Goal: Task Accomplishment & Management: Manage account settings

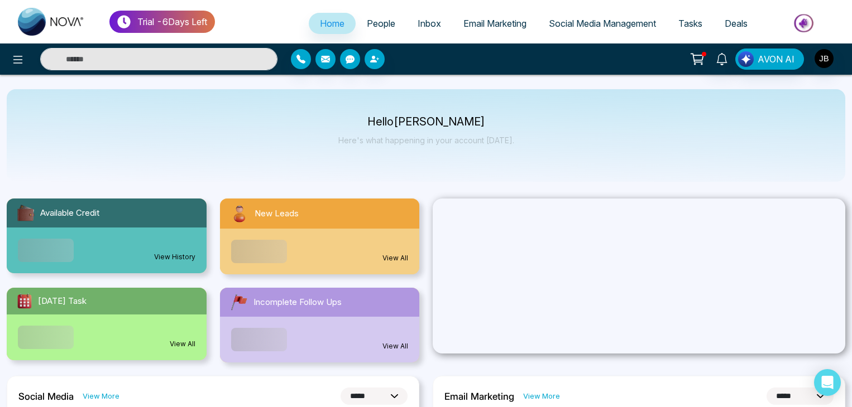
select select "*"
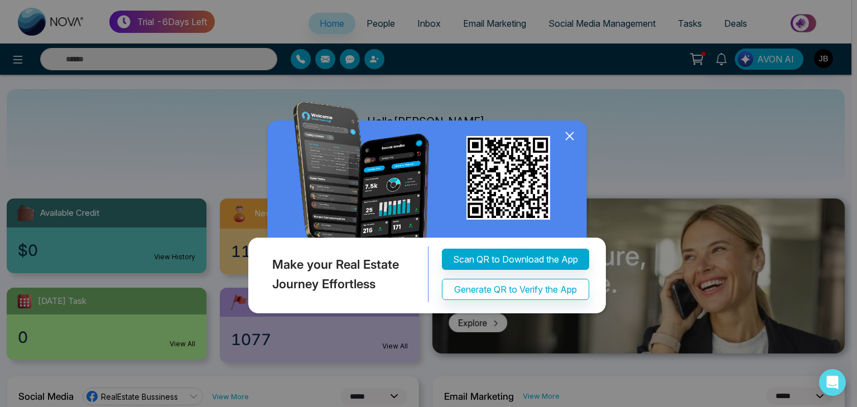
click at [570, 143] on icon at bounding box center [570, 136] width 17 height 17
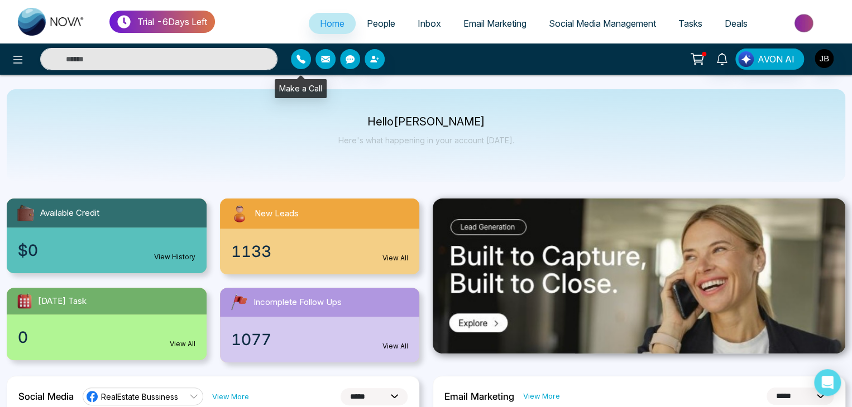
click at [299, 59] on icon "button" at bounding box center [300, 59] width 9 height 9
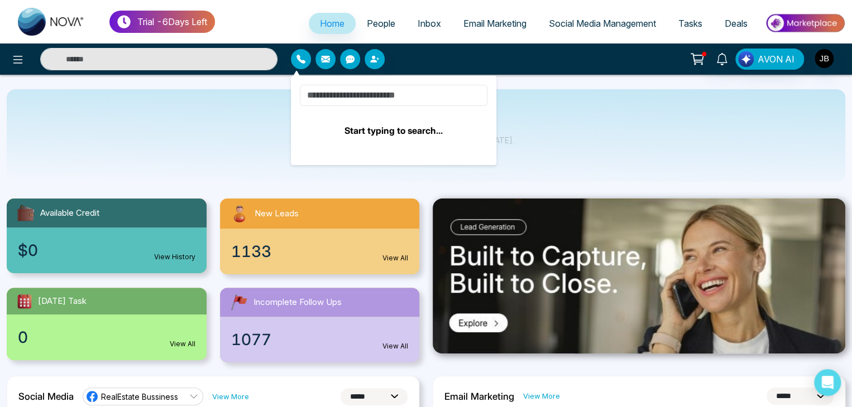
click at [339, 91] on input at bounding box center [394, 95] width 188 height 21
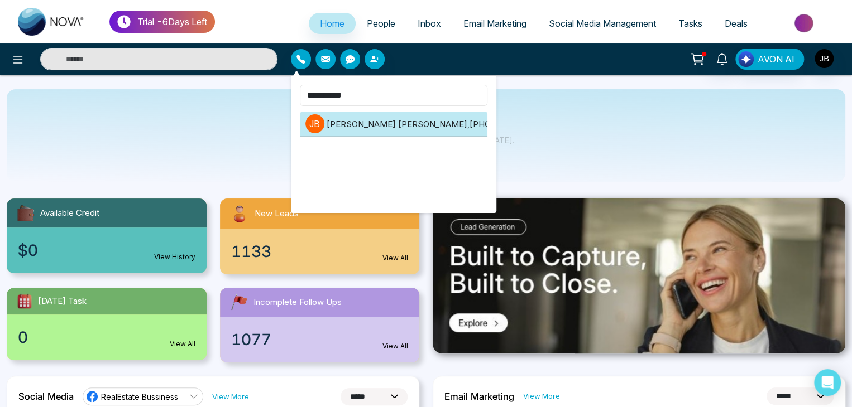
type input "**********"
click at [443, 120] on li "J B Jayesh Badgujar , +918208229191" at bounding box center [394, 124] width 188 height 25
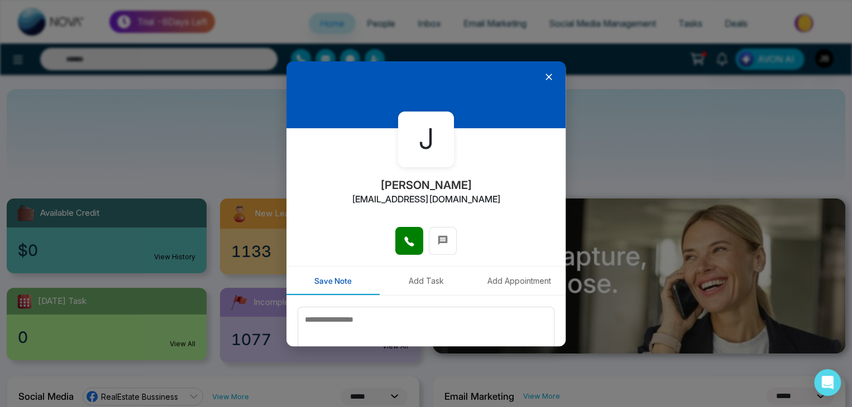
click at [395, 239] on button at bounding box center [409, 241] width 28 height 28
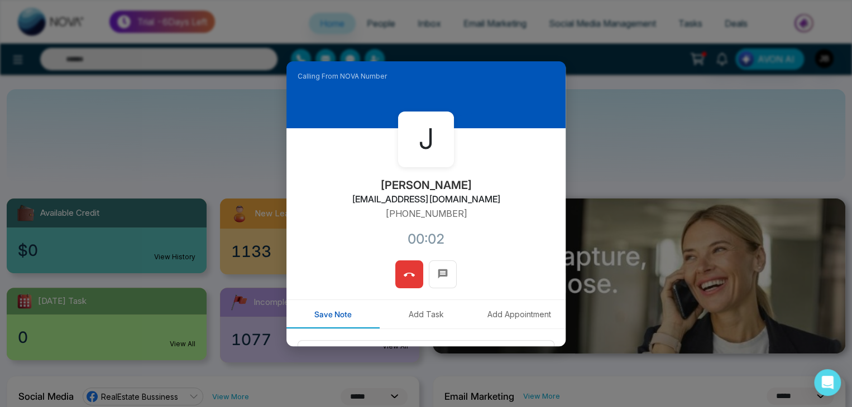
click at [405, 276] on icon at bounding box center [409, 275] width 11 height 11
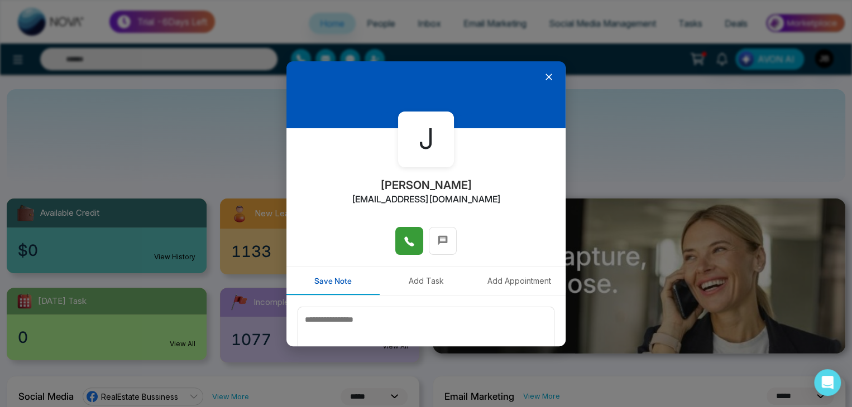
click at [543, 80] on icon at bounding box center [548, 76] width 11 height 11
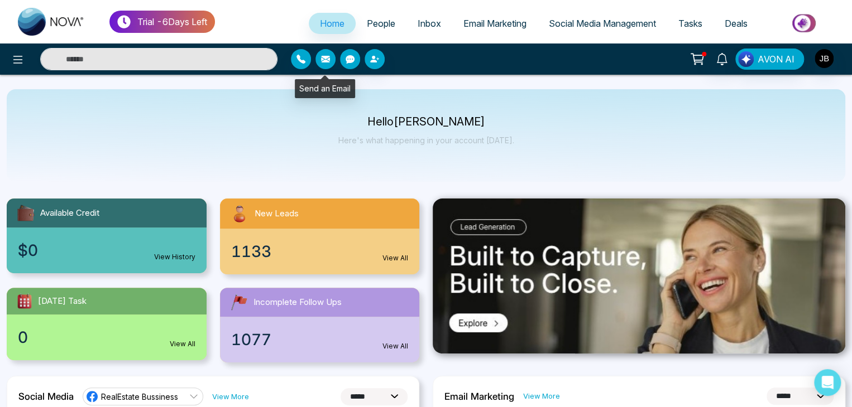
click at [321, 55] on icon "button" at bounding box center [325, 59] width 9 height 9
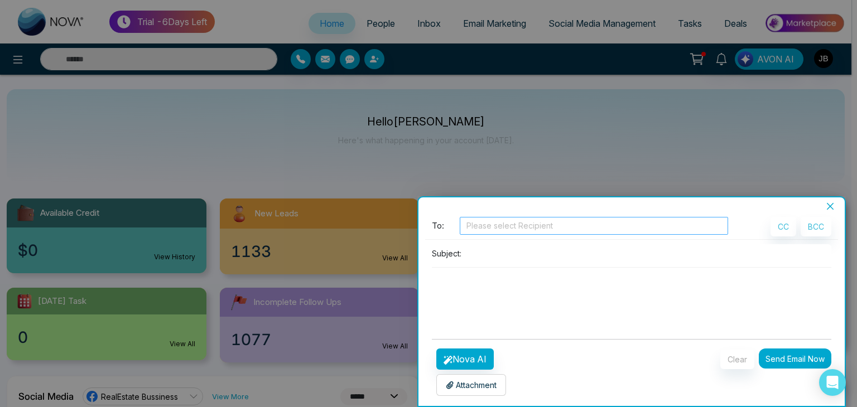
click at [496, 228] on div at bounding box center [594, 225] width 263 height 13
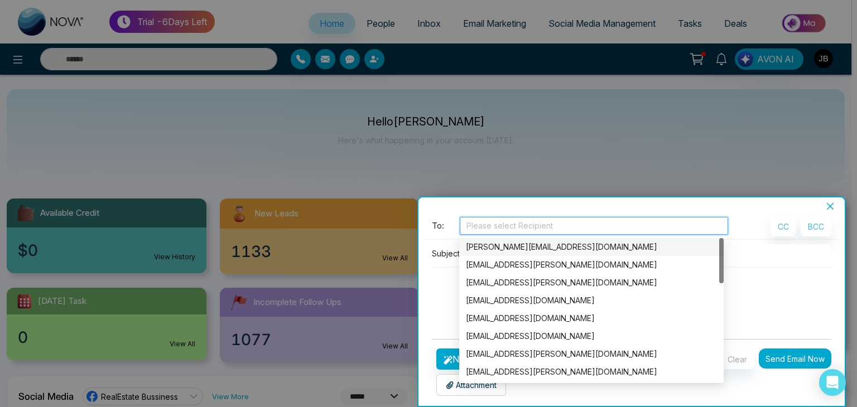
click at [502, 252] on div "Jayesh@mmnovatech.com" at bounding box center [591, 247] width 251 height 12
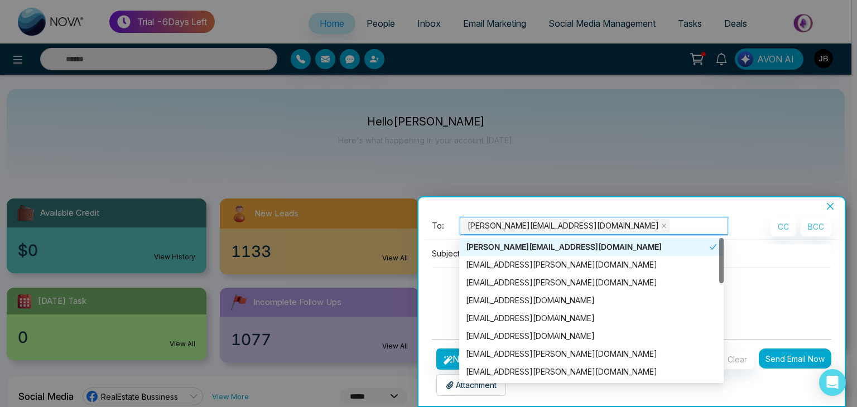
click at [524, 248] on div "Jayesh@mmnovatech.com" at bounding box center [587, 247] width 243 height 12
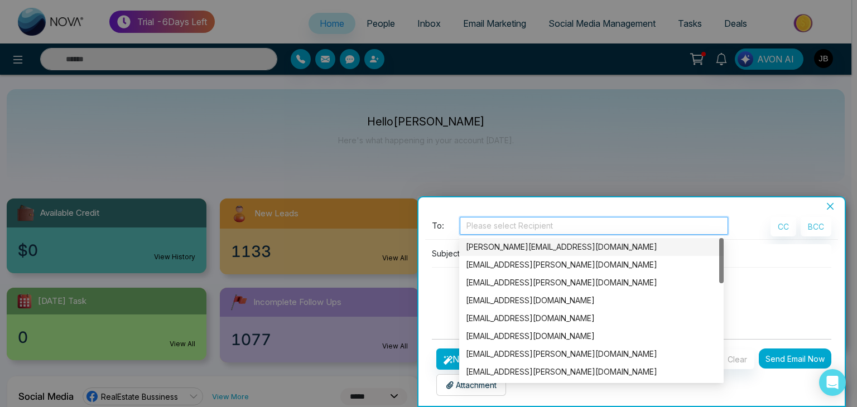
click at [500, 241] on div "Jayesh@mmnovatech.com" at bounding box center [591, 247] width 251 height 12
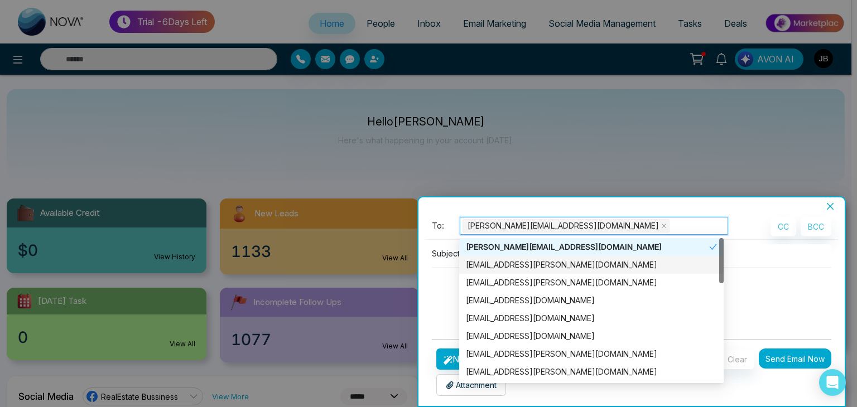
click at [435, 268] on textarea at bounding box center [632, 295] width 400 height 54
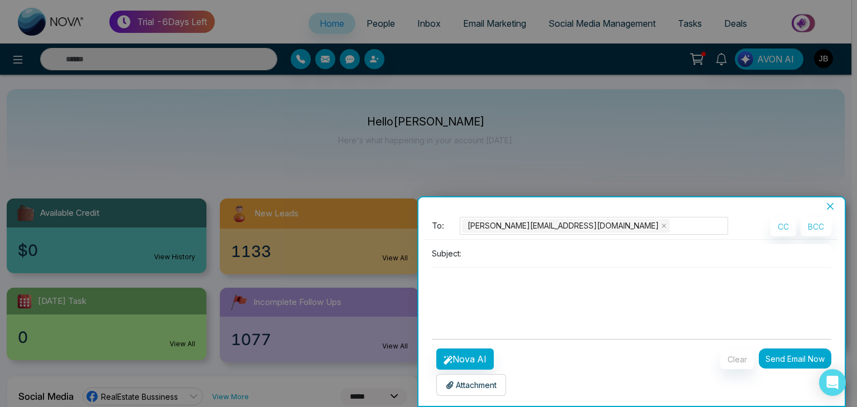
click at [483, 251] on input at bounding box center [649, 253] width 366 height 18
type input "**********"
click at [770, 356] on button "Send Email Now" at bounding box center [795, 359] width 73 height 20
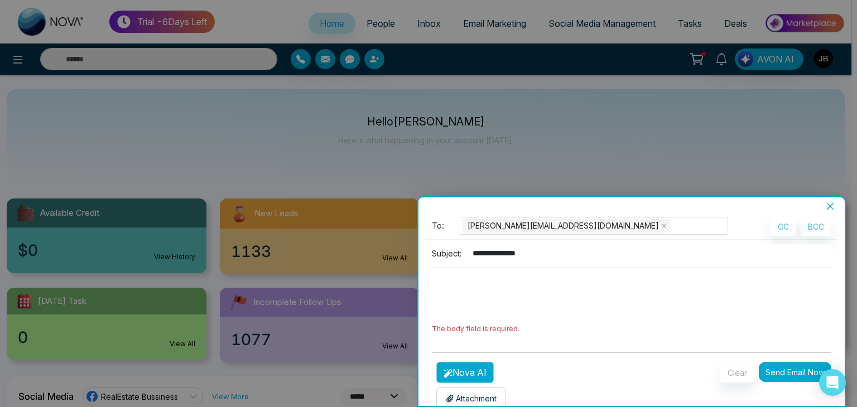
click at [462, 370] on button "Nova AI" at bounding box center [464, 372] width 57 height 21
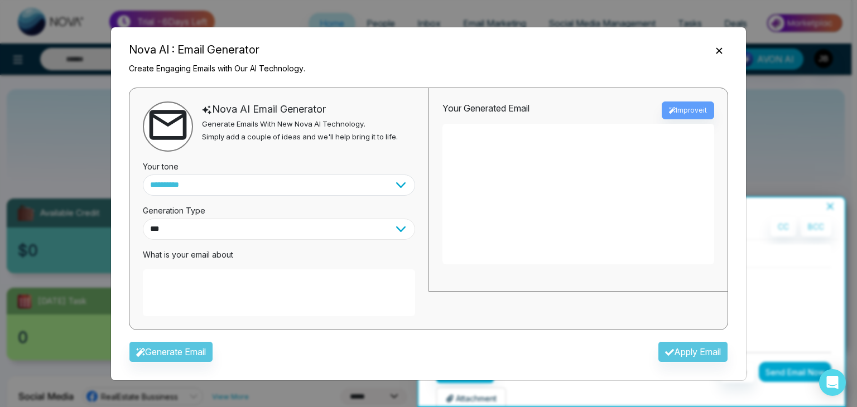
click at [214, 227] on select "*** ***** ******* ******* ********" at bounding box center [279, 229] width 272 height 21
click at [143, 219] on select "*** ***** ******* ******* ********" at bounding box center [279, 229] width 272 height 21
click at [221, 220] on select "*** ***** ******* ******* ********" at bounding box center [279, 229] width 272 height 21
select select "*******"
click at [143, 219] on select "*** ***** ******* ******* ********" at bounding box center [279, 229] width 272 height 21
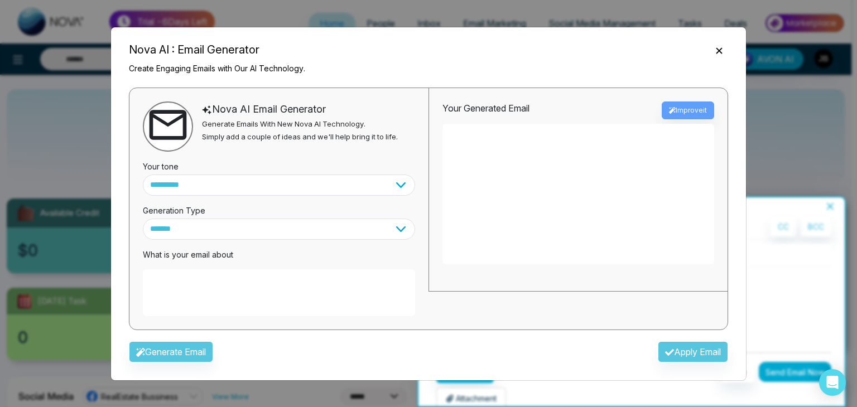
click at [193, 285] on textarea at bounding box center [279, 293] width 272 height 47
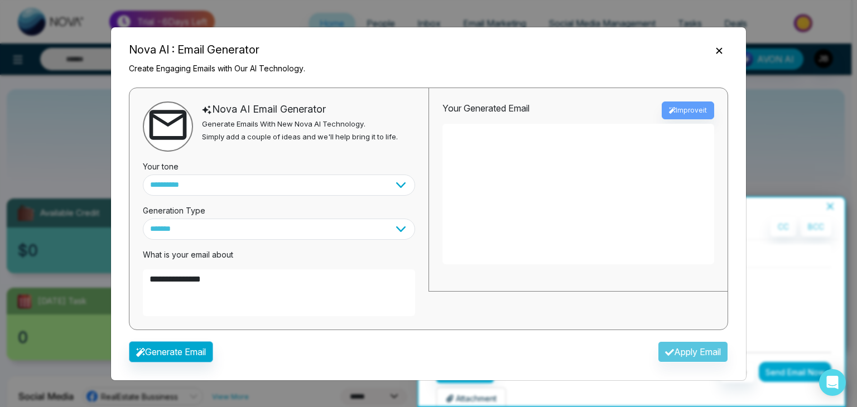
type textarea "**********"
click at [183, 360] on button "Generate Email" at bounding box center [171, 352] width 84 height 21
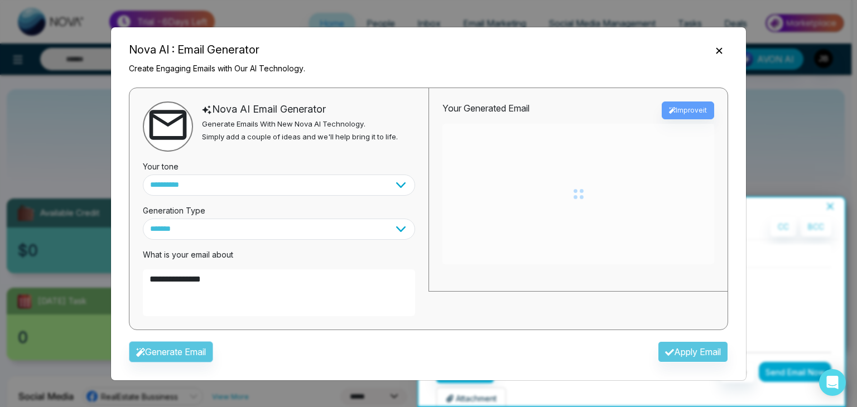
type textarea "**********"
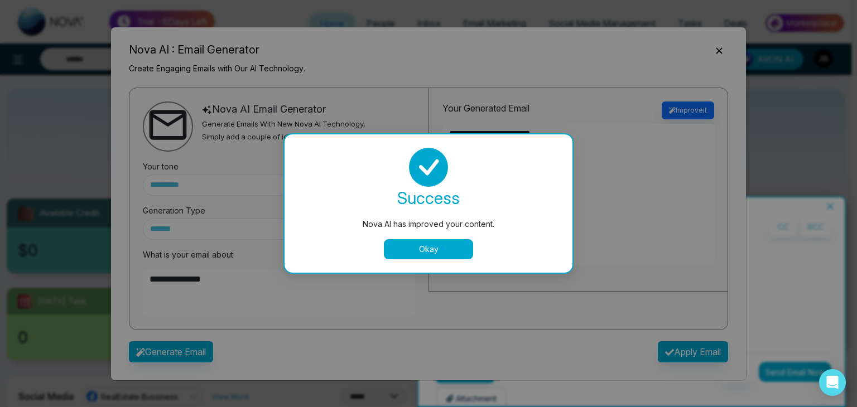
click at [403, 251] on button "Okay" at bounding box center [428, 249] width 89 height 20
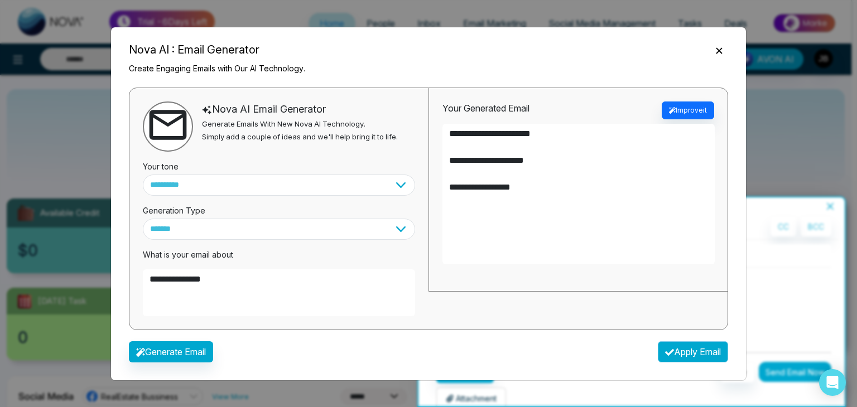
click at [672, 348] on button "Apply Email" at bounding box center [693, 352] width 70 height 21
type textarea "**********"
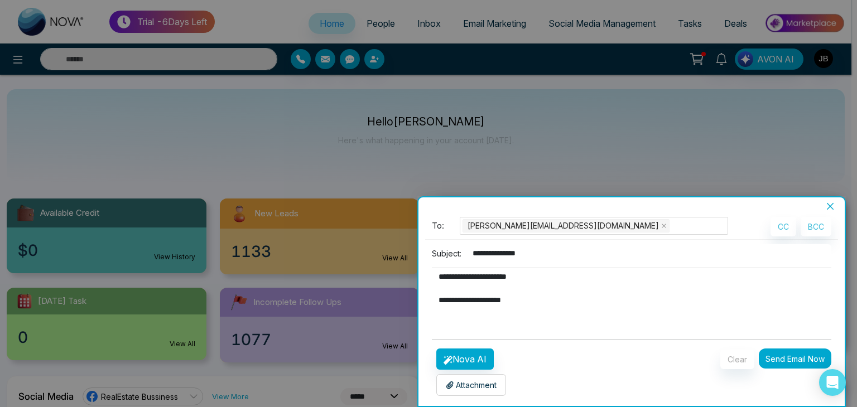
click at [797, 362] on button "Send Email Now" at bounding box center [795, 359] width 73 height 20
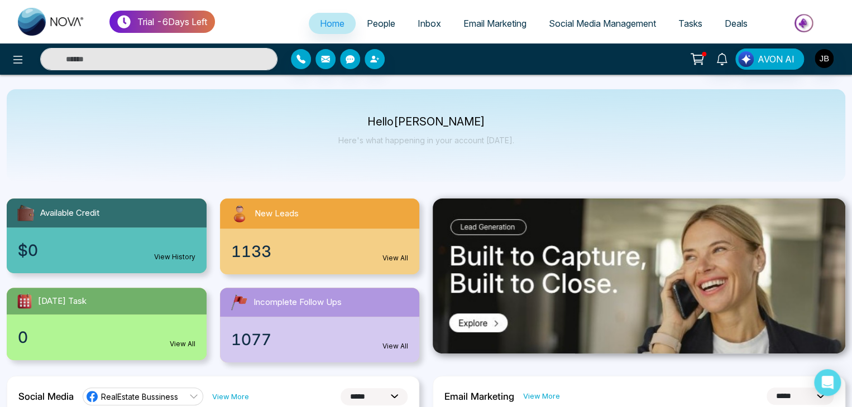
click at [444, 249] on img at bounding box center [639, 276] width 412 height 155
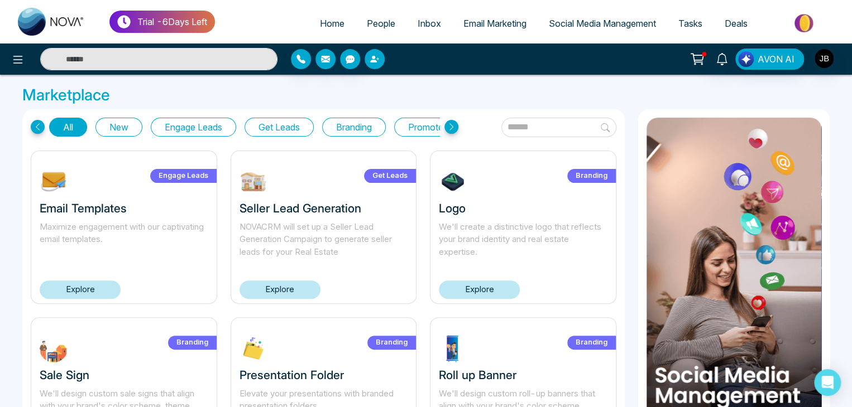
click at [371, 62] on icon "button" at bounding box center [373, 59] width 7 height 7
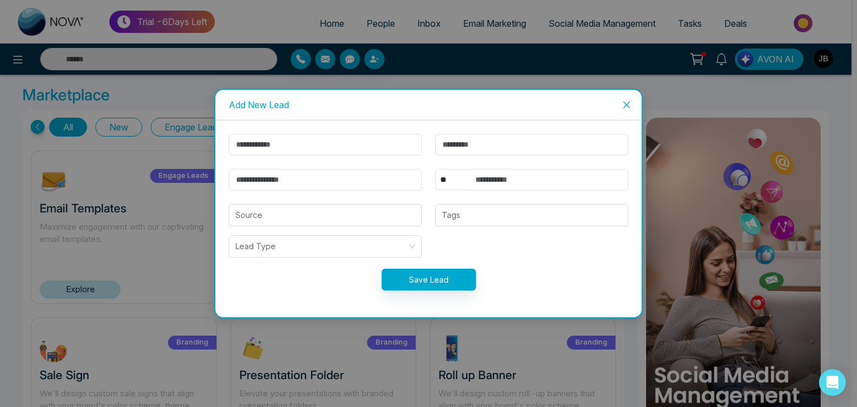
click at [355, 61] on div "Add New Lead ** **** *** *** *** **** *** Source Tags Lead Type Save Lead" at bounding box center [428, 203] width 857 height 407
click at [353, 61] on div "Add New Lead ** **** *** *** *** **** *** Source Tags Lead Type Save Lead" at bounding box center [428, 203] width 857 height 407
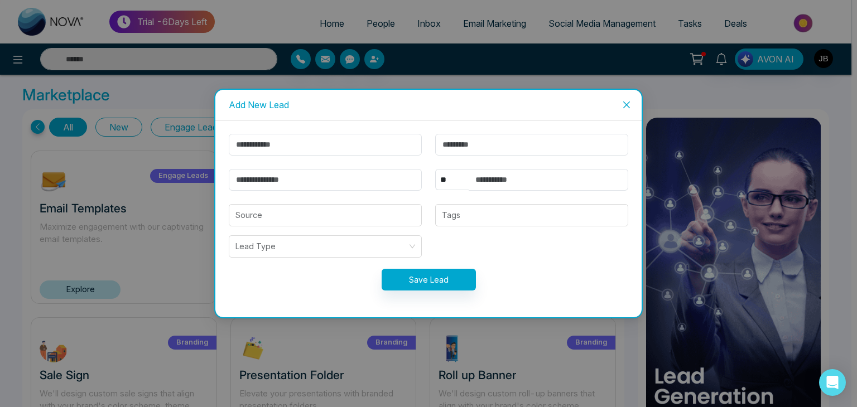
click at [624, 105] on icon "close" at bounding box center [626, 104] width 9 height 9
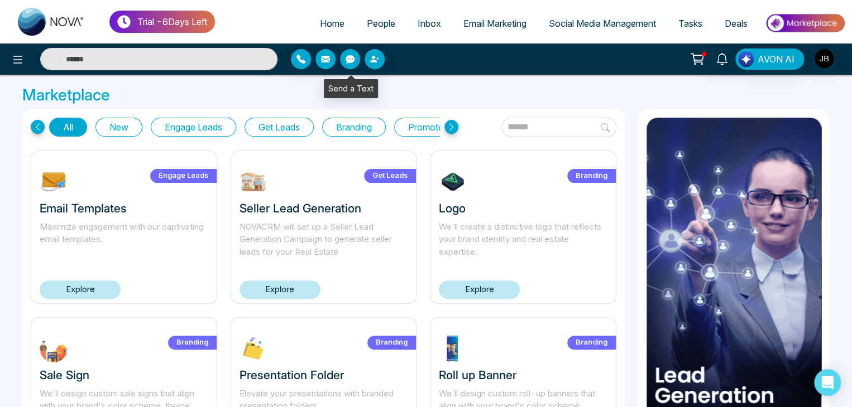
click at [352, 59] on icon "button" at bounding box center [350, 59] width 9 height 8
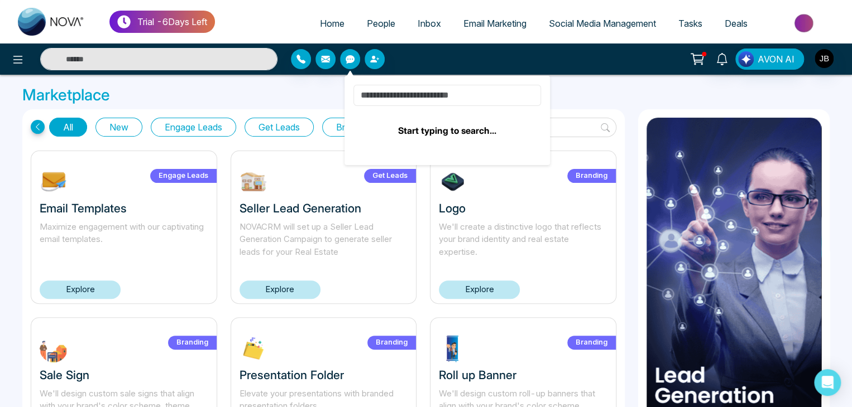
click at [391, 95] on input at bounding box center [447, 95] width 188 height 21
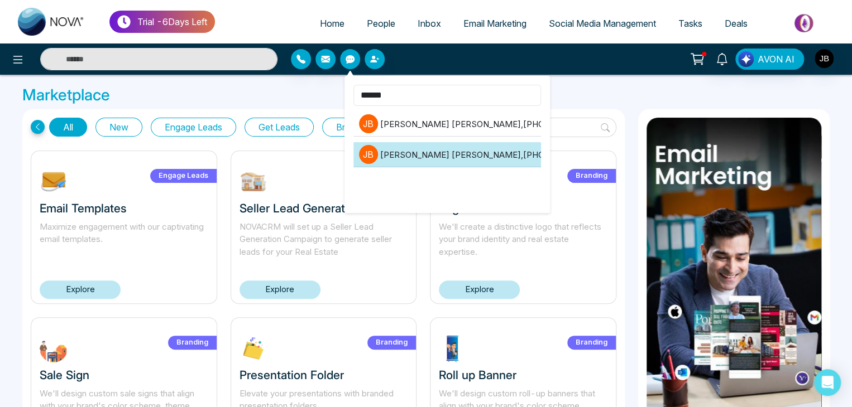
type input "******"
click at [439, 157] on li "J B Jayesh Badgujar , +918208229191" at bounding box center [447, 154] width 188 height 25
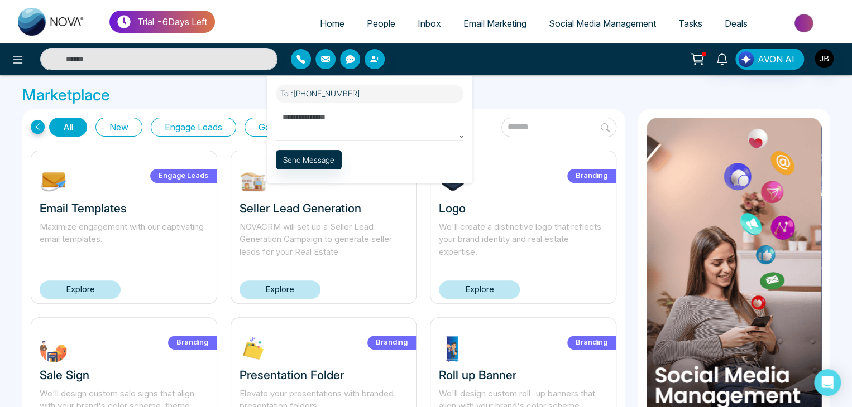
click at [353, 118] on textarea at bounding box center [370, 123] width 188 height 31
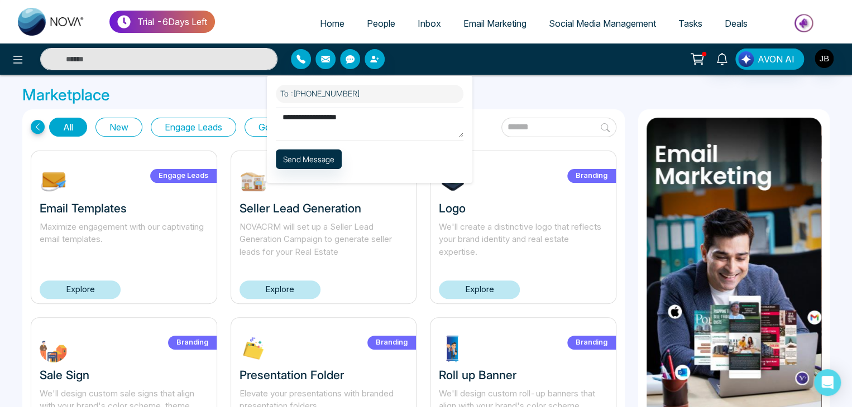
type textarea "**********"
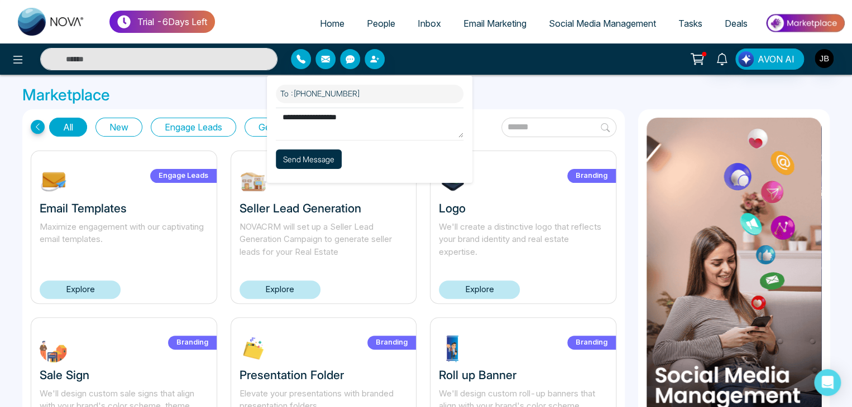
click at [319, 157] on button "Send Message" at bounding box center [309, 160] width 66 height 20
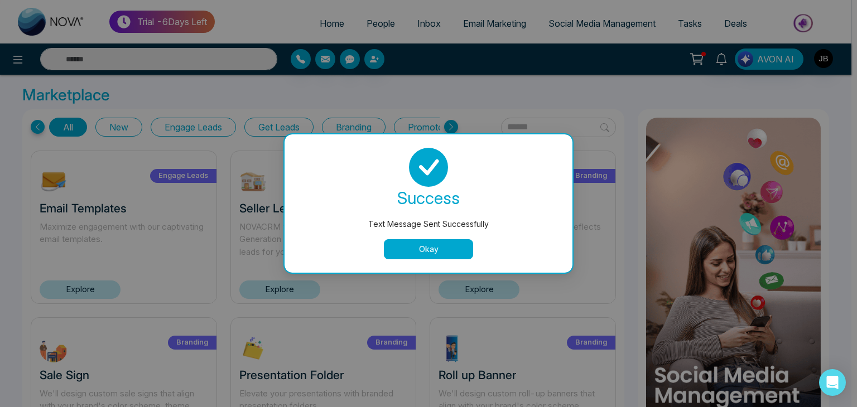
click at [439, 256] on button "Okay" at bounding box center [428, 249] width 89 height 20
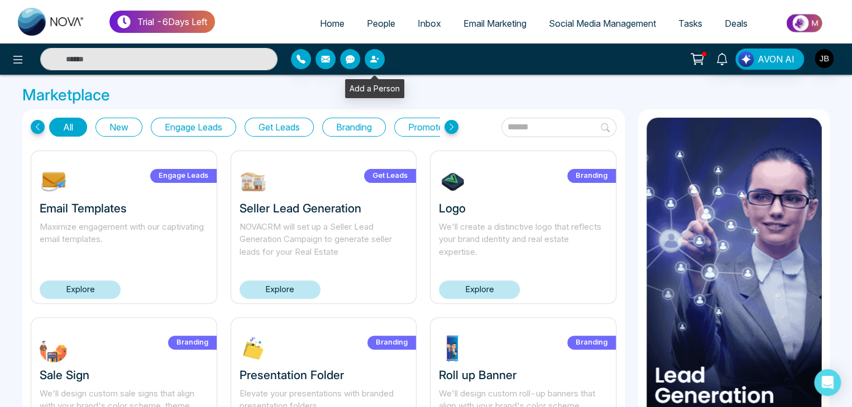
click at [380, 61] on button "button" at bounding box center [374, 59] width 20 height 20
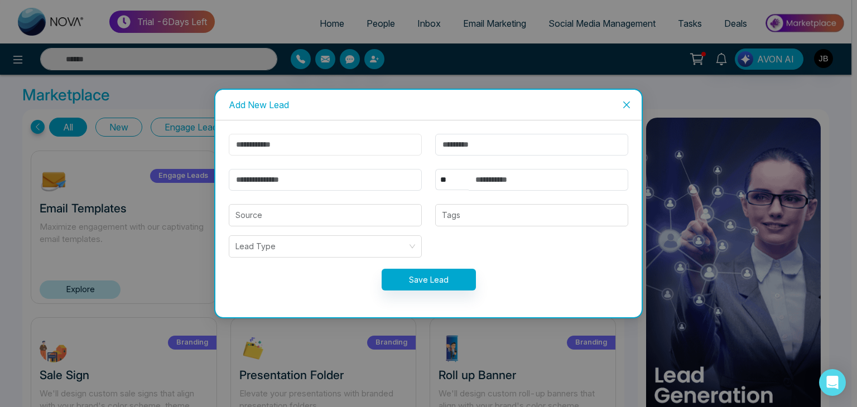
click at [344, 149] on input "text" at bounding box center [325, 145] width 193 height 22
click at [172, 59] on div "Add New Lead ** **** *** *** *** **** *** Source Tags Lead Type Save Lead" at bounding box center [428, 203] width 857 height 407
click at [629, 103] on icon "close" at bounding box center [626, 104] width 9 height 9
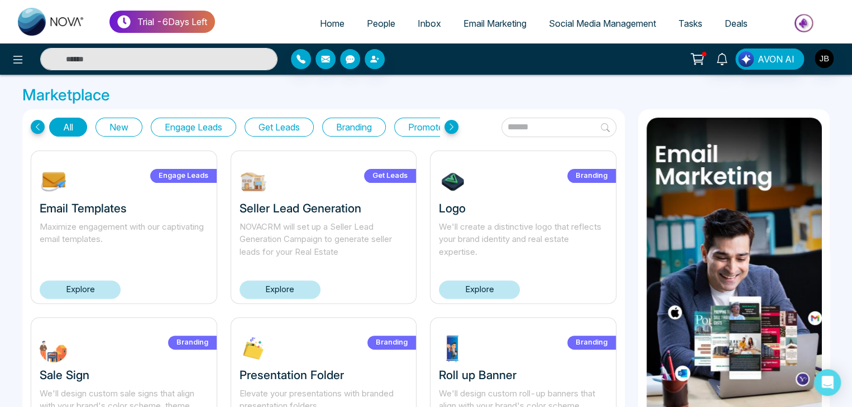
click at [154, 67] on input "text" at bounding box center [158, 59] width 237 height 22
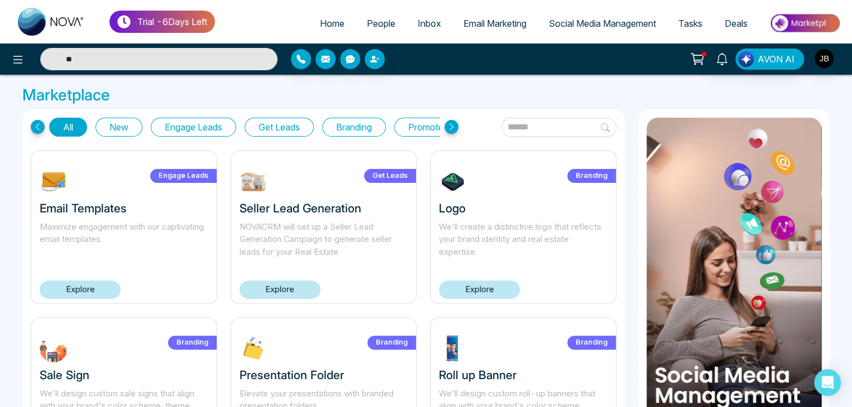
type input "*"
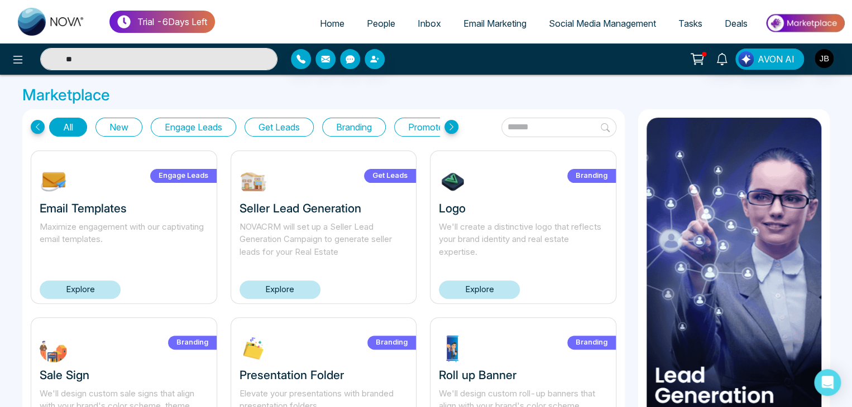
type input "*"
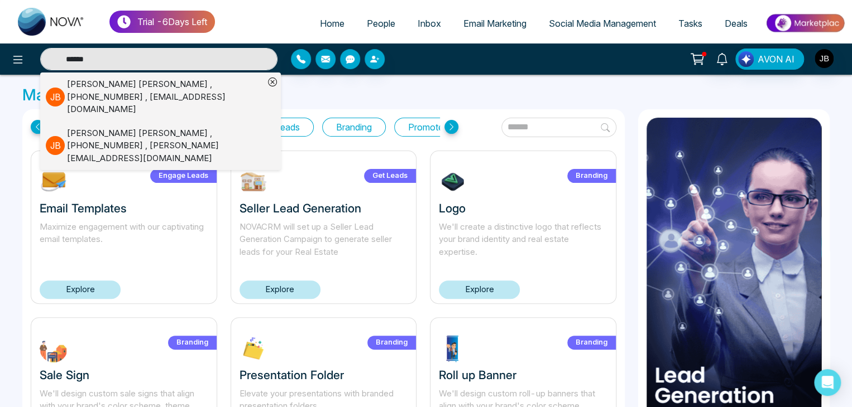
type input "******"
click at [195, 85] on div "Jayesh Badgujar , +918208229191 , badgujarjayesh24@gmail.com" at bounding box center [165, 97] width 197 height 38
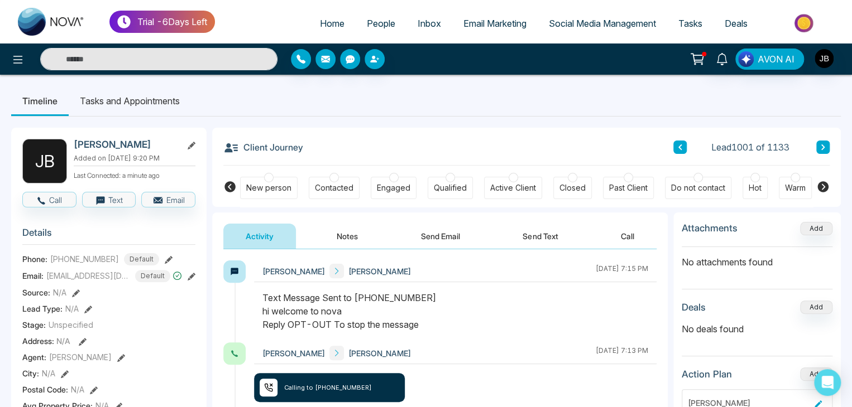
click at [187, 142] on div "Jayesh Badgujar" at bounding box center [135, 145] width 122 height 12
click at [188, 146] on icon at bounding box center [192, 146] width 8 height 8
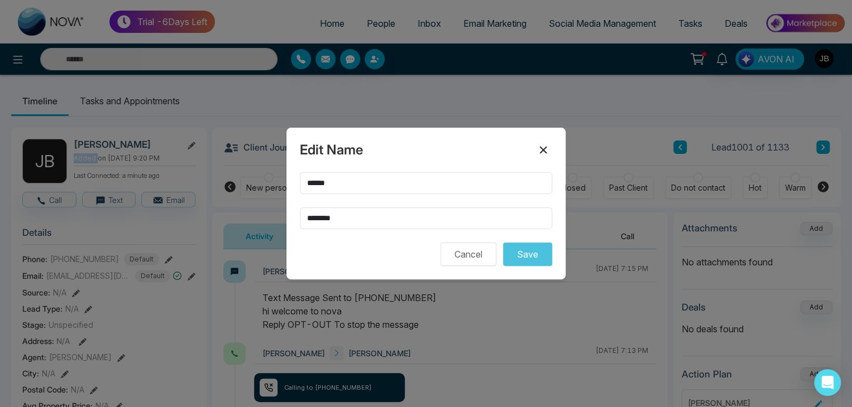
click at [545, 151] on icon at bounding box center [542, 149] width 13 height 13
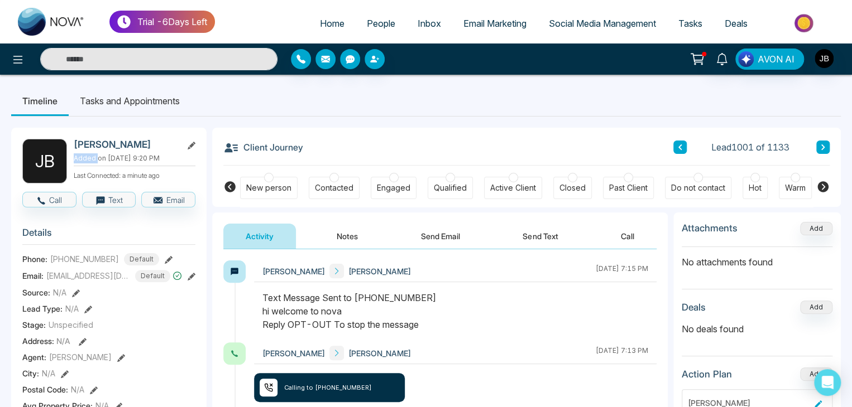
click at [381, 21] on span "People" at bounding box center [381, 23] width 28 height 11
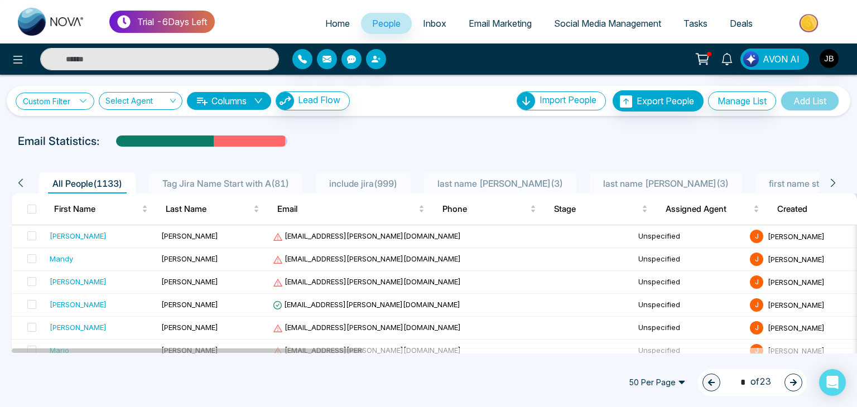
click at [81, 99] on icon at bounding box center [83, 101] width 8 height 8
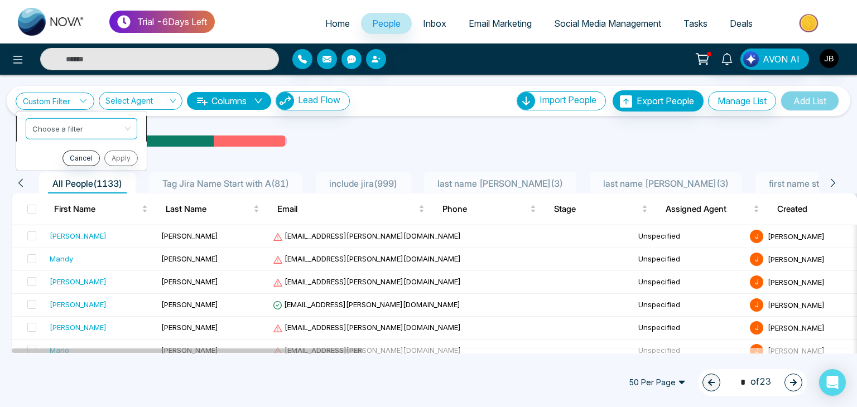
click at [74, 127] on input "search" at bounding box center [77, 126] width 90 height 17
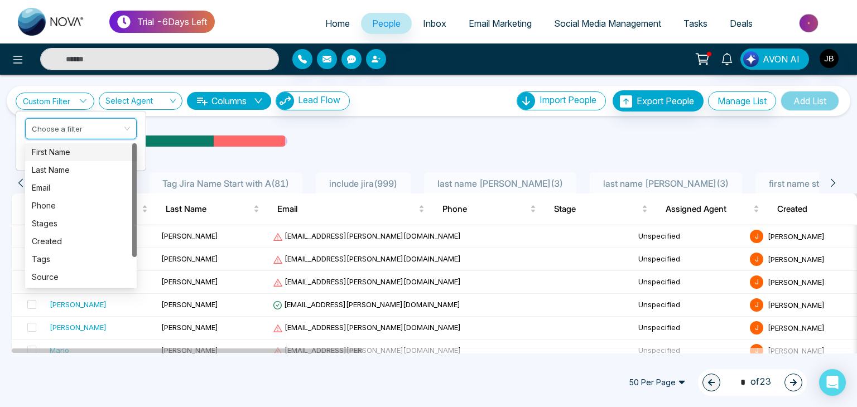
click at [58, 156] on div "First Name" at bounding box center [81, 152] width 98 height 12
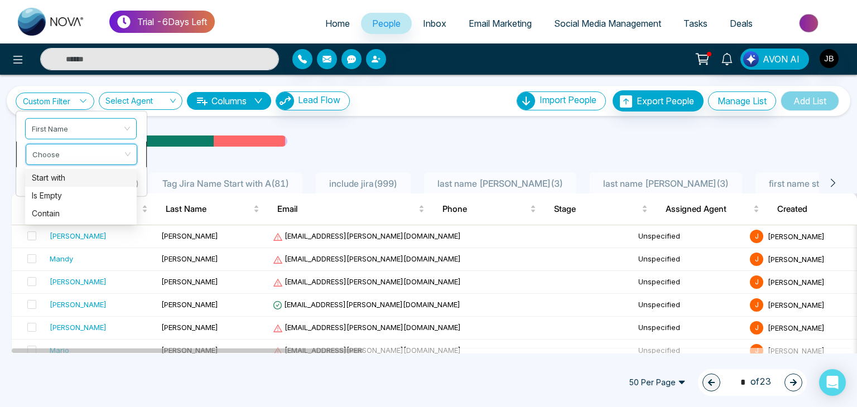
click at [54, 150] on input "search" at bounding box center [77, 152] width 90 height 17
click at [52, 179] on div "Start with" at bounding box center [81, 178] width 98 height 12
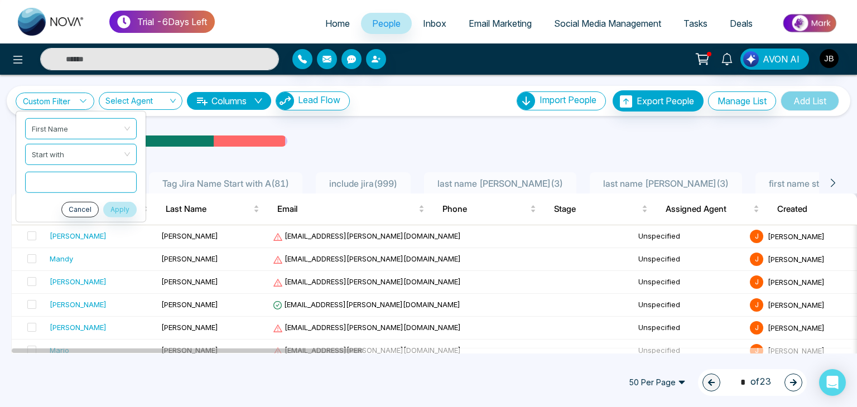
click at [69, 181] on input "text" at bounding box center [81, 181] width 112 height 21
type input "******"
click at [121, 208] on button "Apply" at bounding box center [119, 210] width 33 height 16
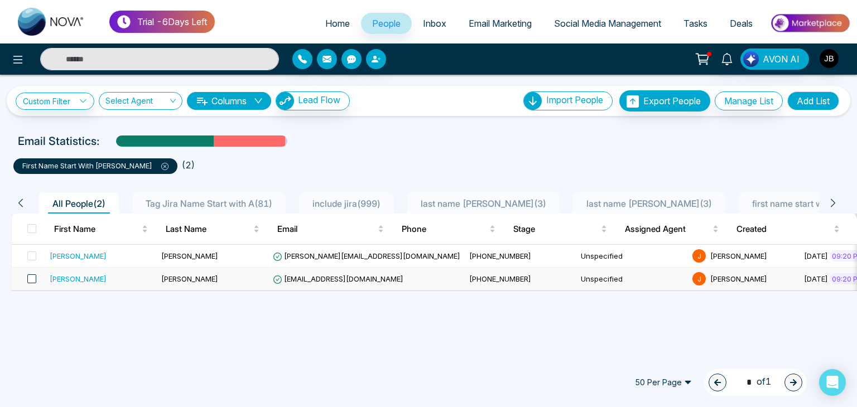
click at [33, 280] on span at bounding box center [31, 279] width 9 height 9
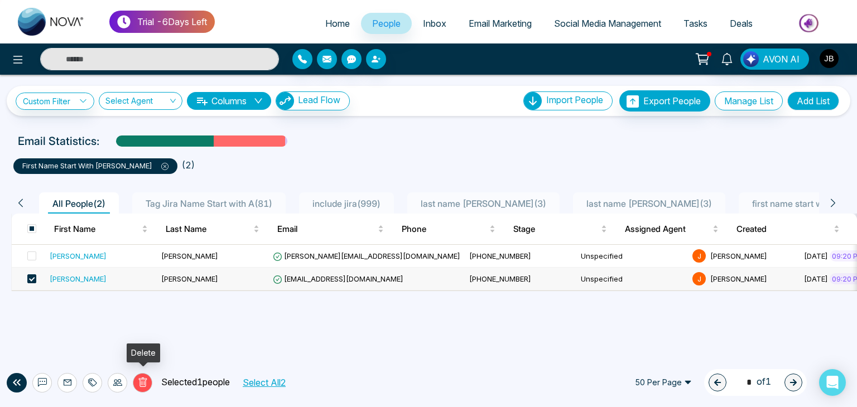
click at [141, 383] on icon at bounding box center [143, 383] width 10 height 10
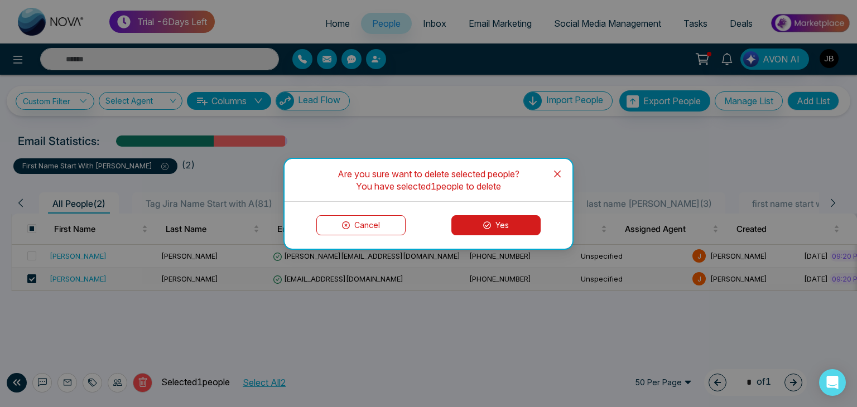
click at [495, 223] on button "Yes" at bounding box center [496, 225] width 89 height 20
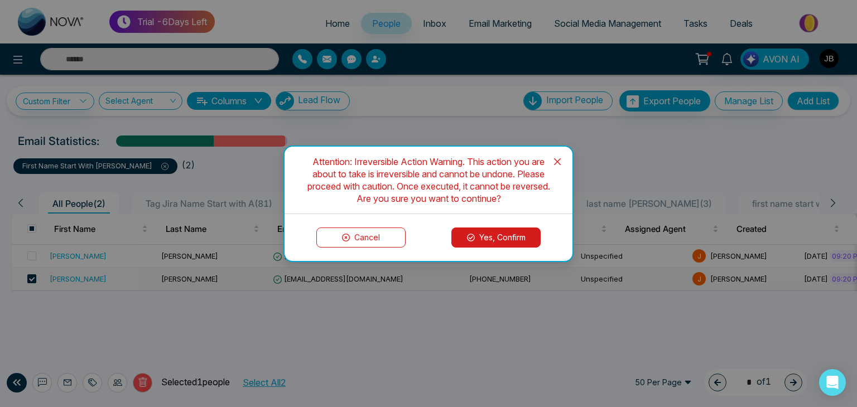
click at [491, 243] on button "Yes, Confirm" at bounding box center [496, 238] width 89 height 20
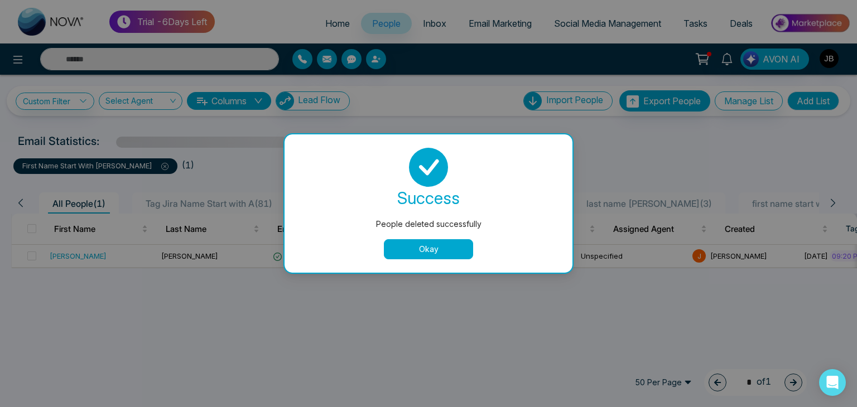
click at [429, 250] on button "Okay" at bounding box center [428, 249] width 89 height 20
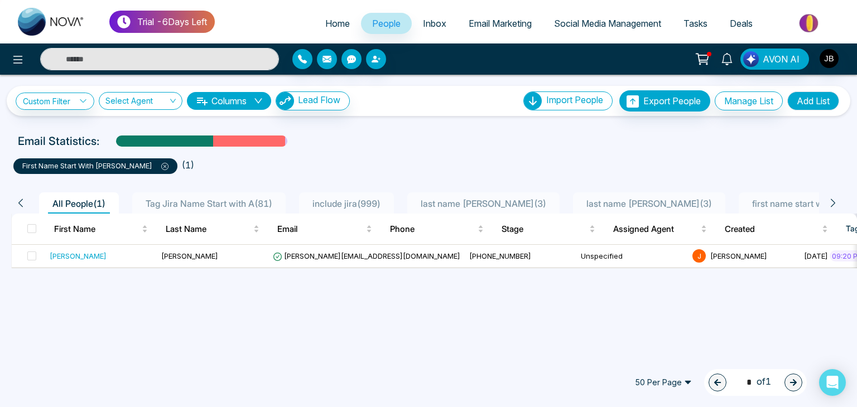
click at [161, 167] on icon at bounding box center [164, 166] width 7 height 7
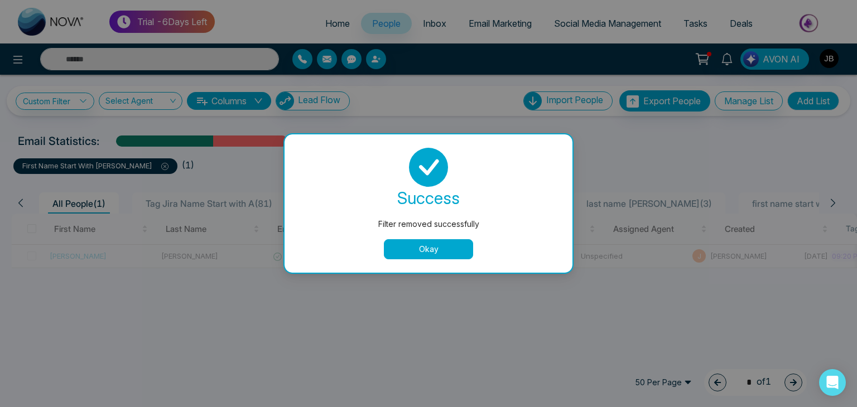
click at [401, 251] on button "Okay" at bounding box center [428, 249] width 89 height 20
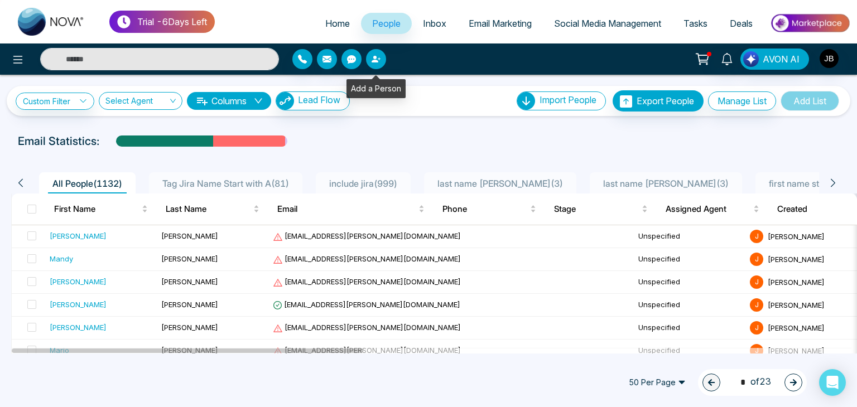
click at [371, 61] on button "button" at bounding box center [376, 59] width 20 height 20
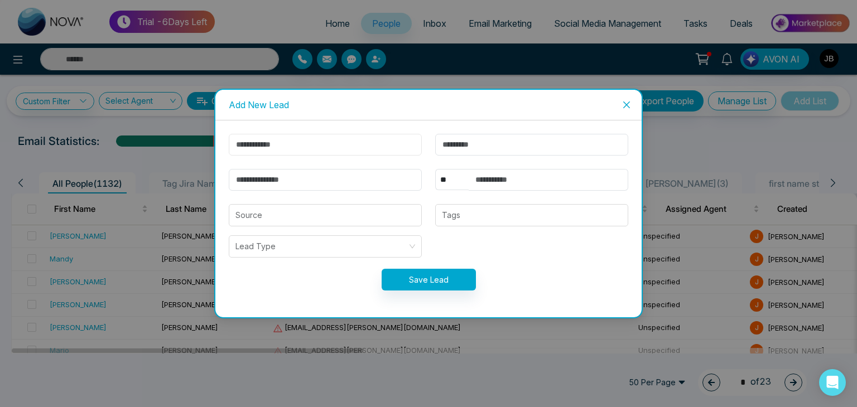
click at [311, 143] on input "text" at bounding box center [325, 145] width 193 height 22
type input "******"
type input "********"
type input "**********"
select select "***"
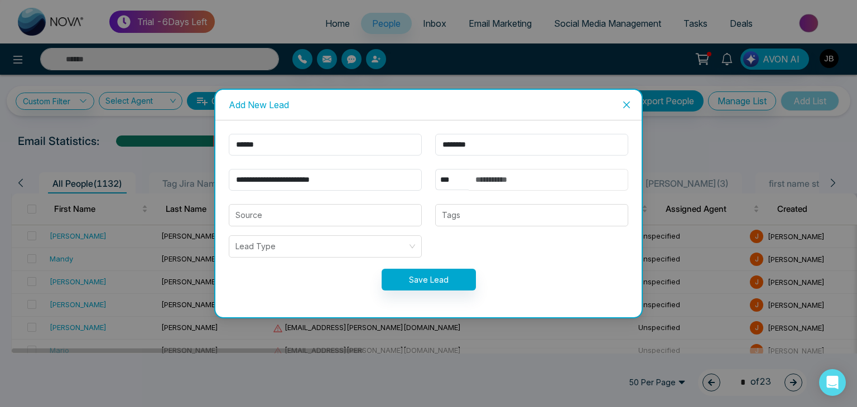
type input "**********"
click at [418, 276] on button "Save Lead" at bounding box center [429, 280] width 94 height 22
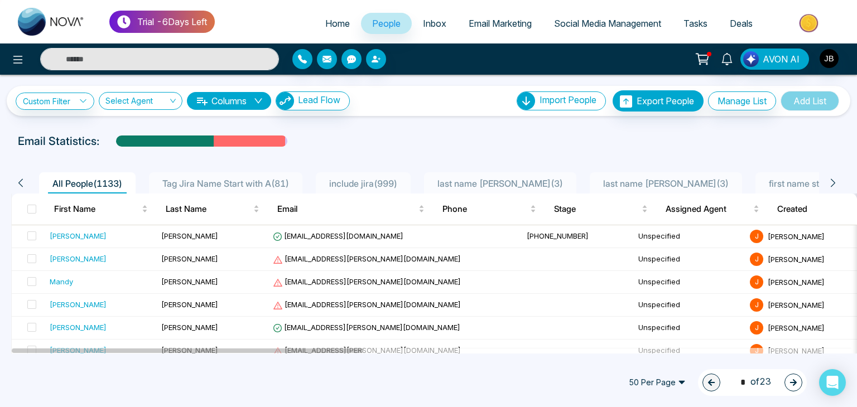
click at [333, 17] on link "Home" at bounding box center [337, 23] width 47 height 21
select select "*"
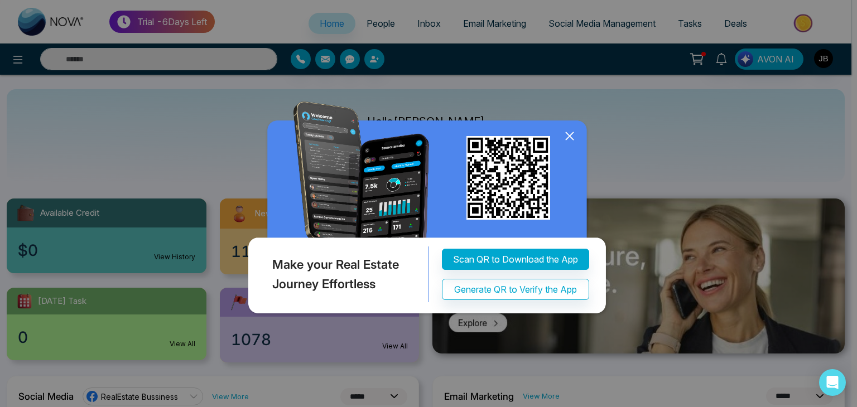
click at [574, 135] on icon at bounding box center [570, 136] width 17 height 17
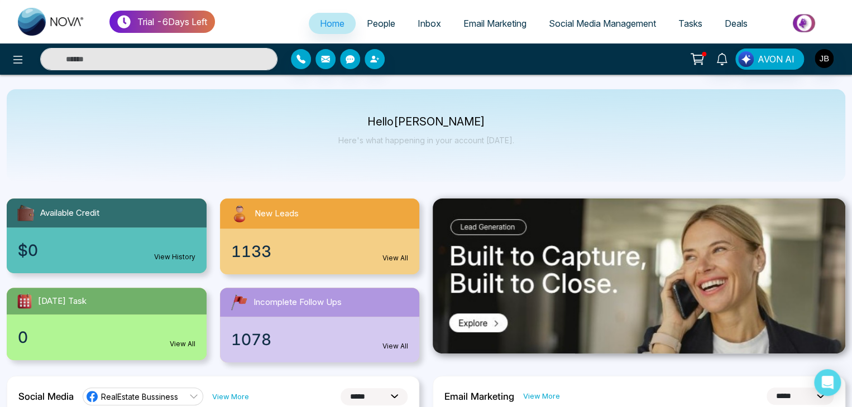
click at [376, 23] on span "People" at bounding box center [381, 23] width 28 height 11
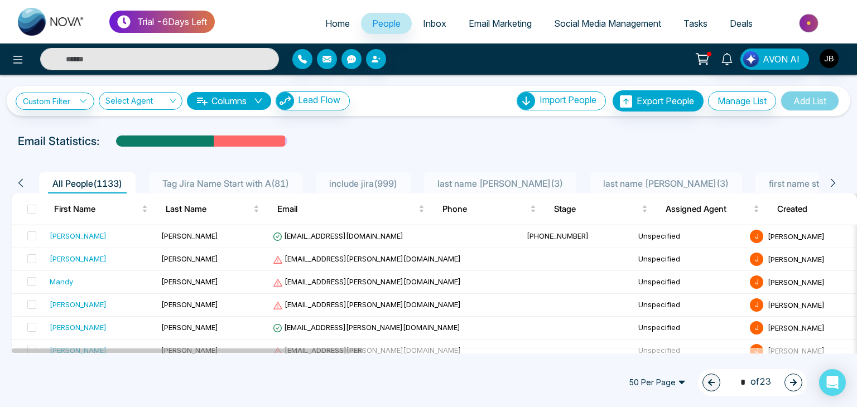
click at [423, 22] on span "Inbox" at bounding box center [434, 23] width 23 height 11
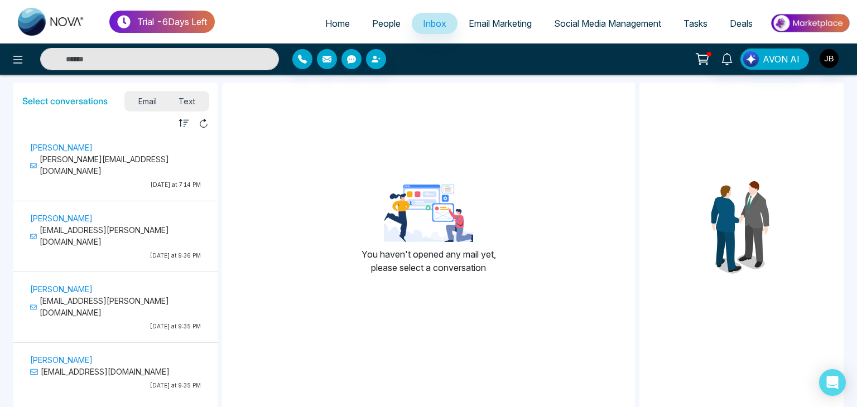
click at [483, 20] on span "Email Marketing" at bounding box center [500, 23] width 63 height 11
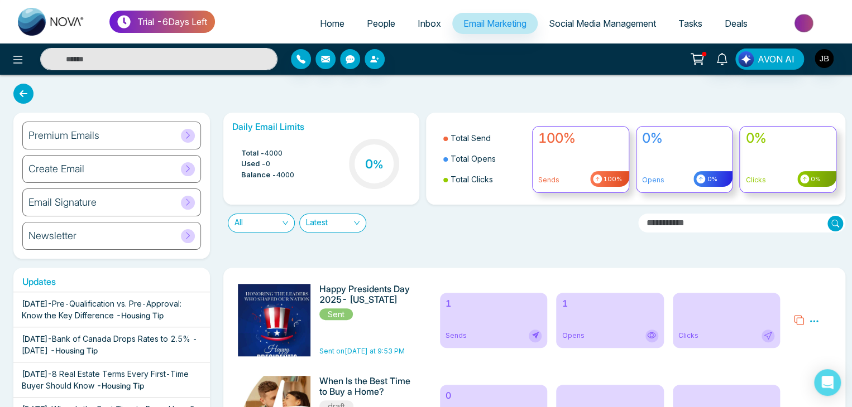
click at [569, 17] on link "Social Media Management" at bounding box center [602, 23] width 129 height 21
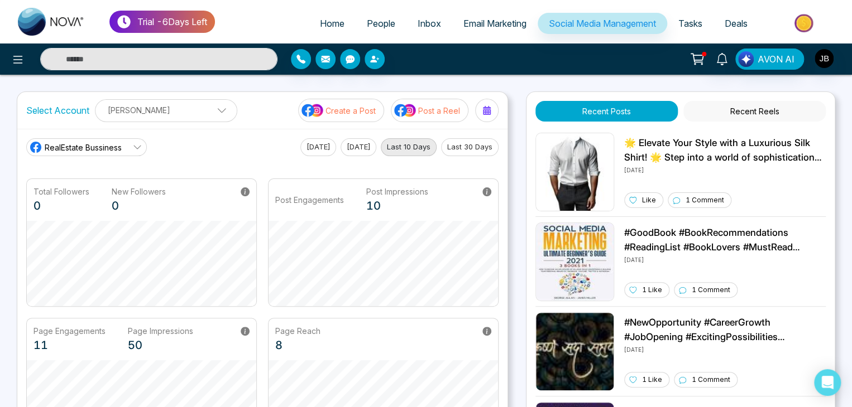
click at [688, 21] on span "Tasks" at bounding box center [690, 23] width 24 height 11
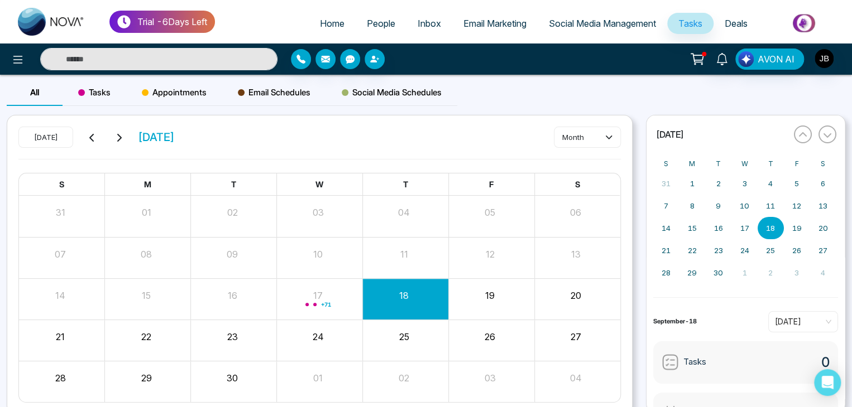
click at [726, 17] on link "Deals" at bounding box center [735, 23] width 45 height 21
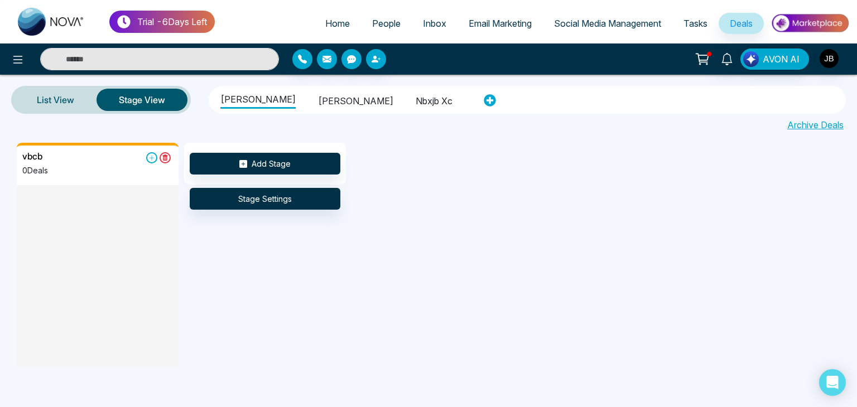
click at [695, 23] on span "Tasks" at bounding box center [696, 23] width 24 height 11
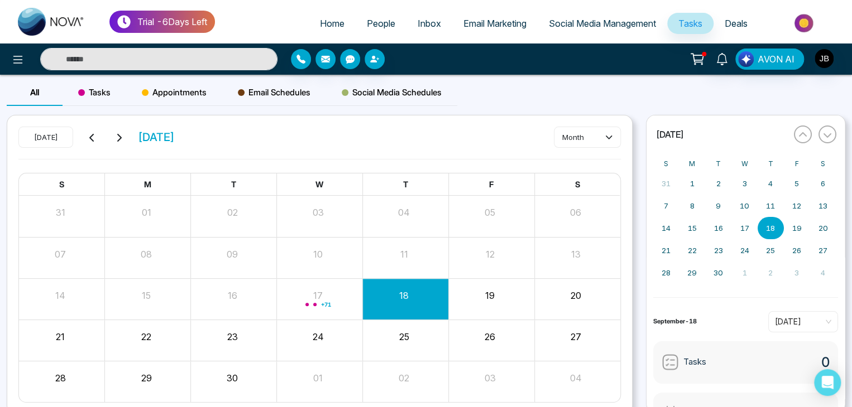
click at [623, 27] on span "Social Media Management" at bounding box center [602, 23] width 107 height 11
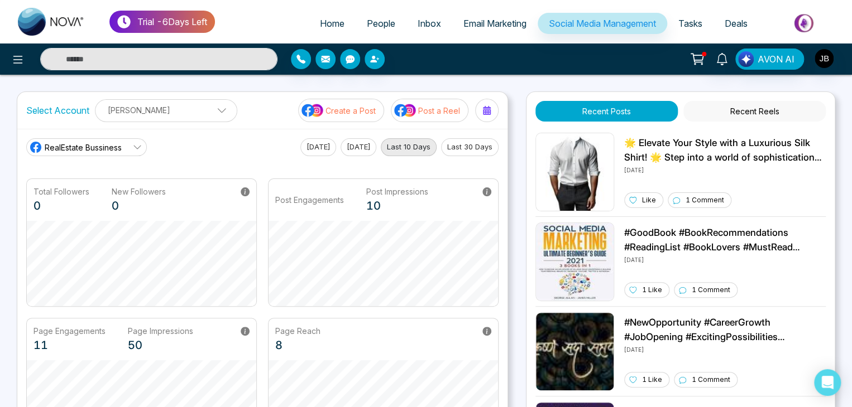
click at [501, 13] on link "Email Marketing" at bounding box center [494, 23] width 85 height 21
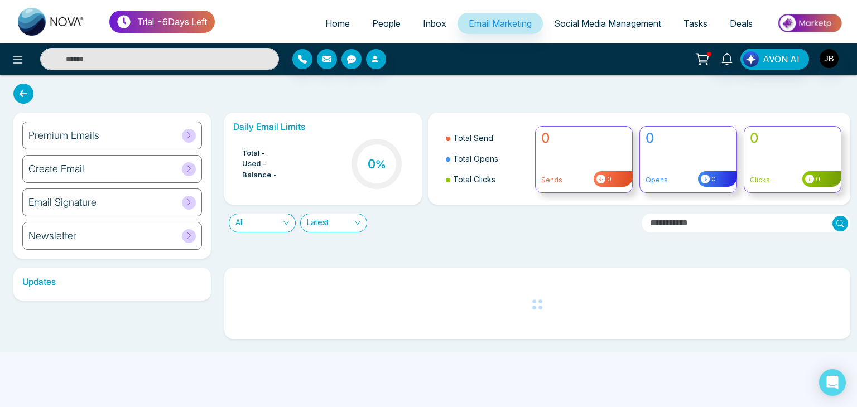
click at [417, 15] on link "Inbox" at bounding box center [435, 23] width 46 height 21
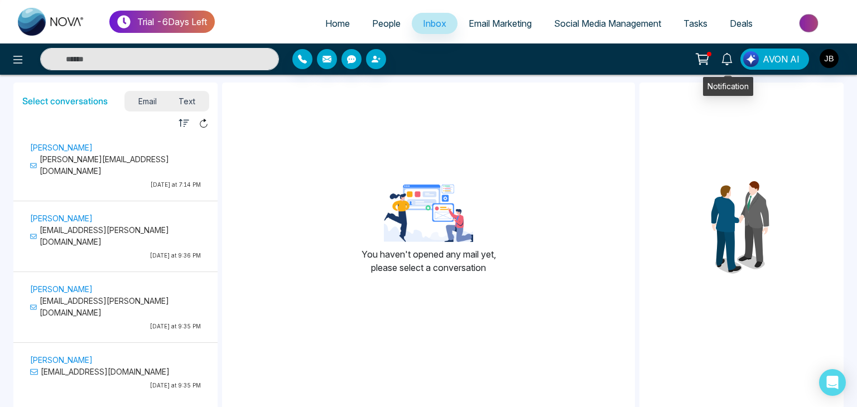
click at [728, 63] on icon at bounding box center [727, 59] width 12 height 12
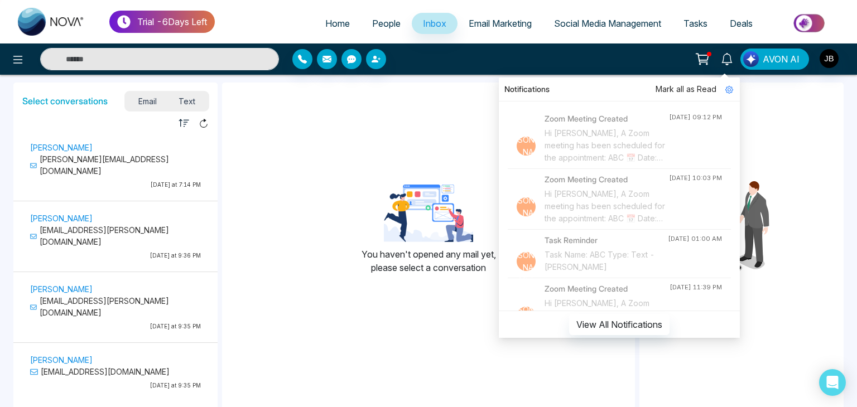
click at [375, 94] on div "You haven't opened any mail yet, please select a conversation" at bounding box center [428, 234] width 413 height 285
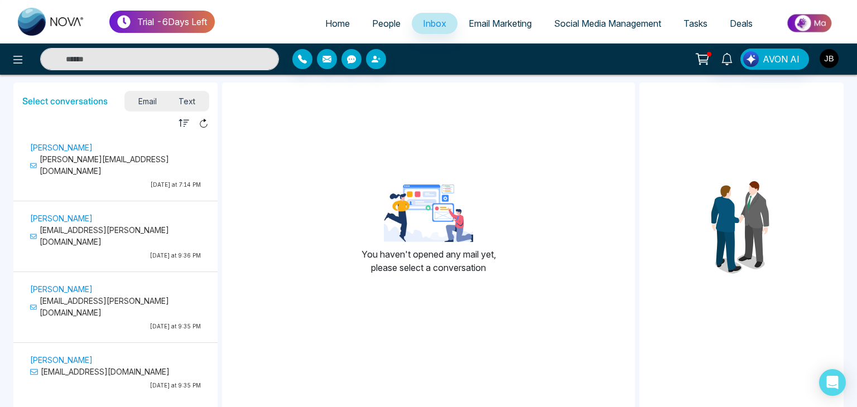
click at [834, 51] on img "button" at bounding box center [829, 58] width 19 height 19
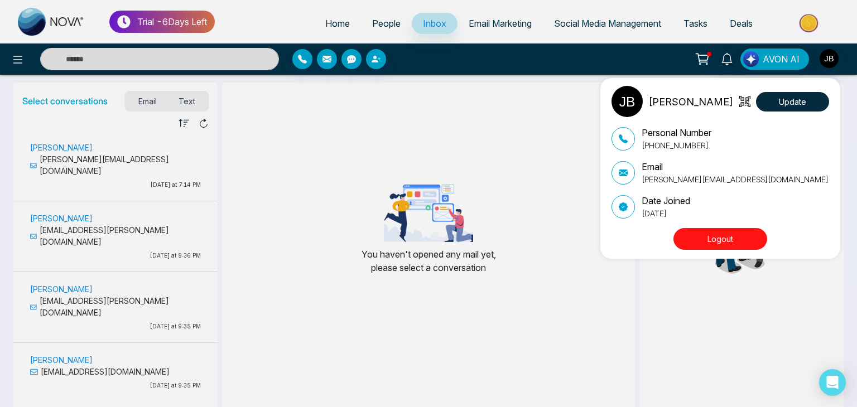
click at [623, 141] on icon at bounding box center [623, 139] width 9 height 9
click at [622, 172] on icon at bounding box center [623, 173] width 9 height 7
click at [623, 207] on icon at bounding box center [623, 207] width 9 height 9
click at [746, 100] on icon at bounding box center [745, 101] width 11 height 11
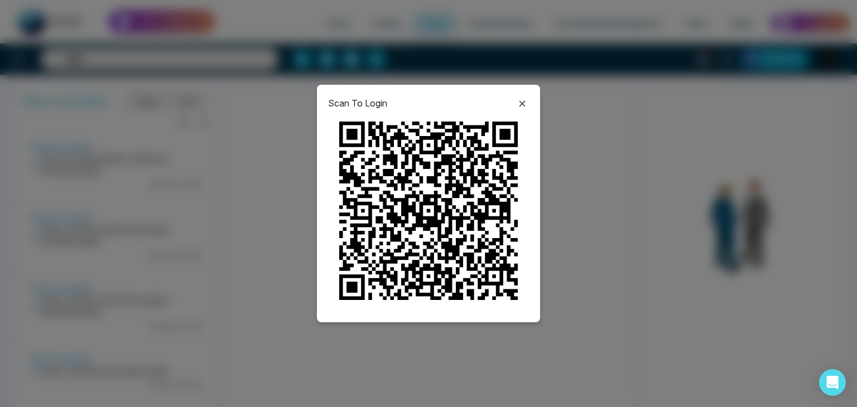
click at [525, 102] on icon at bounding box center [522, 103] width 13 height 13
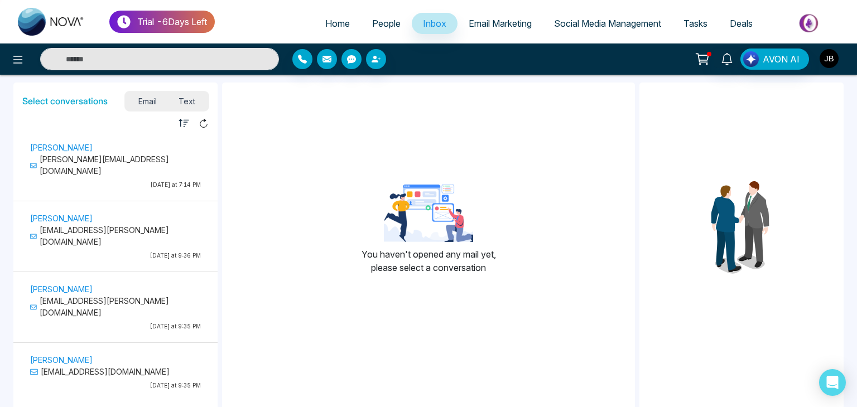
click at [829, 56] on img "button" at bounding box center [829, 58] width 19 height 19
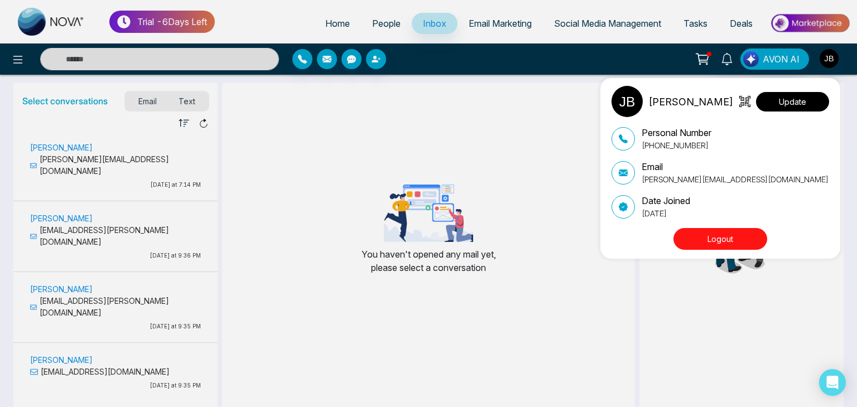
click at [783, 107] on button "Update" at bounding box center [792, 102] width 73 height 20
select select
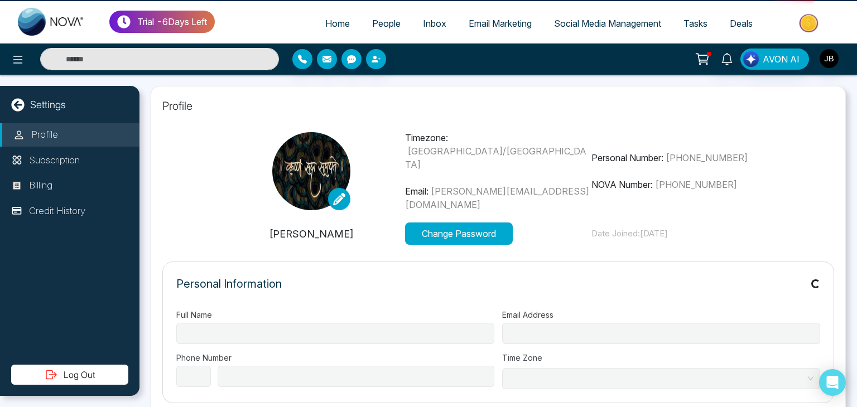
type input "**********"
select select "***"
type input "**********"
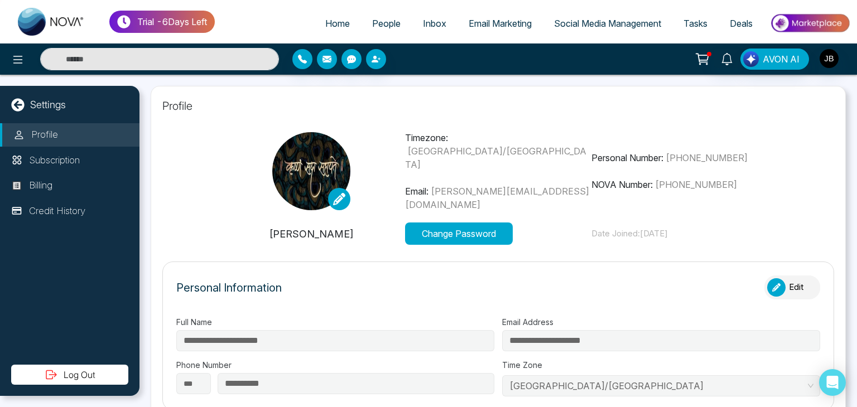
type input "*******"
type input "**********"
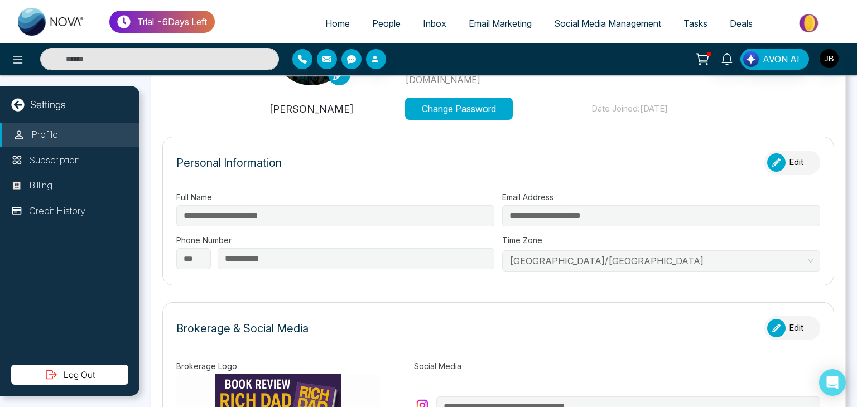
scroll to position [115, 0]
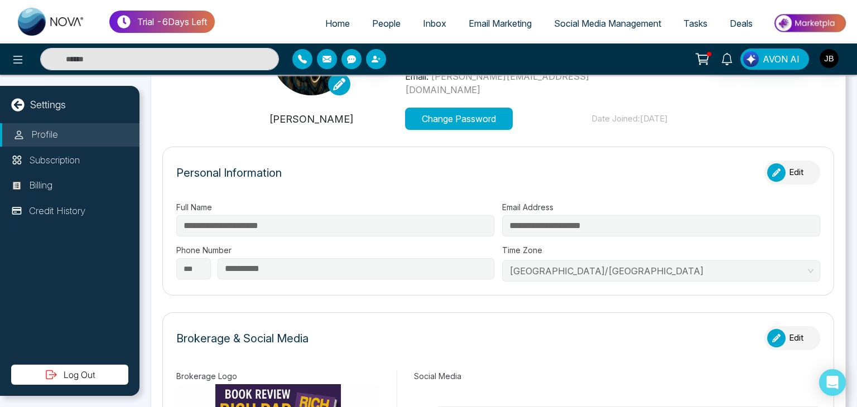
click at [768, 161] on button "Edit" at bounding box center [793, 173] width 56 height 24
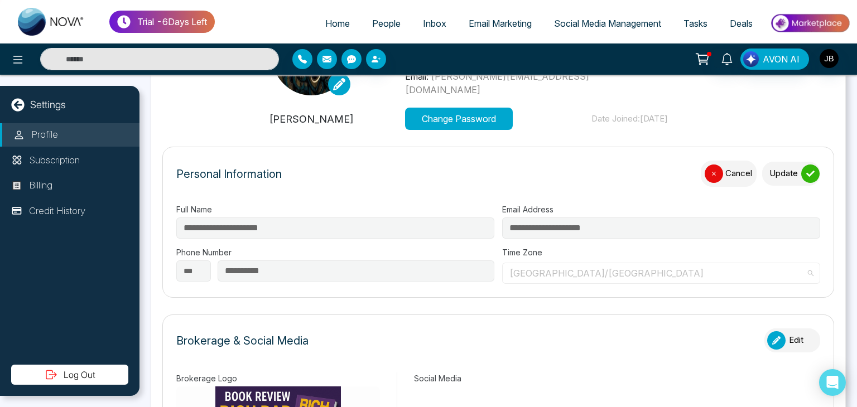
scroll to position [4948, 0]
click at [571, 265] on span "Asia/Kolkata" at bounding box center [662, 273] width 304 height 17
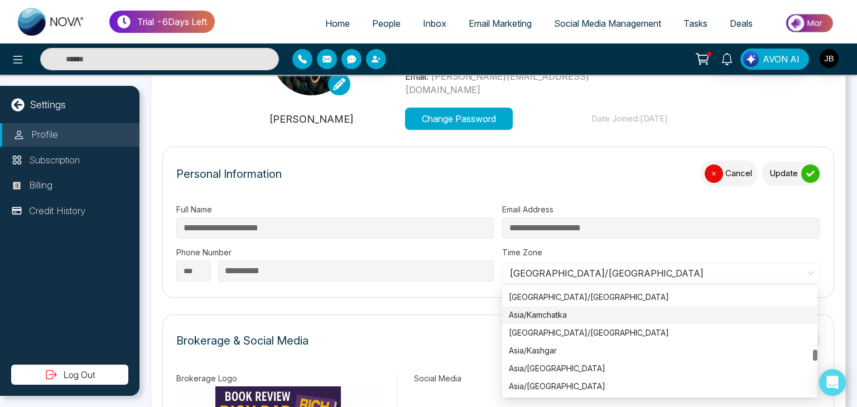
click at [408, 332] on div "Brokerage & Social Media Edit" at bounding box center [498, 346] width 644 height 35
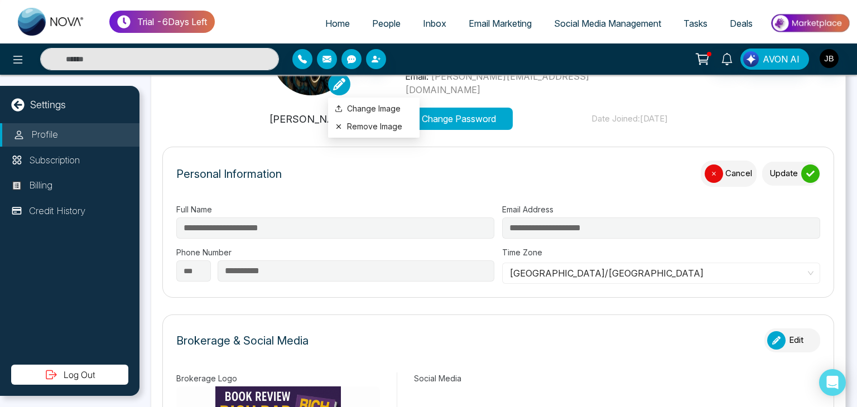
click at [340, 85] on icon at bounding box center [339, 84] width 12 height 12
click at [339, 83] on icon at bounding box center [339, 84] width 12 height 12
click at [355, 107] on label "Change Image" at bounding box center [374, 109] width 78 height 12
click at [0, 0] on input "Change Image" at bounding box center [0, 0] width 0 height 0
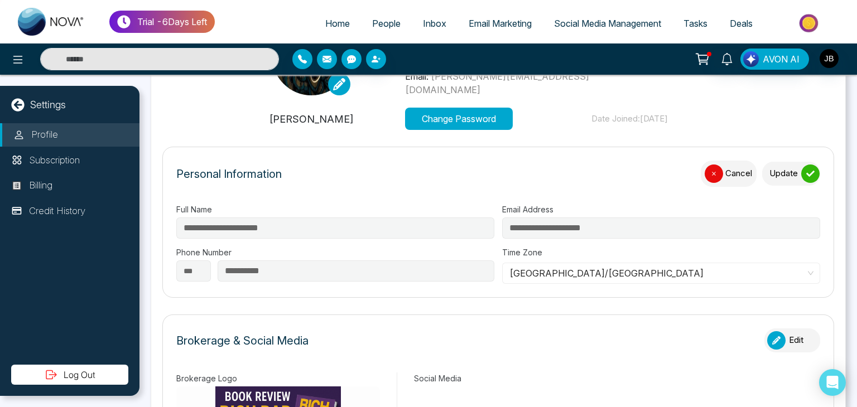
scroll to position [0, 0]
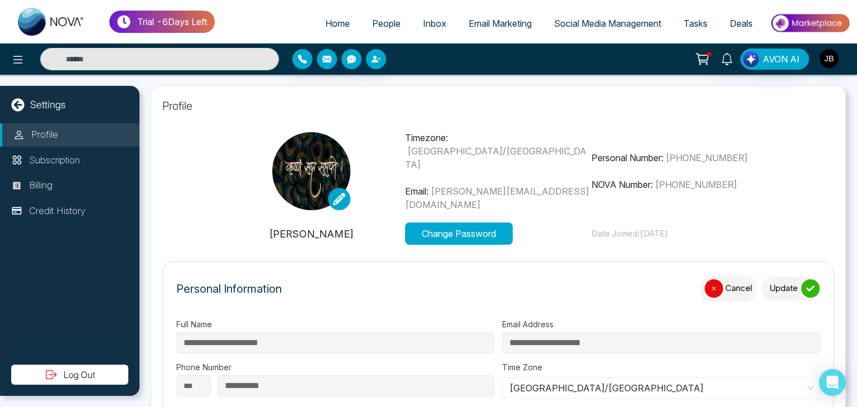
click at [777, 277] on button "Update" at bounding box center [791, 289] width 58 height 24
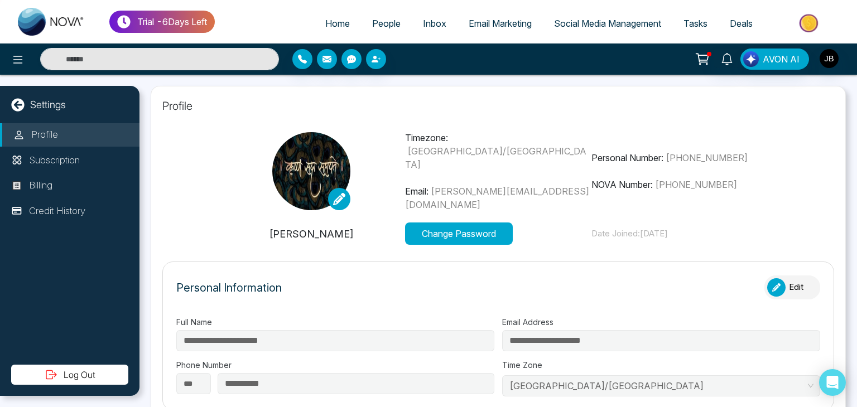
click at [453, 234] on button "Change Password" at bounding box center [459, 234] width 108 height 22
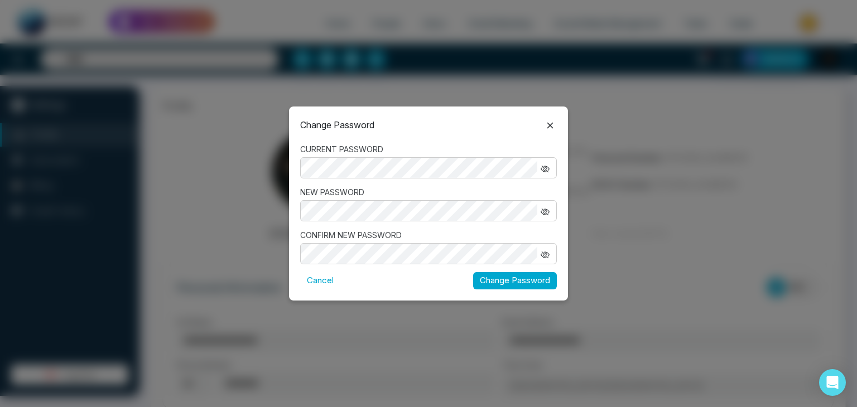
click at [490, 280] on button "Change Password" at bounding box center [515, 280] width 84 height 17
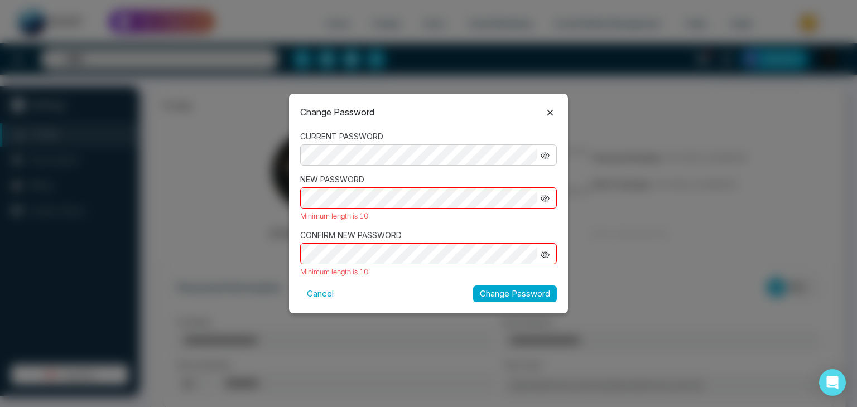
click at [544, 196] on icon "button" at bounding box center [545, 198] width 8 height 7
click at [542, 254] on icon "button" at bounding box center [545, 255] width 9 height 9
click at [546, 153] on icon "button" at bounding box center [545, 155] width 9 height 9
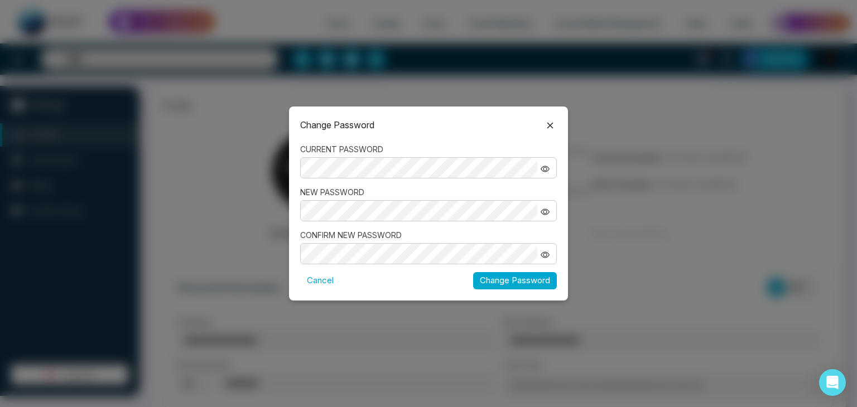
click at [496, 274] on button "Change Password" at bounding box center [515, 280] width 84 height 17
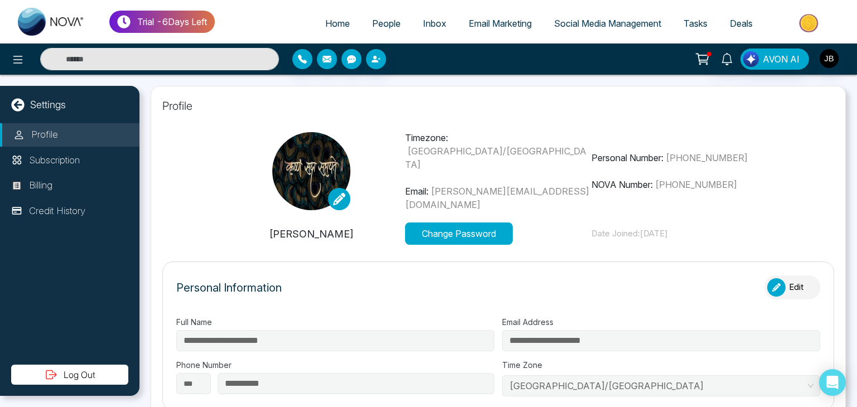
click at [438, 228] on button "Change Password" at bounding box center [459, 234] width 108 height 22
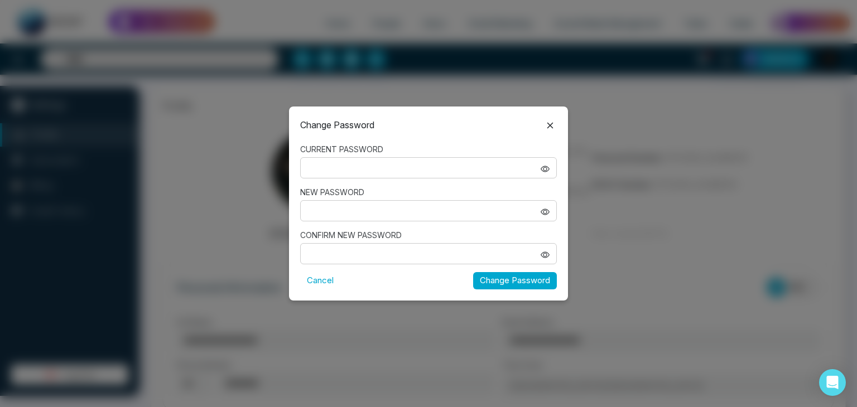
click at [339, 168] on input "CURRENT PASSWORD" at bounding box center [419, 168] width 237 height 20
type input "**********"
click at [330, 210] on input "NEW PASSWORD" at bounding box center [419, 211] width 237 height 20
type input "**********"
click at [351, 253] on input "CONFIRM NEW PASSWORD" at bounding box center [419, 254] width 237 height 20
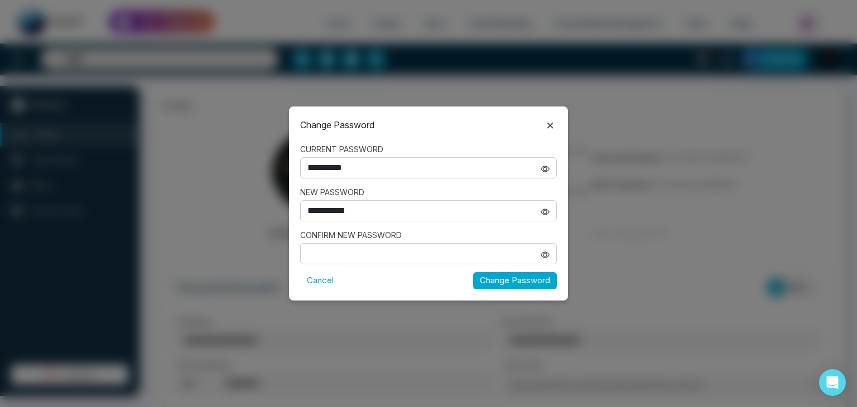
type input "**********"
click at [500, 281] on button "Change Password" at bounding box center [515, 280] width 84 height 17
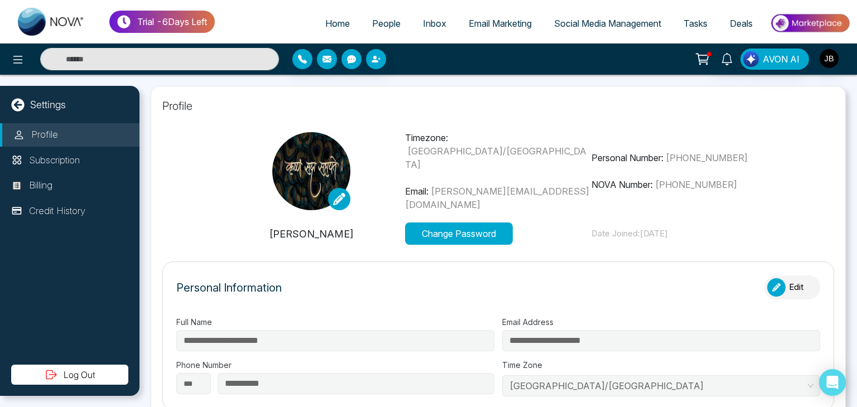
click at [363, 18] on link "People" at bounding box center [386, 23] width 51 height 21
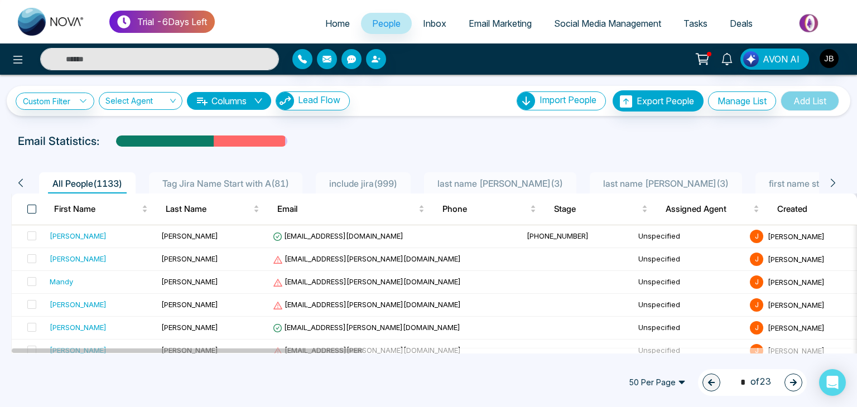
click at [31, 205] on span at bounding box center [31, 209] width 9 height 9
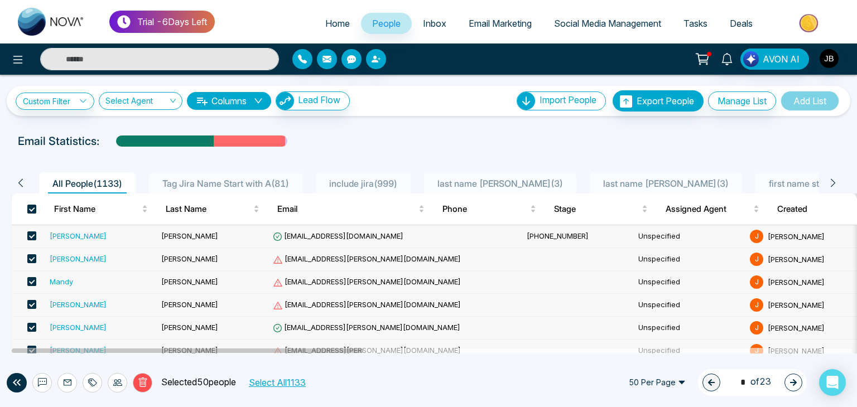
click at [186, 389] on p "Selected 50 people" at bounding box center [194, 383] width 84 height 15
click at [289, 386] on button "Select All 1133" at bounding box center [276, 383] width 65 height 15
click at [90, 380] on icon at bounding box center [90, 384] width 5 height 8
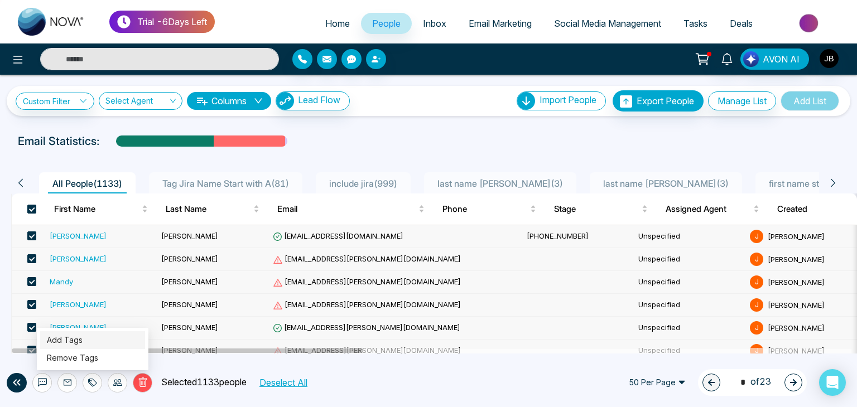
click at [76, 335] on link "Add Tags" at bounding box center [65, 339] width 36 height 9
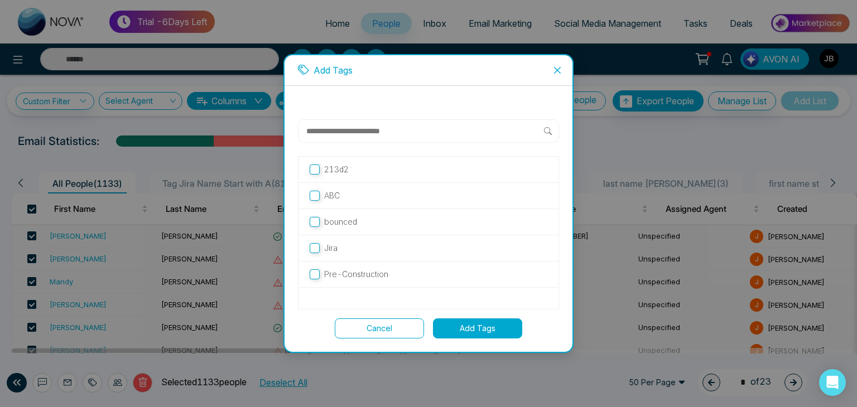
click at [472, 330] on button "Add Tags" at bounding box center [477, 329] width 89 height 20
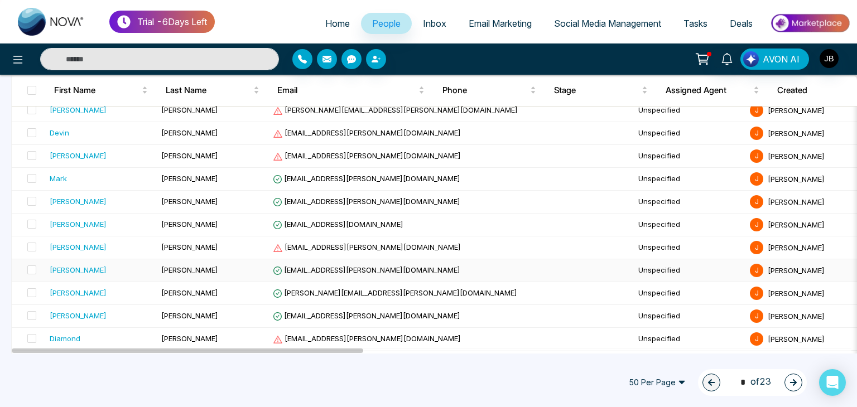
scroll to position [645, 0]
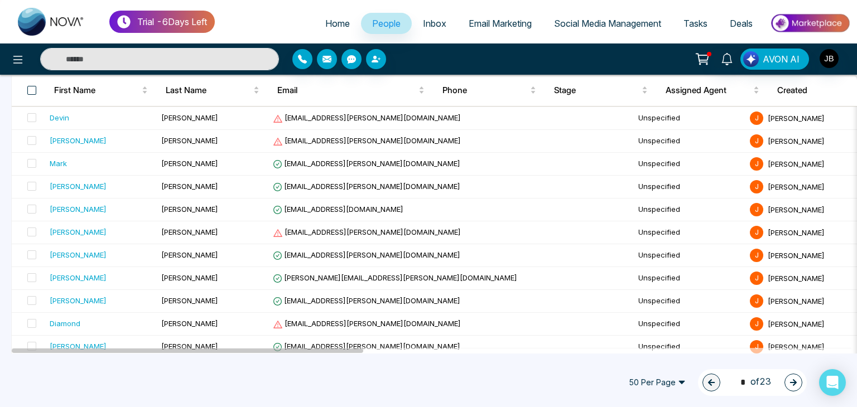
click at [29, 92] on span at bounding box center [31, 90] width 9 height 9
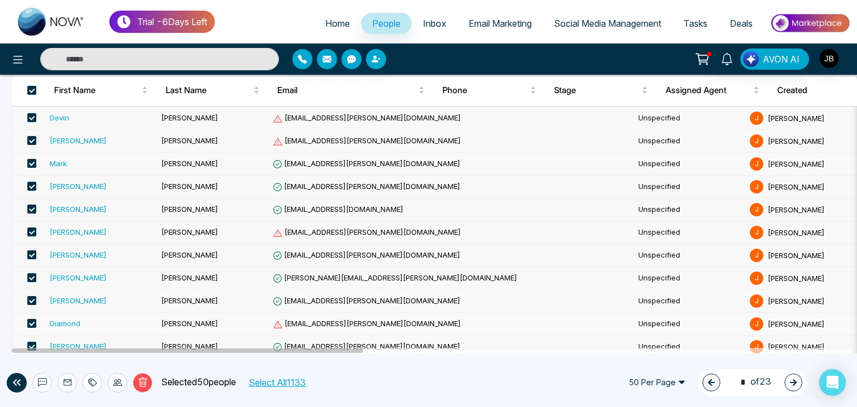
click at [265, 387] on button "Select All 1133" at bounding box center [276, 383] width 65 height 15
click at [92, 384] on icon at bounding box center [92, 382] width 9 height 9
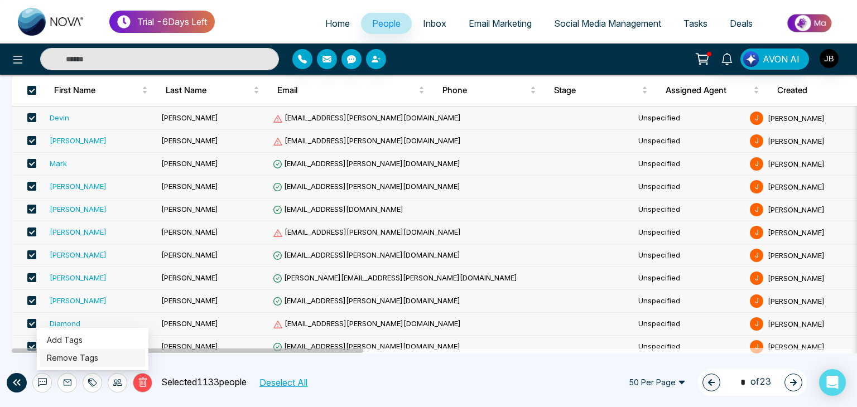
click at [85, 360] on link "Remove Tags" at bounding box center [72, 357] width 51 height 9
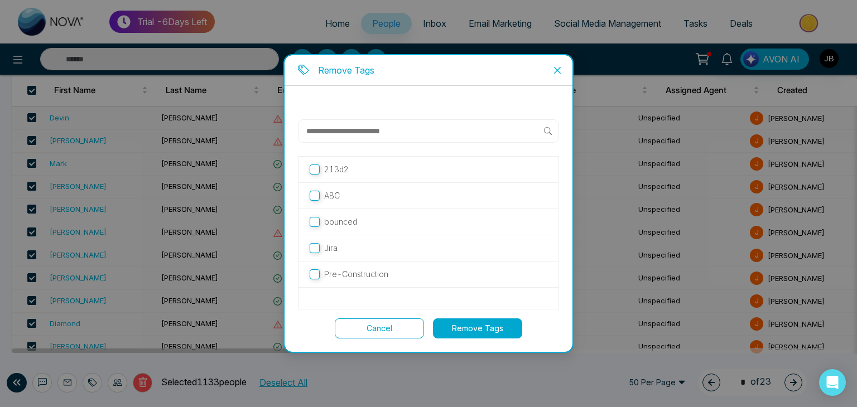
click at [330, 199] on p "ABC" at bounding box center [332, 196] width 16 height 12
click at [462, 324] on button "Remove Tags" at bounding box center [477, 329] width 89 height 20
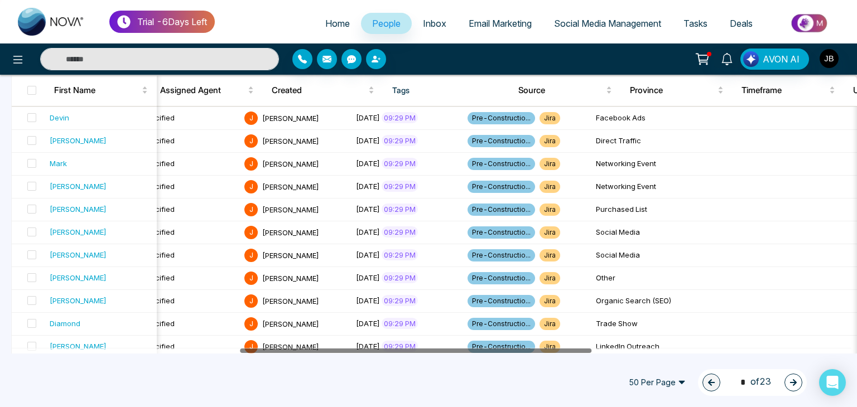
scroll to position [0, 406]
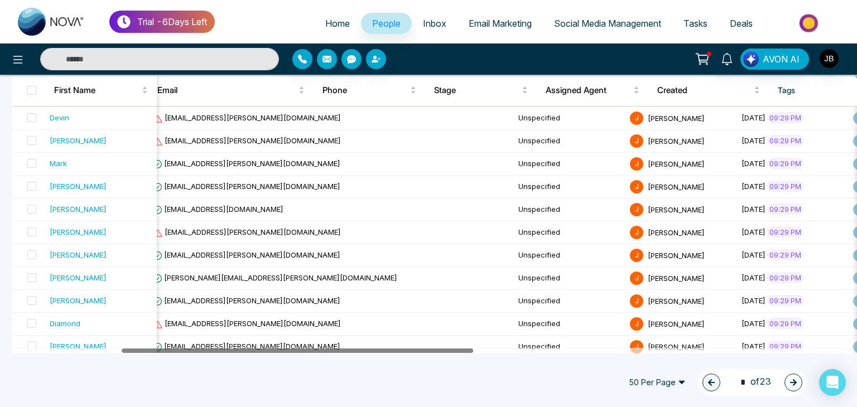
drag, startPoint x: 314, startPoint y: 351, endPoint x: 324, endPoint y: 402, distance: 52.9
click at [353, 402] on div "All People ( 1133 ) Tag Jira Name Start with A ( 81 ) include jira ( 999 ) last…" at bounding box center [429, 126] width 844 height 1211
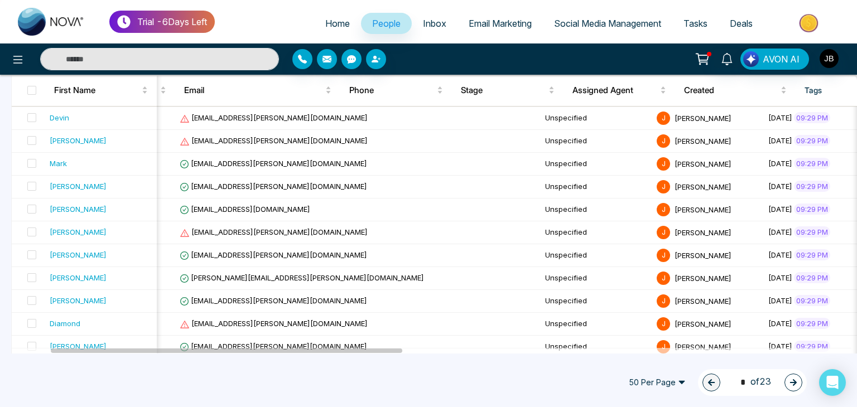
drag, startPoint x: 324, startPoint y: 402, endPoint x: 234, endPoint y: 400, distance: 89.9
click at [234, 400] on div "50 Per Page 1 * of 23" at bounding box center [428, 382] width 857 height 49
click at [32, 89] on span at bounding box center [31, 90] width 9 height 9
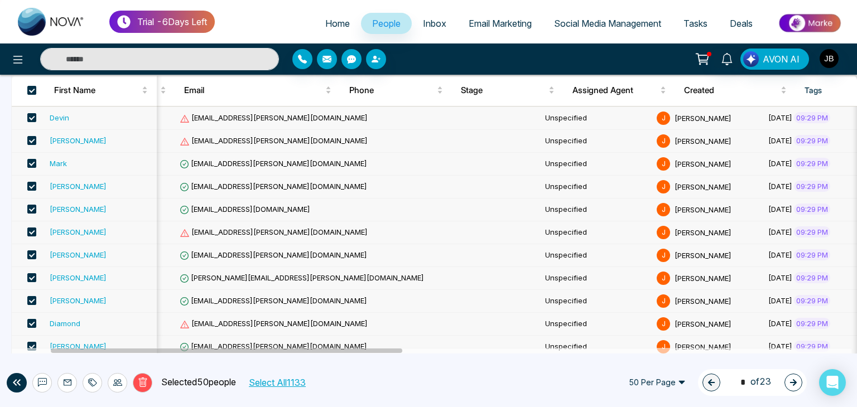
click at [292, 384] on button "Select All 1133" at bounding box center [276, 383] width 65 height 15
click at [141, 384] on icon at bounding box center [143, 383] width 10 height 10
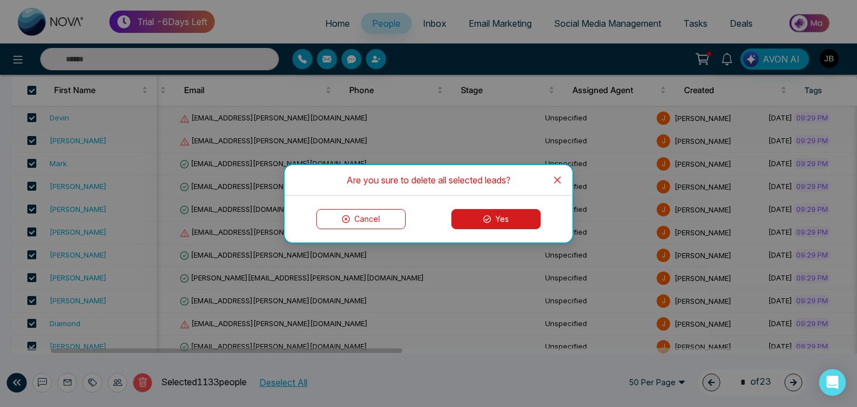
click at [491, 217] on icon at bounding box center [487, 219] width 8 height 8
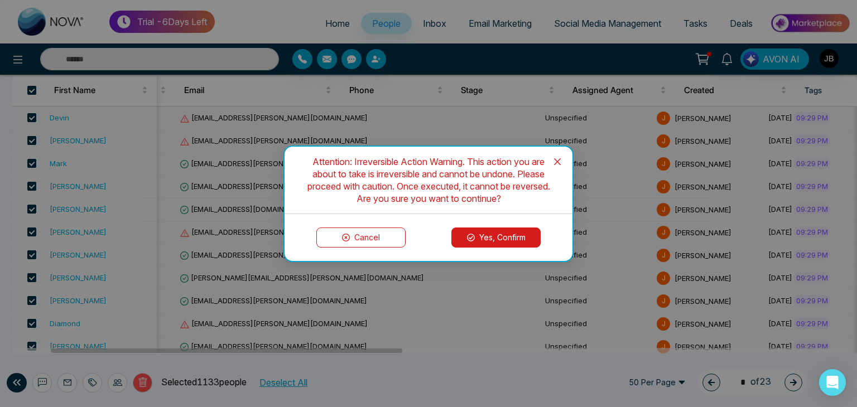
click at [491, 240] on button "Yes, Confirm" at bounding box center [496, 238] width 89 height 20
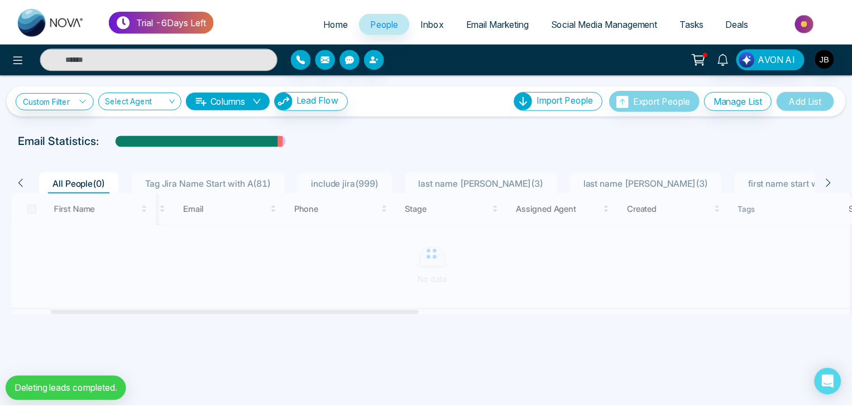
scroll to position [0, 0]
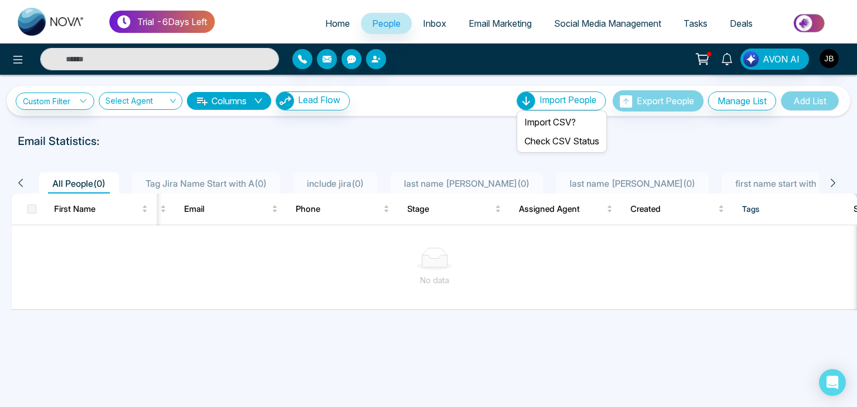
click at [554, 106] on div "Import People" at bounding box center [561, 101] width 89 height 19
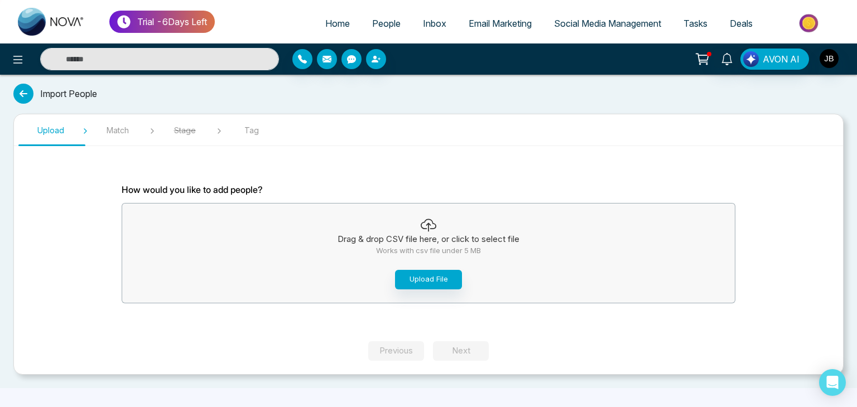
click at [30, 92] on icon at bounding box center [23, 94] width 20 height 20
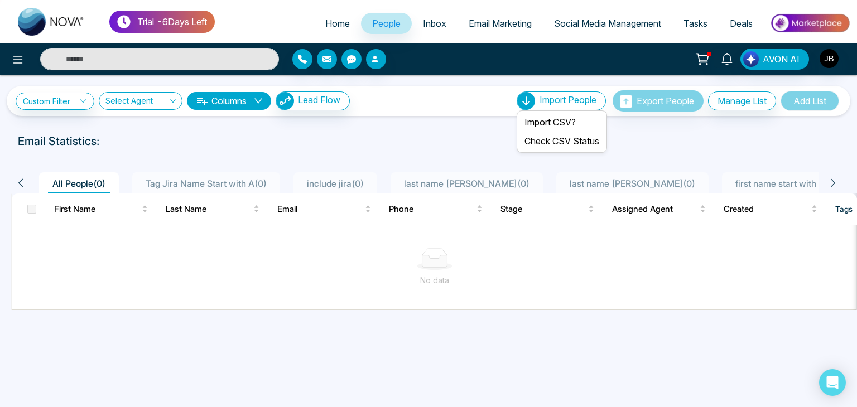
click at [559, 101] on span "Import People" at bounding box center [568, 99] width 57 height 11
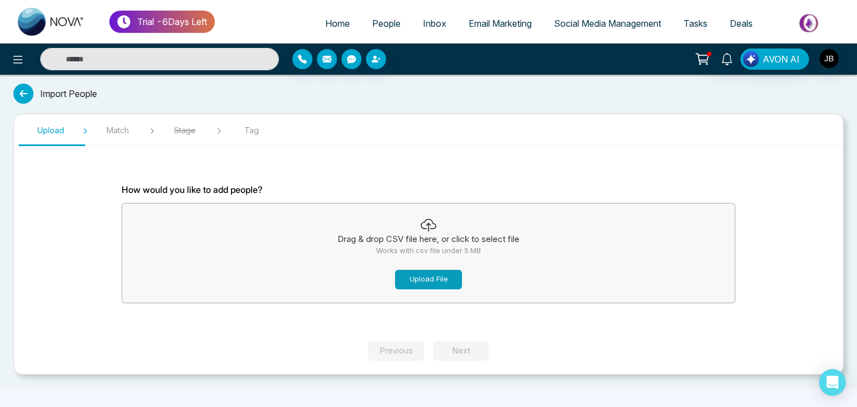
click at [433, 279] on button "Upload File" at bounding box center [428, 280] width 67 height 20
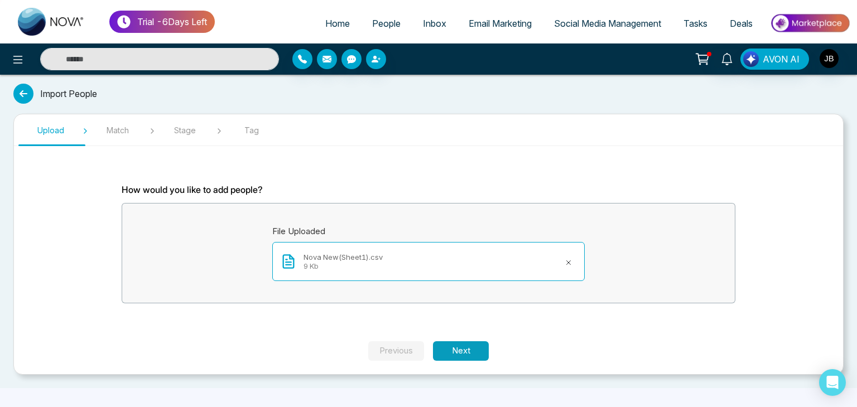
click at [458, 352] on button "Next" at bounding box center [461, 352] width 56 height 20
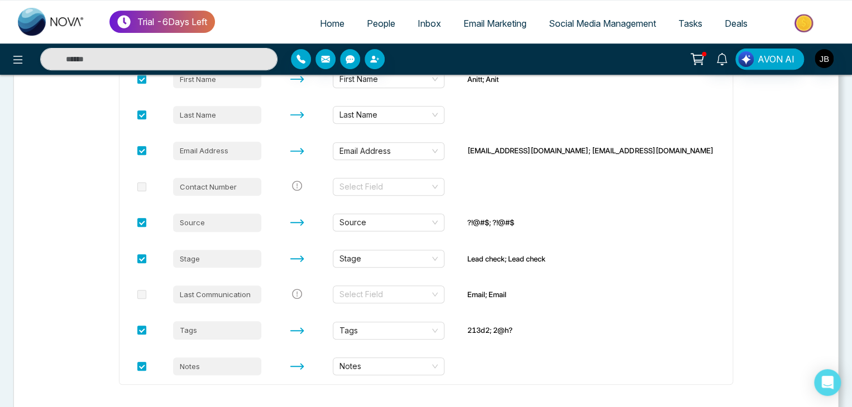
scroll to position [224, 0]
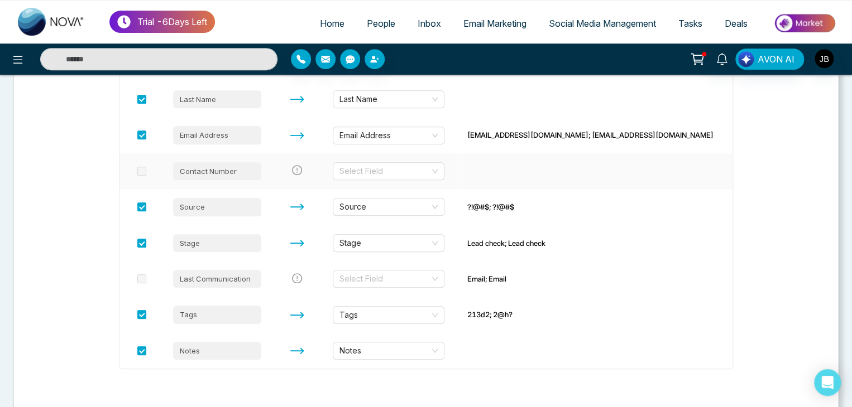
click at [235, 171] on div "Contact Number" at bounding box center [217, 171] width 88 height 18
click at [144, 170] on span at bounding box center [141, 171] width 9 height 9
click at [444, 170] on div "Select Field" at bounding box center [389, 171] width 112 height 18
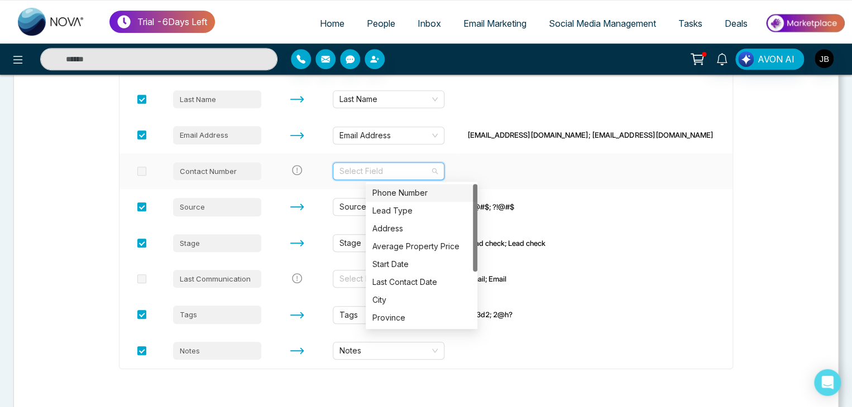
click at [411, 196] on div "Phone Number" at bounding box center [421, 193] width 98 height 12
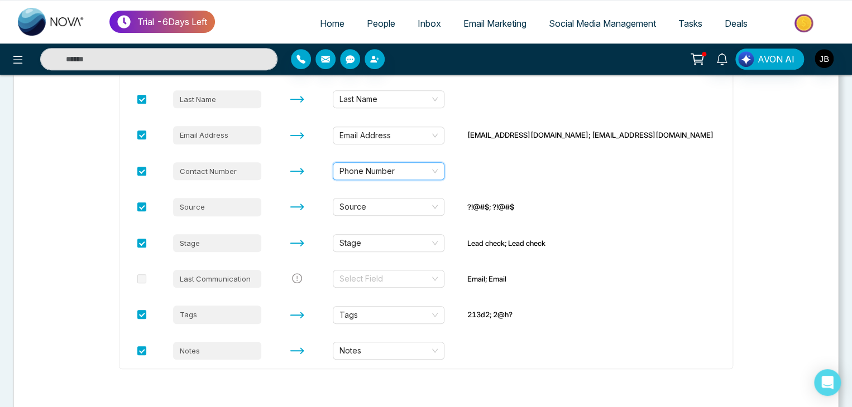
scroll to position [274, 0]
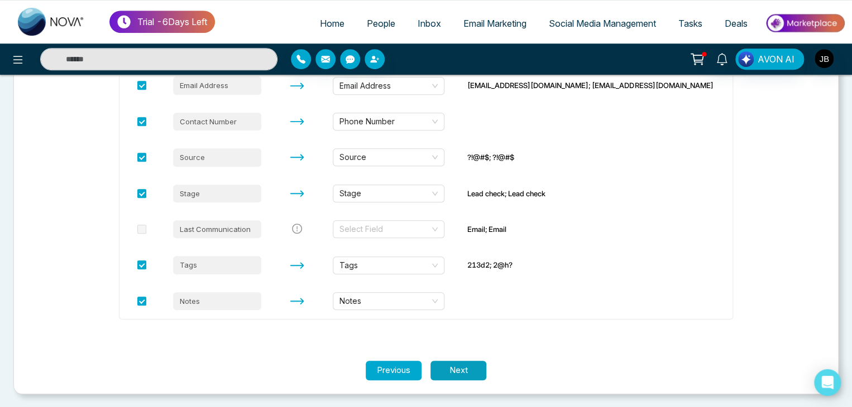
click at [466, 370] on button "Next" at bounding box center [458, 371] width 56 height 20
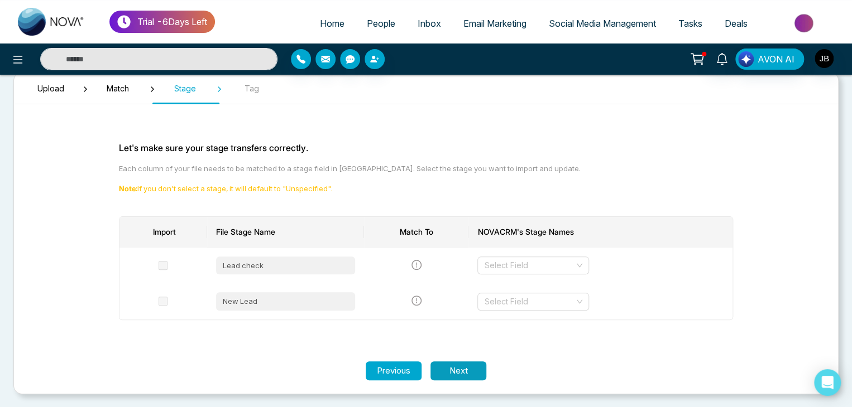
click at [453, 369] on button "Next" at bounding box center [458, 372] width 56 height 20
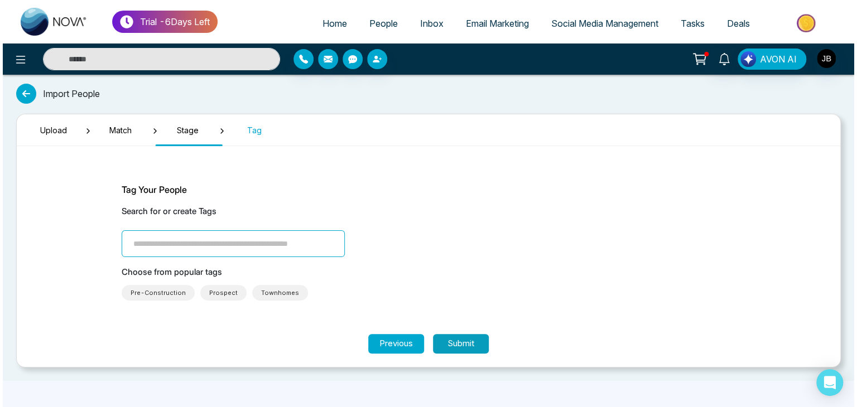
scroll to position [0, 0]
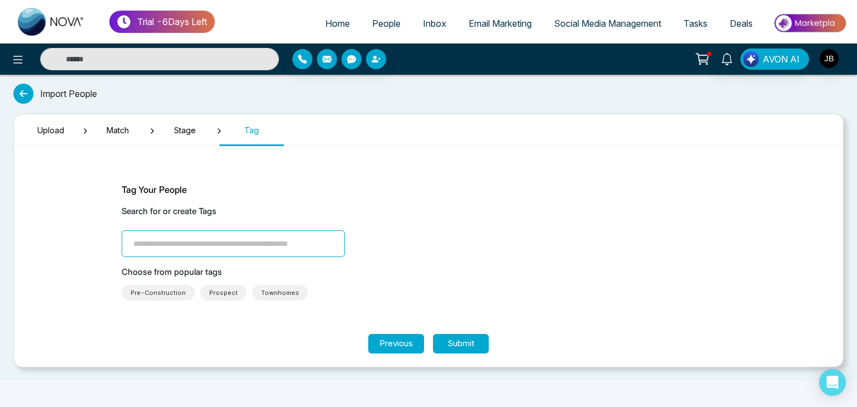
click at [166, 293] on span "Pre-Construction" at bounding box center [158, 292] width 55 height 11
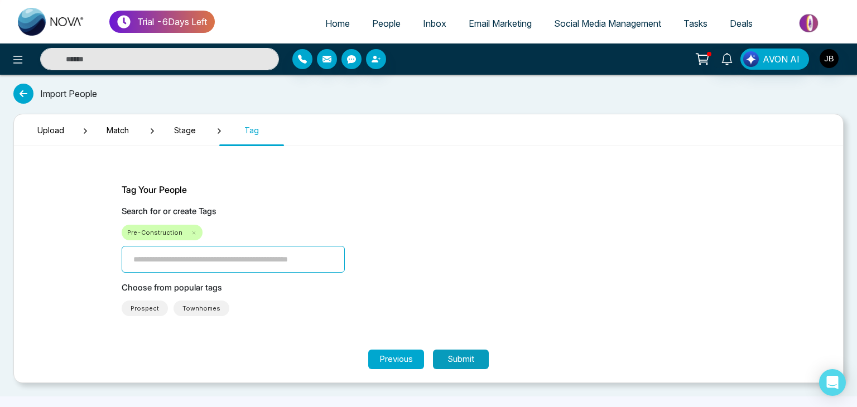
click at [458, 361] on button "Submit" at bounding box center [461, 360] width 56 height 20
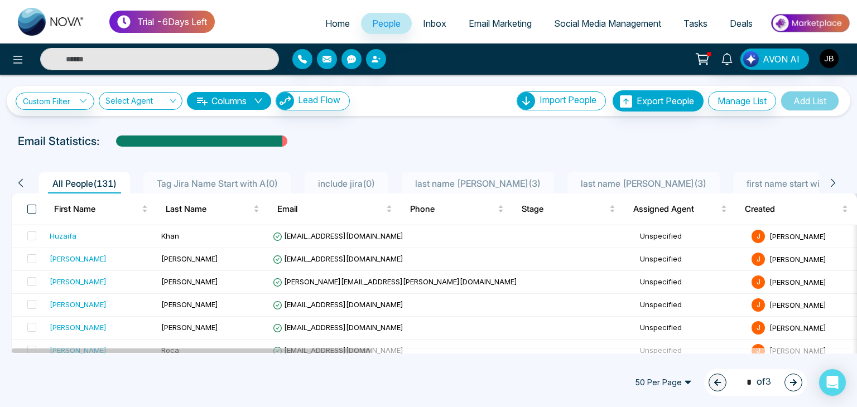
click at [35, 206] on span at bounding box center [31, 209] width 9 height 9
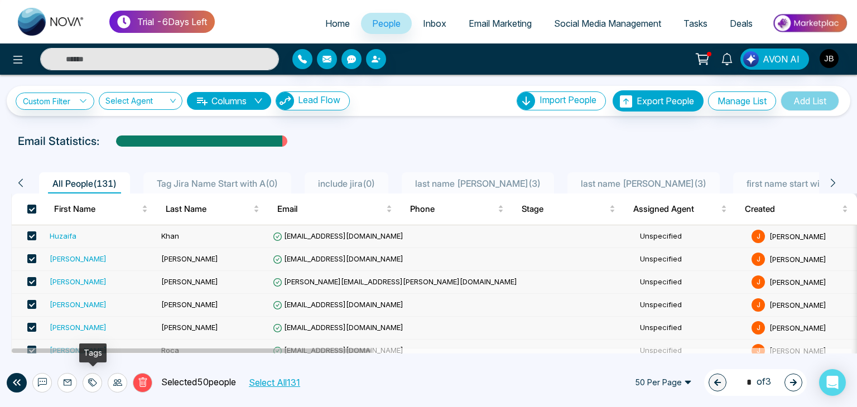
click at [88, 378] on icon at bounding box center [92, 382] width 9 height 9
click at [81, 344] on link "Add Tags" at bounding box center [65, 339] width 36 height 9
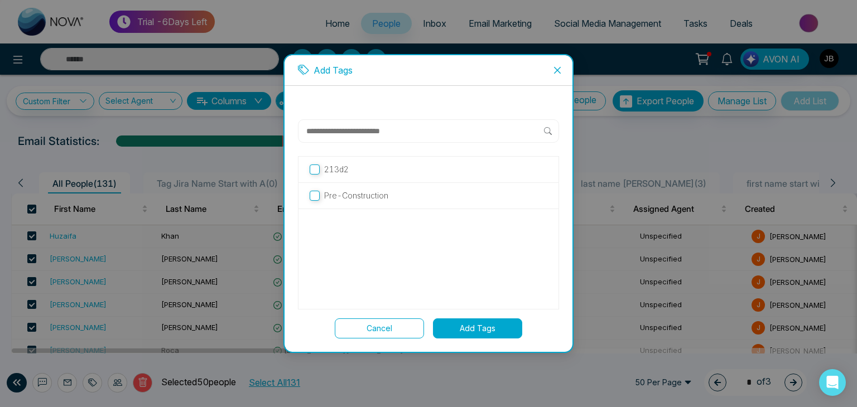
click at [344, 133] on input "text" at bounding box center [424, 130] width 239 height 13
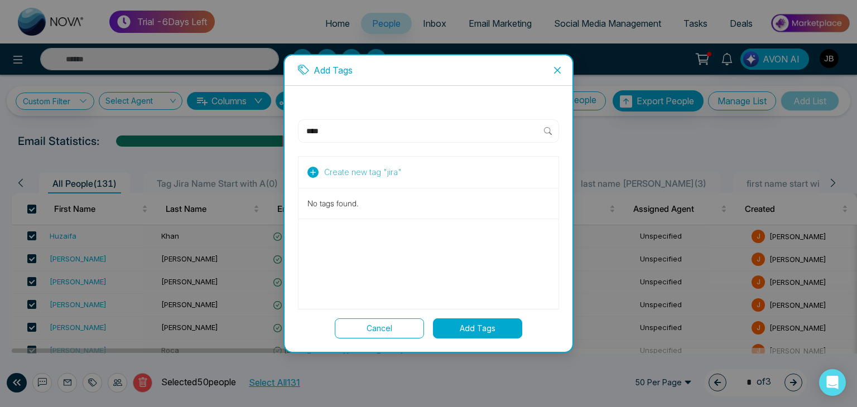
type input "****"
click at [337, 173] on span "Create new tag " jira "" at bounding box center [363, 172] width 78 height 12
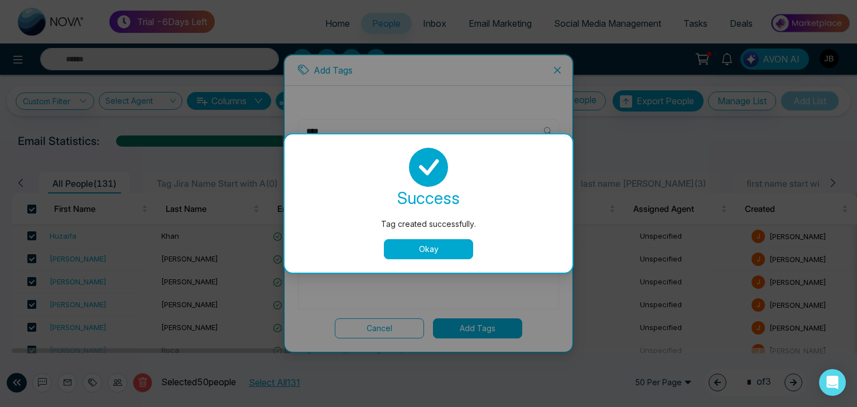
click at [441, 252] on button "Okay" at bounding box center [428, 249] width 89 height 20
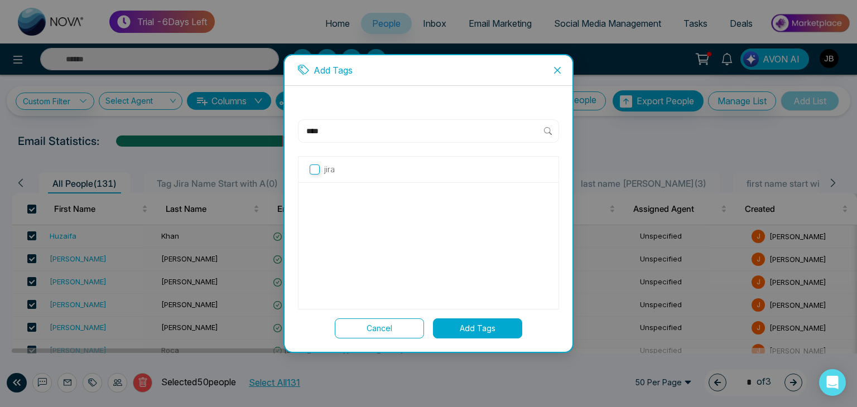
click at [404, 174] on label "jira" at bounding box center [429, 170] width 238 height 12
click at [470, 329] on button "Add Tags" at bounding box center [477, 329] width 89 height 20
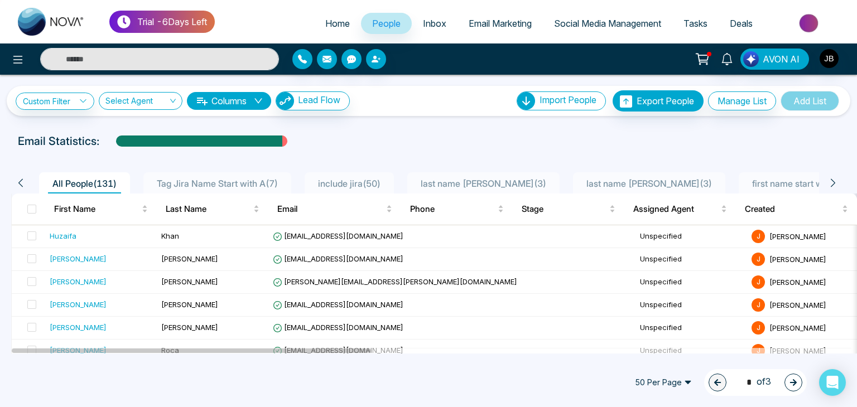
click at [834, 181] on icon at bounding box center [833, 183] width 4 height 8
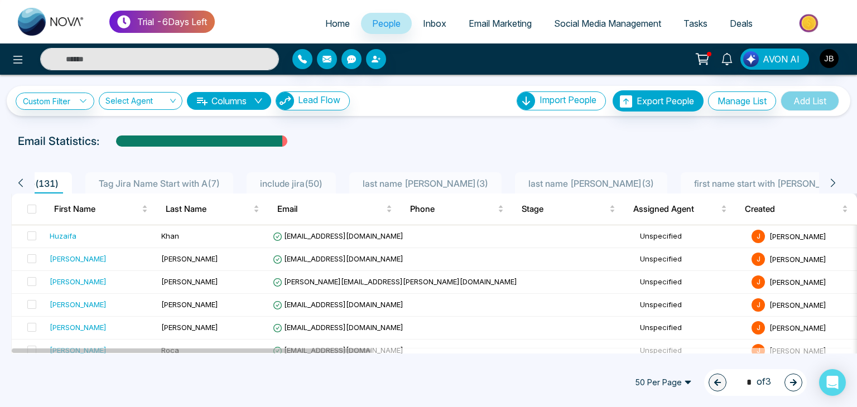
click at [834, 181] on icon at bounding box center [833, 183] width 4 height 8
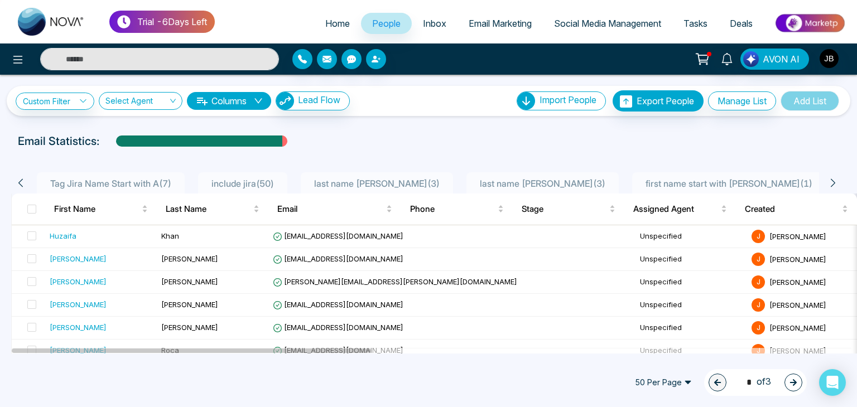
click at [834, 181] on icon at bounding box center [833, 183] width 4 height 8
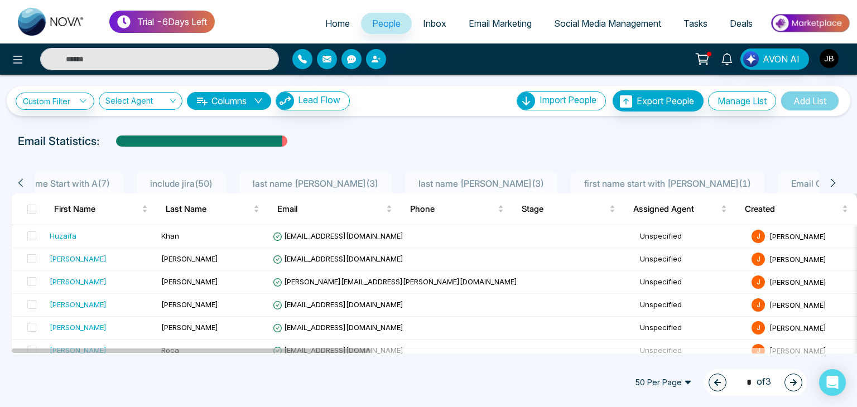
click at [834, 181] on icon at bounding box center [833, 183] width 4 height 8
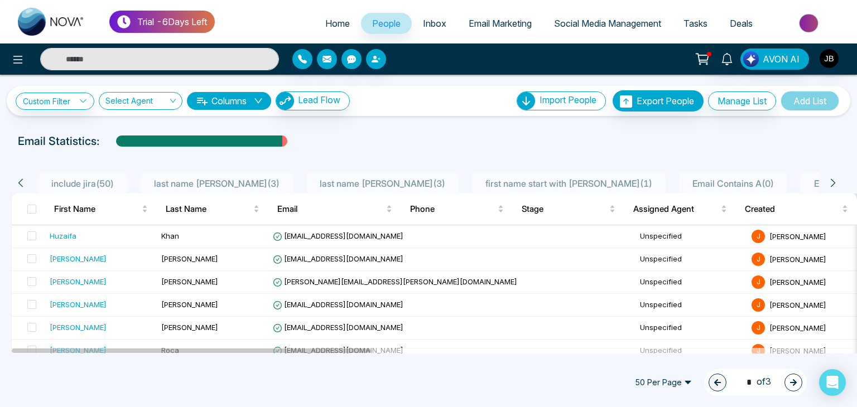
scroll to position [0, 290]
click at [834, 181] on icon at bounding box center [833, 183] width 4 height 8
click at [607, 180] on span "Email Contains A ( 0 )" at bounding box center [652, 183] width 90 height 11
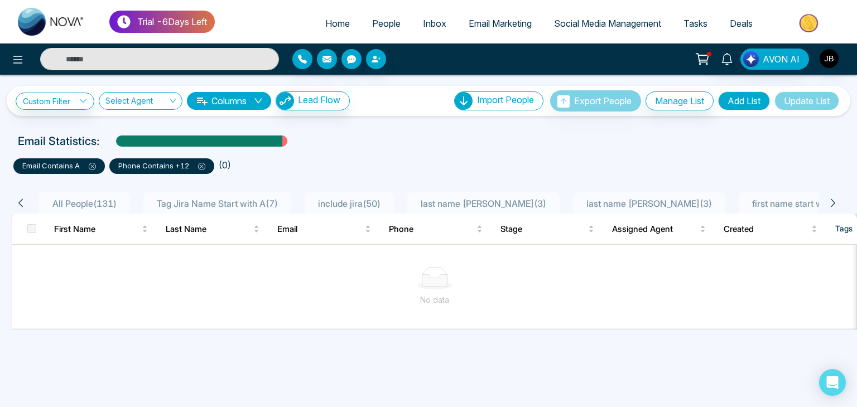
click at [205, 167] on div "phone contains +12" at bounding box center [161, 167] width 105 height 16
click at [200, 165] on icon at bounding box center [201, 166] width 7 height 7
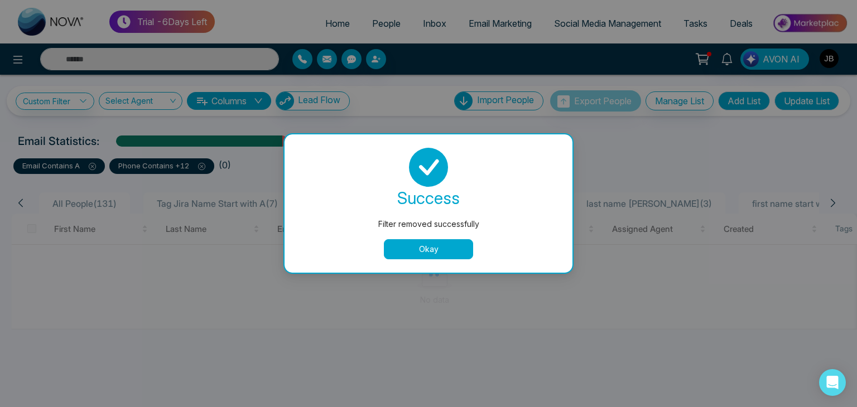
click at [445, 248] on button "Okay" at bounding box center [428, 249] width 89 height 20
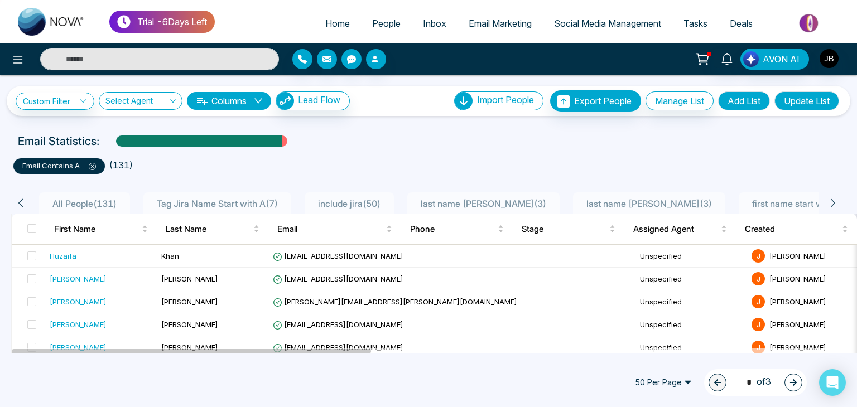
click at [76, 166] on p "email contains a" at bounding box center [59, 166] width 74 height 11
click at [85, 164] on span at bounding box center [88, 165] width 16 height 9
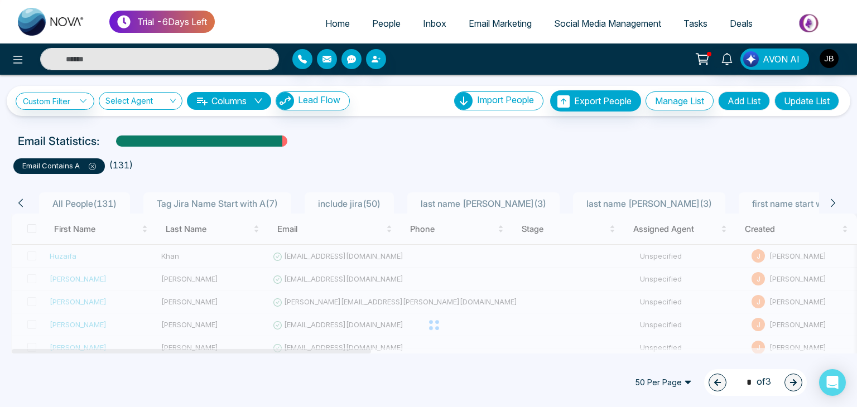
click at [92, 166] on icon at bounding box center [92, 166] width 7 height 7
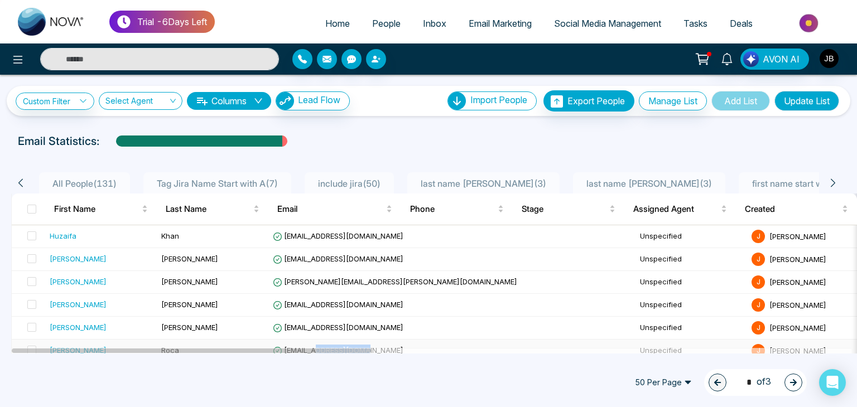
drag, startPoint x: 316, startPoint y: 347, endPoint x: 362, endPoint y: 347, distance: 45.2
click at [362, 347] on span "trades@remaxmillennium.ca" at bounding box center [338, 350] width 131 height 9
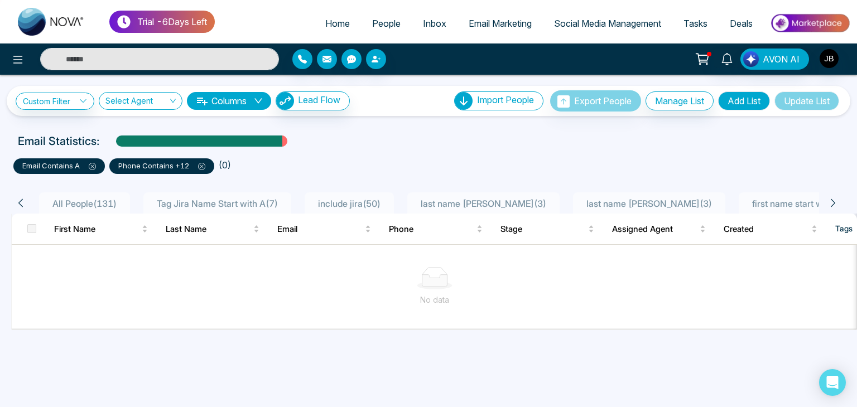
click at [63, 204] on span "All People ( 131 )" at bounding box center [84, 203] width 73 height 11
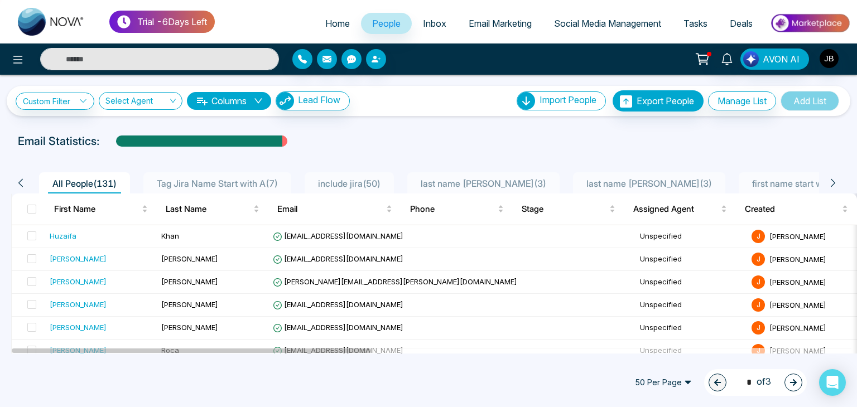
click at [270, 183] on span "Tag Jira Name Start with A ( 7 )" at bounding box center [217, 183] width 130 height 11
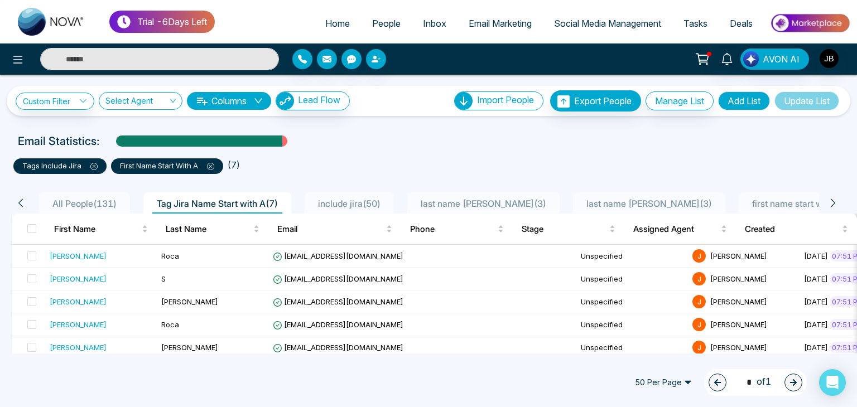
click at [833, 200] on icon at bounding box center [833, 203] width 4 height 8
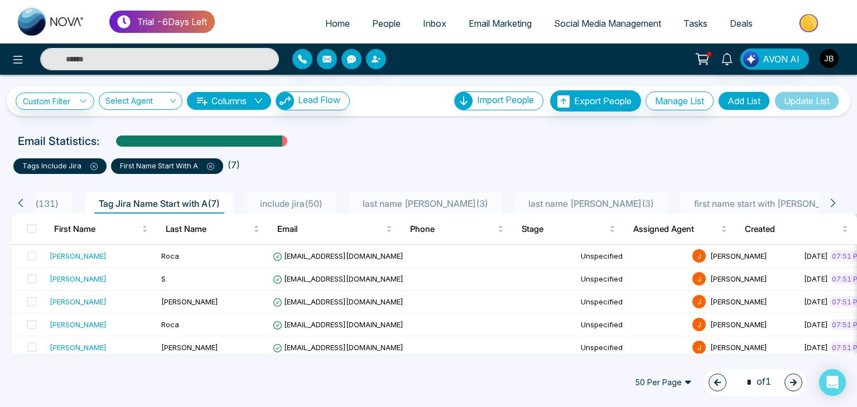
click at [833, 200] on icon at bounding box center [833, 203] width 4 height 8
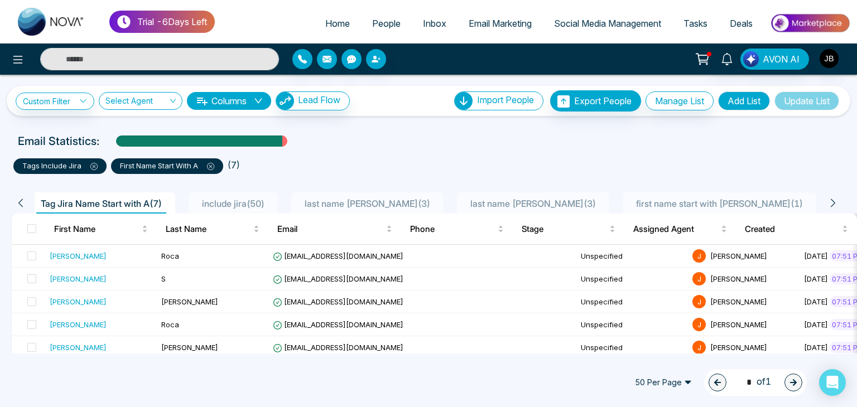
click at [833, 200] on icon at bounding box center [833, 203] width 4 height 8
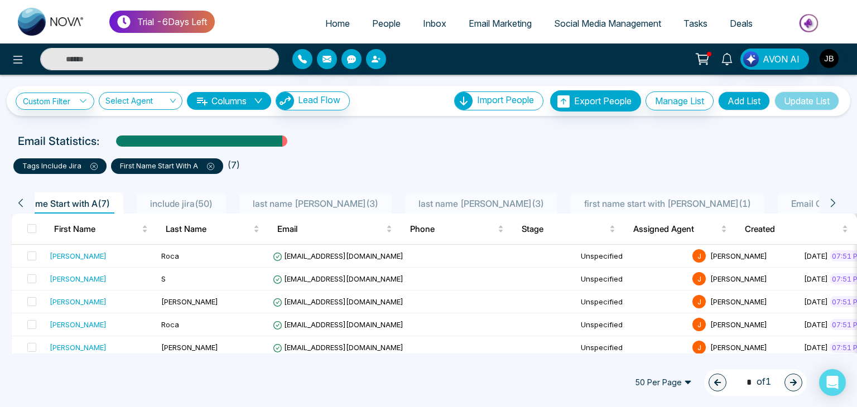
click at [833, 200] on icon at bounding box center [833, 203] width 4 height 8
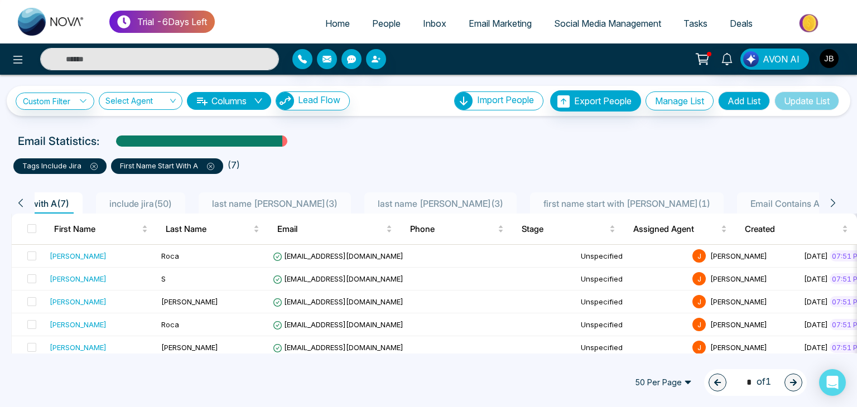
click at [833, 200] on icon at bounding box center [833, 203] width 4 height 8
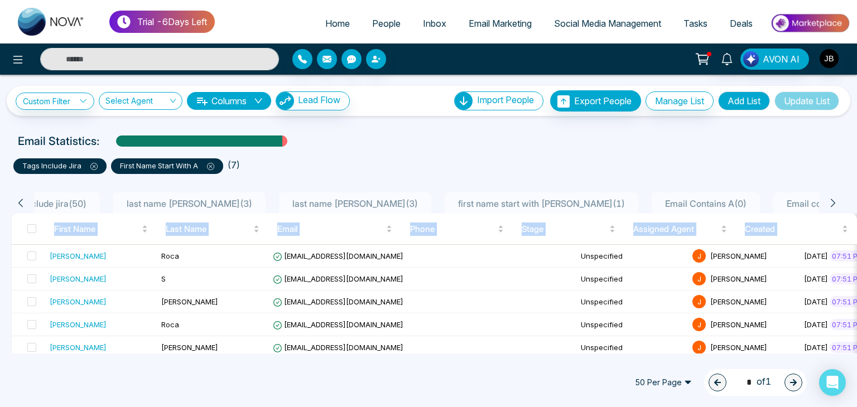
click at [833, 200] on icon at bounding box center [833, 203] width 4 height 8
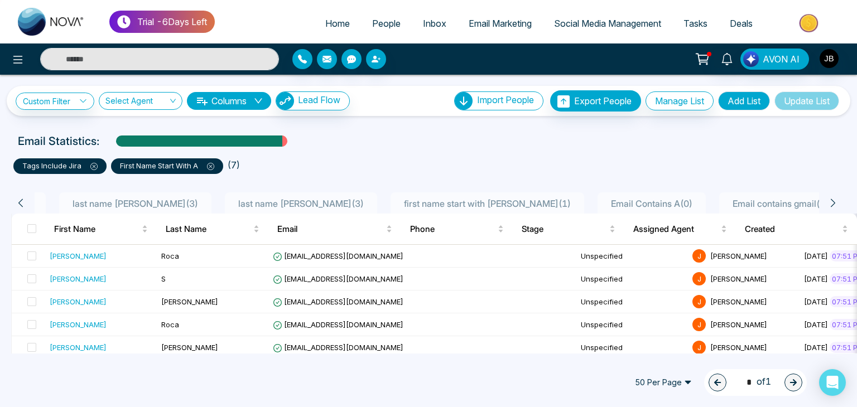
click at [728, 198] on span "Email contains gmail ( 54 )" at bounding box center [783, 203] width 111 height 11
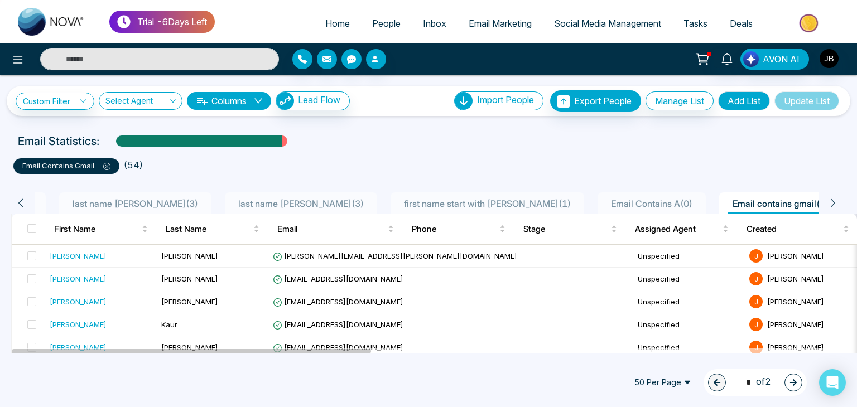
click at [275, 207] on span "last name joshi ( 3 )" at bounding box center [301, 203] width 135 height 11
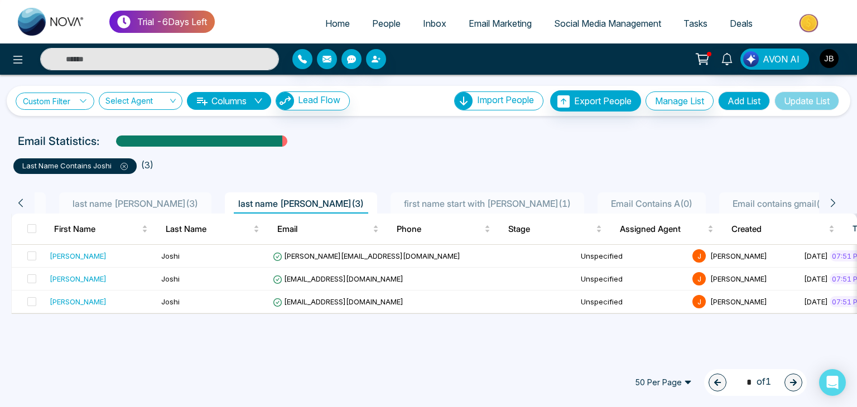
click at [69, 100] on link "Custom Filter" at bounding box center [55, 101] width 79 height 17
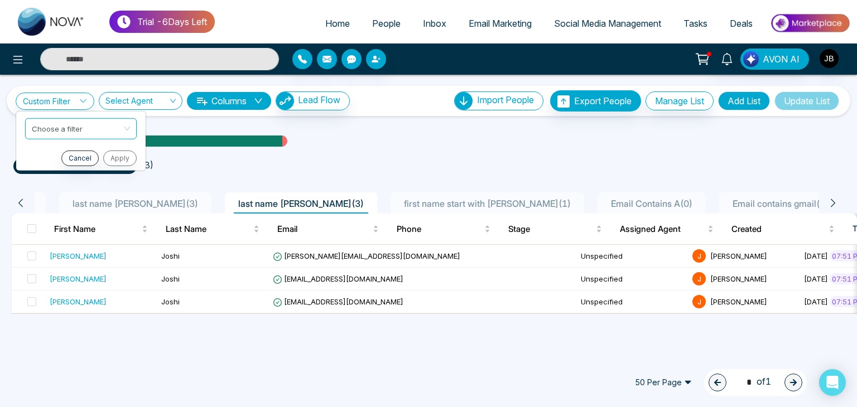
click at [728, 199] on span "Email contains gmail ( 54 )" at bounding box center [783, 203] width 111 height 11
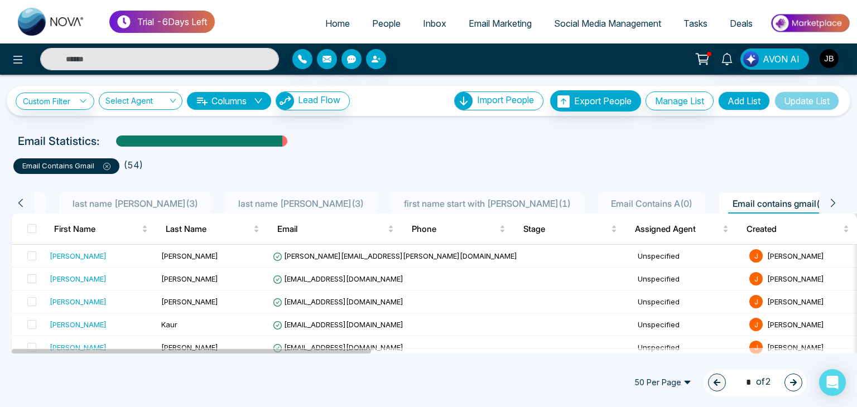
click at [264, 204] on span "last name joshi ( 3 )" at bounding box center [301, 203] width 135 height 11
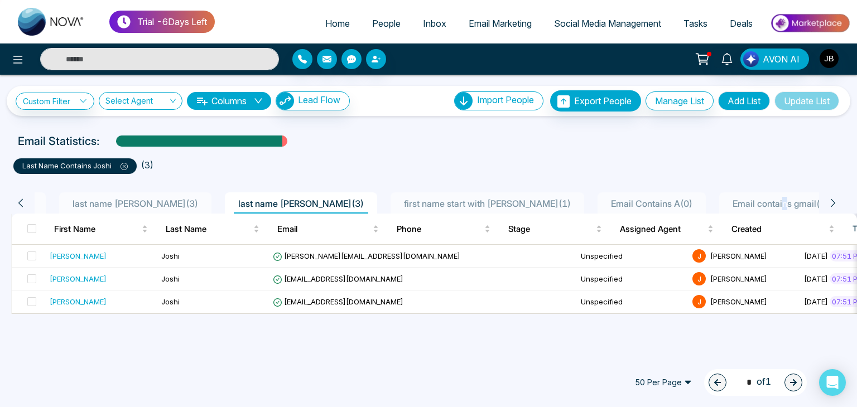
click at [728, 203] on span "Email contains gmail ( 54 )" at bounding box center [783, 203] width 111 height 11
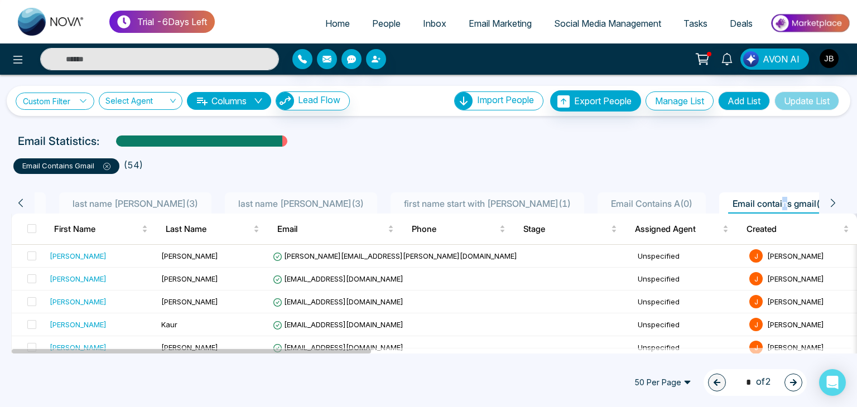
click at [32, 97] on link "Custom Filter" at bounding box center [55, 101] width 79 height 17
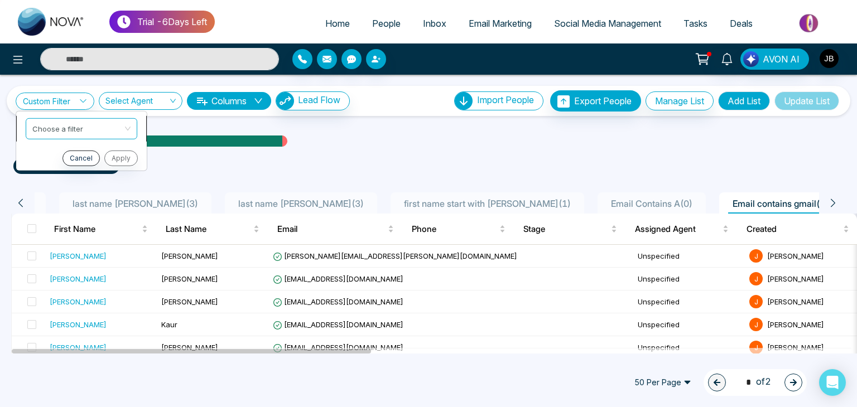
click at [56, 118] on input "search" at bounding box center [77, 126] width 90 height 17
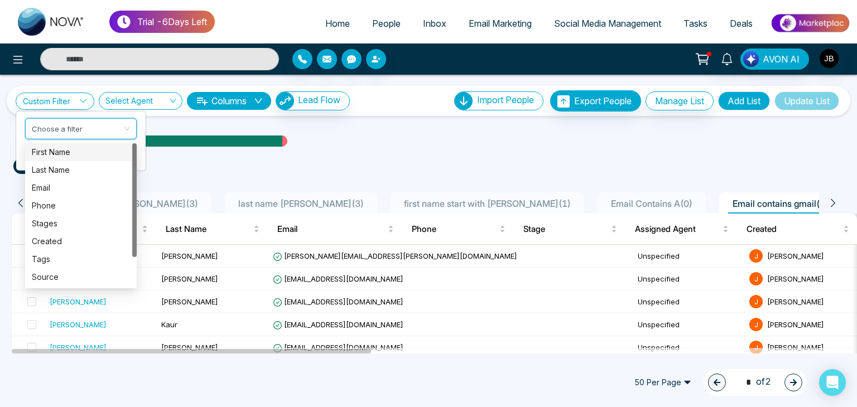
click at [73, 157] on div "First Name" at bounding box center [81, 152] width 98 height 12
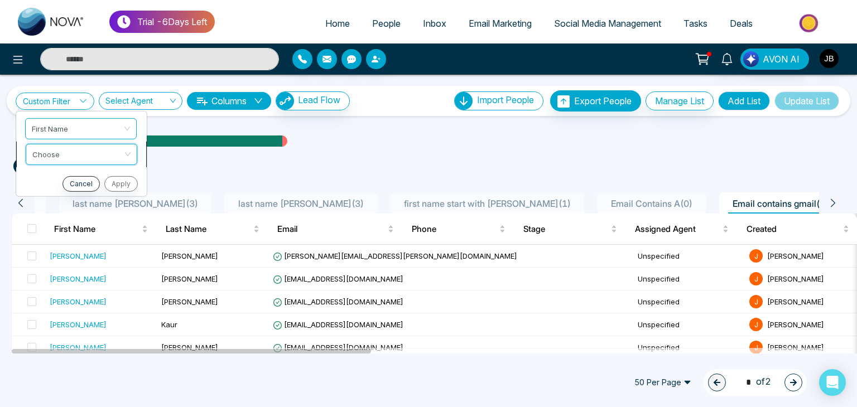
click at [61, 146] on input "search" at bounding box center [77, 152] width 90 height 17
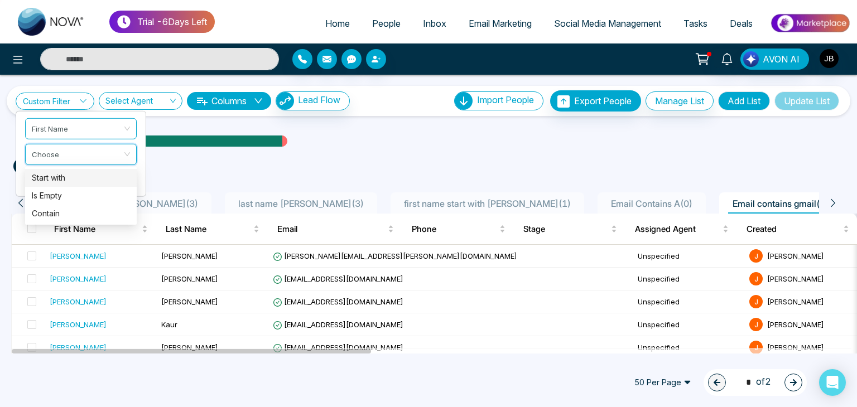
click at [56, 172] on div "Start with" at bounding box center [81, 178] width 98 height 12
click at [61, 157] on span "Start with" at bounding box center [81, 154] width 98 height 20
click at [54, 175] on div "Start with" at bounding box center [81, 178] width 98 height 12
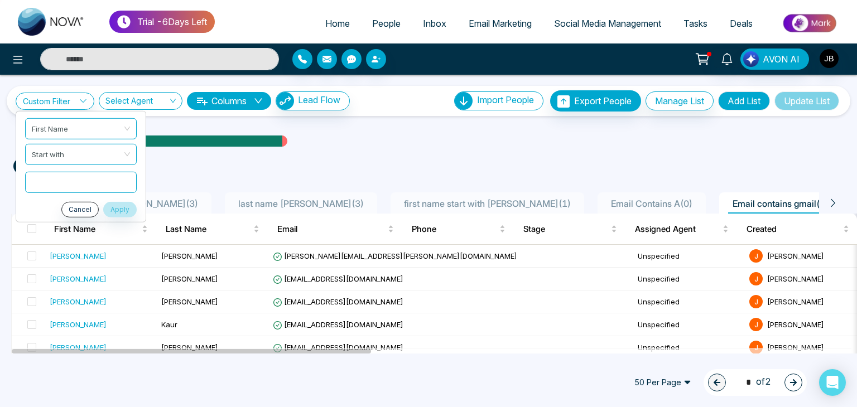
click at [49, 176] on input "text" at bounding box center [81, 181] width 112 height 21
type input "*"
click at [113, 210] on button "Apply" at bounding box center [119, 210] width 33 height 16
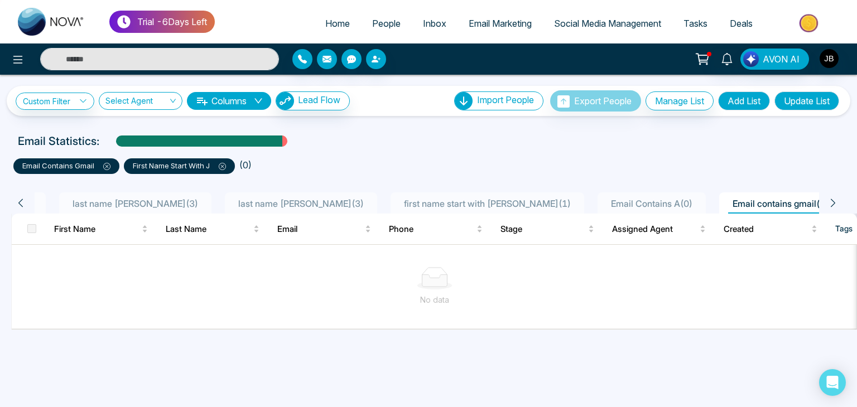
click at [226, 166] on icon at bounding box center [222, 166] width 7 height 7
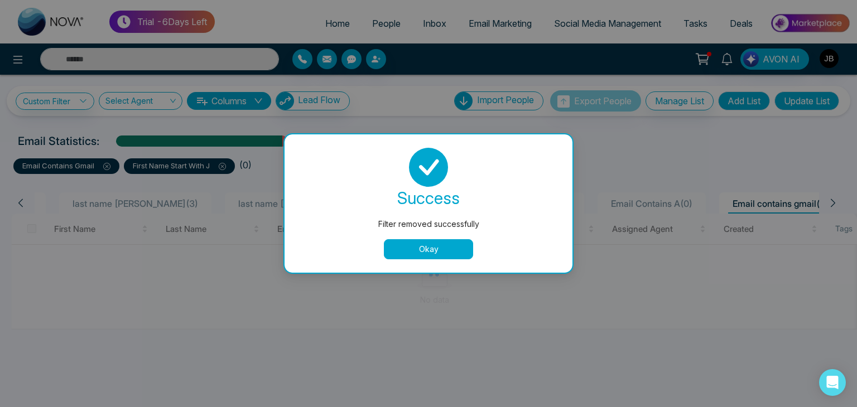
click at [431, 251] on button "Okay" at bounding box center [428, 249] width 89 height 20
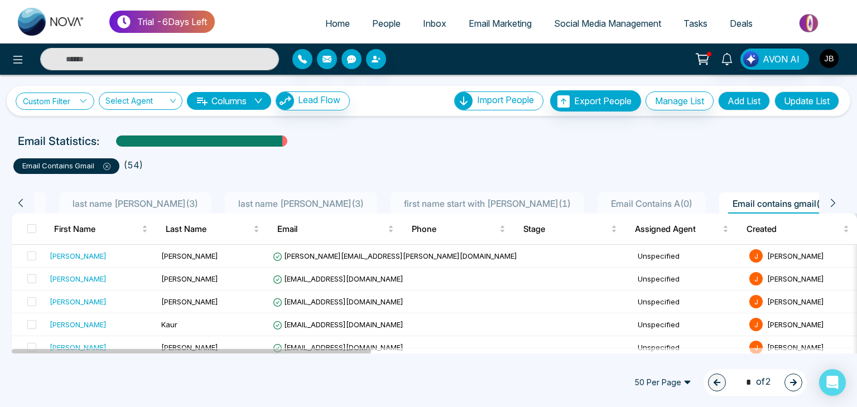
click at [42, 95] on link "Custom Filter" at bounding box center [55, 101] width 79 height 17
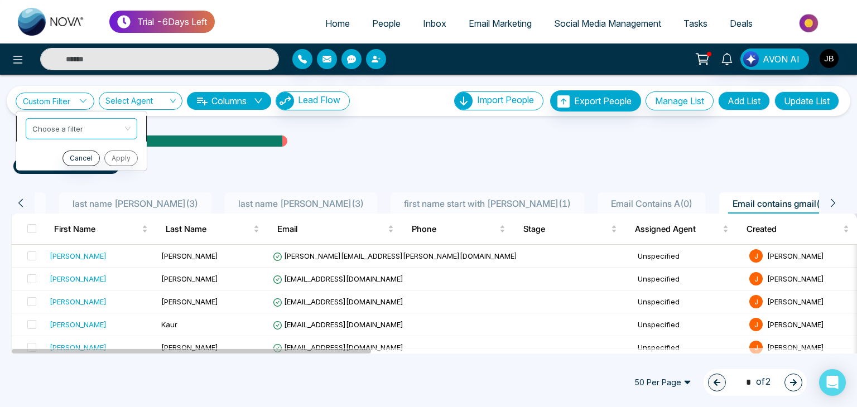
click at [46, 121] on input "search" at bounding box center [77, 126] width 90 height 17
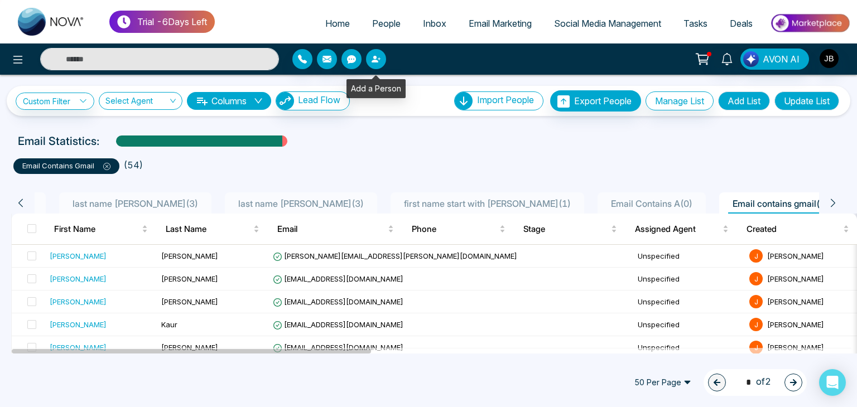
click at [376, 55] on icon "button" at bounding box center [376, 59] width 9 height 9
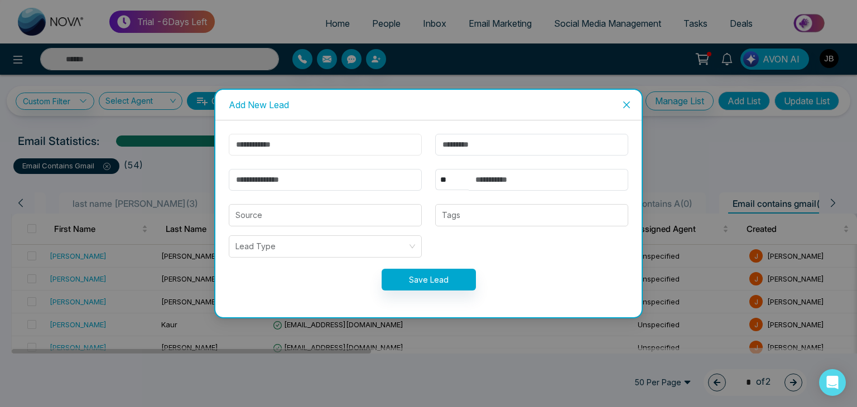
click at [352, 153] on input "text" at bounding box center [325, 145] width 193 height 22
type input "******"
type input "********"
type input "**********"
select select "***"
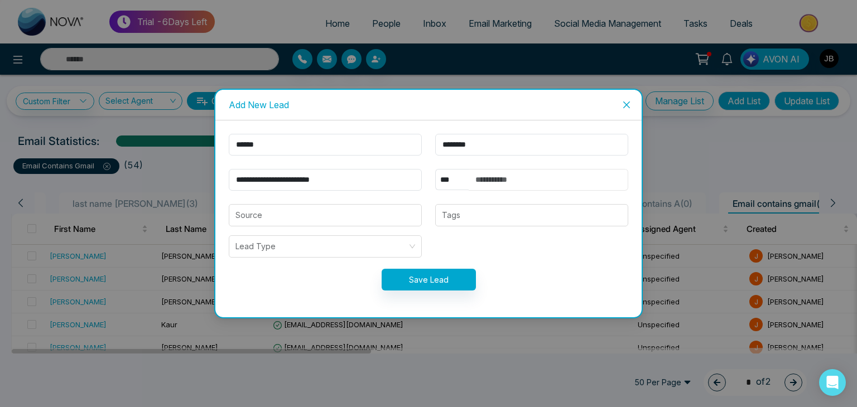
type input "**********"
click at [434, 282] on button "Save Lead" at bounding box center [429, 280] width 94 height 22
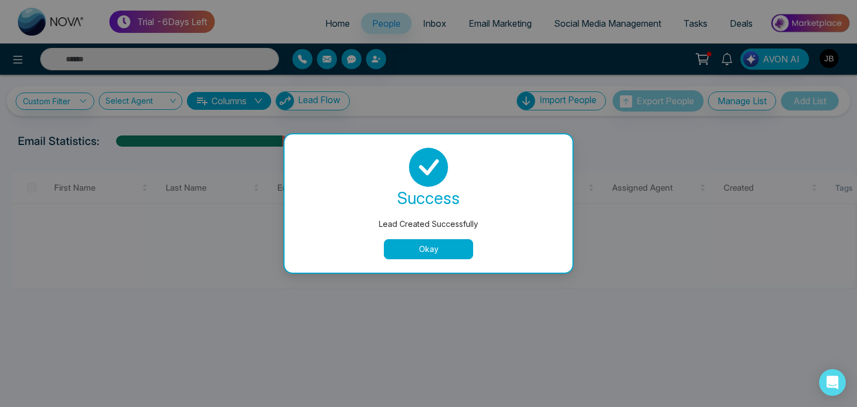
click at [413, 251] on button "Okay" at bounding box center [428, 249] width 89 height 20
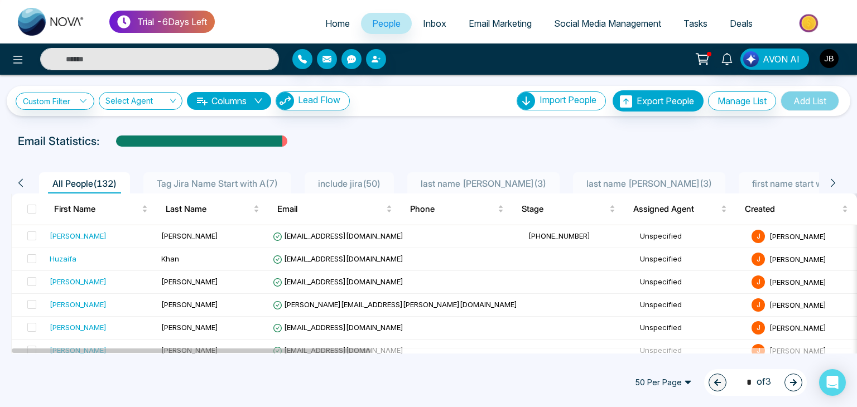
click at [832, 181] on icon at bounding box center [833, 183] width 10 height 10
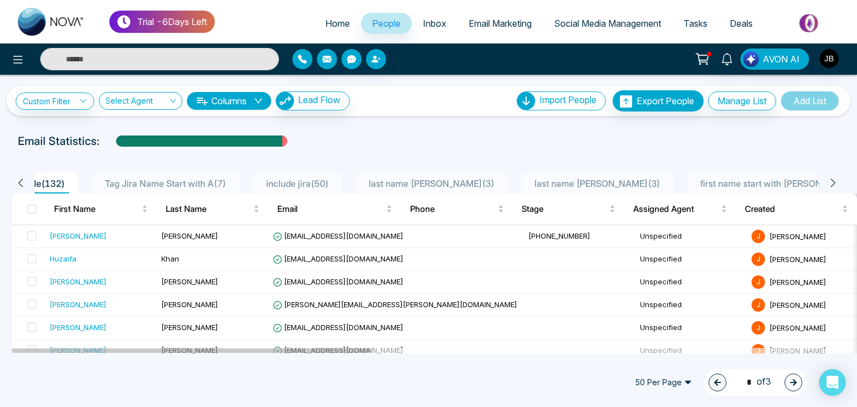
click at [832, 181] on icon at bounding box center [833, 183] width 10 height 10
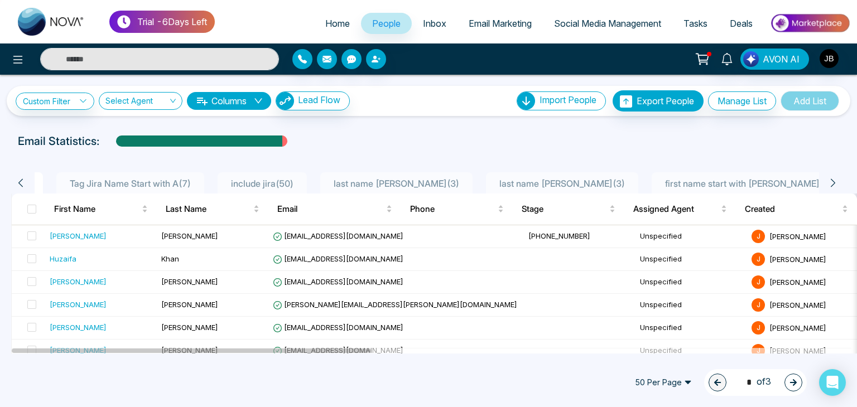
click at [832, 181] on icon at bounding box center [833, 183] width 10 height 10
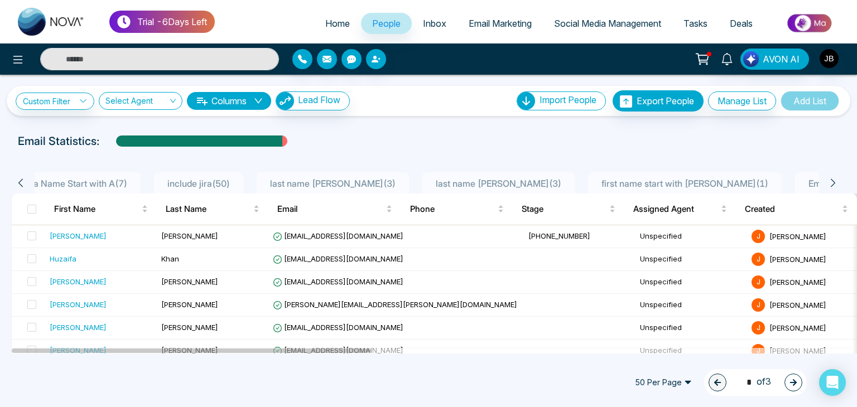
click at [832, 182] on icon at bounding box center [833, 183] width 10 height 10
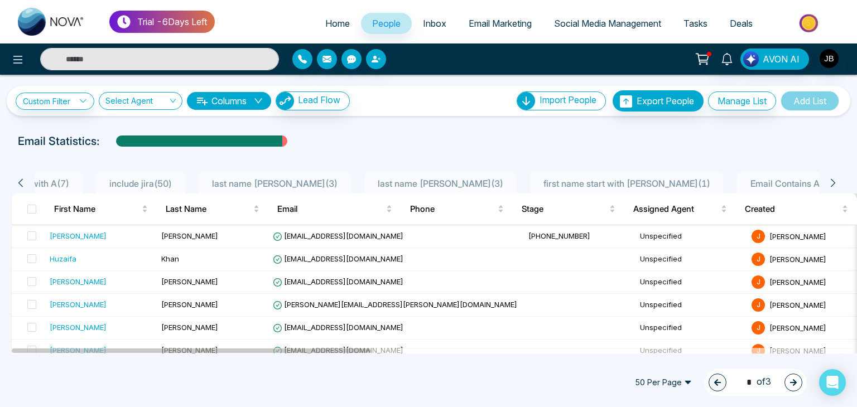
click at [832, 182] on icon at bounding box center [833, 183] width 10 height 10
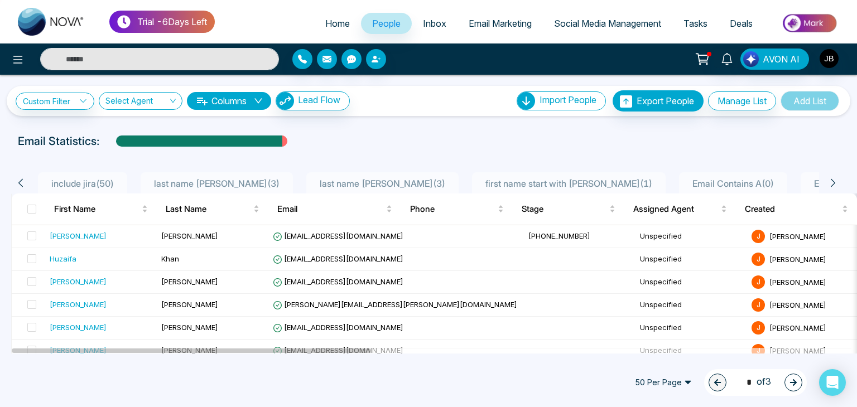
click at [832, 182] on icon at bounding box center [833, 183] width 10 height 10
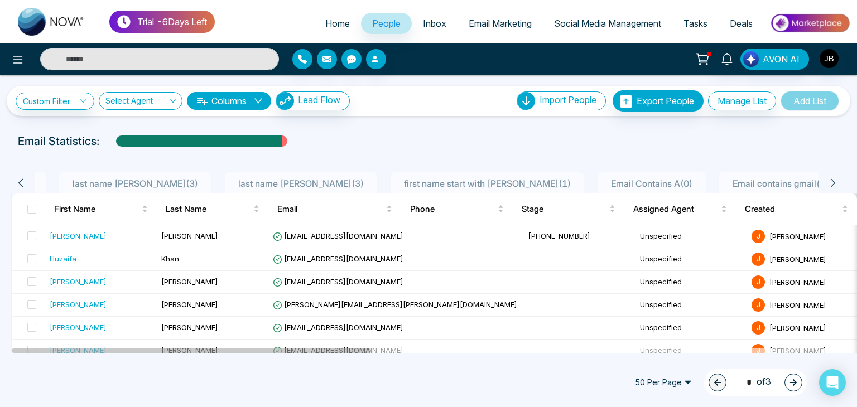
click at [832, 182] on icon at bounding box center [833, 183] width 10 height 10
click at [670, 185] on span "Email contains gmail ( 55 )" at bounding box center [725, 183] width 111 height 11
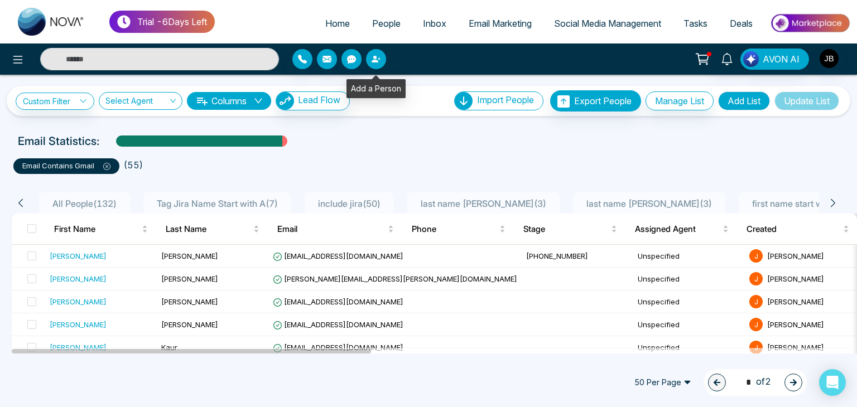
click at [377, 50] on button "button" at bounding box center [376, 59] width 20 height 20
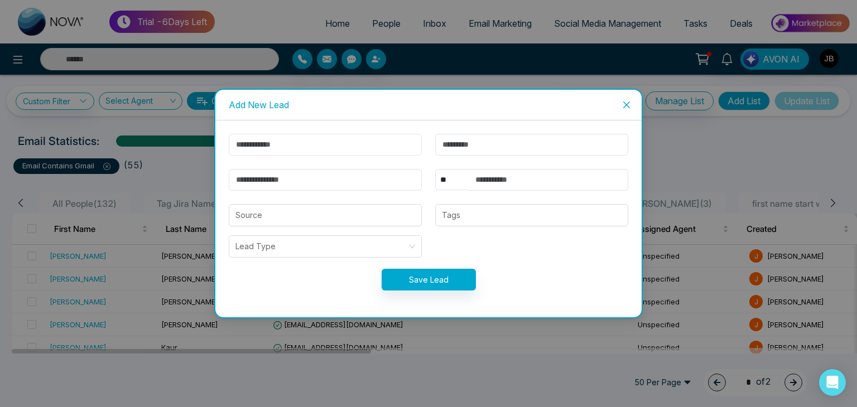
click at [373, 148] on input "text" at bounding box center [325, 145] width 193 height 22
type input "******"
type input "********"
type input "**********"
select select "***"
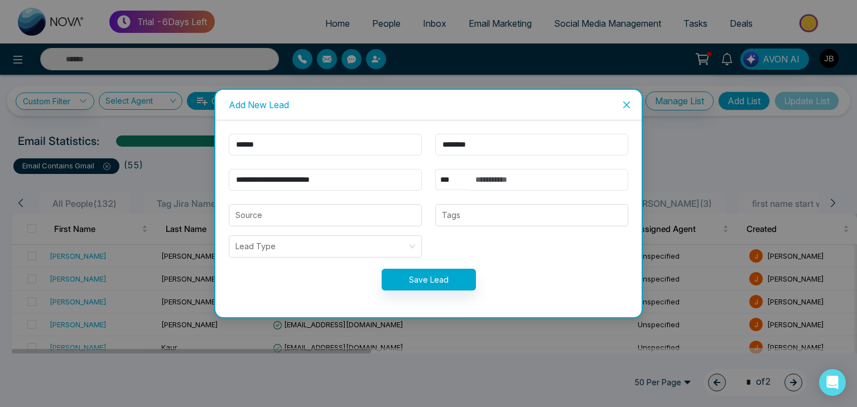
type input "**********"
click at [370, 183] on input "**********" at bounding box center [325, 180] width 193 height 22
drag, startPoint x: 329, startPoint y: 179, endPoint x: 225, endPoint y: 171, distance: 104.1
click at [225, 171] on div "**********" at bounding box center [325, 180] width 207 height 22
type input "**********"
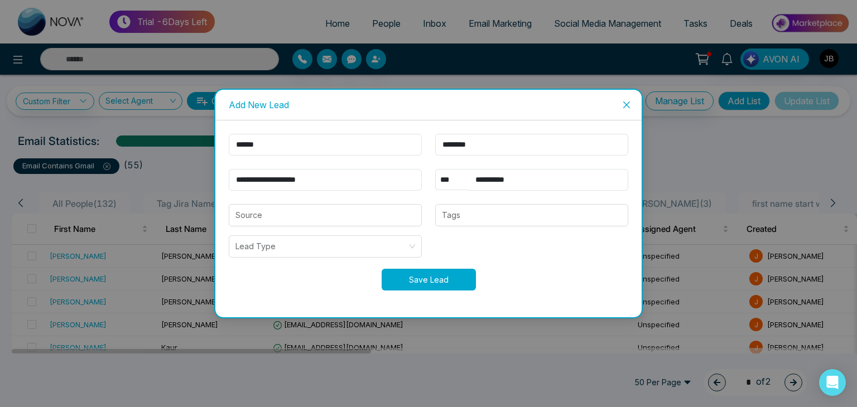
click at [415, 276] on button "Save Lead" at bounding box center [429, 280] width 94 height 22
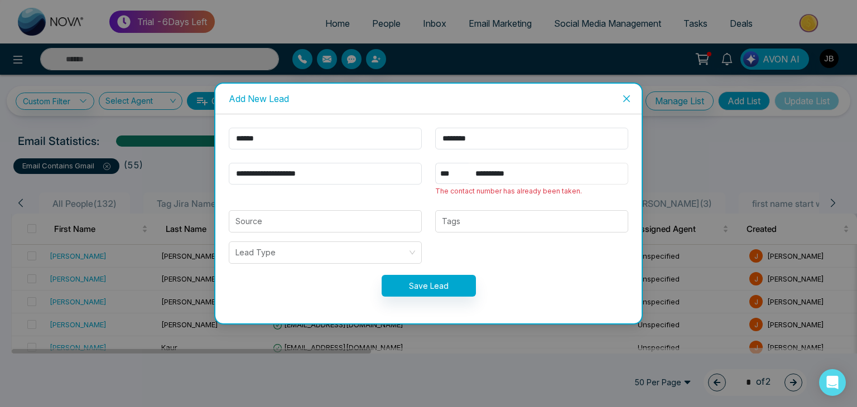
click at [526, 167] on input "**********" at bounding box center [549, 174] width 160 height 22
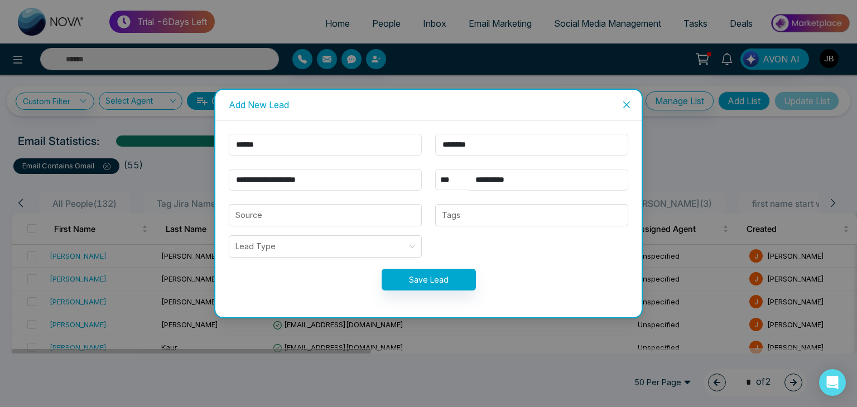
type input "**********"
click at [446, 278] on button "Save Lead" at bounding box center [429, 280] width 94 height 22
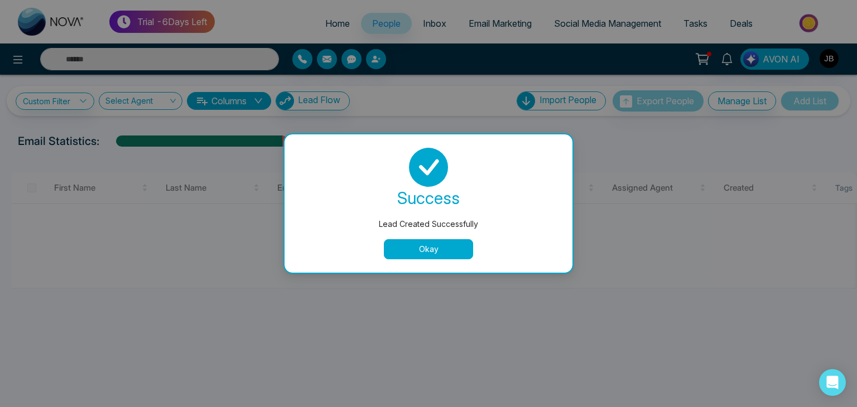
click at [435, 255] on button "Okay" at bounding box center [428, 249] width 89 height 20
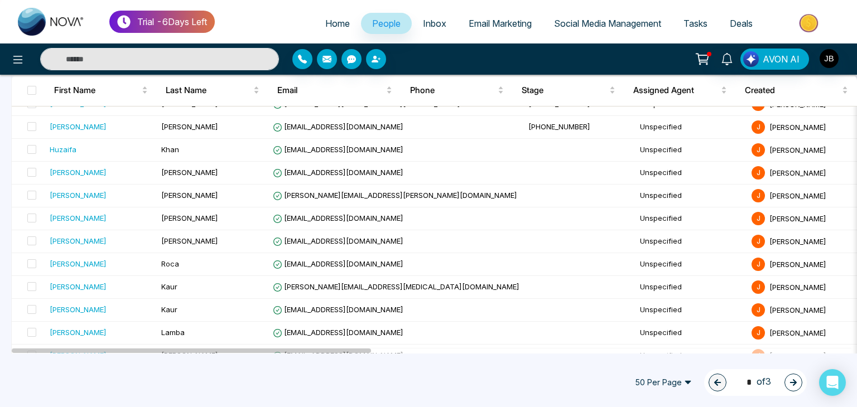
scroll to position [41, 0]
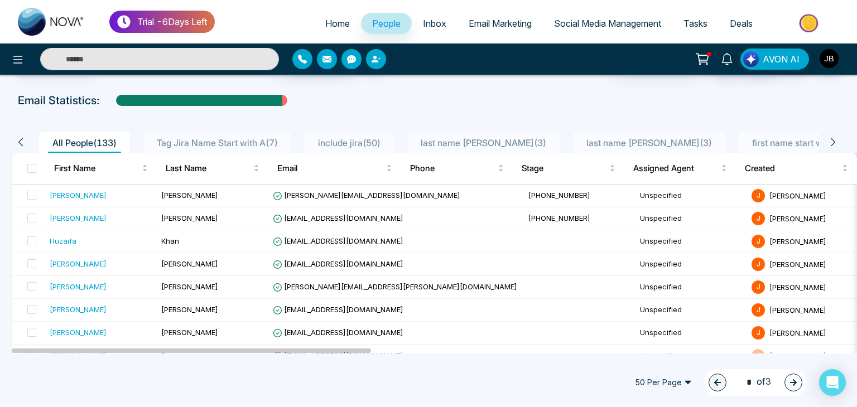
click at [833, 143] on icon at bounding box center [833, 142] width 4 height 8
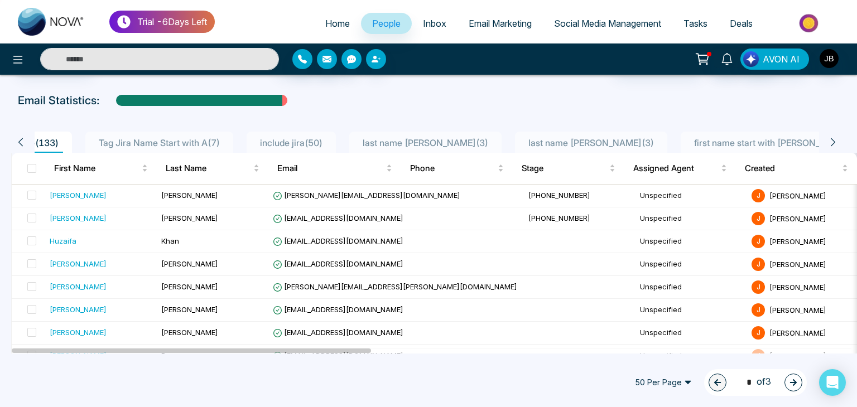
click at [833, 143] on icon at bounding box center [833, 142] width 4 height 8
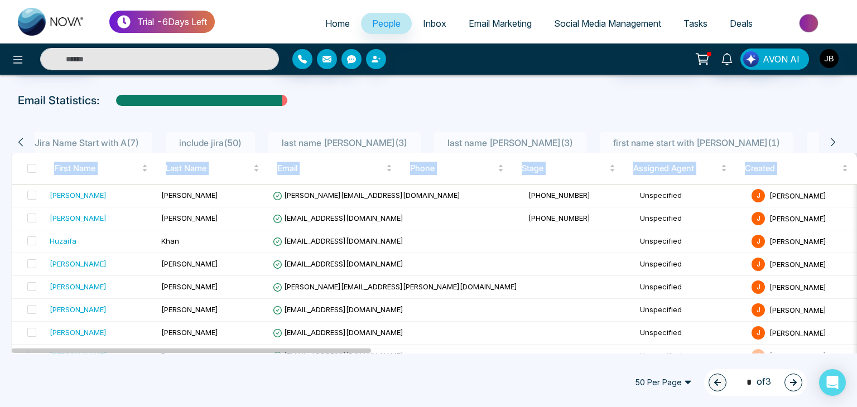
click at [833, 143] on icon at bounding box center [833, 142] width 4 height 8
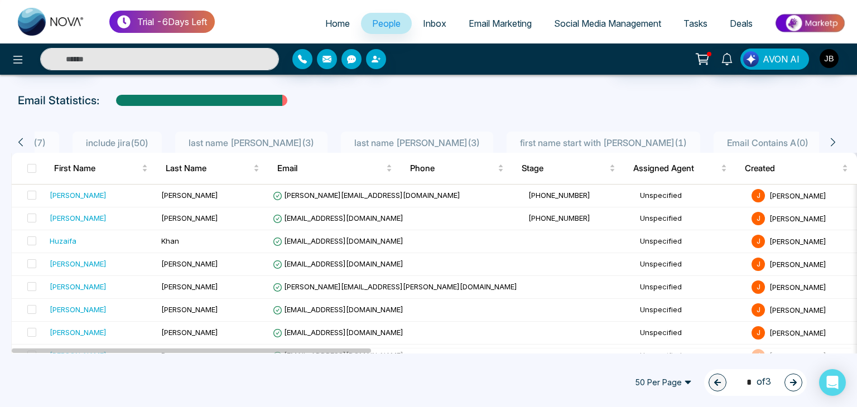
click at [833, 143] on icon at bounding box center [833, 142] width 4 height 8
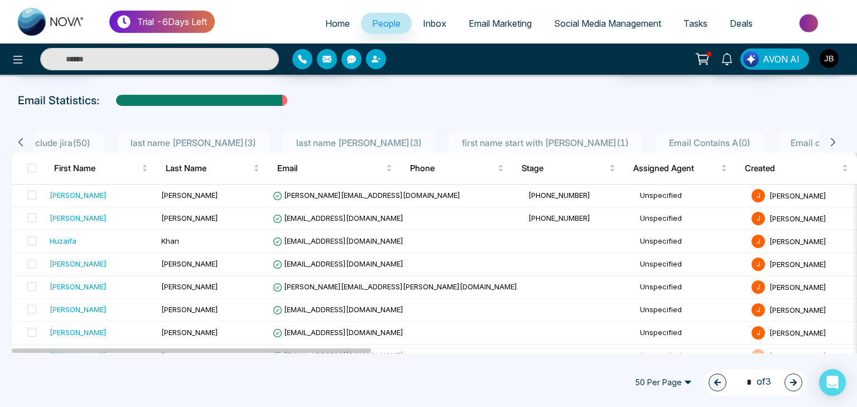
click at [786, 143] on span "Email contains gmail ( 55 )" at bounding box center [841, 142] width 111 height 11
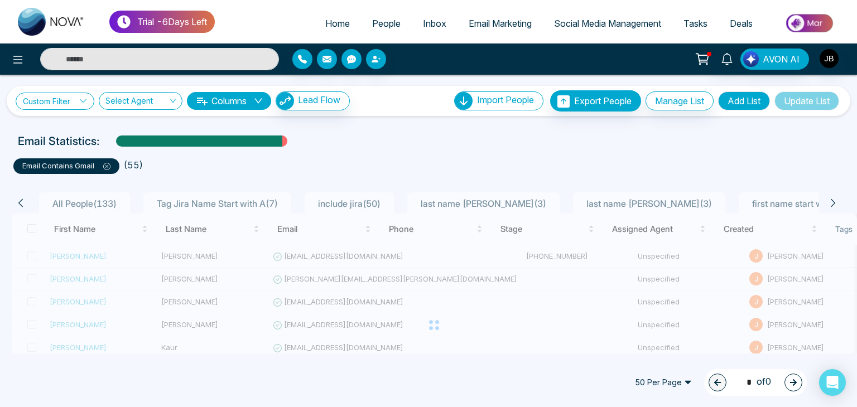
click at [43, 104] on link "Custom Filter" at bounding box center [55, 101] width 79 height 17
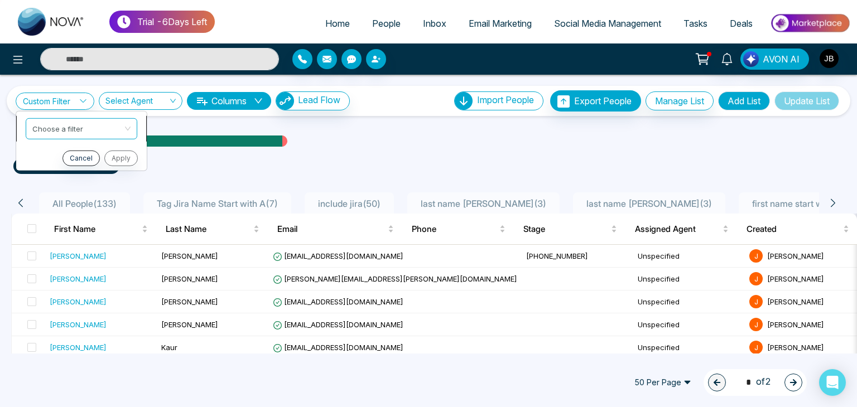
click at [73, 123] on input "search" at bounding box center [77, 126] width 90 height 17
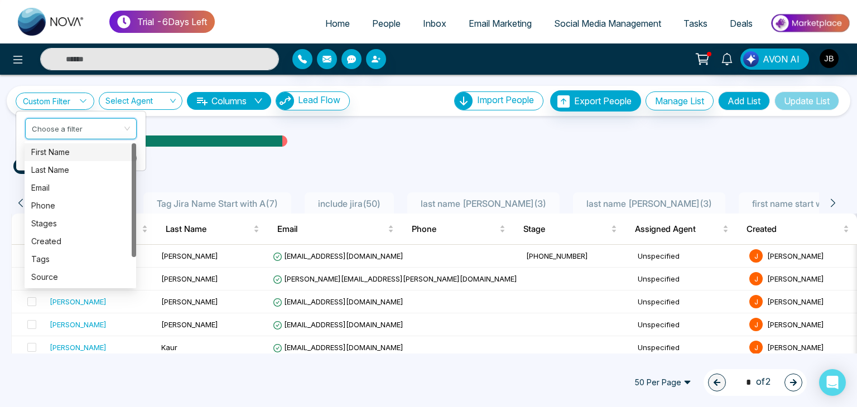
click at [64, 155] on div "First Name" at bounding box center [80, 152] width 98 height 12
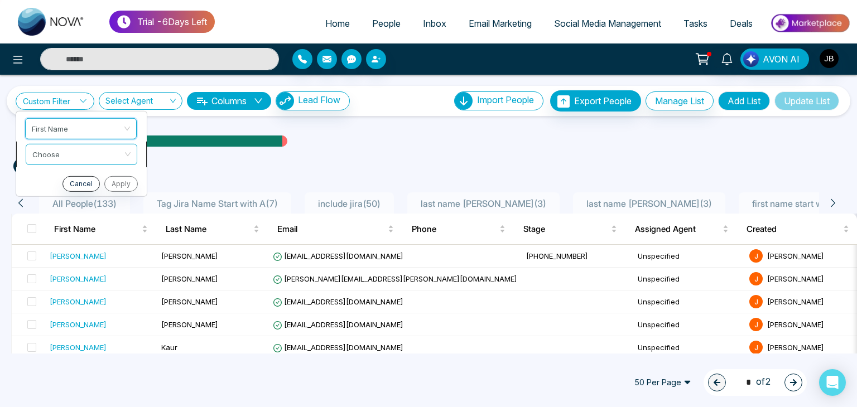
click at [67, 155] on input "search" at bounding box center [77, 152] width 90 height 17
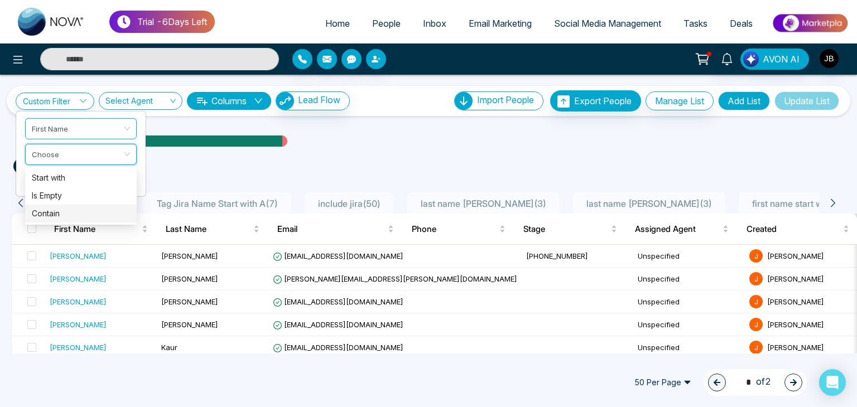
click at [54, 210] on div "Contain" at bounding box center [81, 214] width 98 height 12
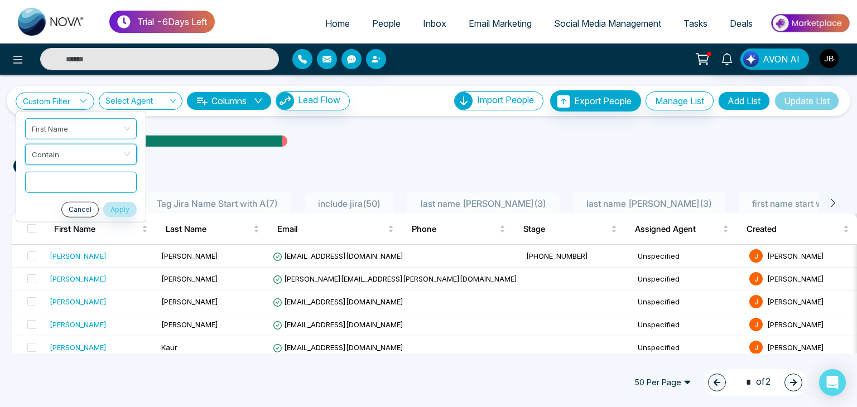
click at [51, 179] on input "text" at bounding box center [81, 181] width 112 height 21
type input "*"
click at [125, 215] on button "Apply" at bounding box center [119, 210] width 33 height 16
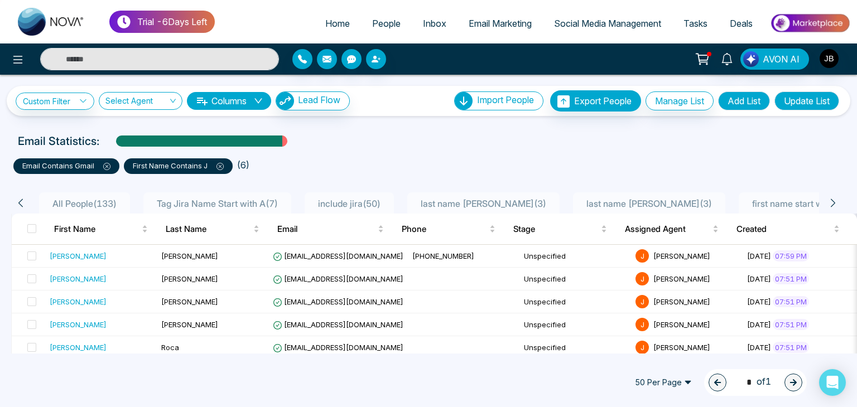
click at [163, 168] on p "first name contains J" at bounding box center [178, 166] width 91 height 11
click at [196, 164] on p "first name contains J" at bounding box center [178, 166] width 91 height 11
click at [169, 166] on p "first name contains J" at bounding box center [178, 166] width 91 height 11
click at [732, 103] on button "Add List" at bounding box center [744, 101] width 52 height 19
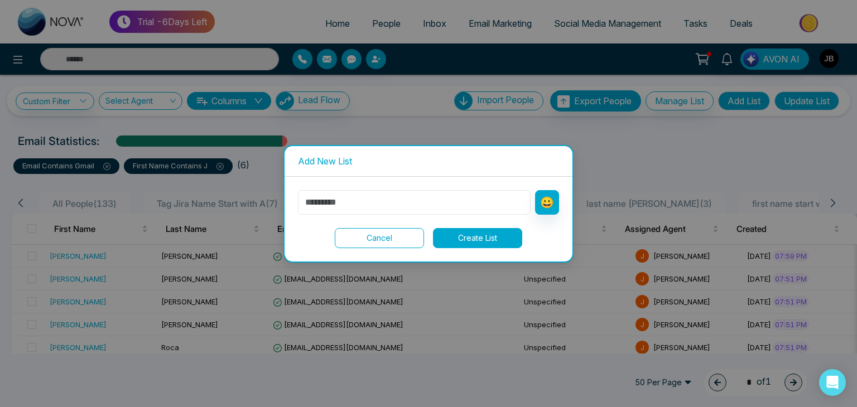
click at [418, 201] on input "text" at bounding box center [414, 202] width 233 height 25
type input "**********"
click at [464, 241] on button "Create List" at bounding box center [477, 238] width 89 height 20
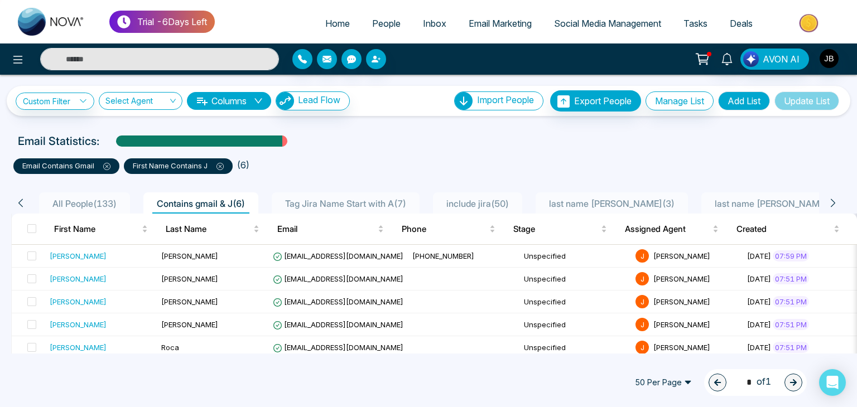
click at [194, 208] on span "Contains gmail & J ( 6 )" at bounding box center [200, 203] width 97 height 11
click at [223, 168] on icon at bounding box center [220, 166] width 7 height 7
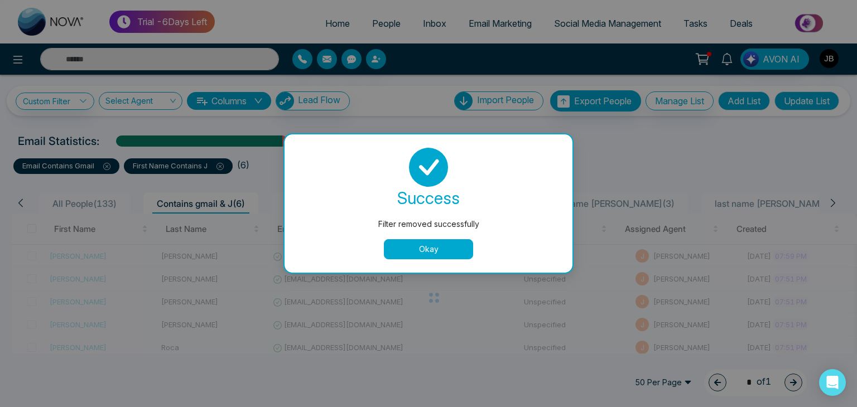
click at [411, 248] on button "Okay" at bounding box center [428, 249] width 89 height 20
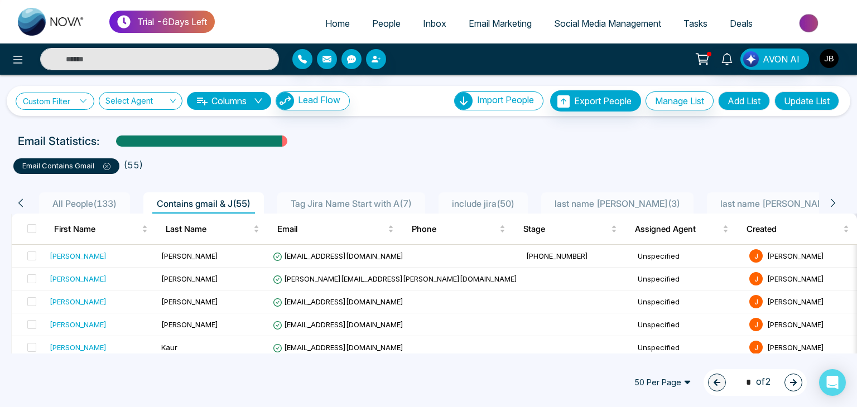
click at [45, 93] on link "Custom Filter" at bounding box center [55, 101] width 79 height 17
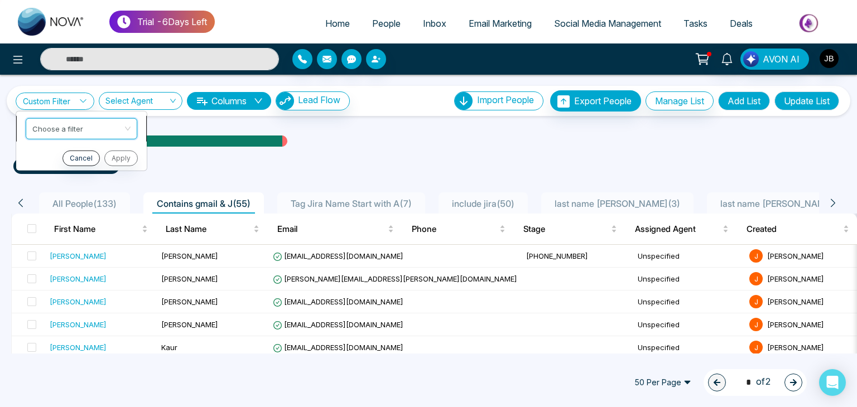
click at [57, 128] on input "search" at bounding box center [77, 126] width 90 height 17
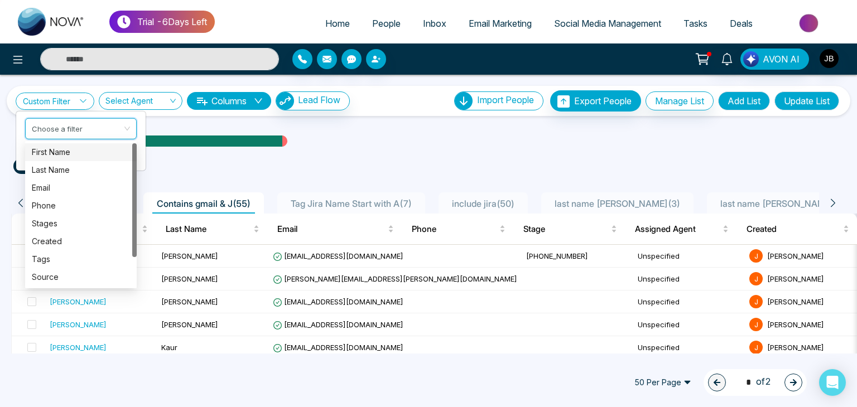
click at [61, 150] on div "First Name" at bounding box center [81, 152] width 98 height 12
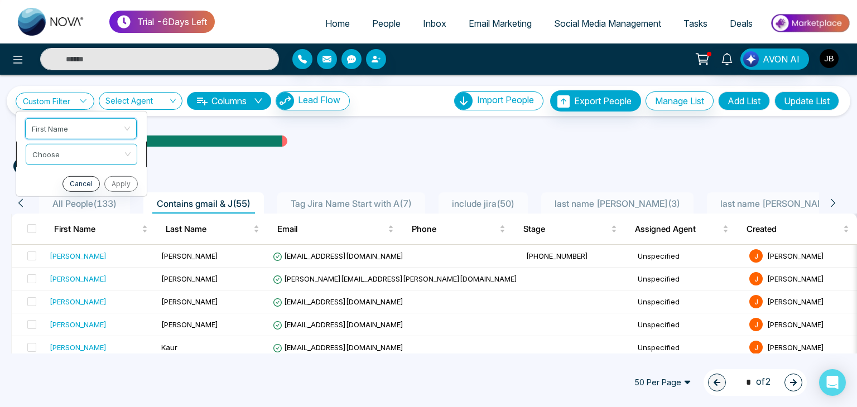
click at [45, 149] on input "search" at bounding box center [77, 152] width 90 height 17
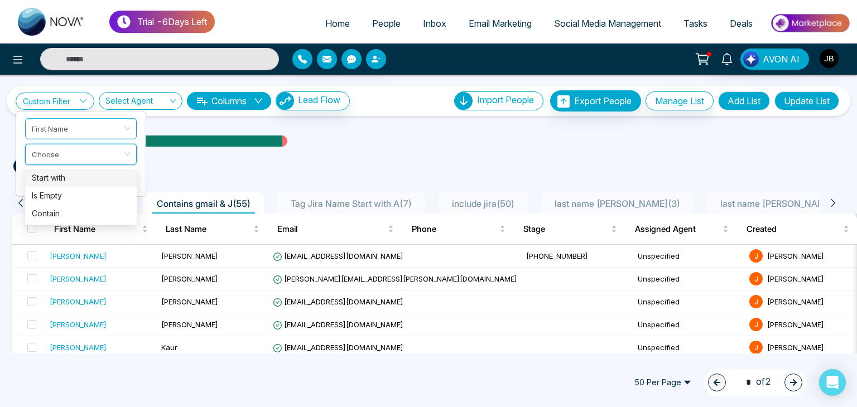
click at [56, 184] on div "Start with" at bounding box center [81, 178] width 98 height 12
click at [61, 188] on input "text" at bounding box center [81, 181] width 112 height 21
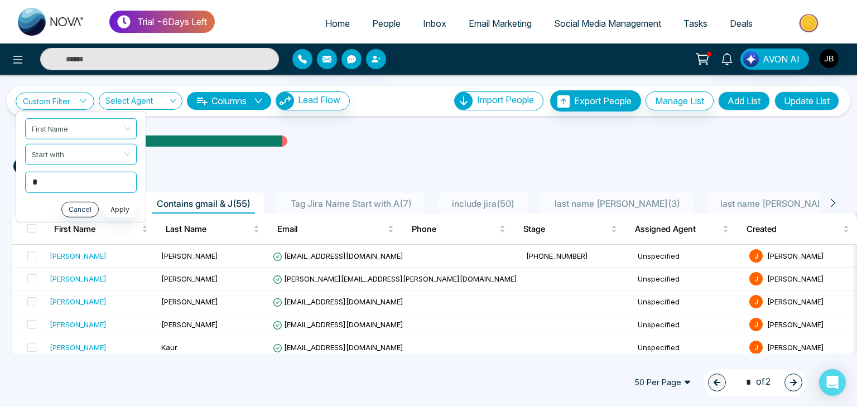
type input "*"
click at [114, 205] on button "Apply" at bounding box center [119, 210] width 33 height 16
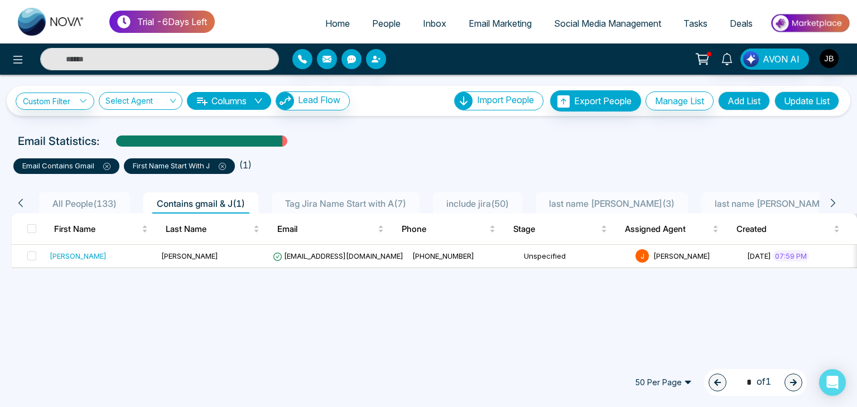
click at [222, 165] on icon at bounding box center [222, 166] width 7 height 7
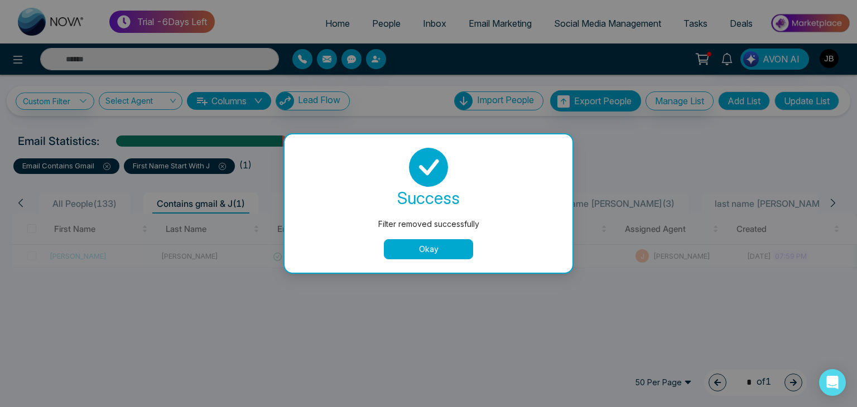
click at [409, 243] on button "Okay" at bounding box center [428, 249] width 89 height 20
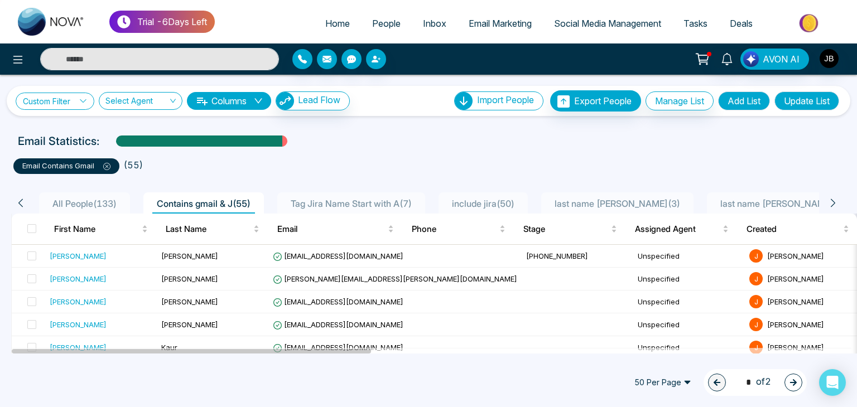
click at [80, 102] on icon at bounding box center [83, 101] width 8 height 8
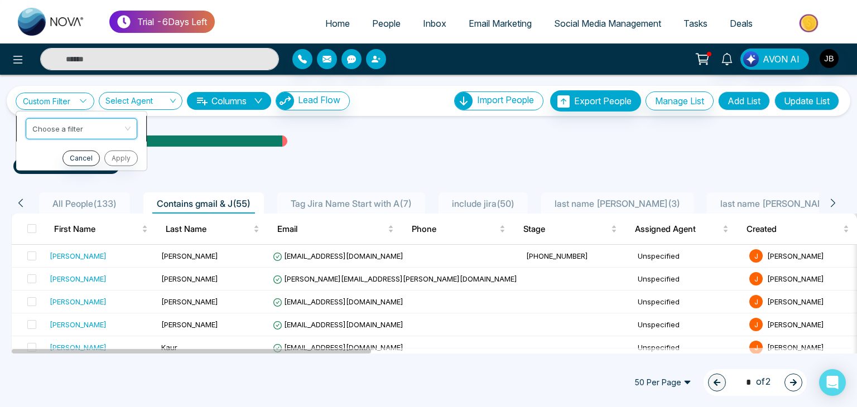
click at [80, 119] on input "search" at bounding box center [77, 126] width 90 height 17
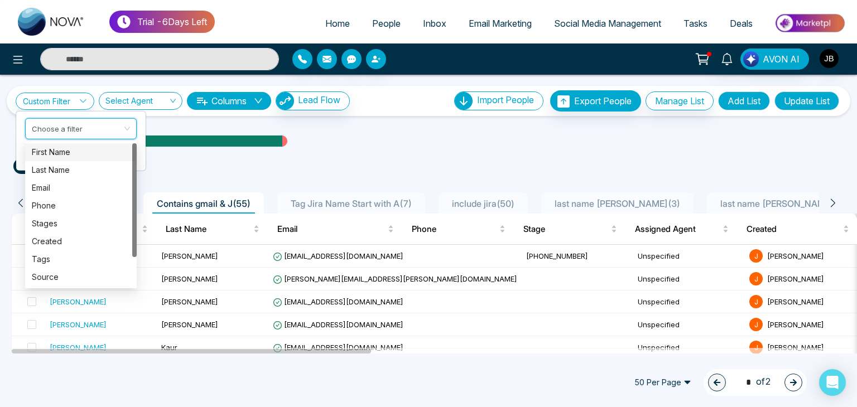
click at [74, 159] on div "First Name" at bounding box center [81, 152] width 112 height 18
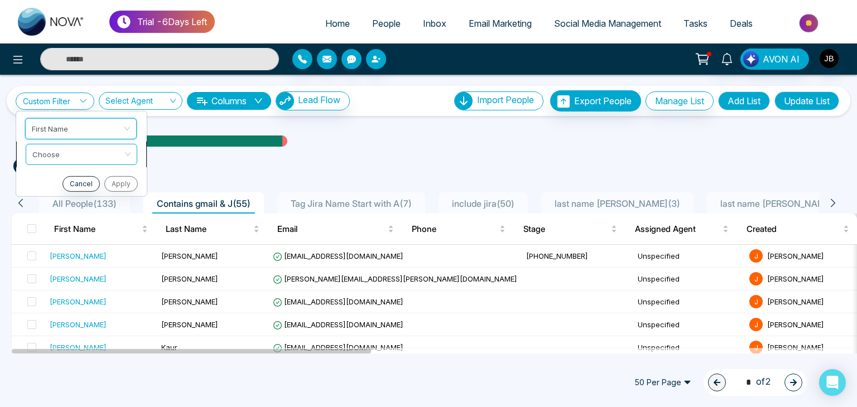
click at [67, 148] on input "search" at bounding box center [77, 152] width 90 height 17
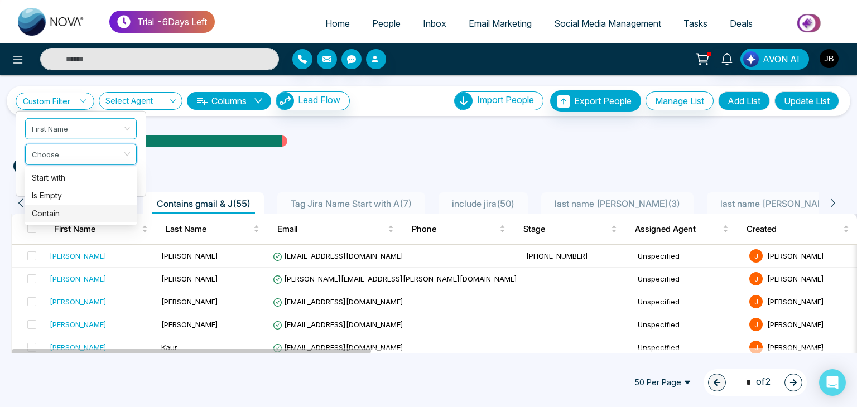
click at [53, 210] on div "Contain" at bounding box center [81, 214] width 98 height 12
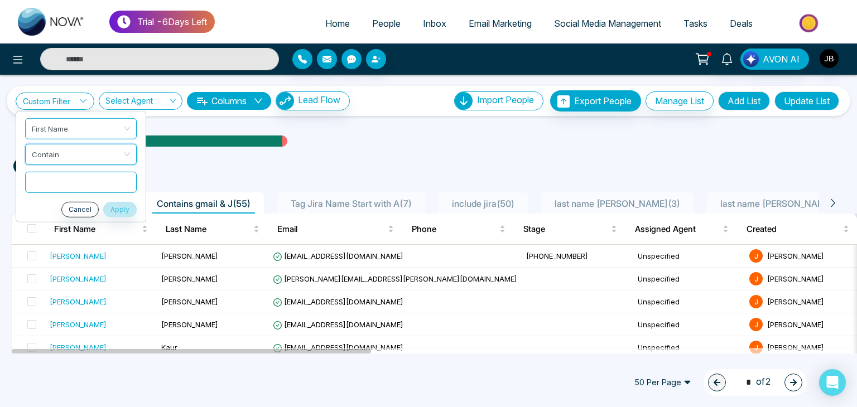
click at [56, 181] on input "text" at bounding box center [81, 181] width 112 height 21
click at [58, 179] on input "text" at bounding box center [81, 181] width 112 height 21
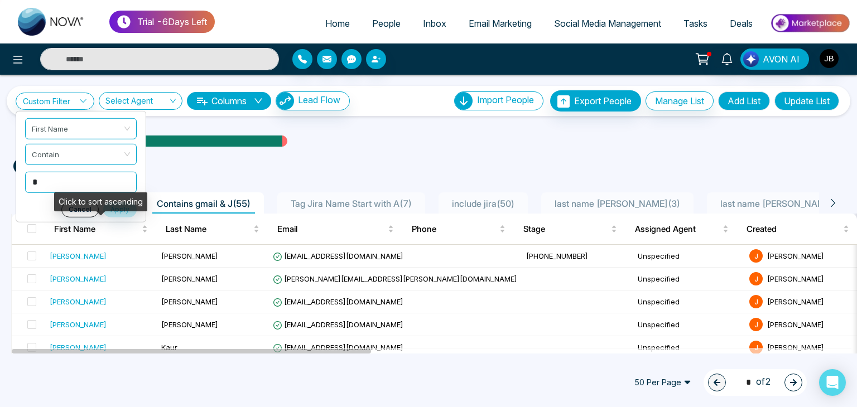
type input "*"
click at [117, 212] on div "Click to sort ascending" at bounding box center [100, 206] width 93 height 27
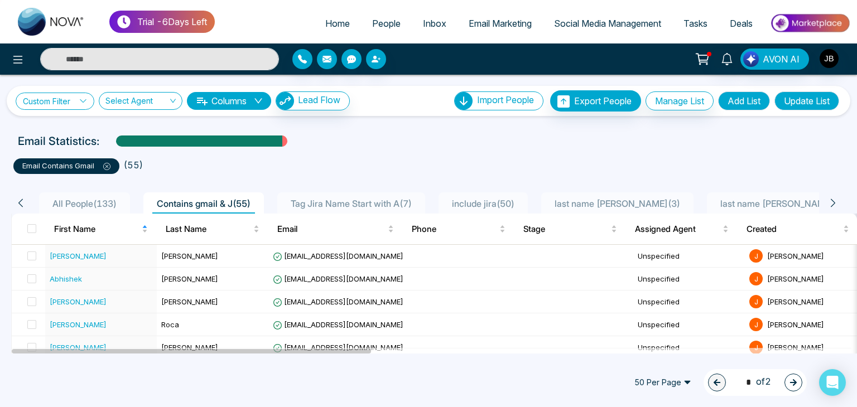
click at [55, 94] on link "Custom Filter" at bounding box center [55, 101] width 79 height 17
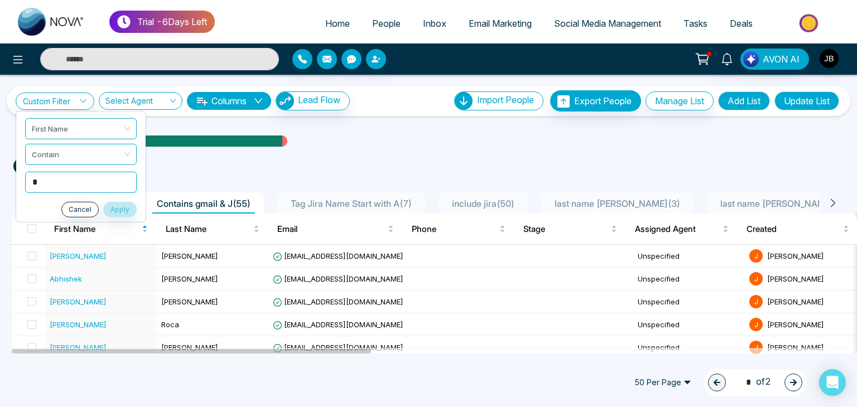
click at [51, 186] on input "*" at bounding box center [81, 181] width 112 height 21
click at [114, 206] on button "Apply" at bounding box center [119, 210] width 33 height 16
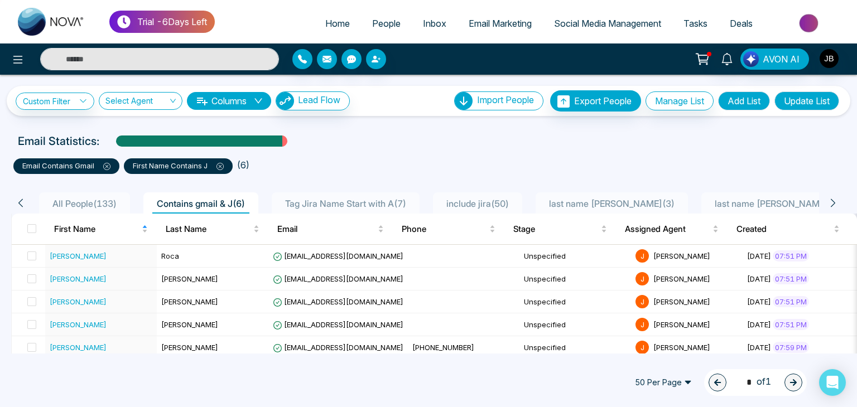
click at [369, 159] on ul "email contains gmail first name contains j ( 6 )" at bounding box center [428, 164] width 831 height 20
click at [769, 146] on div "Email Statistics:" at bounding box center [428, 141] width 857 height 17
click at [815, 133] on div "Email Statistics:" at bounding box center [428, 141] width 857 height 17
click at [1, 128] on div "Custom Filter Choose a filter Cancel Apply Select Agent Columns Lead Flow Impor…" at bounding box center [428, 214] width 857 height 279
click at [487, 146] on div "Email Statistics:" at bounding box center [289, 141] width 543 height 17
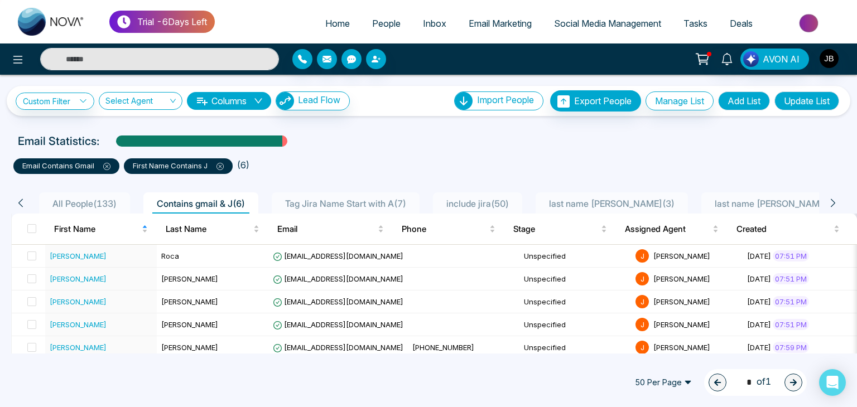
click at [831, 155] on ul "email contains gmail first name contains j ( 6 )" at bounding box center [428, 164] width 831 height 20
click at [477, 152] on div "email contains gmail first name contains j ( 6 )" at bounding box center [429, 162] width 844 height 25
click at [308, 195] on li "Tag Jira Name Start with A ( 7 )" at bounding box center [346, 203] width 148 height 21
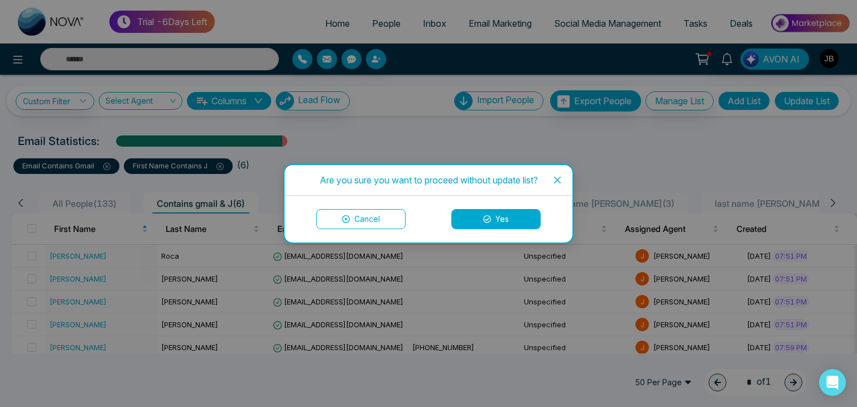
click at [559, 179] on icon "close" at bounding box center [557, 180] width 9 height 9
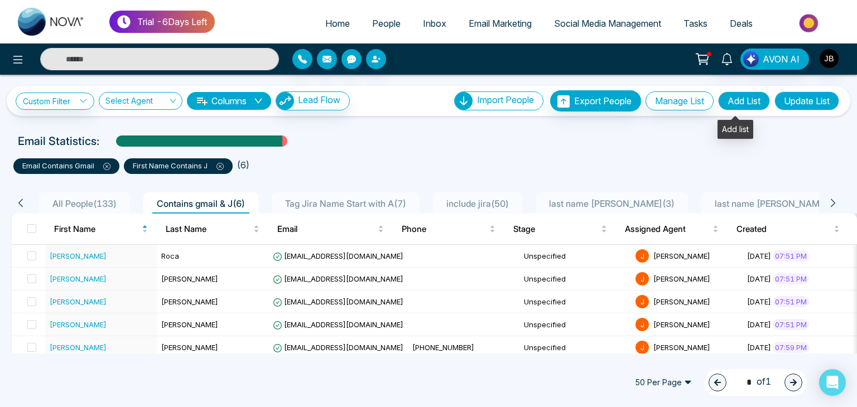
click at [727, 101] on button "Add List" at bounding box center [744, 101] width 52 height 19
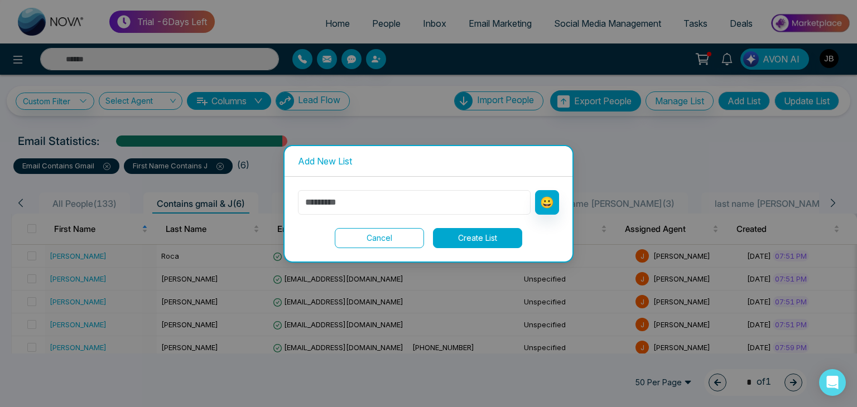
click at [386, 207] on input "text" at bounding box center [414, 202] width 233 height 25
click at [533, 125] on div "Add New List 😀 Cancel Create List" at bounding box center [428, 203] width 857 height 407
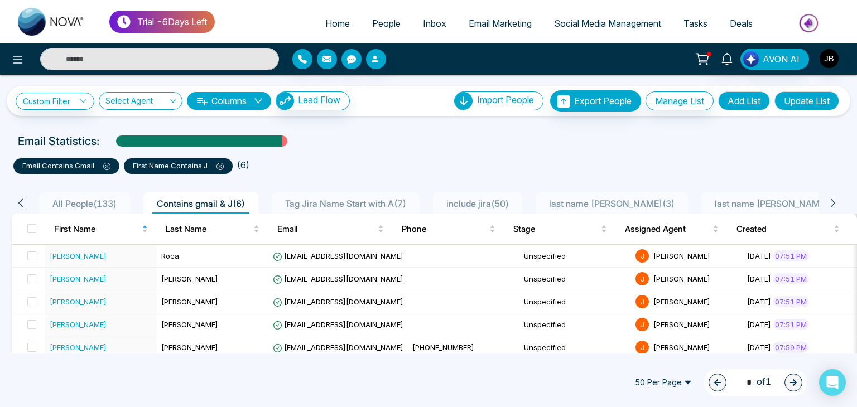
click at [349, 160] on ul "email contains gmail first name contains j ( 6 )" at bounding box center [428, 164] width 831 height 20
click at [221, 169] on icon at bounding box center [220, 166] width 7 height 7
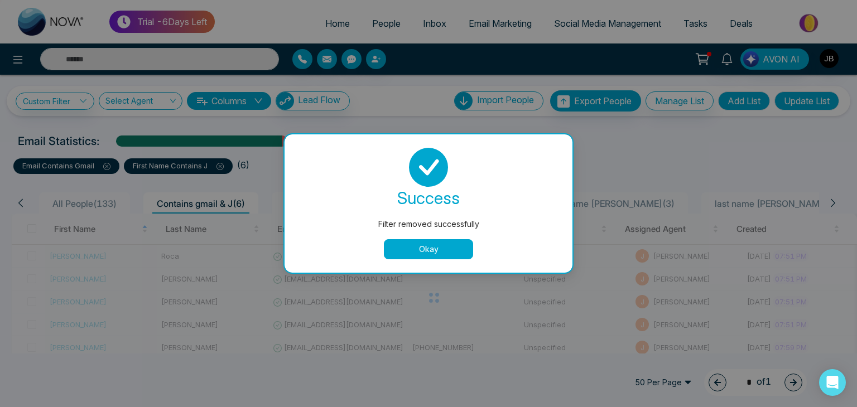
click at [426, 258] on button "Okay" at bounding box center [428, 249] width 89 height 20
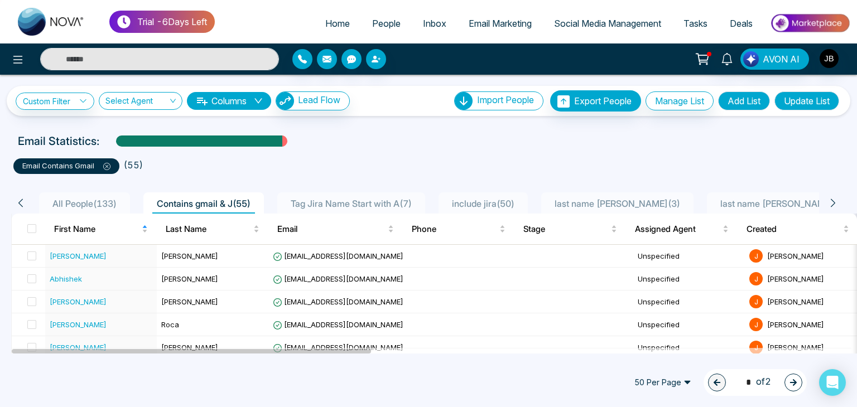
click at [106, 166] on icon at bounding box center [106, 166] width 7 height 7
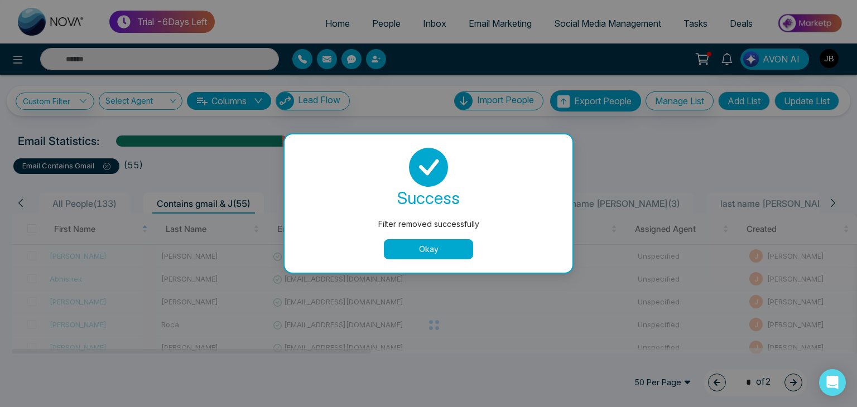
click at [420, 244] on button "Okay" at bounding box center [428, 249] width 89 height 20
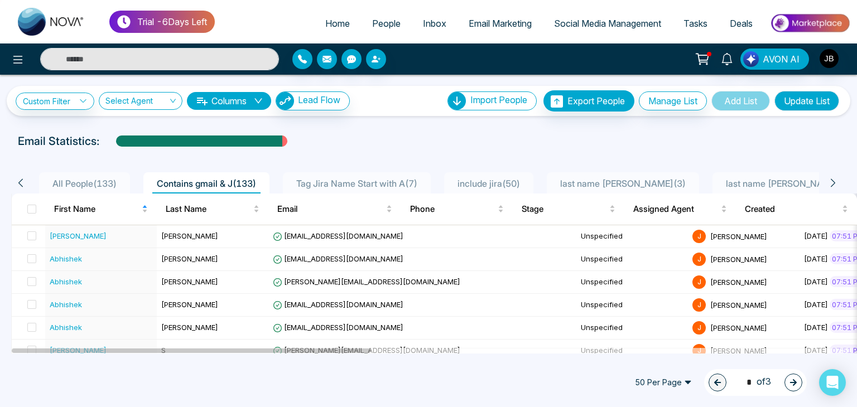
click at [250, 179] on span "Contains gmail & J ( 133 )" at bounding box center [206, 183] width 108 height 11
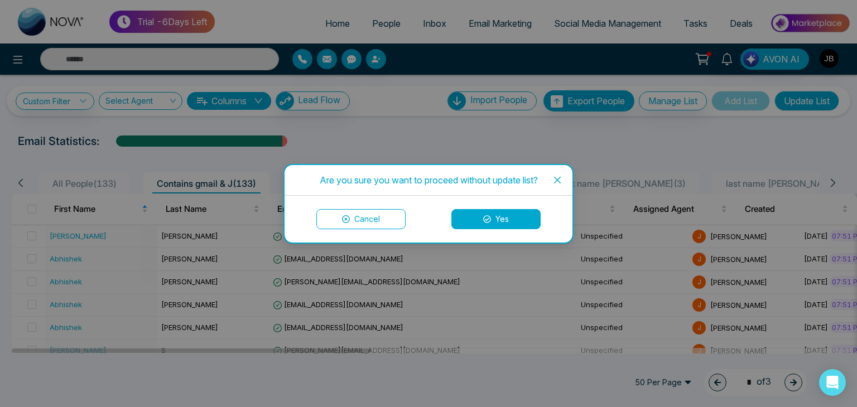
click at [557, 181] on icon "close" at bounding box center [557, 179] width 7 height 7
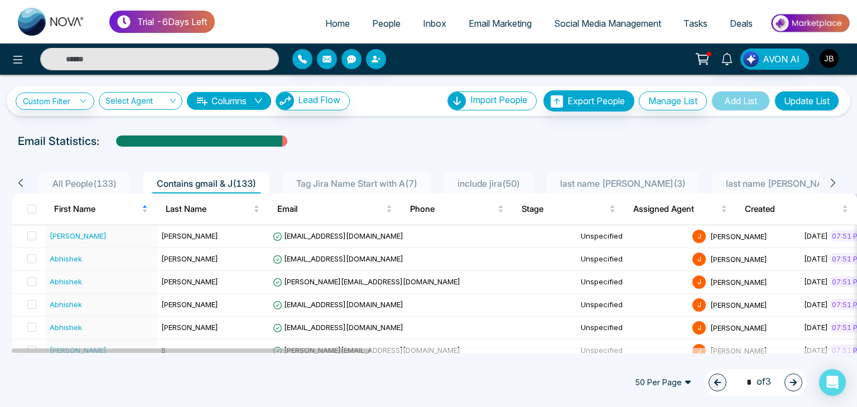
click at [351, 183] on span "Tag Jira Name Start with A ( 7 )" at bounding box center [357, 183] width 130 height 11
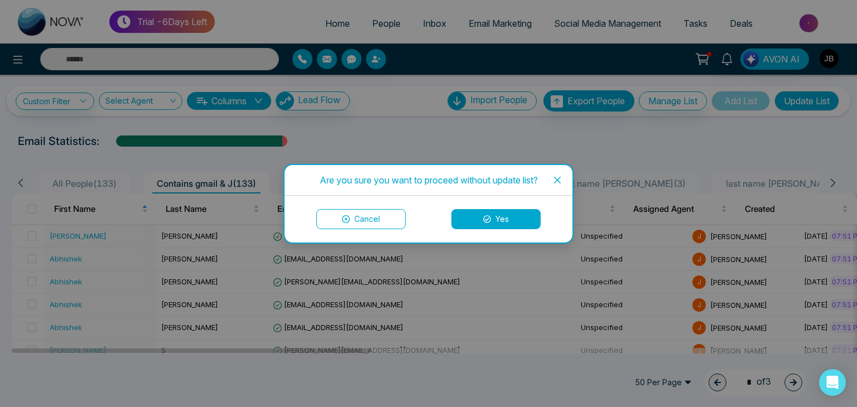
click at [223, 184] on div "Are you sure you want to proceed without update list? Cancel Yes" at bounding box center [428, 203] width 857 height 407
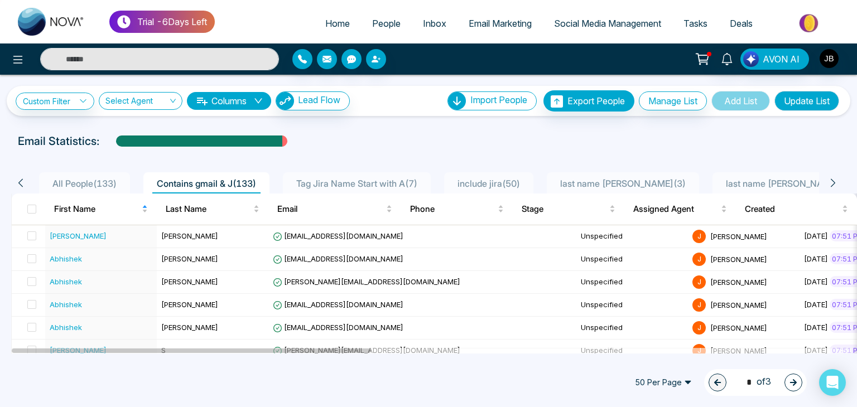
click at [337, 177] on li "Tag Jira Name Start with A ( 7 )" at bounding box center [357, 182] width 148 height 21
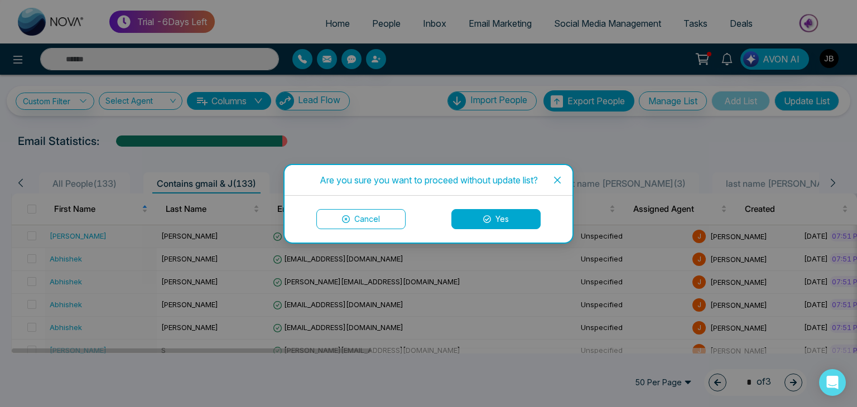
click at [496, 226] on button "Yes" at bounding box center [496, 219] width 89 height 20
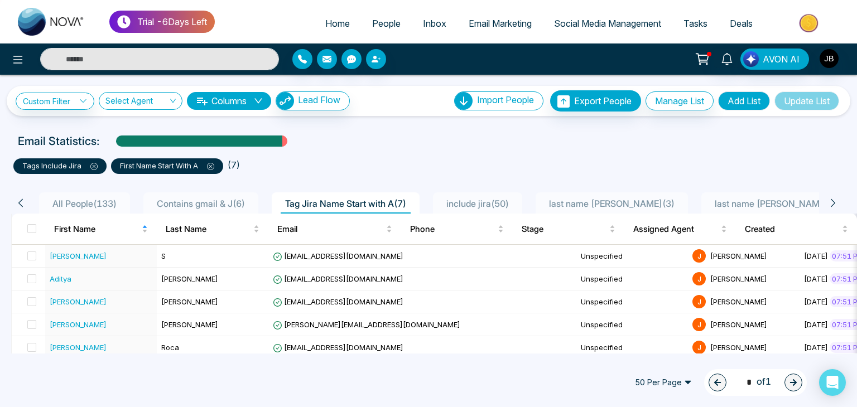
click at [317, 170] on ul "tags include jira first name start with A ( 7 )" at bounding box center [428, 164] width 831 height 20
click at [205, 206] on span "Contains gmail & J ( 6 )" at bounding box center [200, 203] width 97 height 11
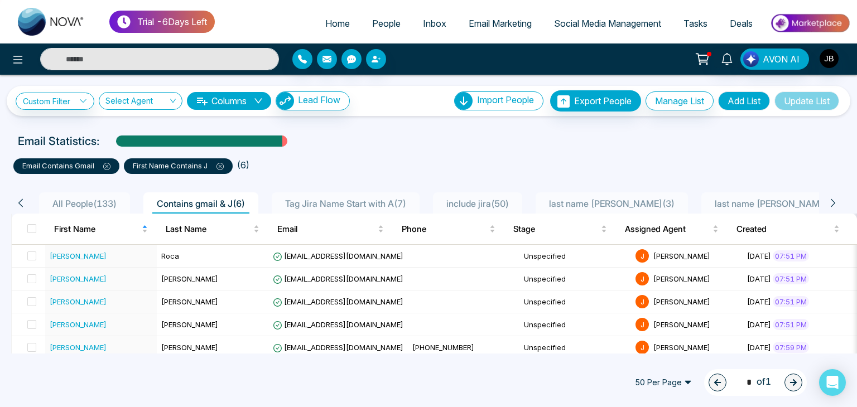
click at [221, 164] on icon at bounding box center [220, 166] width 7 height 7
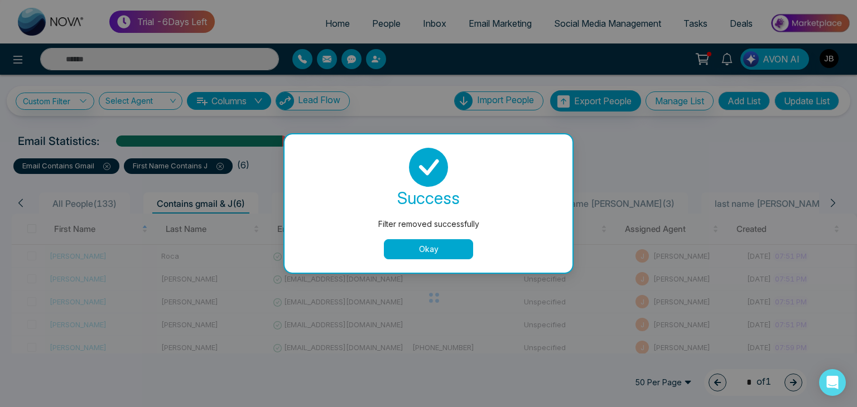
click at [400, 252] on button "Okay" at bounding box center [428, 249] width 89 height 20
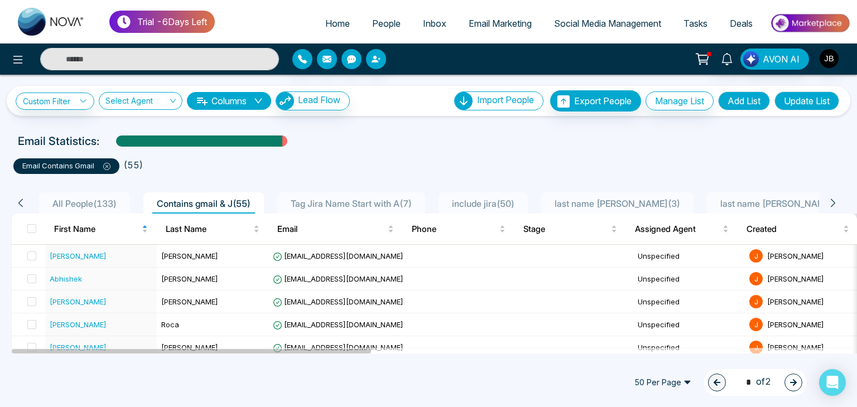
click at [106, 166] on icon at bounding box center [106, 166] width 3 height 3
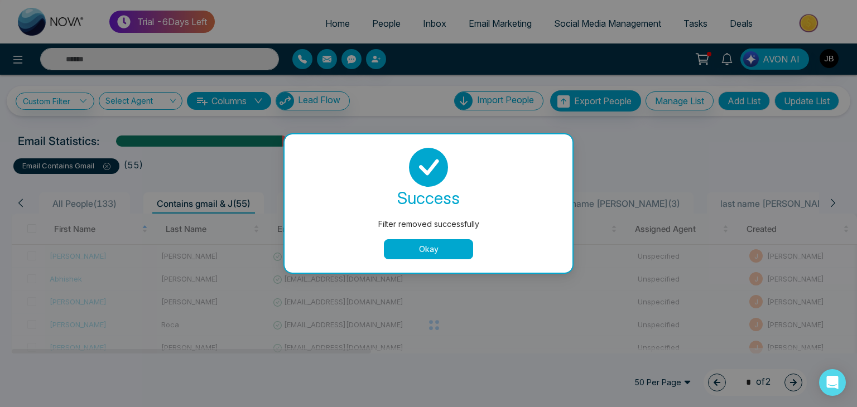
click at [452, 251] on button "Okay" at bounding box center [428, 249] width 89 height 20
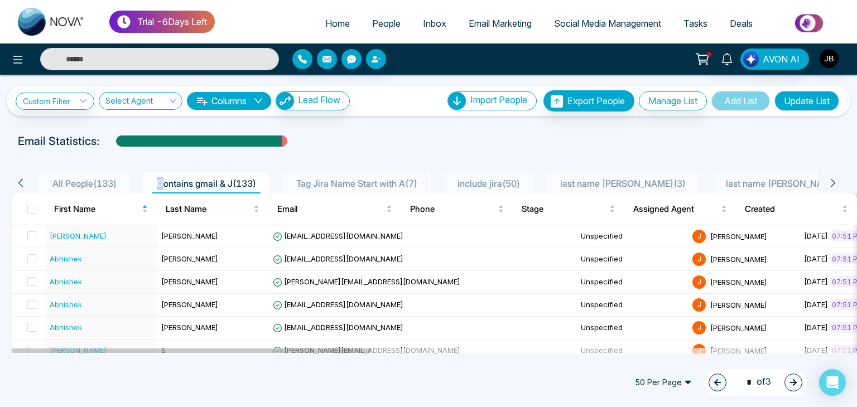
drag, startPoint x: 164, startPoint y: 157, endPoint x: 141, endPoint y: 181, distance: 33.6
click at [665, 100] on button "Manage List" at bounding box center [673, 101] width 68 height 19
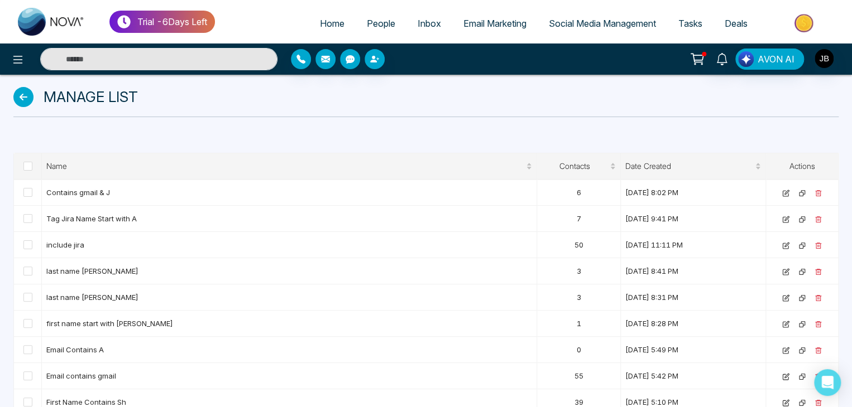
click at [25, 97] on icon at bounding box center [23, 97] width 20 height 20
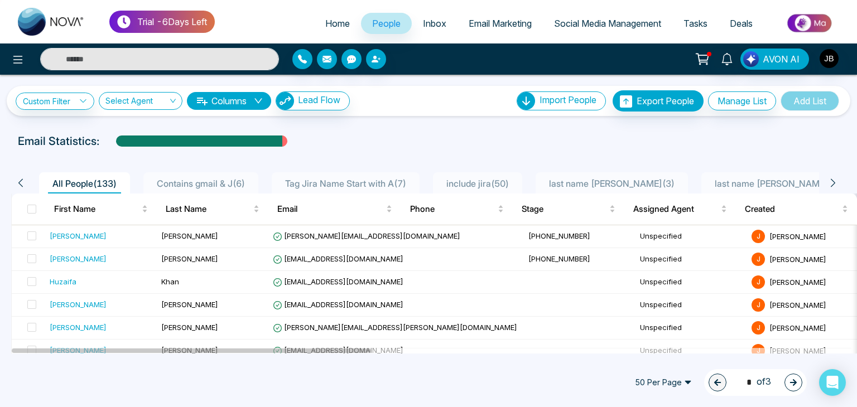
click at [834, 180] on icon at bounding box center [833, 183] width 10 height 10
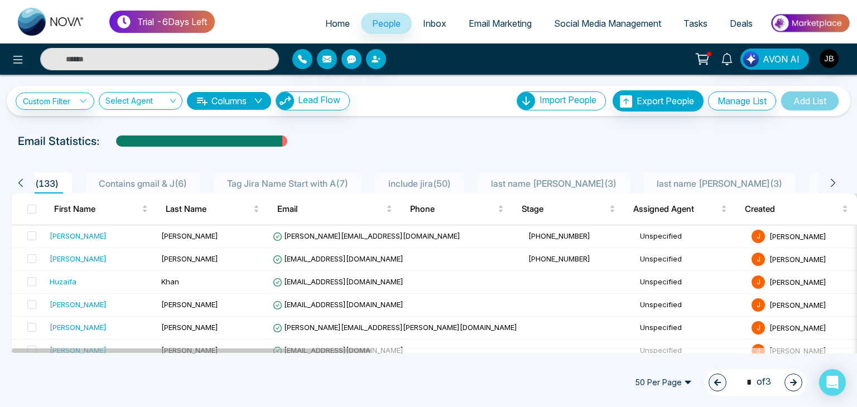
click at [834, 180] on icon at bounding box center [833, 183] width 10 height 10
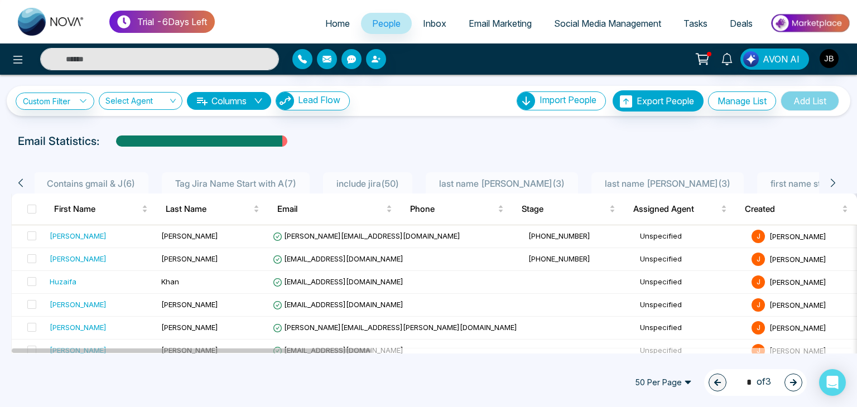
click at [834, 180] on icon at bounding box center [833, 183] width 10 height 10
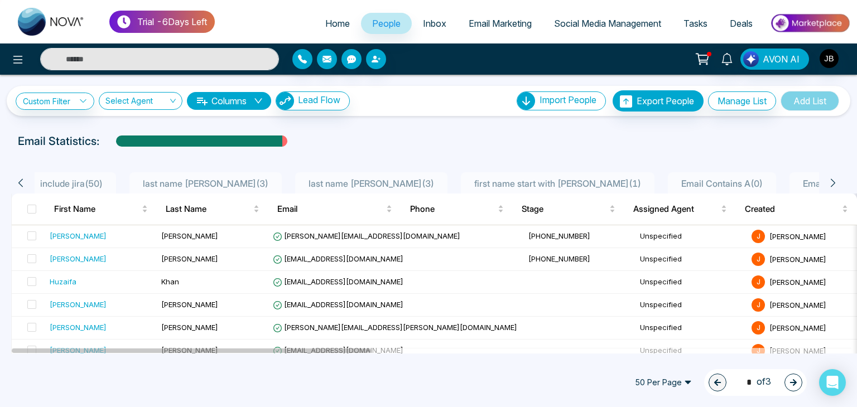
click at [834, 180] on icon at bounding box center [833, 183] width 10 height 10
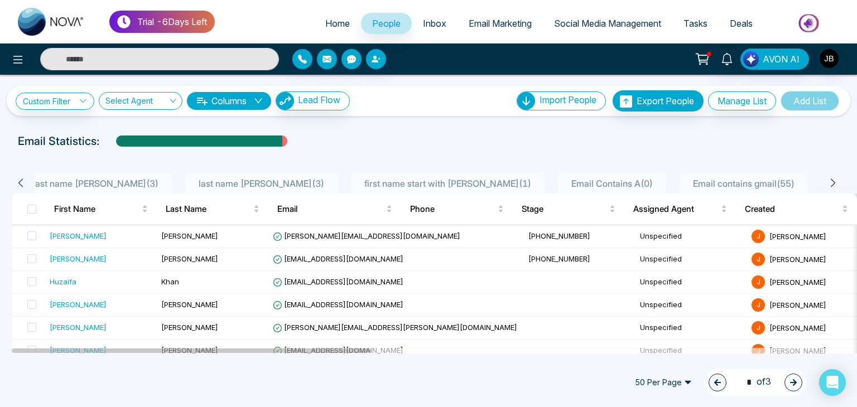
click at [834, 180] on icon at bounding box center [833, 183] width 10 height 10
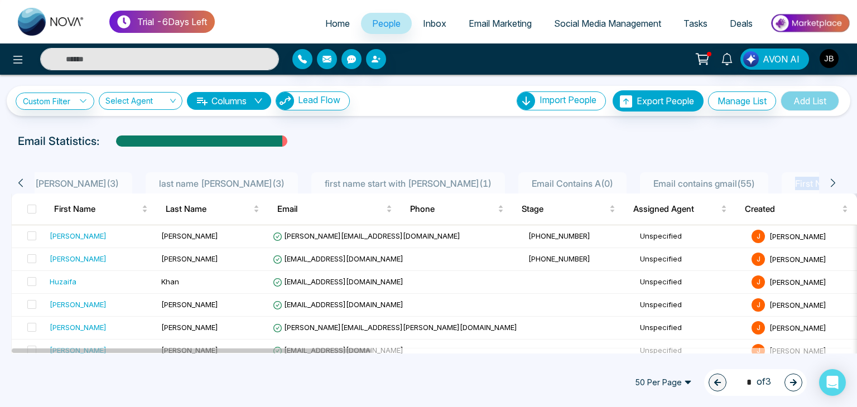
click at [834, 180] on icon at bounding box center [833, 183] width 10 height 10
click at [803, 148] on div "Email Statistics:" at bounding box center [428, 141] width 857 height 17
click at [18, 182] on icon at bounding box center [21, 183] width 10 height 10
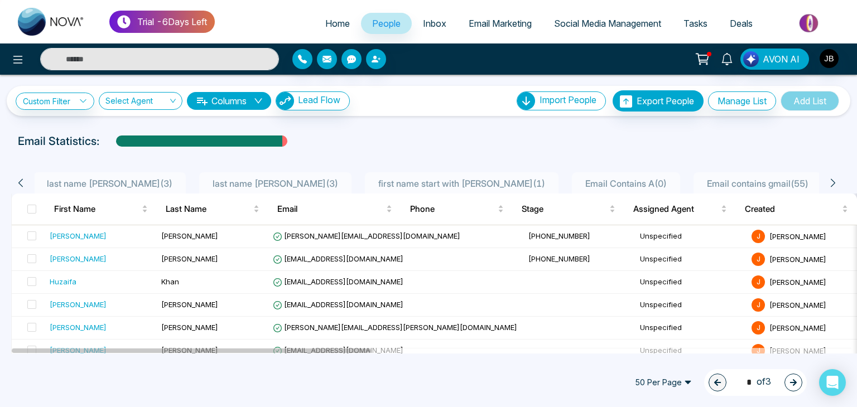
click at [18, 182] on icon at bounding box center [21, 183] width 10 height 10
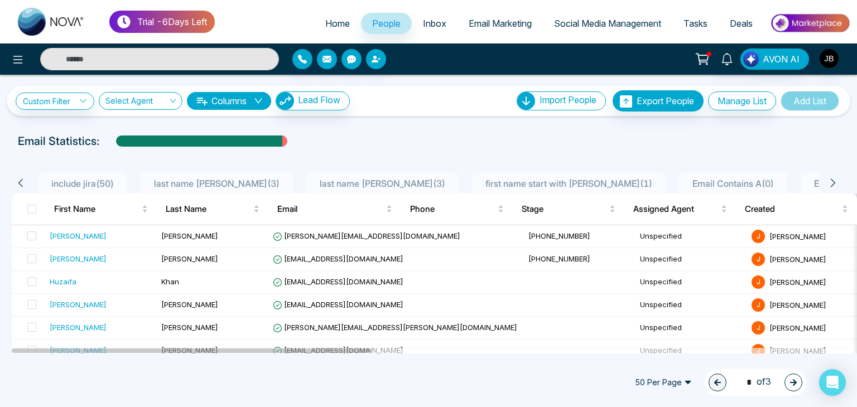
click at [18, 182] on icon at bounding box center [21, 183] width 10 height 10
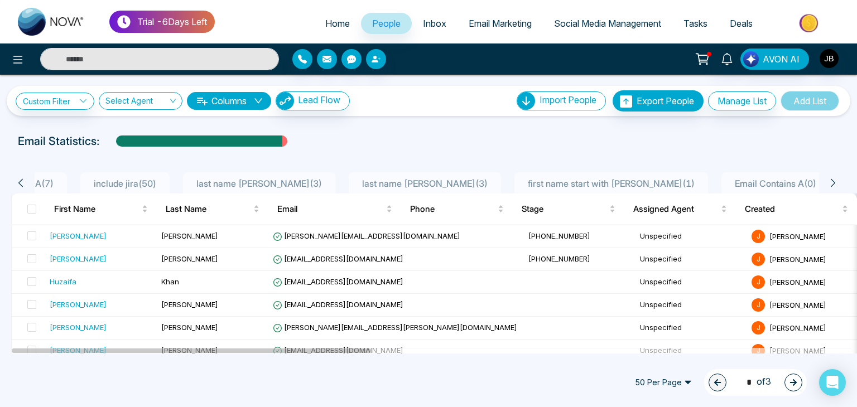
click at [18, 182] on icon at bounding box center [21, 183] width 10 height 10
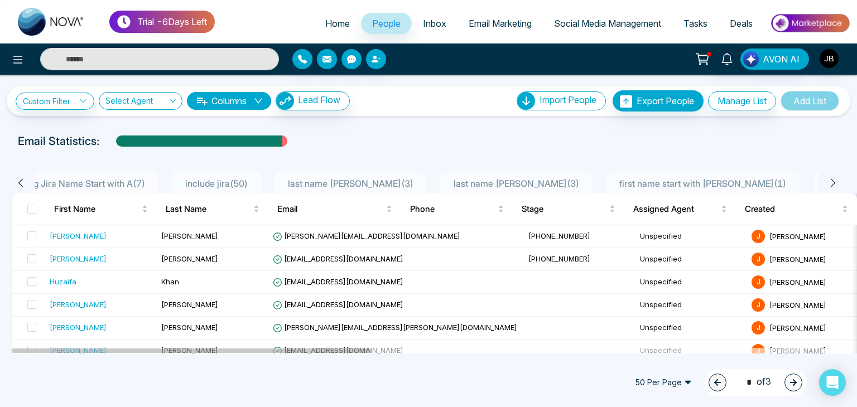
click at [18, 182] on icon at bounding box center [21, 183] width 10 height 10
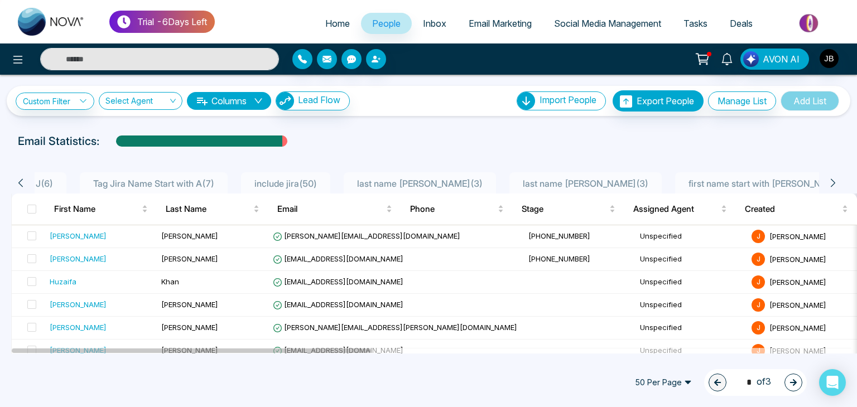
click at [18, 182] on icon at bounding box center [21, 183] width 10 height 10
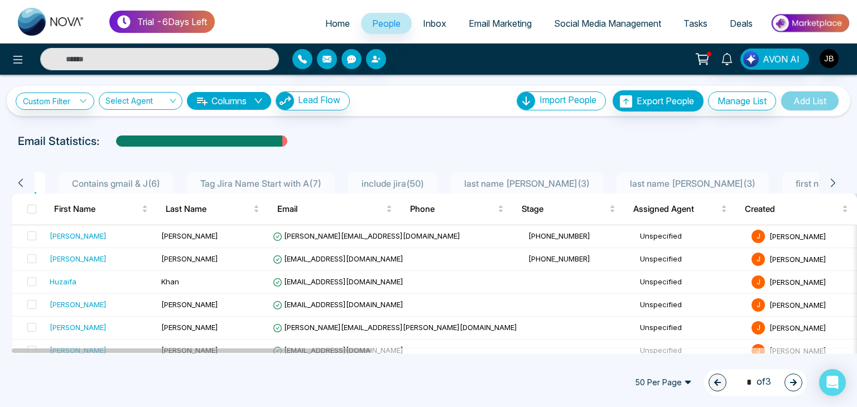
click at [18, 182] on icon at bounding box center [21, 183] width 10 height 10
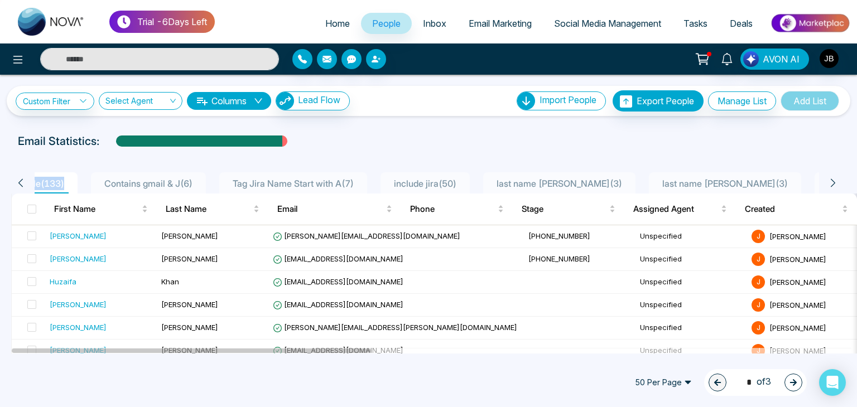
click at [18, 182] on icon at bounding box center [21, 183] width 10 height 10
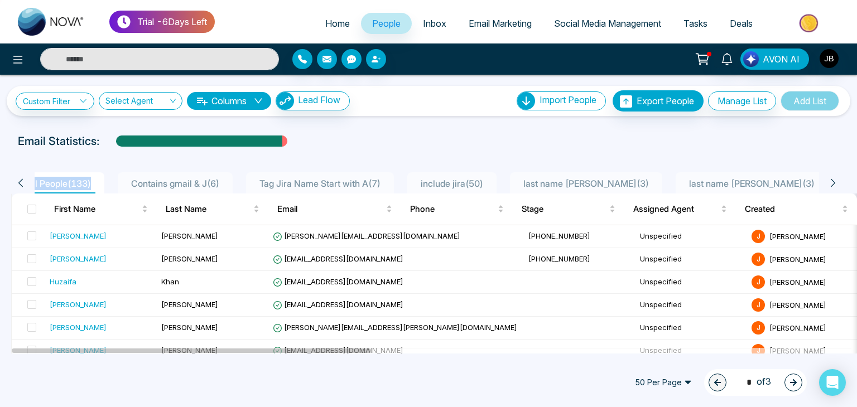
scroll to position [0, 0]
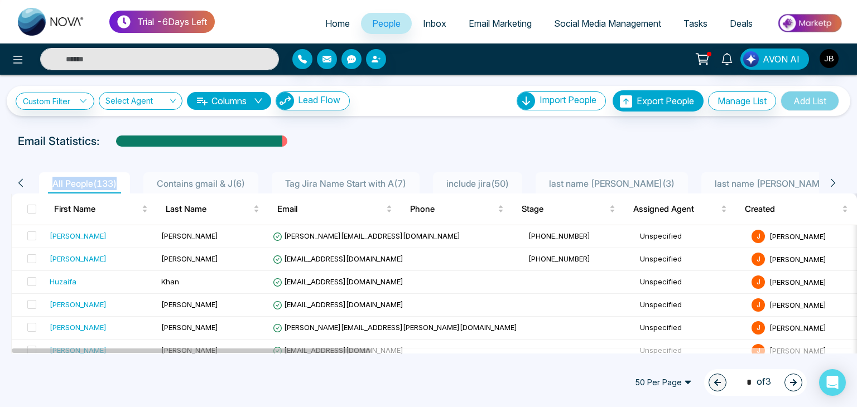
click at [18, 182] on icon at bounding box center [21, 183] width 10 height 10
click at [831, 185] on icon at bounding box center [833, 183] width 10 height 10
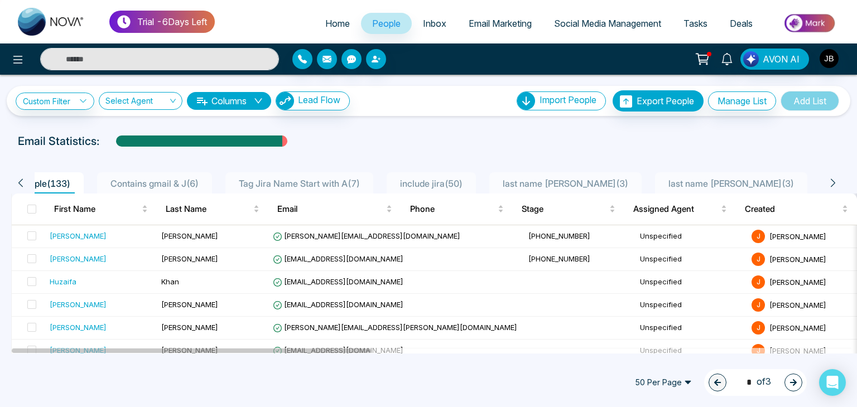
click at [831, 185] on icon at bounding box center [833, 183] width 10 height 10
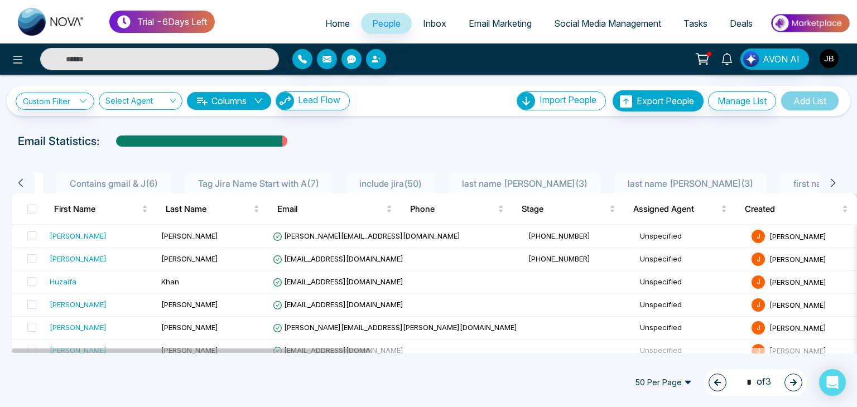
click at [831, 185] on icon at bounding box center [833, 183] width 10 height 10
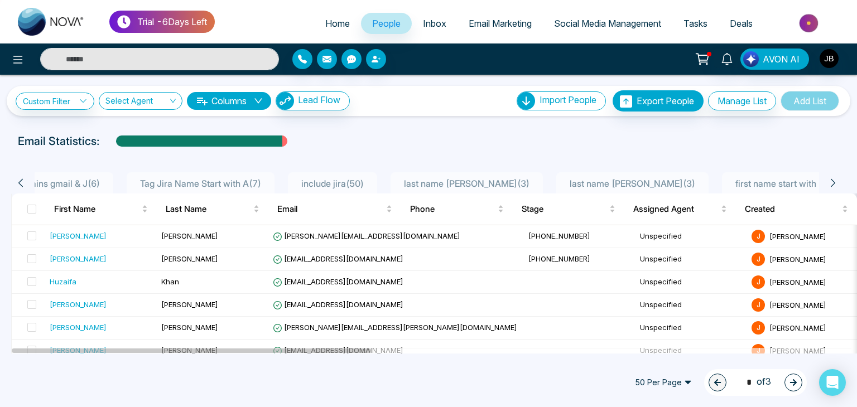
click at [831, 185] on icon at bounding box center [833, 183] width 10 height 10
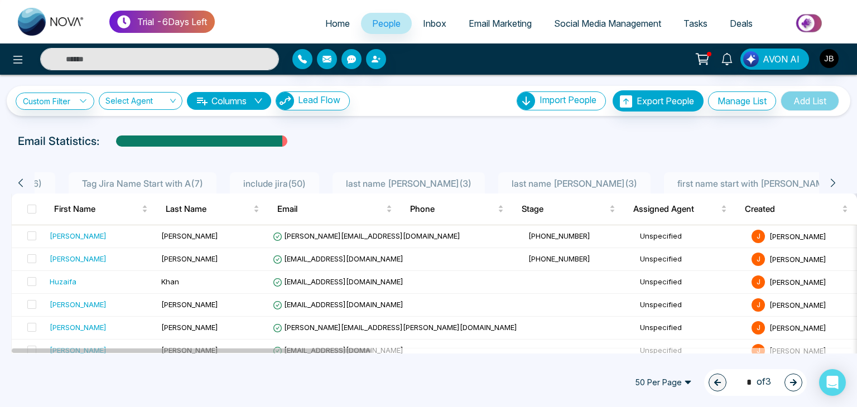
click at [831, 185] on icon at bounding box center [833, 183] width 10 height 10
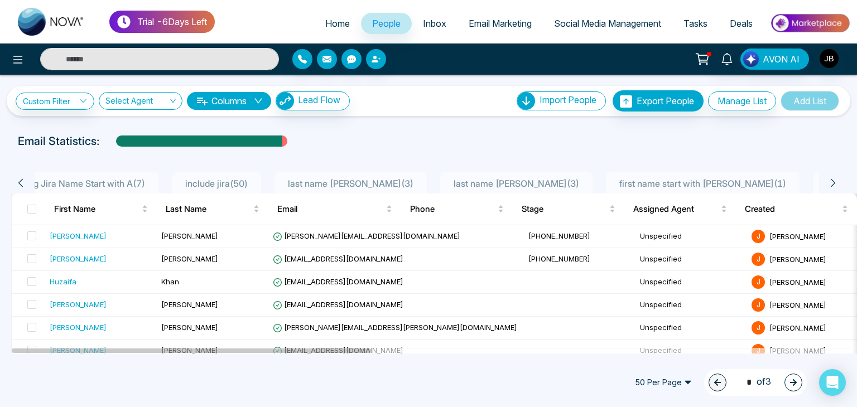
click at [831, 185] on icon at bounding box center [833, 183] width 10 height 10
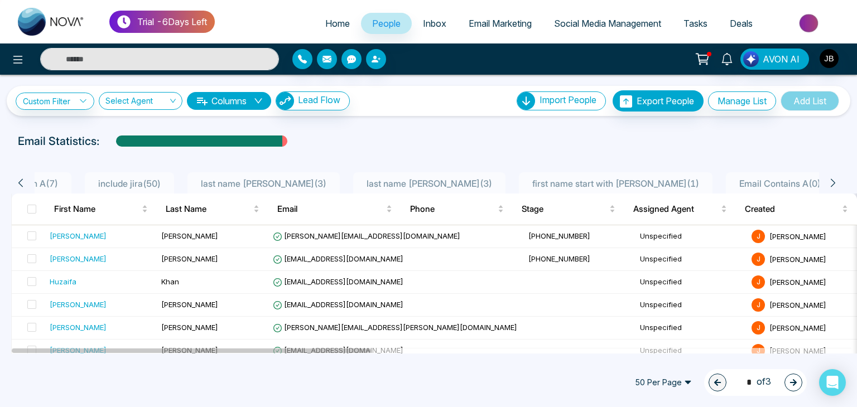
click at [831, 185] on icon at bounding box center [833, 183] width 10 height 10
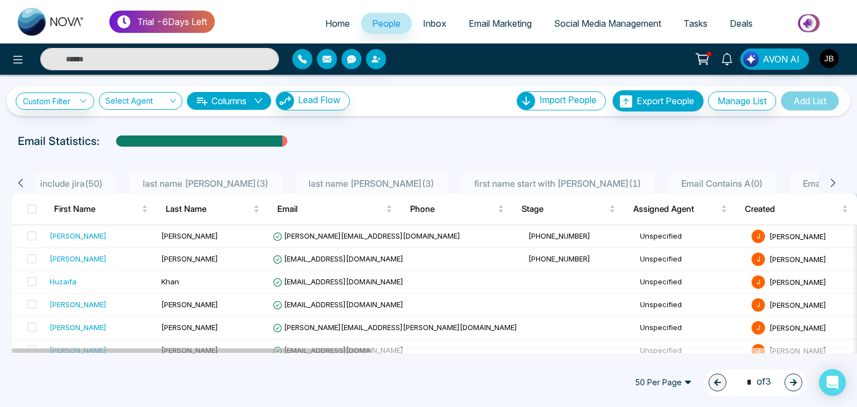
click at [831, 185] on icon at bounding box center [833, 183] width 10 height 10
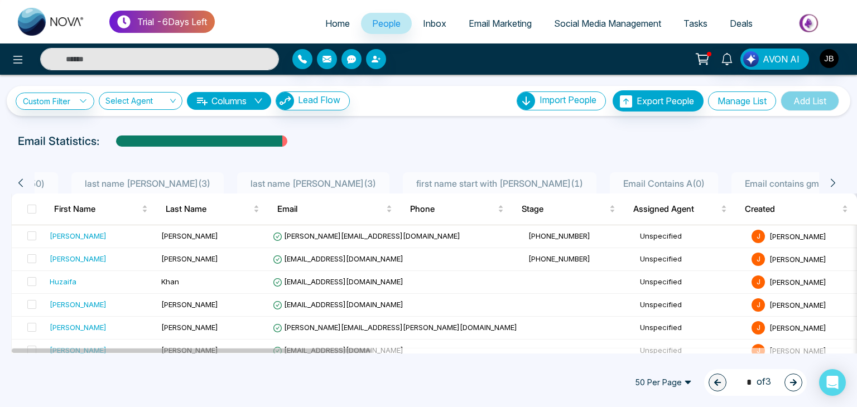
click at [728, 103] on button "Manage List" at bounding box center [742, 101] width 68 height 19
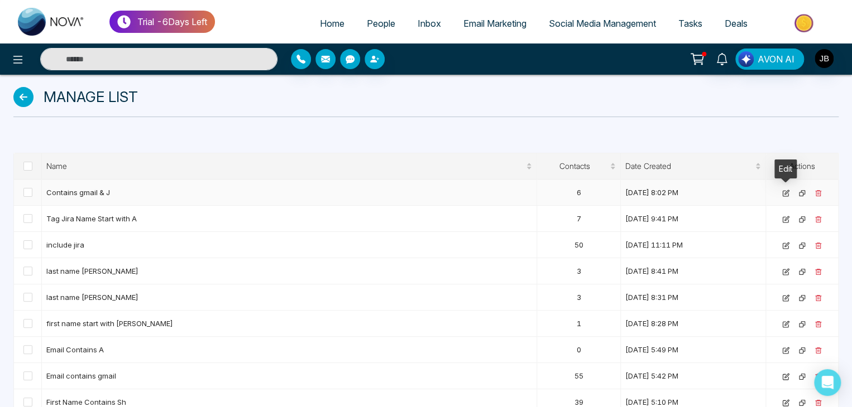
click at [784, 193] on icon at bounding box center [786, 192] width 4 height 4
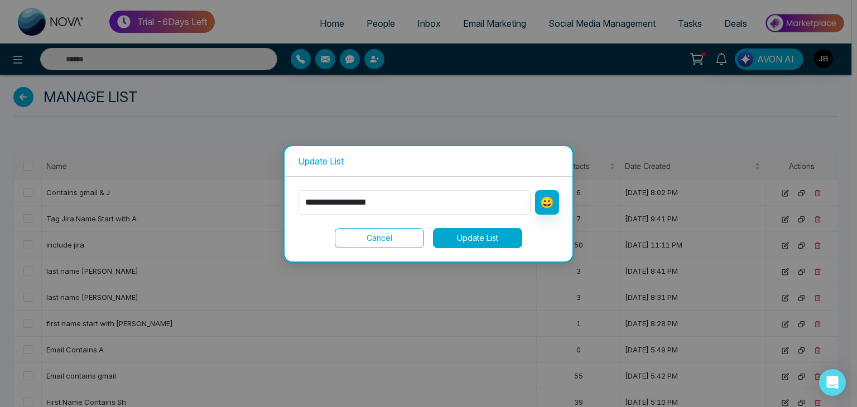
click at [750, 118] on div "**********" at bounding box center [428, 203] width 857 height 407
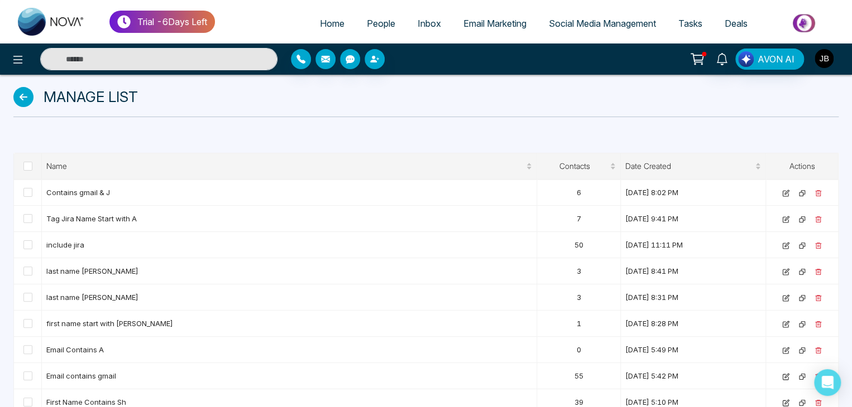
click at [822, 60] on img "button" at bounding box center [823, 58] width 19 height 19
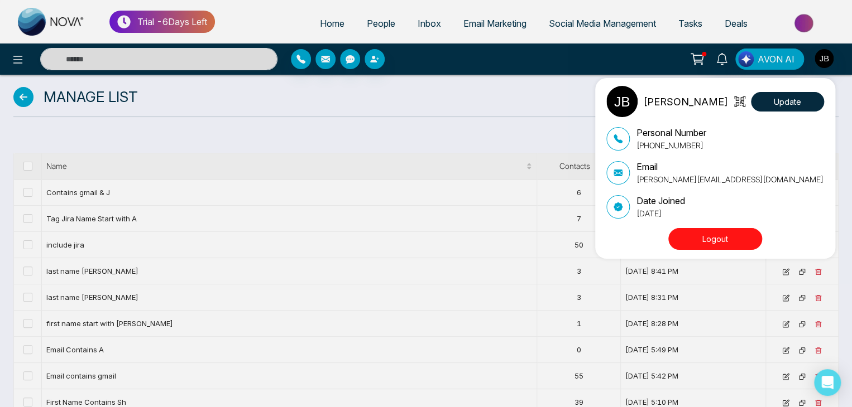
click at [519, 140] on div "Jayesh Satish Badgujar Update Personal Number +918208229191 Email Jayesh@mmnova…" at bounding box center [426, 203] width 852 height 407
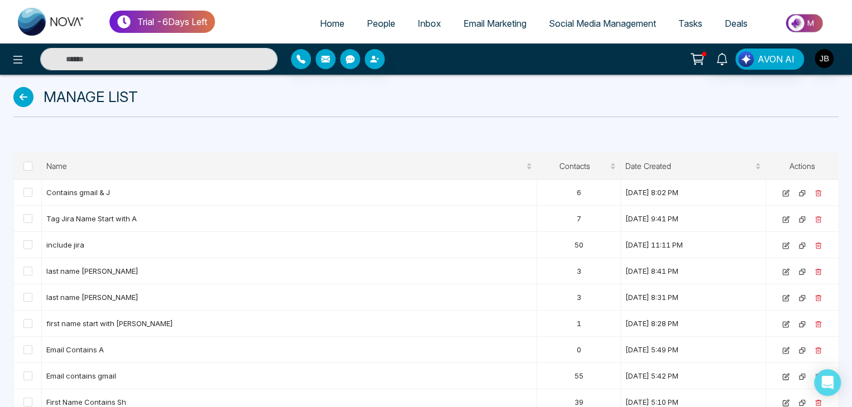
click at [20, 98] on icon at bounding box center [23, 97] width 20 height 20
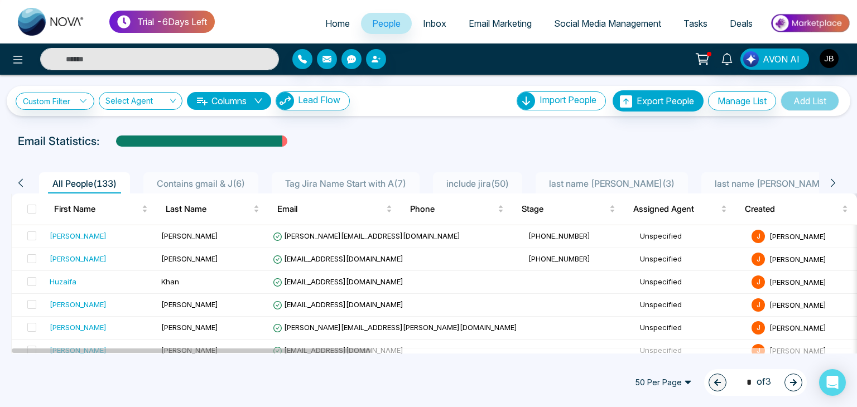
click at [834, 179] on icon at bounding box center [833, 183] width 10 height 10
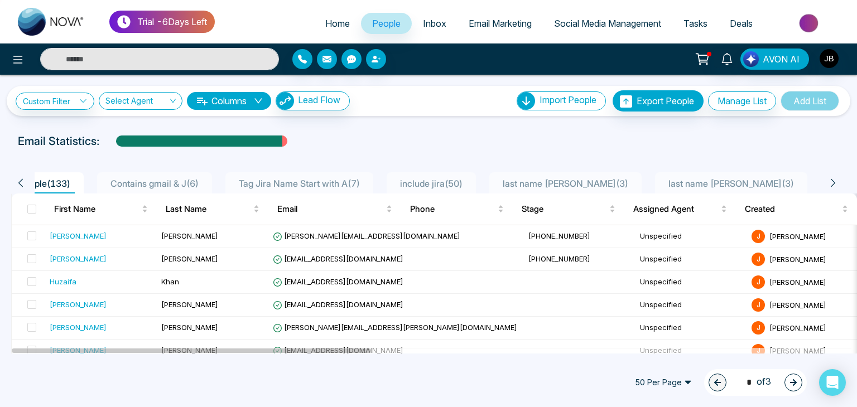
click at [834, 179] on icon at bounding box center [833, 183] width 10 height 10
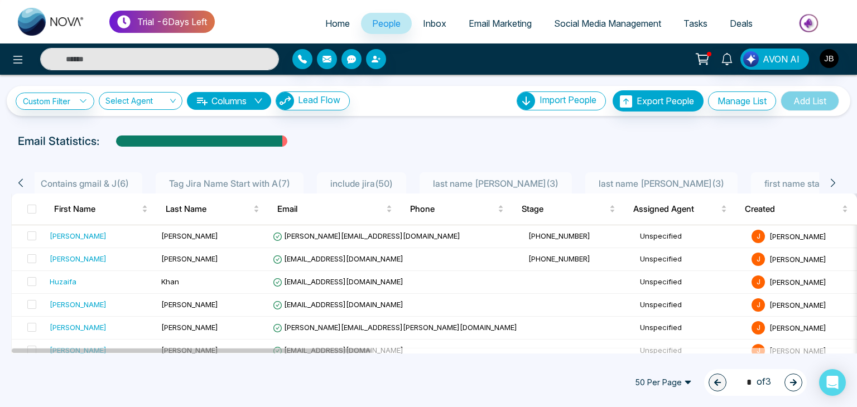
click at [834, 179] on icon at bounding box center [833, 183] width 10 height 10
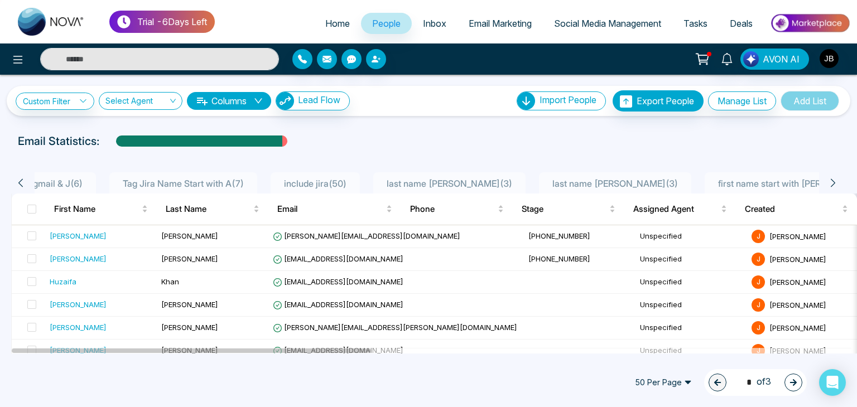
click at [834, 179] on icon at bounding box center [833, 183] width 10 height 10
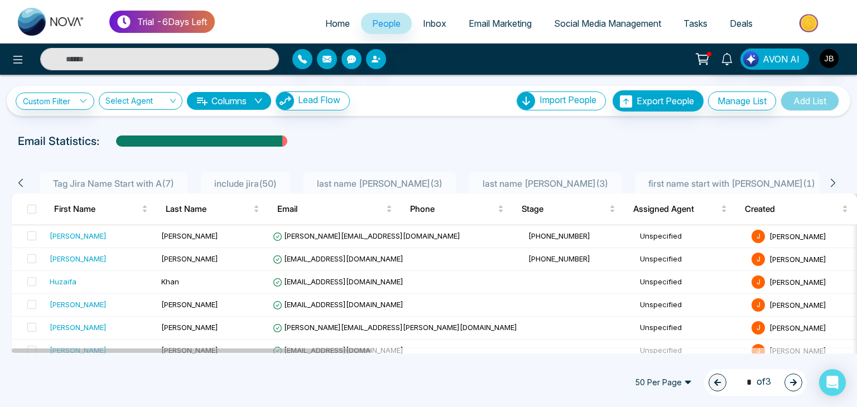
click at [834, 179] on icon at bounding box center [833, 183] width 10 height 10
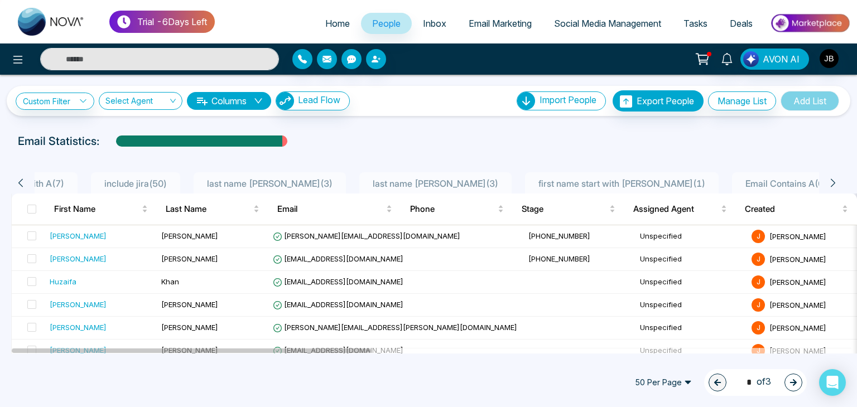
click at [834, 179] on icon at bounding box center [833, 183] width 10 height 10
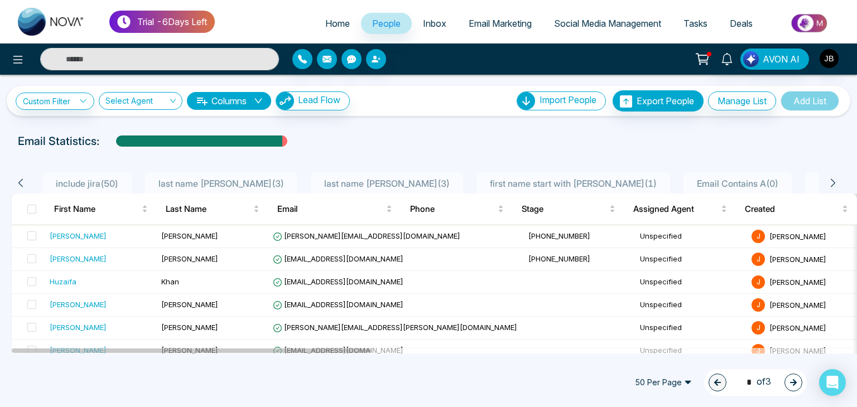
click at [835, 179] on icon at bounding box center [833, 183] width 10 height 10
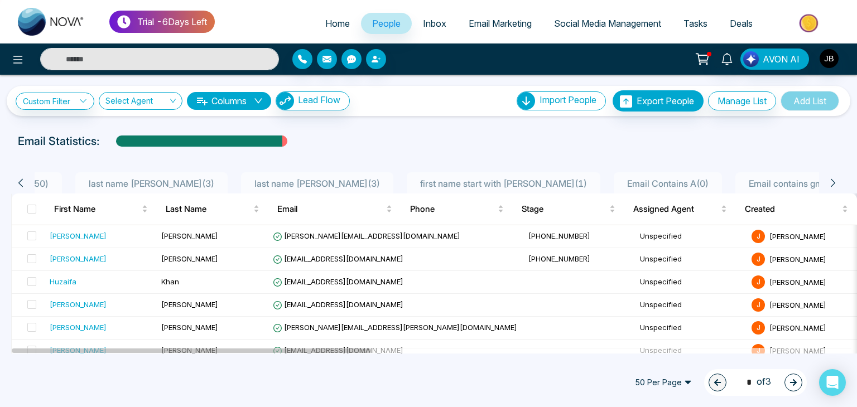
click at [835, 179] on icon at bounding box center [833, 183] width 10 height 10
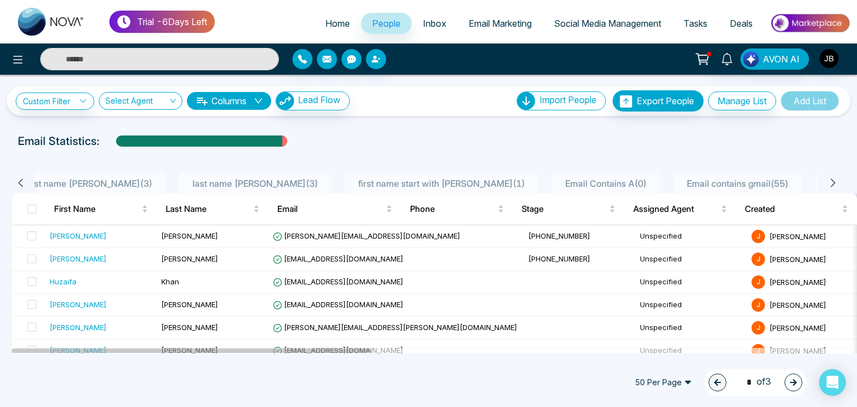
click at [683, 184] on span "Email contains gmail ( 55 )" at bounding box center [738, 183] width 111 height 11
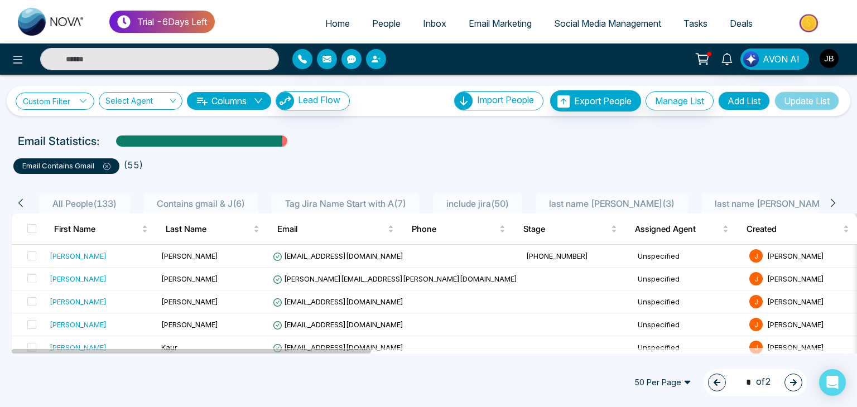
click at [47, 100] on link "Custom Filter" at bounding box center [55, 101] width 79 height 17
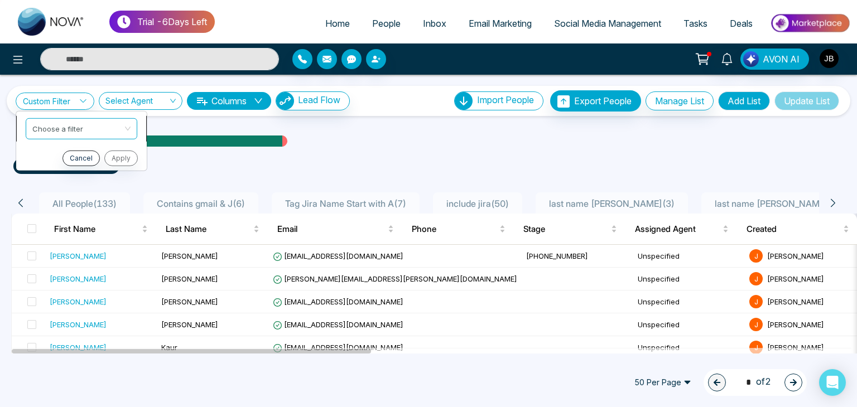
click at [58, 128] on input "search" at bounding box center [77, 126] width 90 height 17
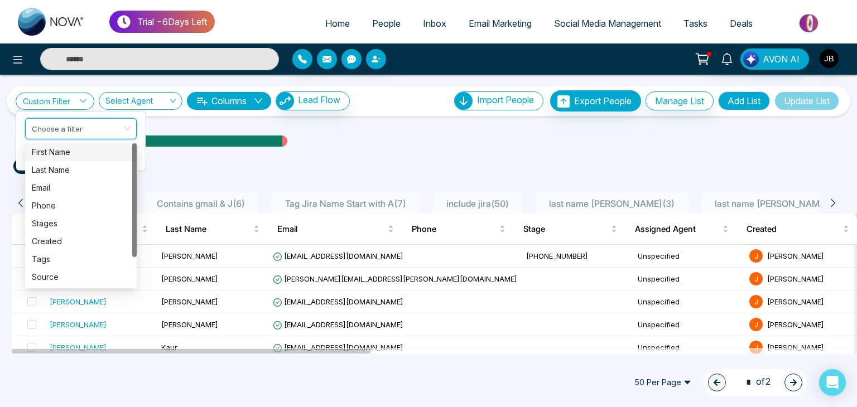
click at [62, 148] on div "First Name" at bounding box center [81, 152] width 98 height 12
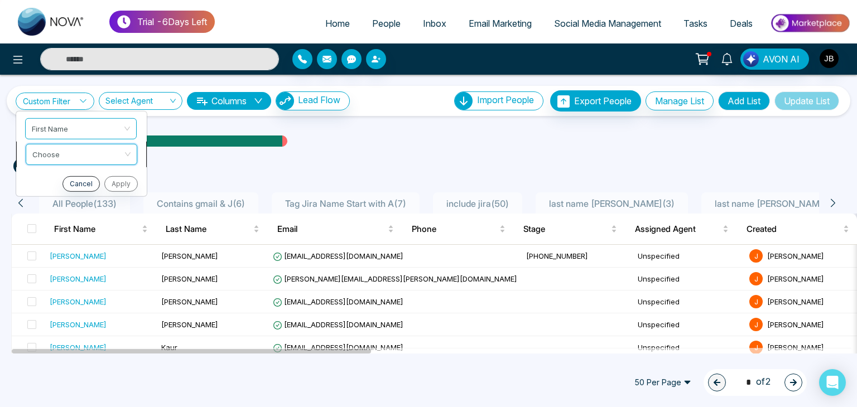
click at [67, 159] on input "search" at bounding box center [77, 152] width 90 height 17
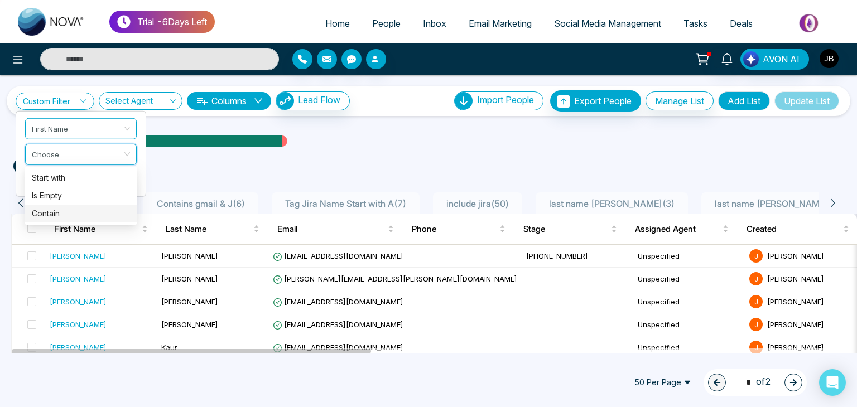
click at [51, 209] on div "Contain" at bounding box center [81, 214] width 98 height 12
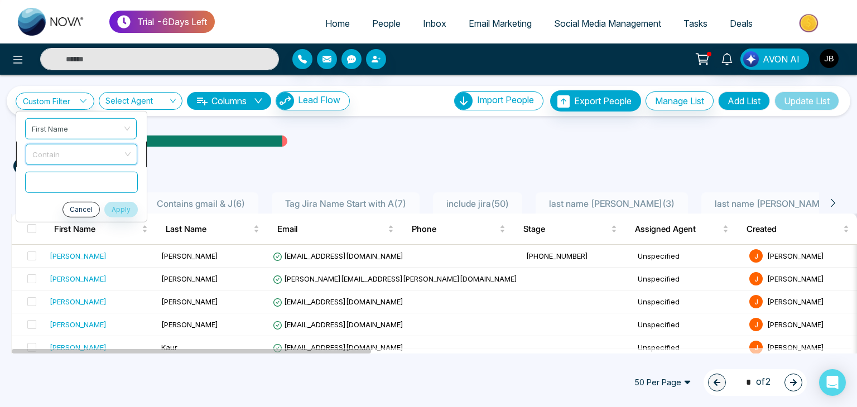
click at [50, 150] on span "Contain" at bounding box center [81, 154] width 98 height 20
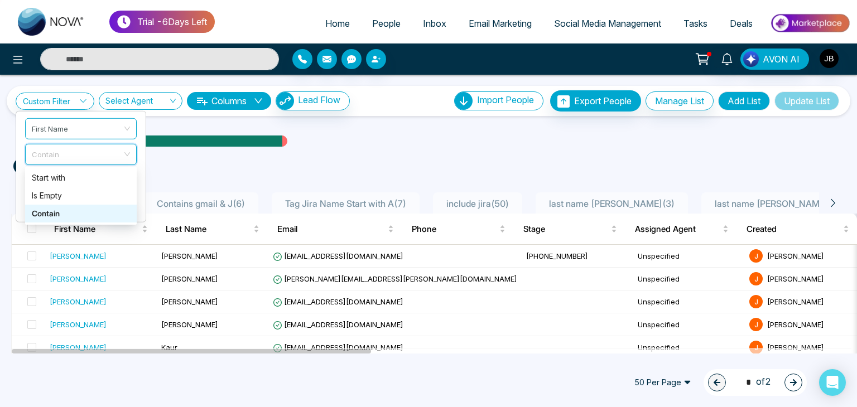
click at [61, 212] on div "Contain" at bounding box center [81, 214] width 98 height 12
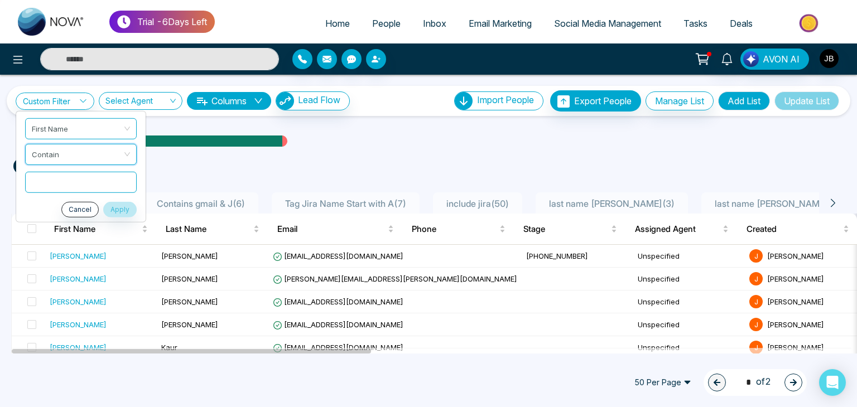
click at [71, 176] on input "text" at bounding box center [81, 181] width 112 height 21
type input "*"
click at [115, 206] on button "Apply" at bounding box center [119, 210] width 33 height 16
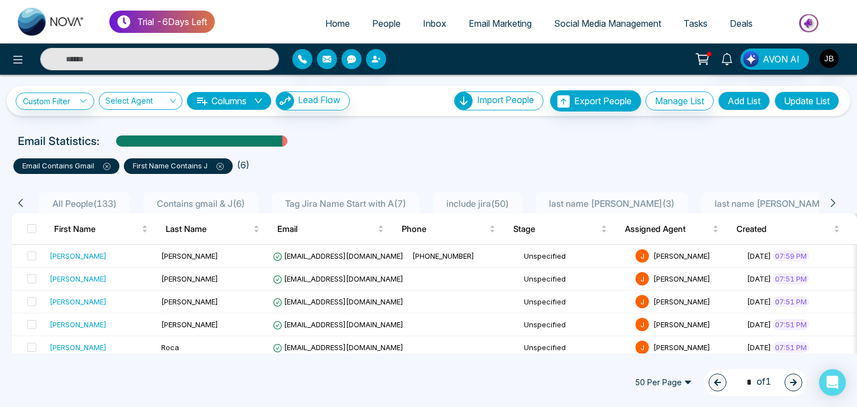
click at [221, 169] on icon at bounding box center [220, 166] width 7 height 7
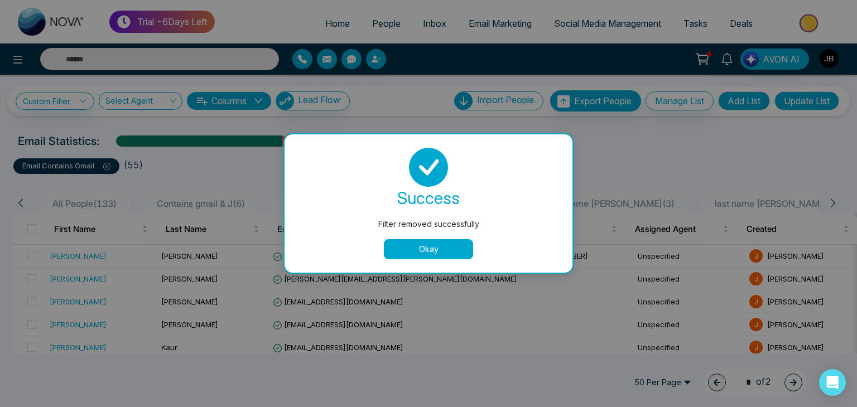
click at [404, 246] on button "Okay" at bounding box center [428, 249] width 89 height 20
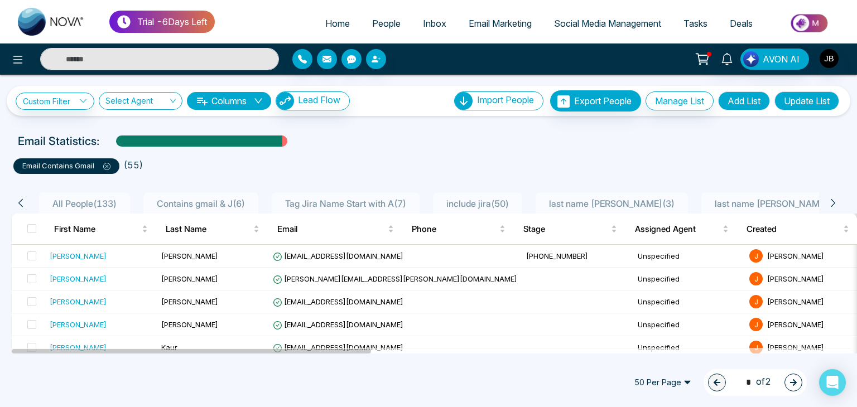
click at [108, 166] on icon at bounding box center [106, 166] width 7 height 7
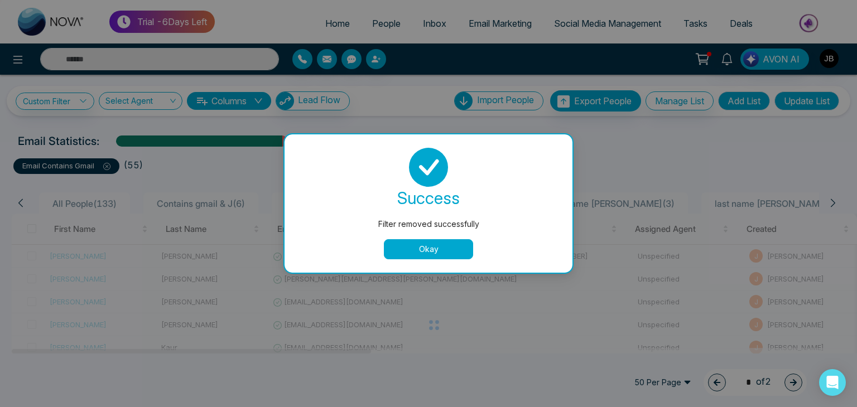
click at [410, 242] on button "Okay" at bounding box center [428, 249] width 89 height 20
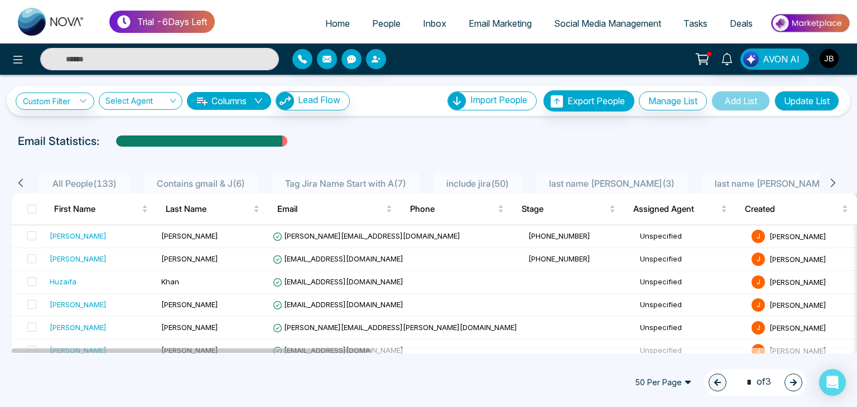
click at [164, 52] on input "text" at bounding box center [159, 59] width 239 height 22
click at [19, 168] on div "All People ( 133 ) Contains gmail & J ( 6 ) Tag Jira Name Start with A ( 7 ) in…" at bounding box center [428, 179] width 848 height 28
click at [656, 103] on button "Manage List" at bounding box center [673, 101] width 68 height 19
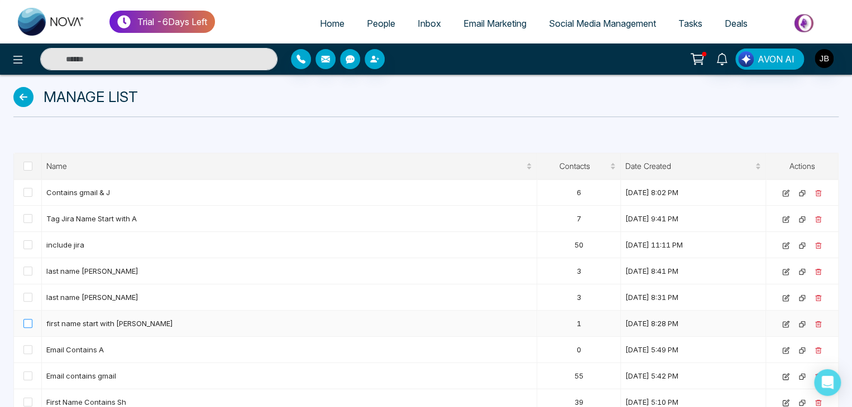
click at [30, 325] on span at bounding box center [27, 323] width 9 height 9
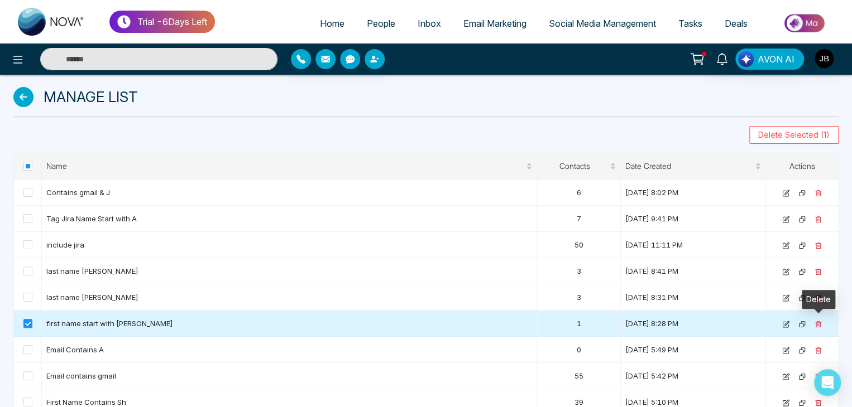
click at [817, 323] on icon at bounding box center [817, 324] width 7 height 7
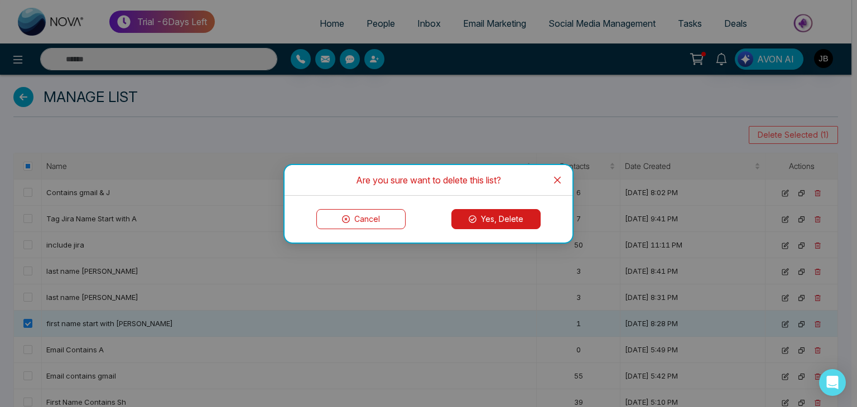
click at [479, 222] on button "Yes, Delete" at bounding box center [496, 219] width 89 height 20
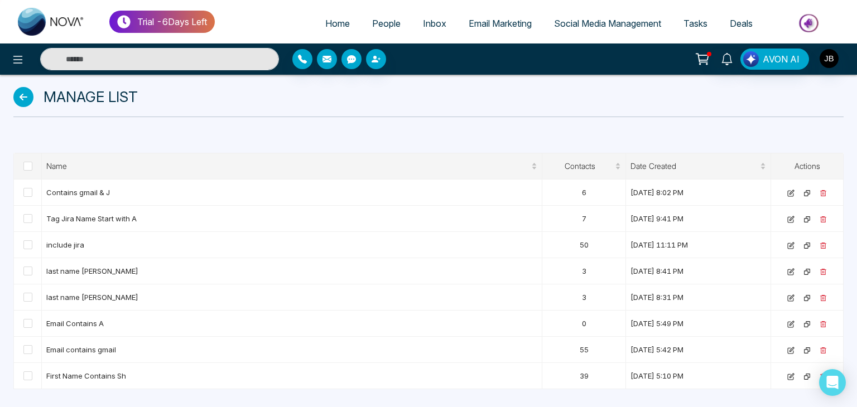
click at [23, 88] on icon at bounding box center [23, 97] width 20 height 20
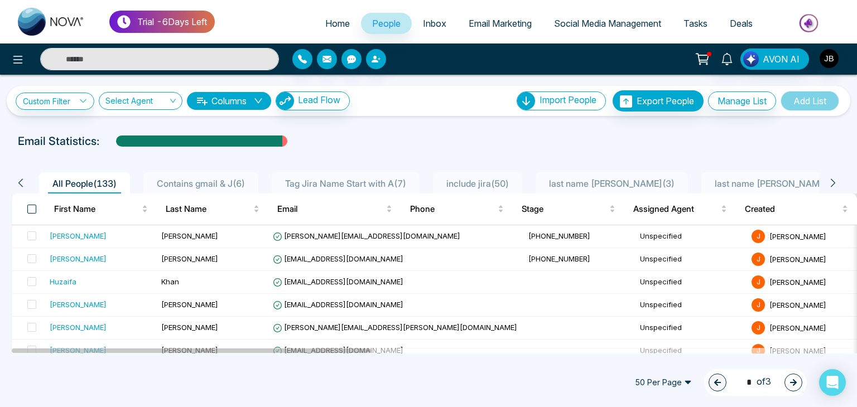
click at [32, 208] on span at bounding box center [31, 209] width 9 height 9
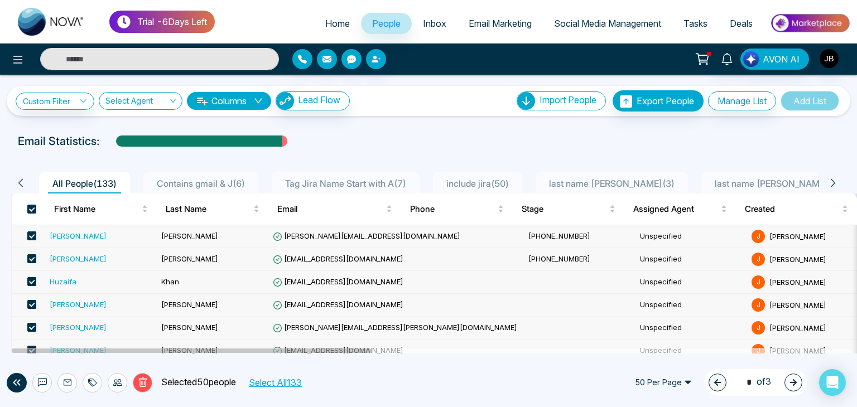
click at [280, 382] on button "Select All 133" at bounding box center [274, 383] width 61 height 15
click at [52, 100] on link "Custom Filter" at bounding box center [55, 101] width 79 height 17
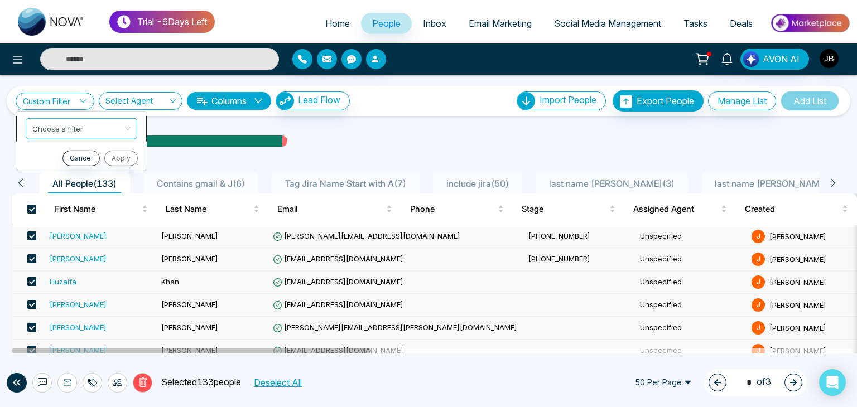
click at [60, 124] on input "search" at bounding box center [77, 126] width 90 height 17
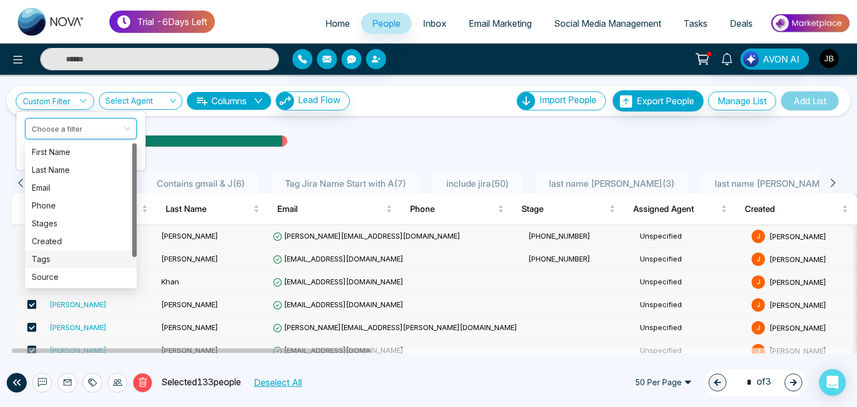
click at [47, 257] on div "Tags" at bounding box center [81, 259] width 98 height 12
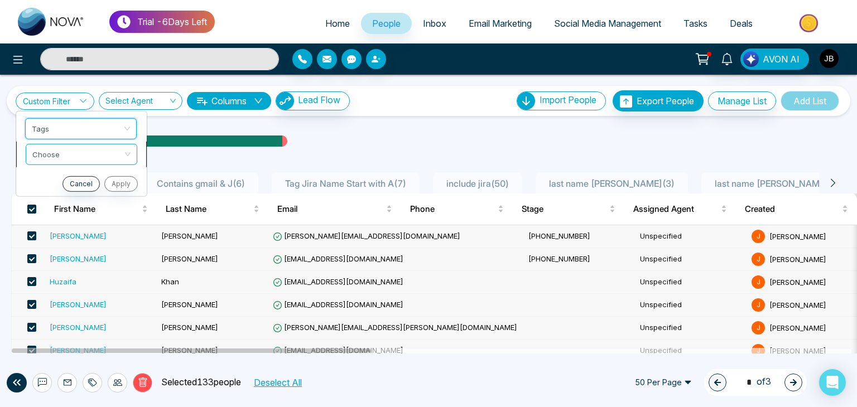
click at [52, 149] on input "search" at bounding box center [77, 152] width 90 height 17
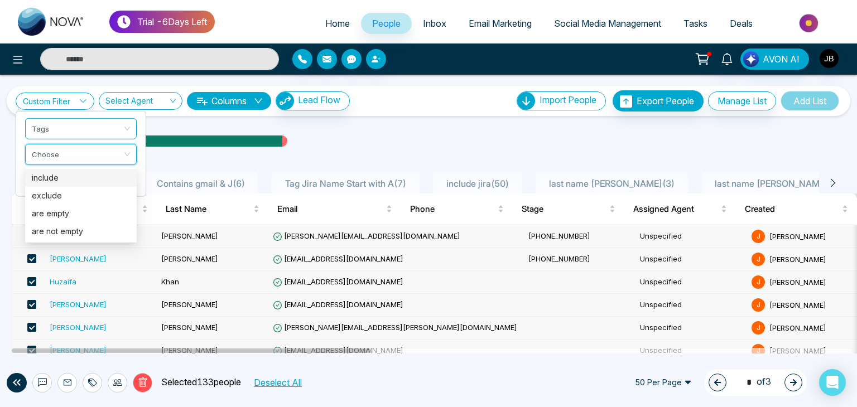
click at [48, 175] on div "include" at bounding box center [81, 178] width 98 height 12
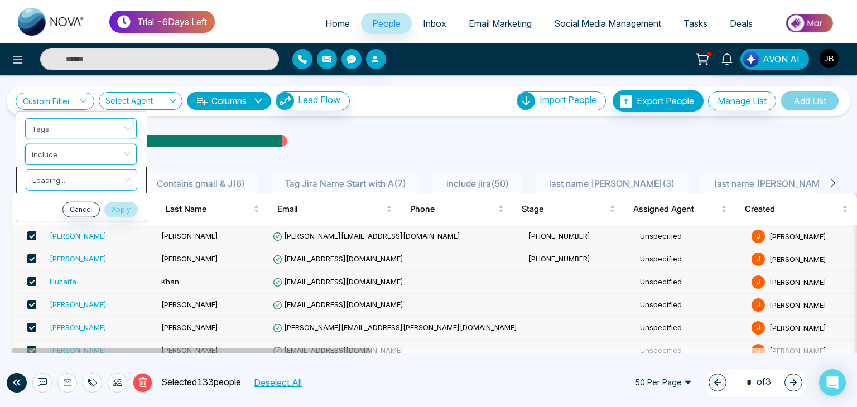
click at [61, 181] on input "search" at bounding box center [77, 178] width 90 height 17
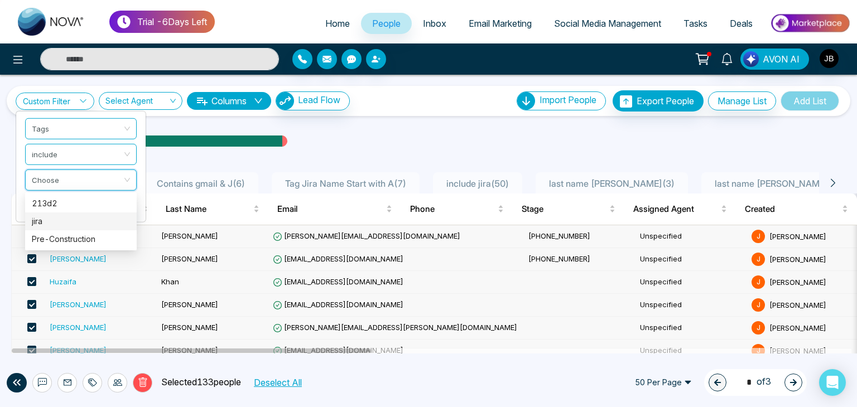
click at [42, 224] on div "jira" at bounding box center [81, 221] width 98 height 12
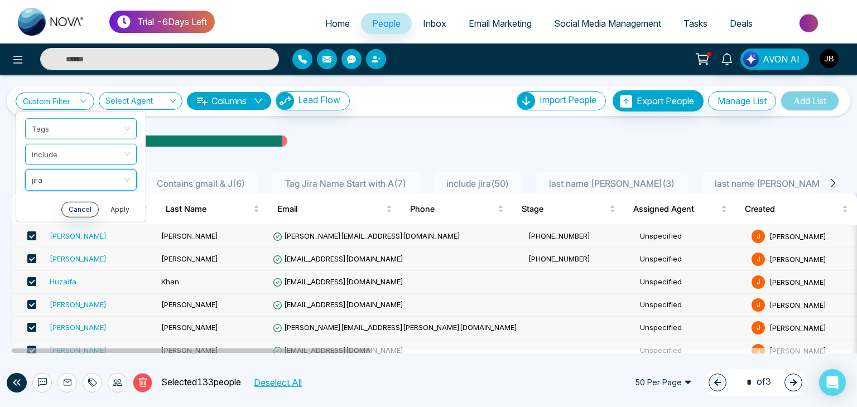
click at [118, 208] on button "Apply" at bounding box center [119, 210] width 33 height 16
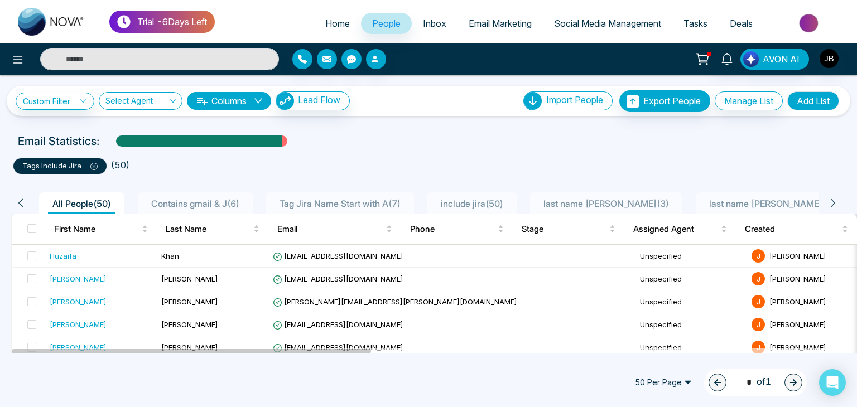
click at [93, 166] on icon at bounding box center [93, 166] width 7 height 7
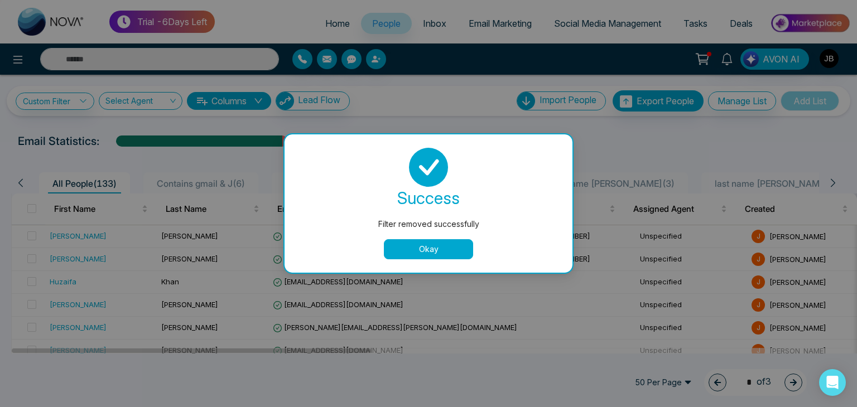
click at [410, 250] on button "Okay" at bounding box center [428, 249] width 89 height 20
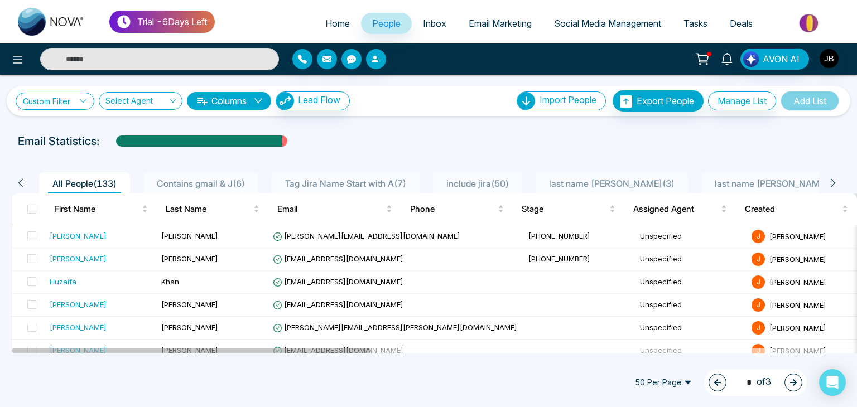
click at [80, 96] on link "Custom Filter" at bounding box center [55, 101] width 79 height 17
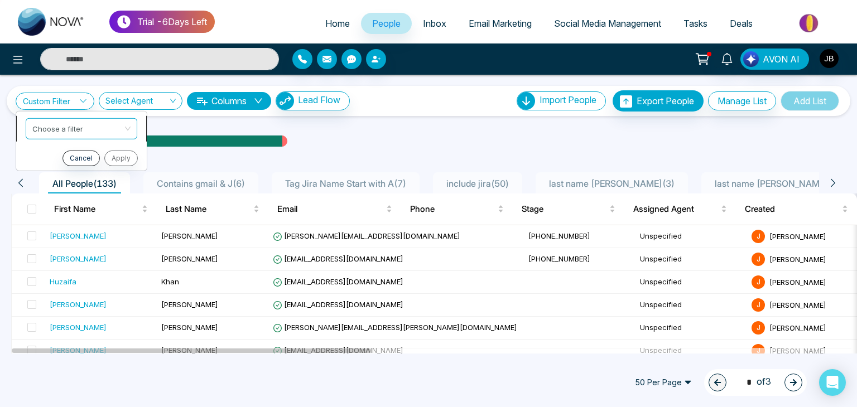
click at [87, 117] on li "Choose a filter" at bounding box center [81, 129] width 131 height 26
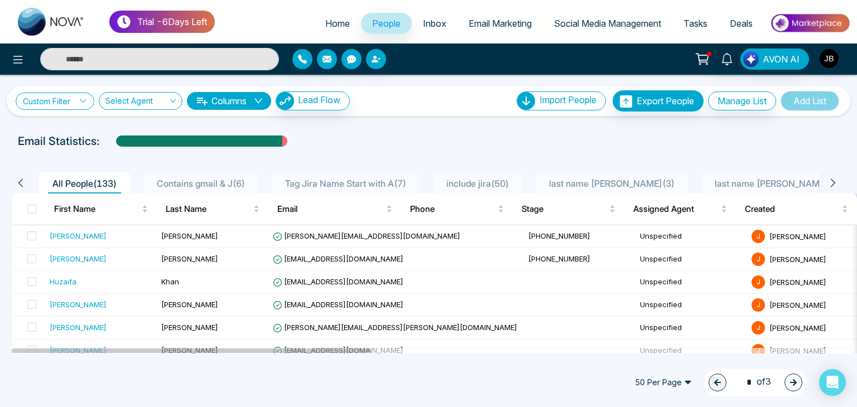
click at [85, 107] on link "Custom Filter" at bounding box center [55, 101] width 79 height 17
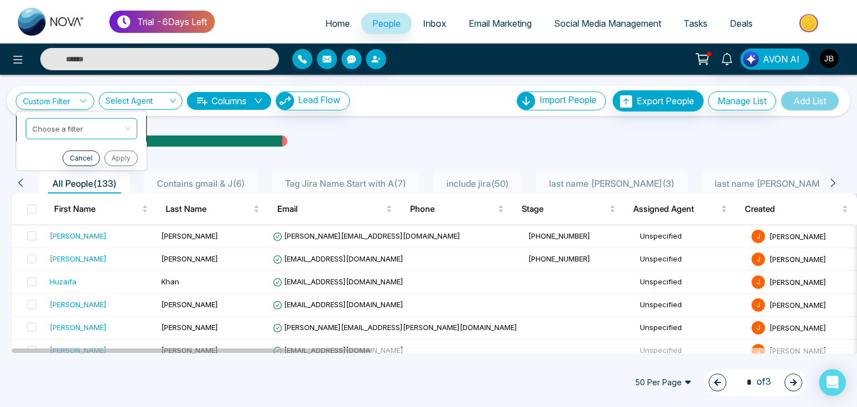
click at [66, 129] on input "search" at bounding box center [77, 126] width 90 height 17
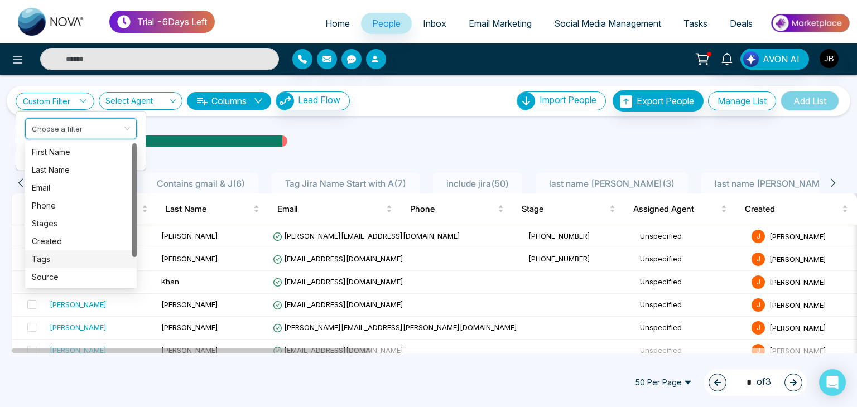
click at [45, 256] on div "Tags" at bounding box center [81, 259] width 98 height 12
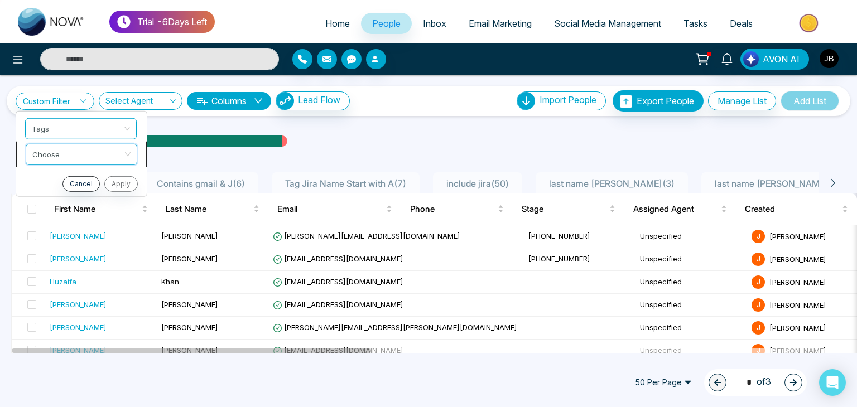
click at [64, 153] on input "search" at bounding box center [77, 152] width 90 height 17
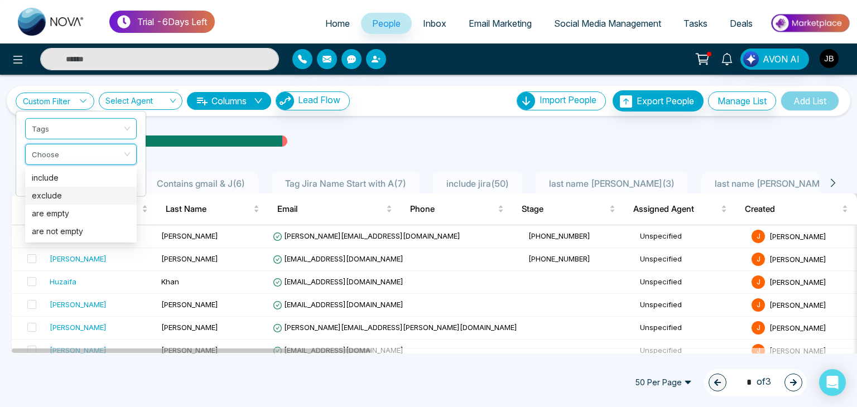
click at [50, 196] on div "exclude" at bounding box center [81, 196] width 98 height 12
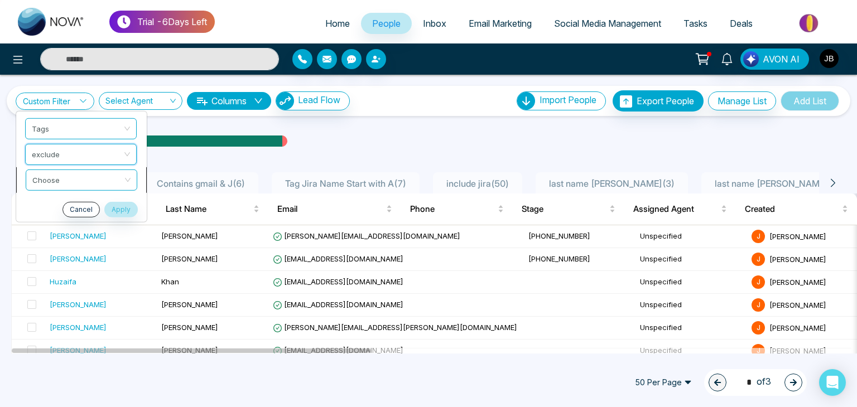
click at [58, 179] on input "search" at bounding box center [77, 178] width 90 height 17
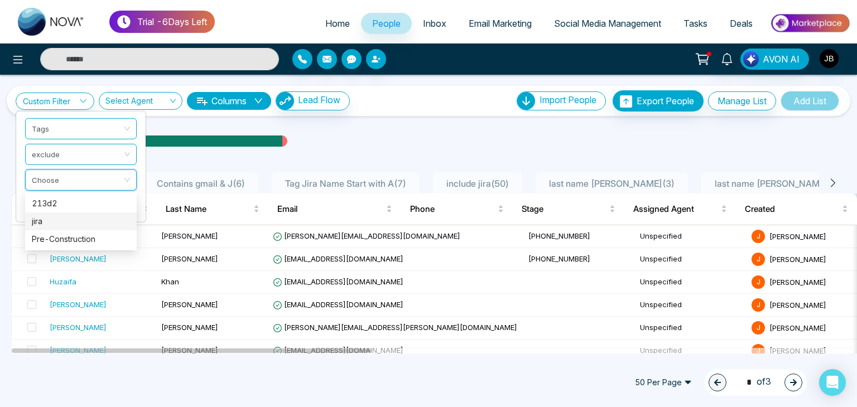
click at [45, 219] on div "jira" at bounding box center [81, 221] width 98 height 12
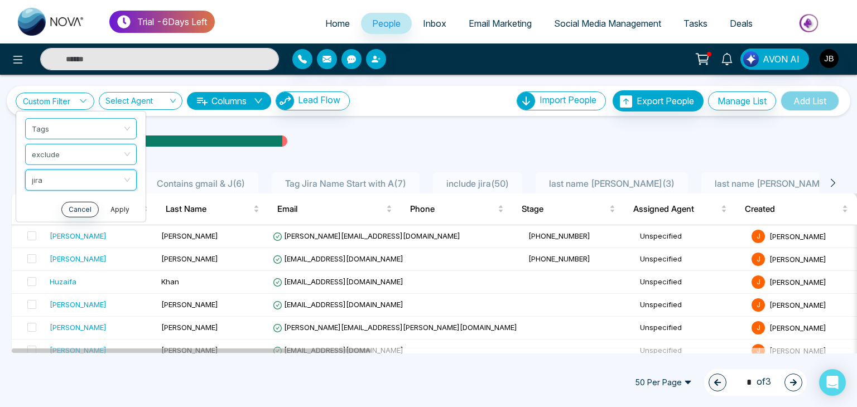
click at [116, 205] on button "Apply" at bounding box center [119, 210] width 33 height 16
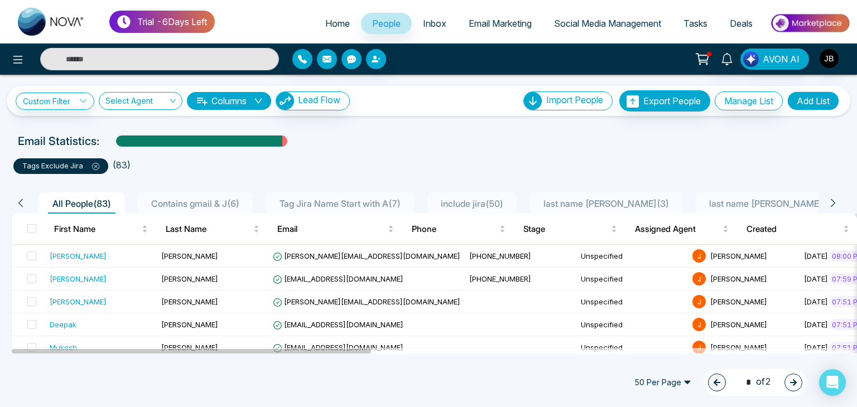
click at [96, 166] on icon at bounding box center [95, 166] width 7 height 7
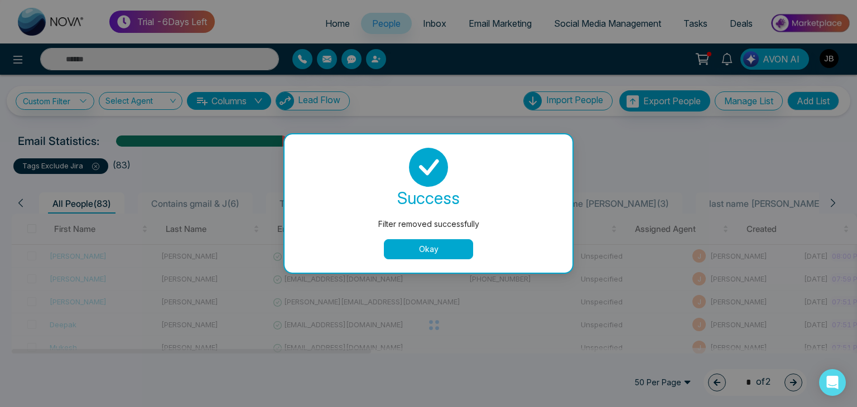
click at [410, 249] on button "Okay" at bounding box center [428, 249] width 89 height 20
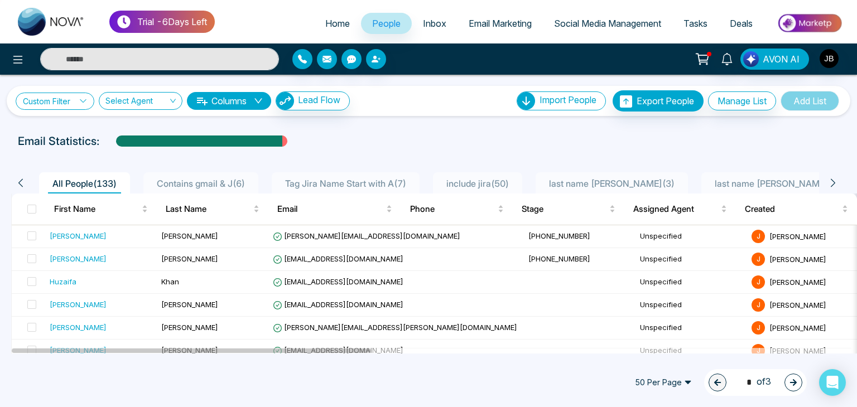
click at [69, 97] on link "Custom Filter" at bounding box center [55, 101] width 79 height 17
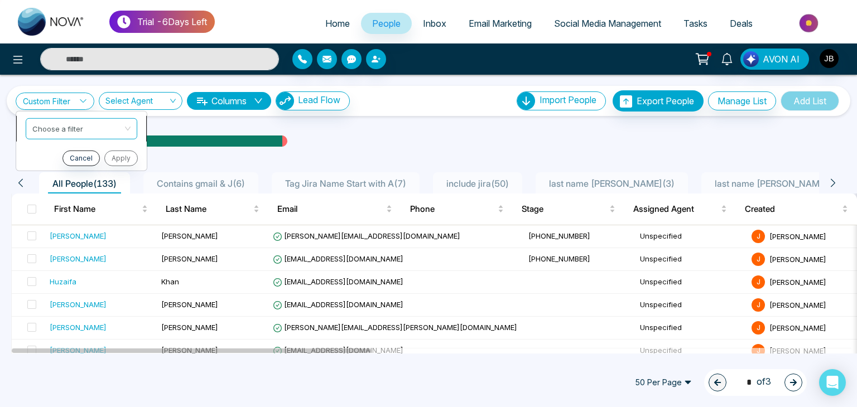
click at [75, 133] on input "search" at bounding box center [77, 126] width 90 height 17
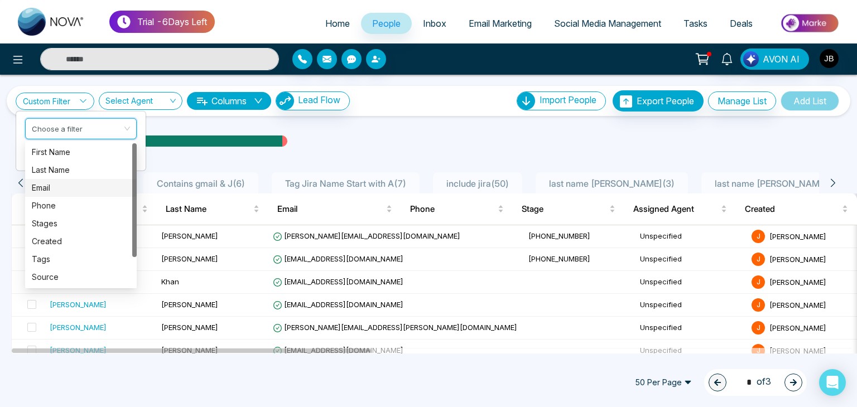
click at [45, 186] on div "Email" at bounding box center [81, 188] width 98 height 12
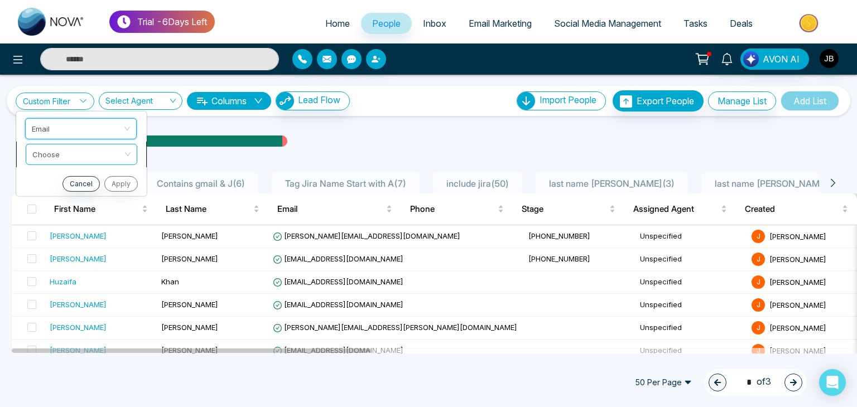
click at [54, 152] on input "search" at bounding box center [77, 152] width 90 height 17
click at [123, 122] on span "Email" at bounding box center [81, 128] width 98 height 20
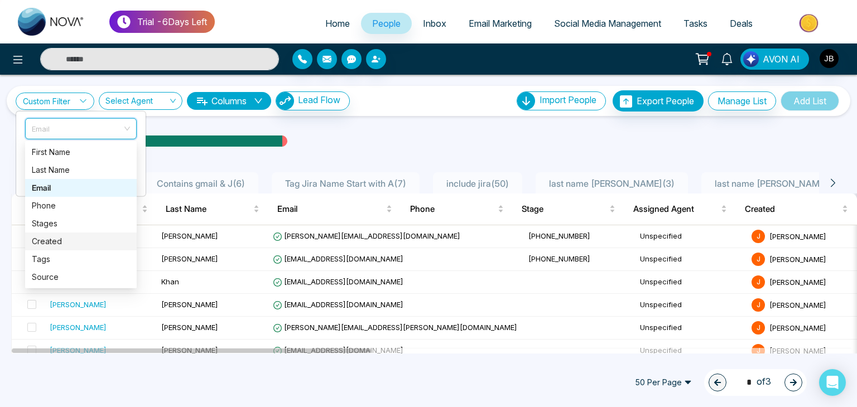
click at [47, 241] on div "Created" at bounding box center [81, 242] width 98 height 12
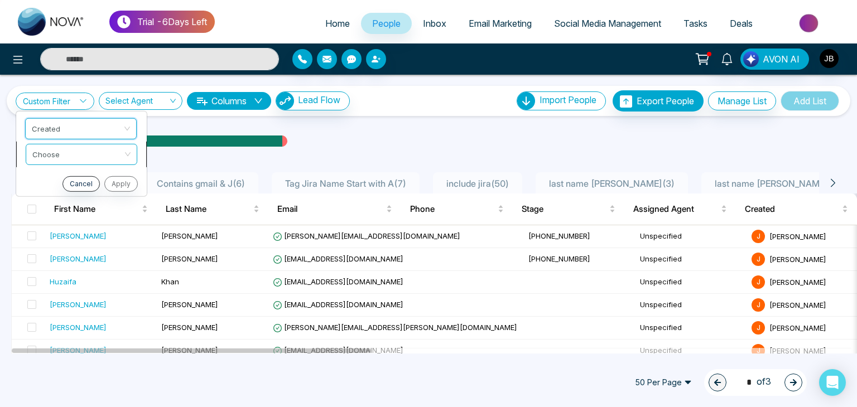
click at [67, 149] on input "search" at bounding box center [77, 152] width 90 height 17
click at [171, 165] on div "All People ( 133 ) Contains gmail & J ( 6 ) Tag Jira Name Start with A ( 7 ) in…" at bounding box center [428, 179] width 848 height 28
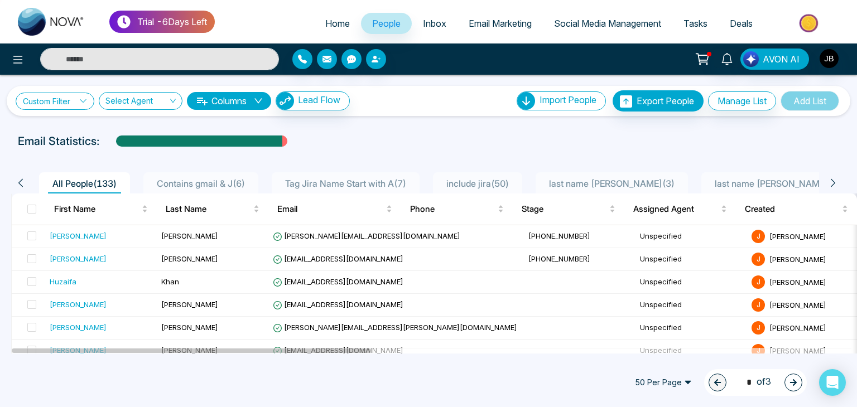
click at [84, 94] on link "Custom Filter" at bounding box center [55, 101] width 79 height 17
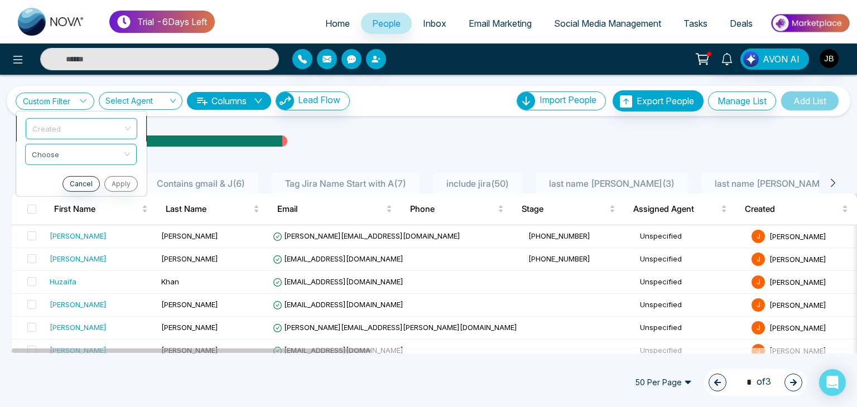
click at [59, 126] on span "Created" at bounding box center [81, 128] width 98 height 20
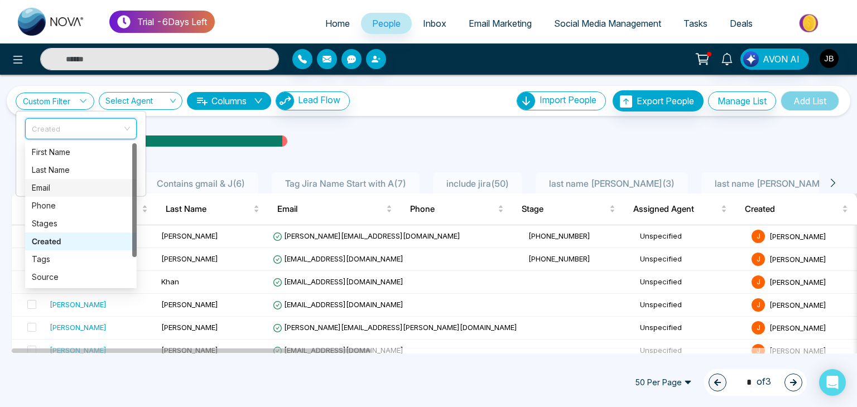
click at [49, 185] on div "Email" at bounding box center [81, 188] width 98 height 12
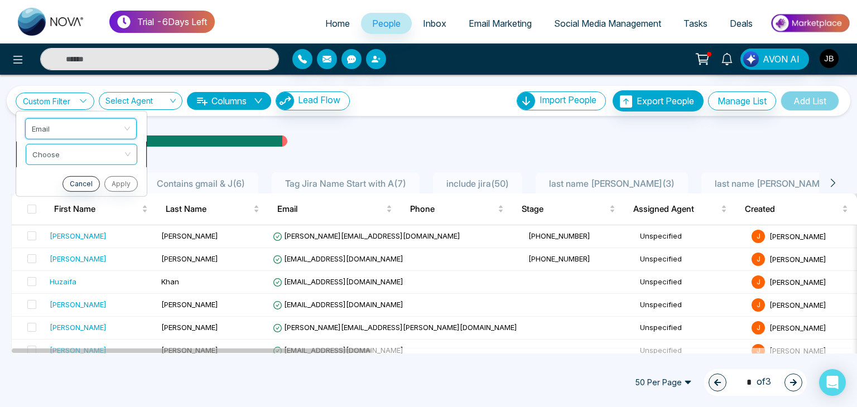
click at [77, 143] on div "Choose" at bounding box center [82, 153] width 112 height 21
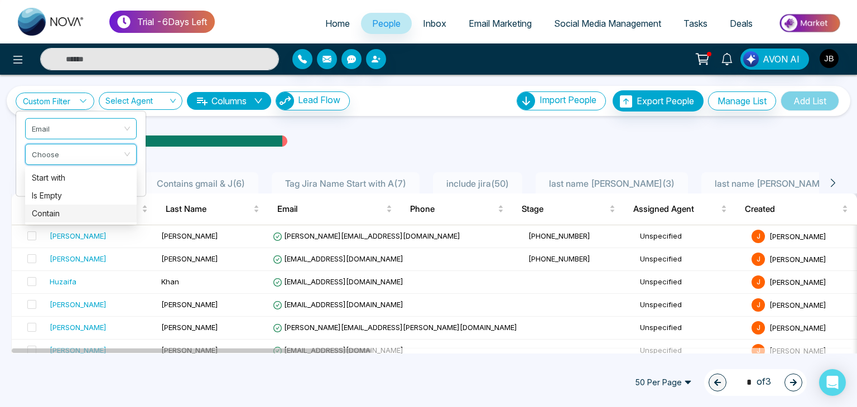
click at [42, 215] on div "Contain" at bounding box center [81, 214] width 98 height 12
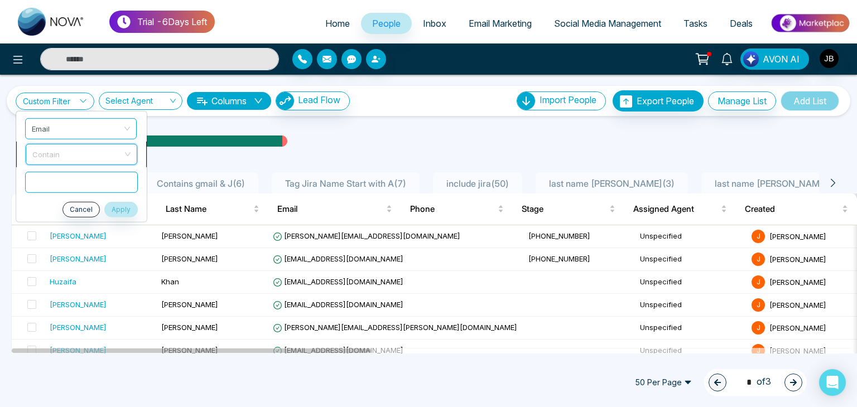
click at [53, 153] on span "Contain" at bounding box center [81, 154] width 98 height 20
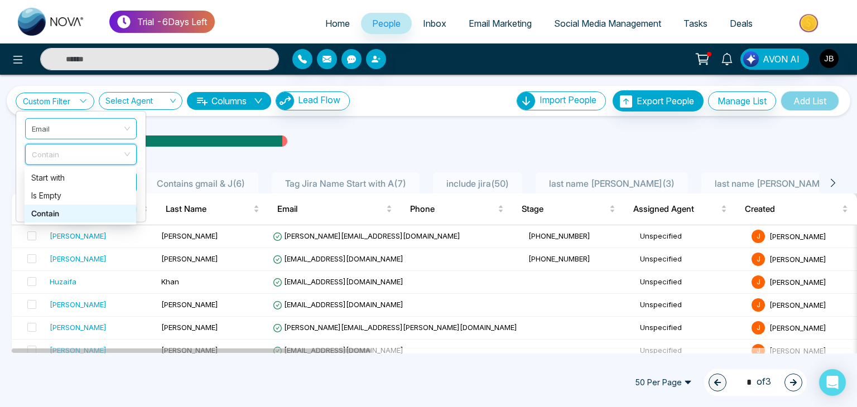
click at [50, 217] on div "Contain" at bounding box center [80, 214] width 98 height 12
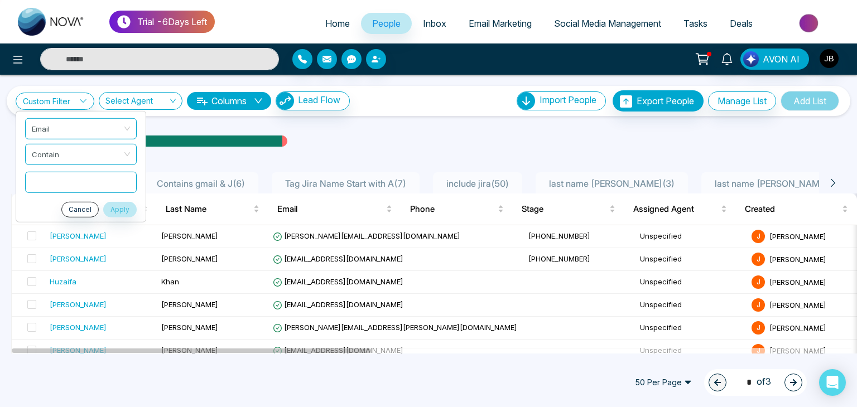
click at [55, 178] on input "text" at bounding box center [81, 181] width 112 height 21
type input "*****"
click at [122, 209] on button "Apply" at bounding box center [119, 210] width 33 height 16
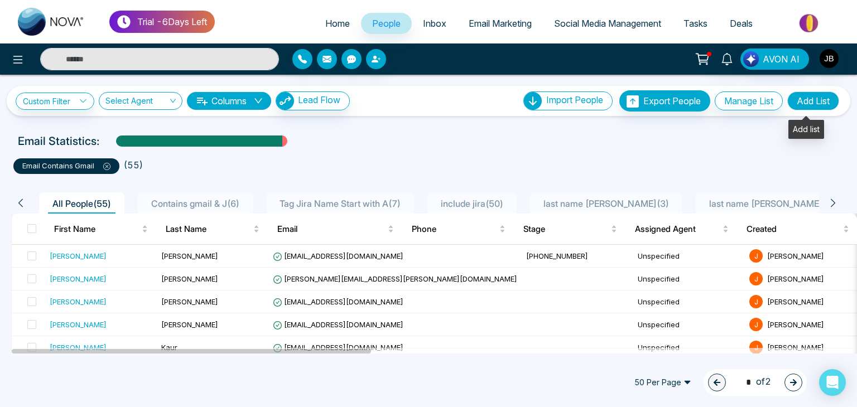
click at [806, 95] on button "Add List" at bounding box center [814, 101] width 52 height 19
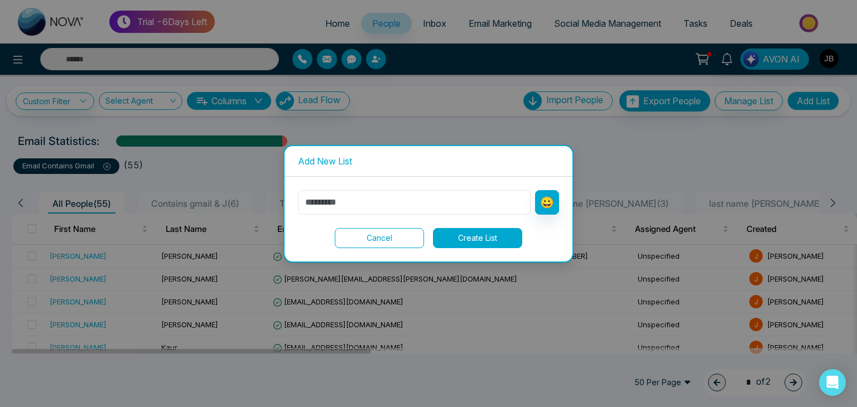
click at [361, 204] on input "text" at bounding box center [414, 202] width 233 height 25
type input "*"
type input "**********"
click at [463, 236] on button "Create List" at bounding box center [477, 238] width 89 height 20
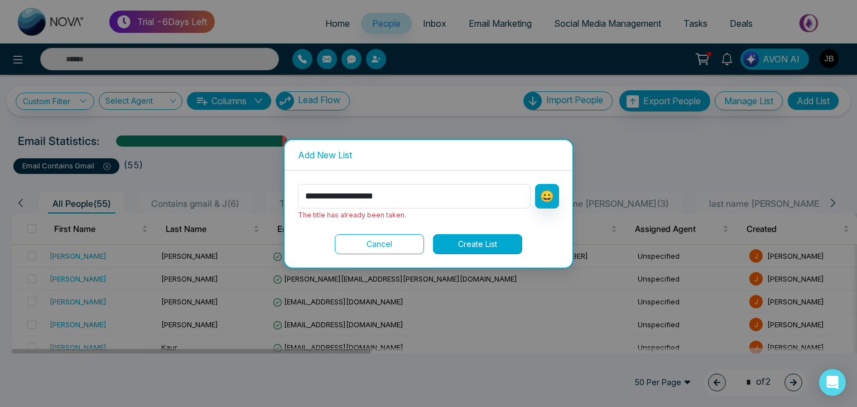
click at [378, 242] on button "Cancel" at bounding box center [379, 244] width 89 height 20
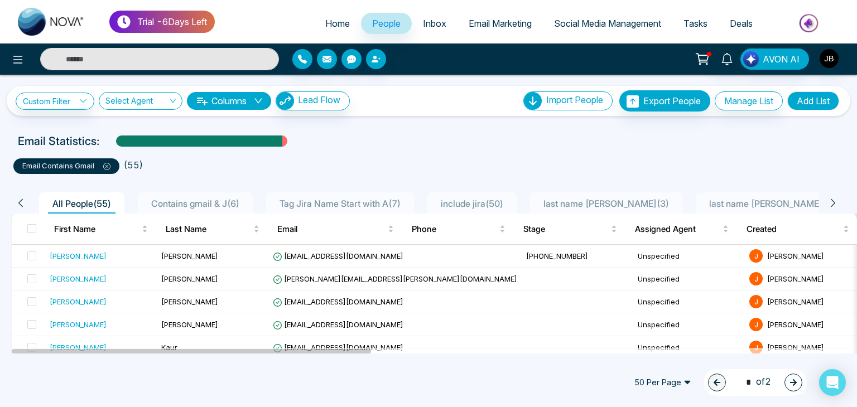
click at [105, 164] on icon at bounding box center [106, 166] width 7 height 7
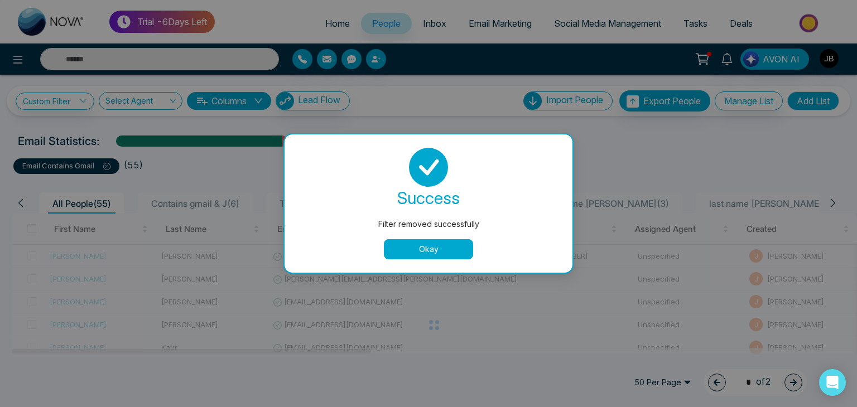
click at [423, 256] on button "Okay" at bounding box center [428, 249] width 89 height 20
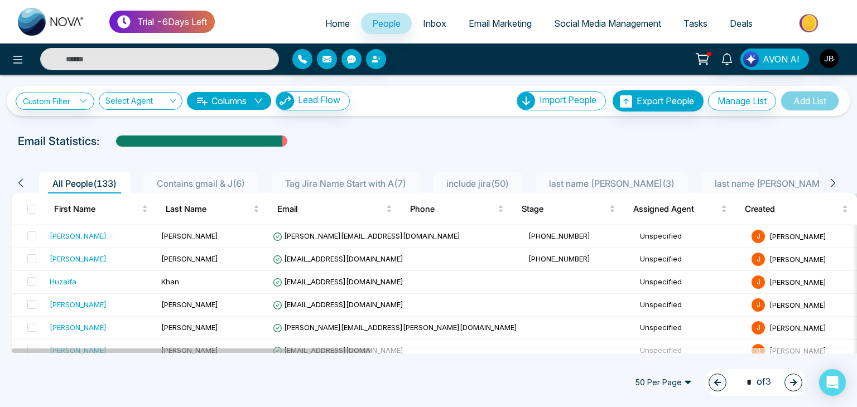
click at [824, 181] on div "All People ( 133 ) Contains gmail & J ( 6 ) Tag Jira Name Start with A ( 7 ) in…" at bounding box center [424, 182] width 827 height 21
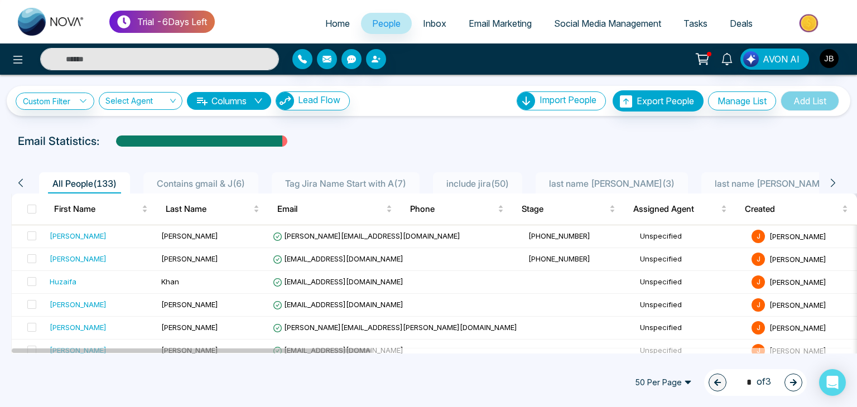
click at [829, 179] on icon at bounding box center [833, 183] width 10 height 10
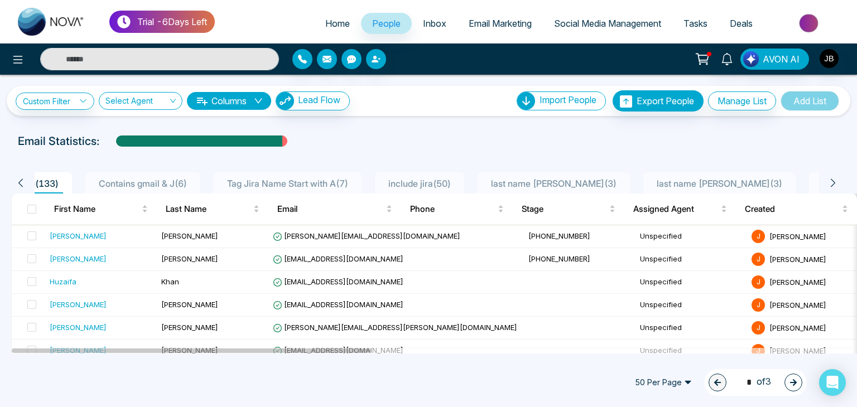
click at [832, 179] on icon at bounding box center [833, 183] width 10 height 10
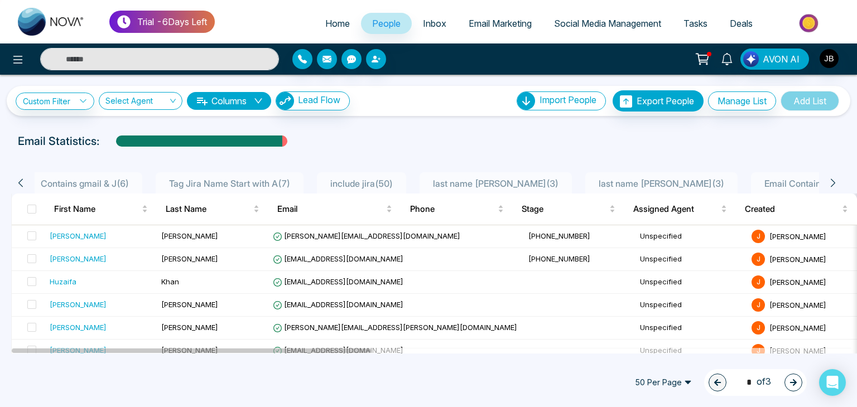
click at [832, 179] on icon at bounding box center [833, 183] width 4 height 8
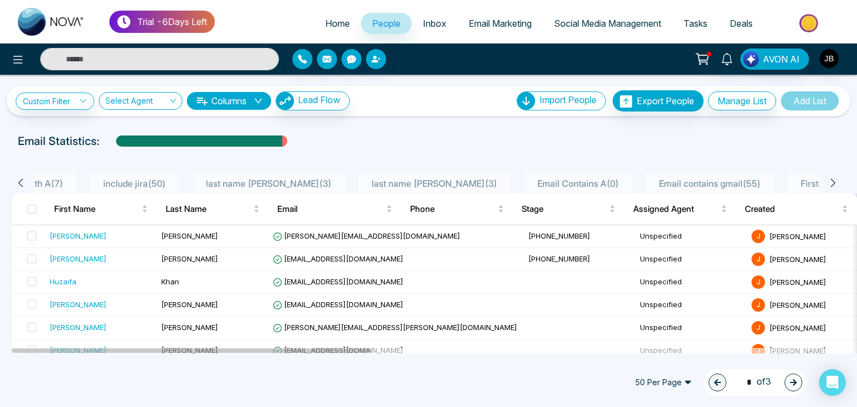
click at [832, 179] on icon at bounding box center [833, 183] width 4 height 8
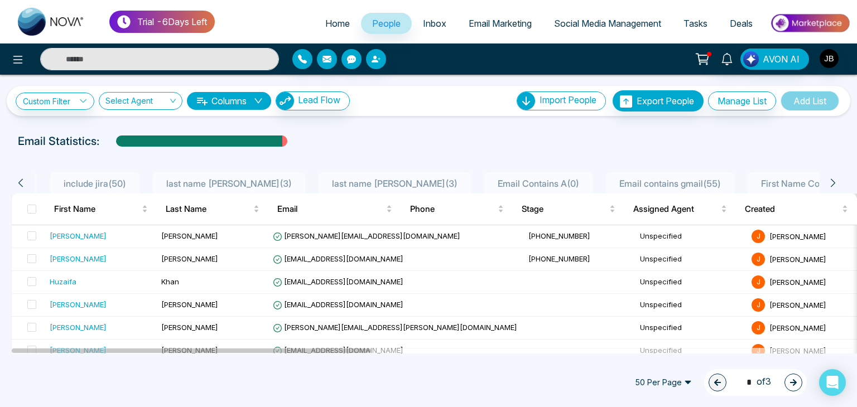
scroll to position [0, 406]
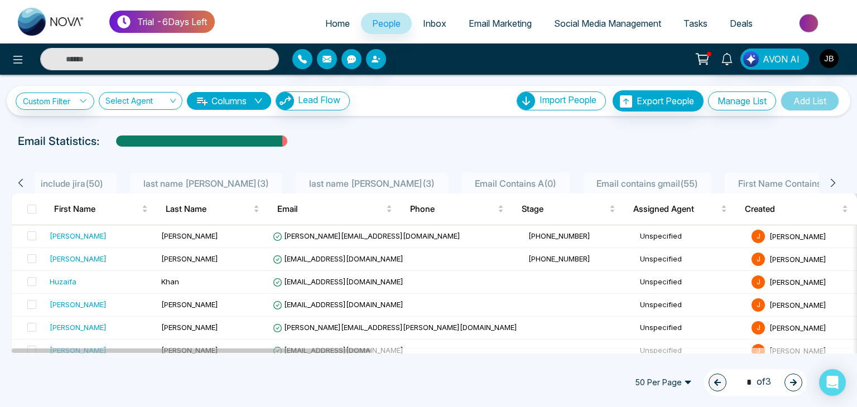
click at [832, 179] on icon at bounding box center [833, 183] width 4 height 8
click at [73, 100] on link "Custom Filter" at bounding box center [55, 101] width 79 height 17
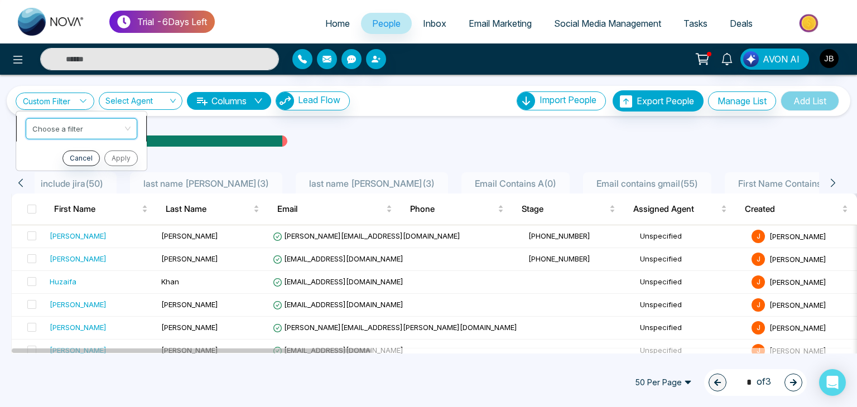
click at [58, 128] on input "search" at bounding box center [77, 126] width 90 height 17
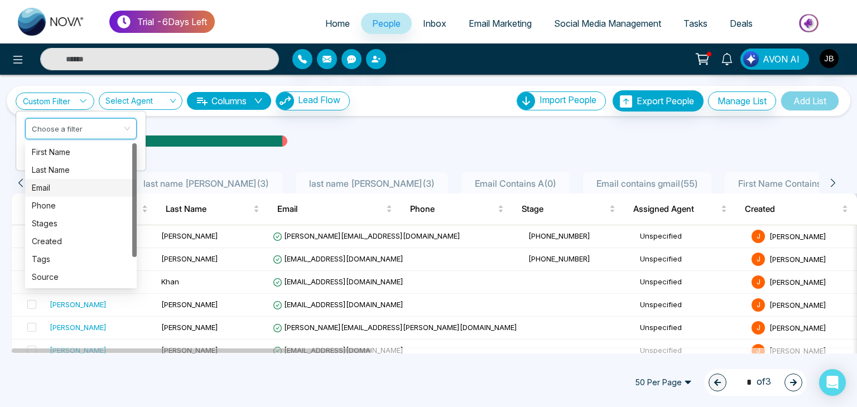
click at [51, 185] on div "Email" at bounding box center [81, 188] width 98 height 12
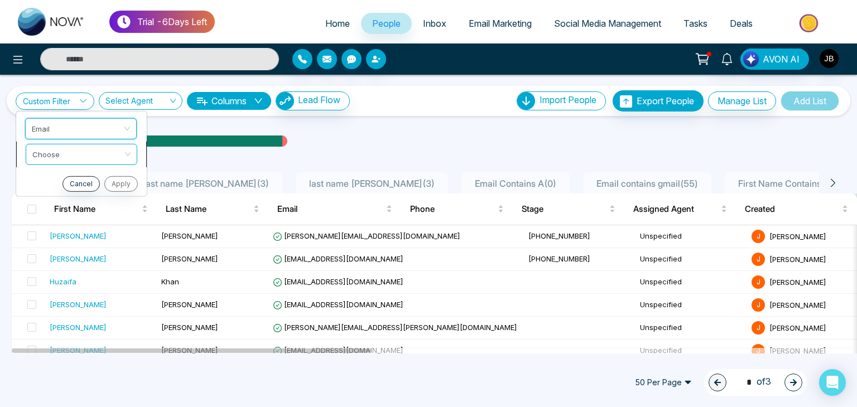
click at [61, 145] on input "search" at bounding box center [77, 152] width 90 height 17
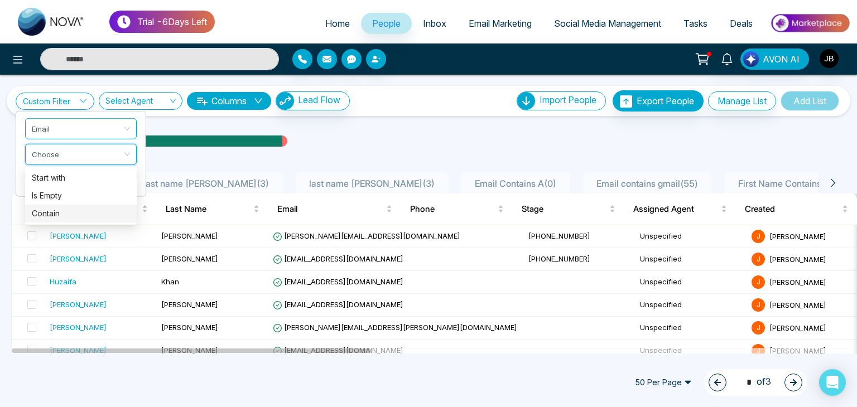
click at [50, 215] on div "Contain" at bounding box center [81, 214] width 98 height 12
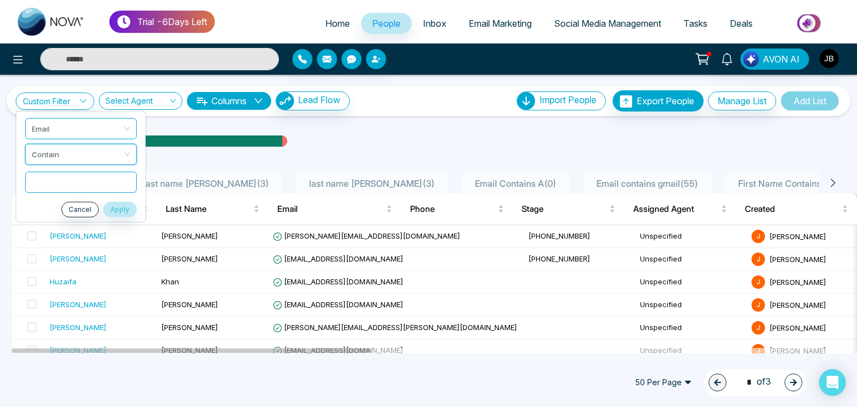
click at [50, 178] on input "text" at bounding box center [81, 181] width 112 height 21
type input "*"
click at [117, 204] on button "Apply" at bounding box center [119, 210] width 33 height 16
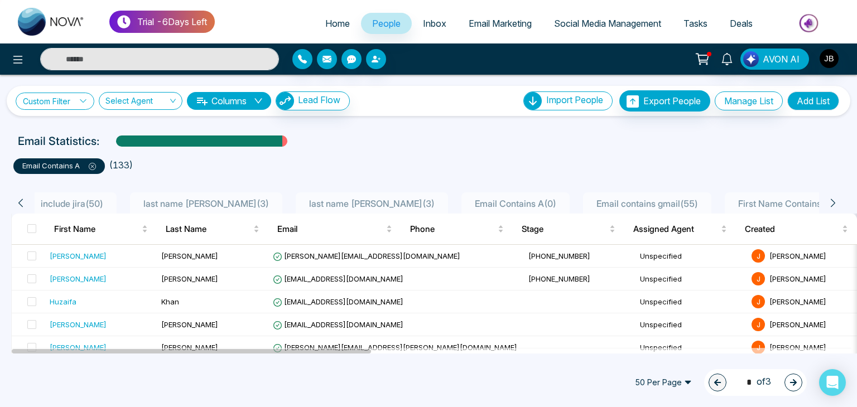
click at [70, 98] on link "Custom Filter" at bounding box center [55, 101] width 79 height 17
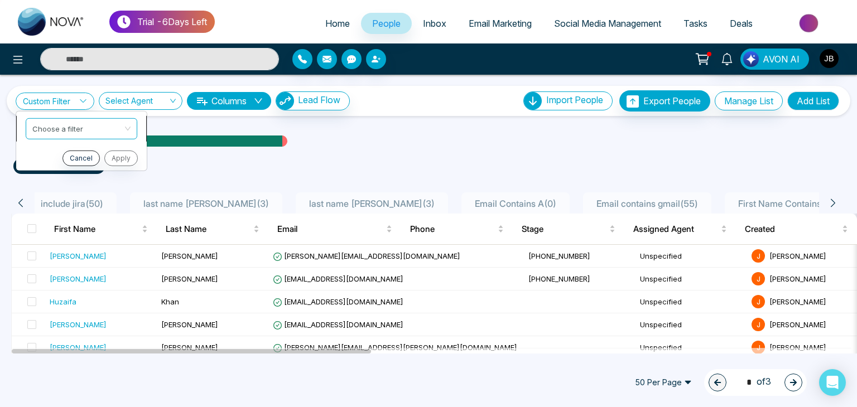
click at [71, 126] on input "search" at bounding box center [77, 126] width 90 height 17
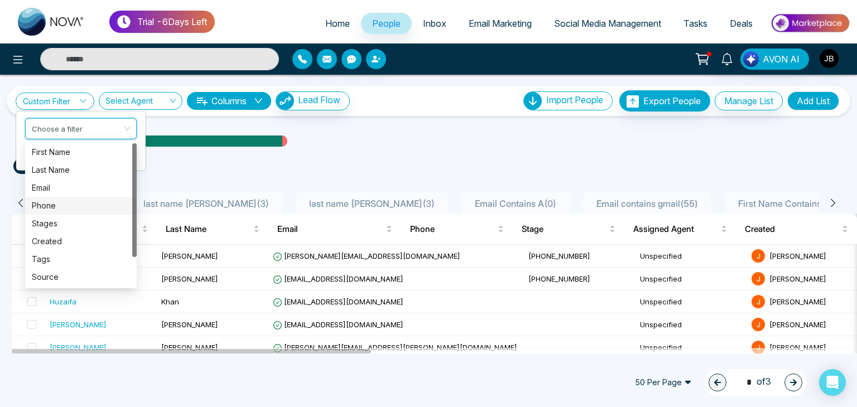
click at [53, 207] on div "Phone" at bounding box center [81, 206] width 98 height 12
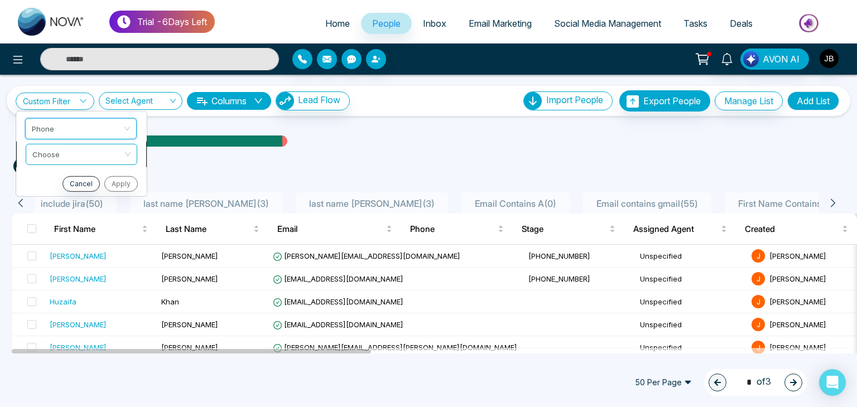
click at [61, 155] on input "search" at bounding box center [77, 152] width 90 height 17
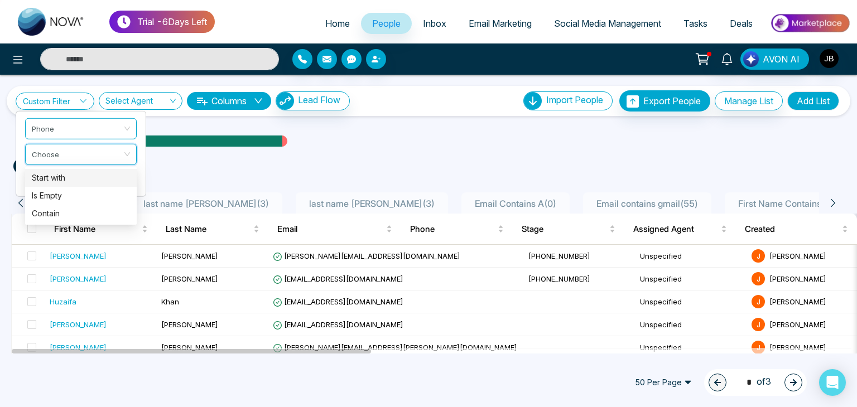
click at [59, 172] on div "Start with" at bounding box center [81, 178] width 98 height 12
click at [74, 183] on input "text" at bounding box center [81, 181] width 112 height 21
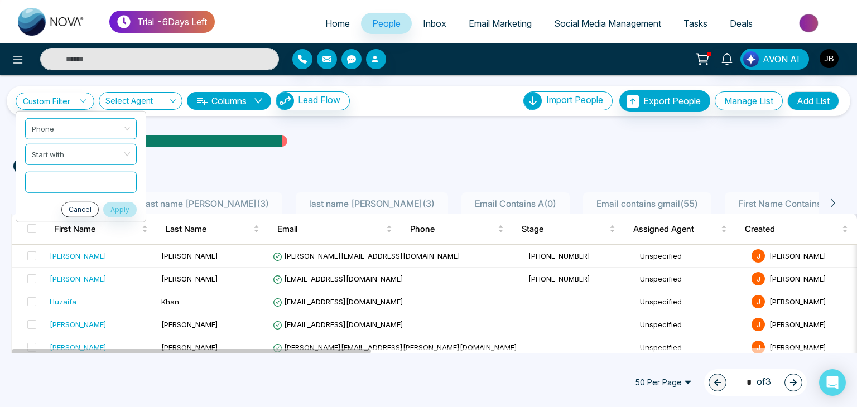
click at [103, 202] on button "Apply" at bounding box center [119, 210] width 33 height 16
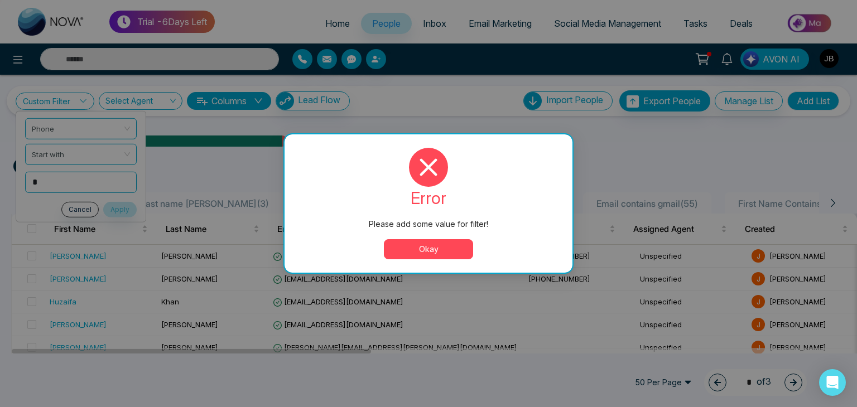
type input "*"
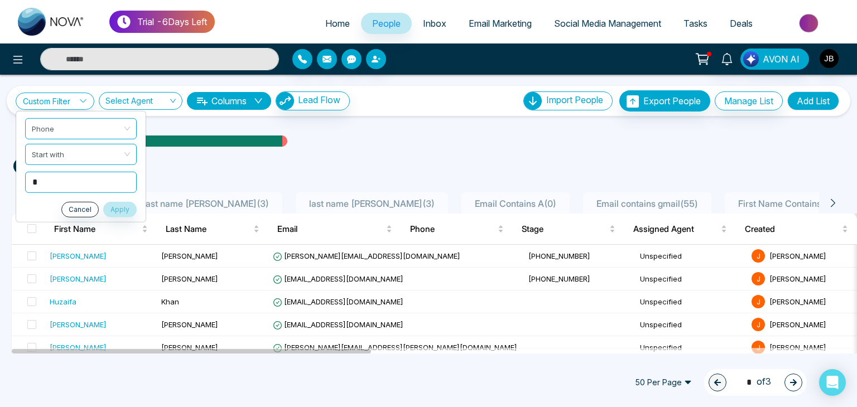
click at [92, 186] on input "*" at bounding box center [81, 181] width 112 height 21
type input "***"
click at [118, 203] on button "Apply" at bounding box center [119, 210] width 33 height 16
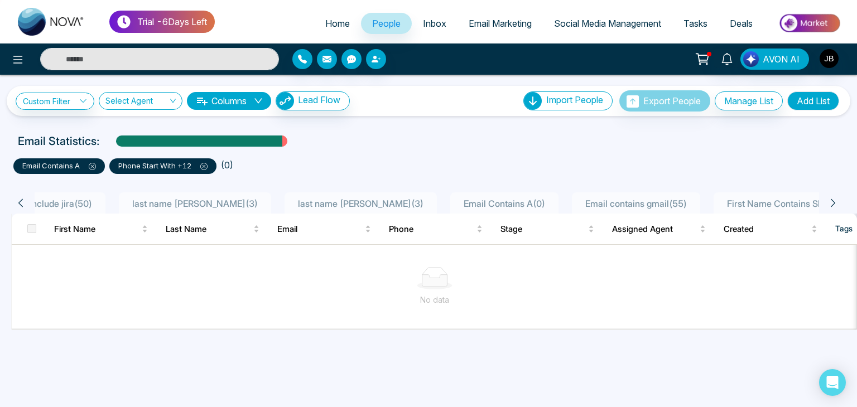
scroll to position [0, 394]
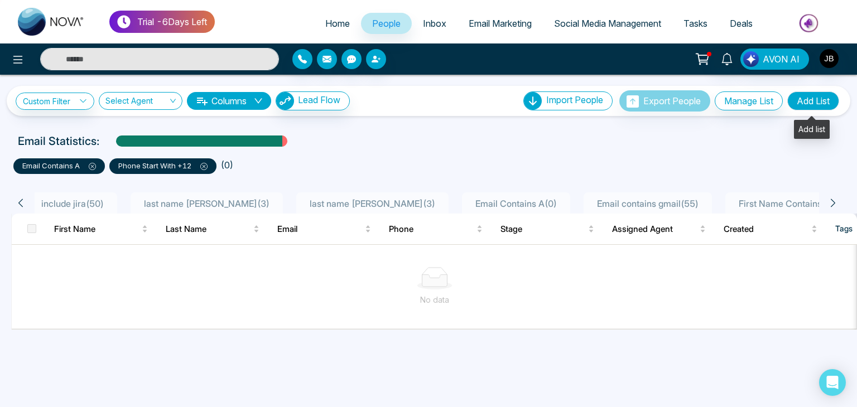
click at [819, 99] on button "Add List" at bounding box center [814, 101] width 52 height 19
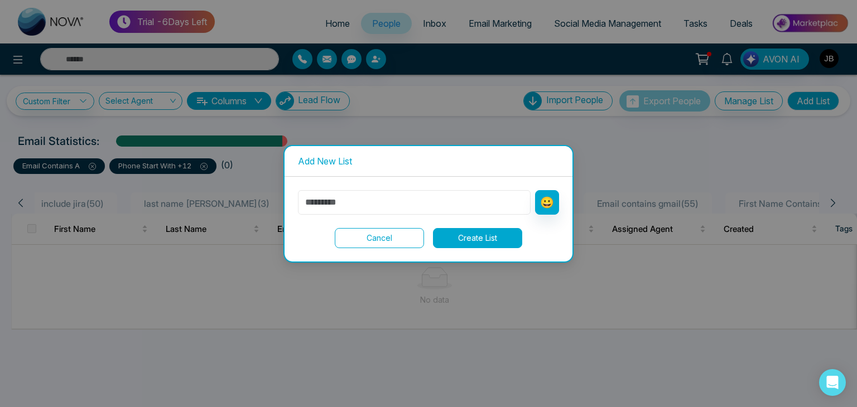
click at [351, 206] on input "text" at bounding box center [414, 202] width 233 height 25
type input "**********"
click at [467, 238] on button "Create List" at bounding box center [477, 238] width 89 height 20
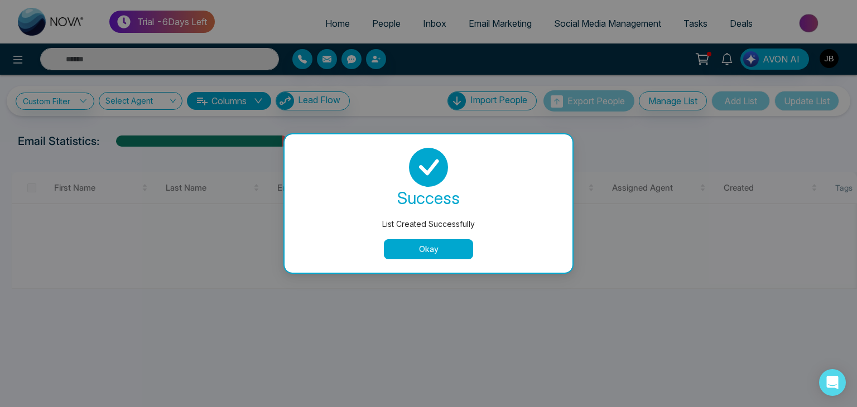
click at [442, 248] on button "Okay" at bounding box center [428, 249] width 89 height 20
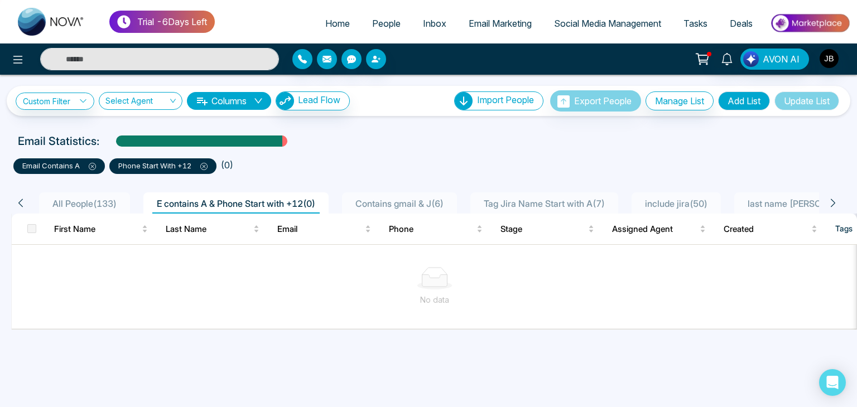
click at [68, 166] on p "email contains a" at bounding box center [59, 166] width 74 height 11
click at [203, 166] on icon at bounding box center [203, 166] width 7 height 7
click at [92, 166] on body "Trial - 6 Days Left Home People Inbox Email Marketing Social Media Management T…" at bounding box center [428, 203] width 857 height 407
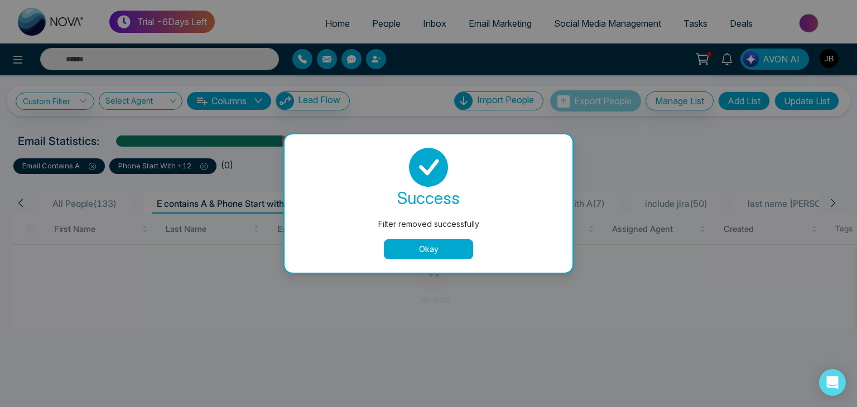
click at [441, 256] on button "Okay" at bounding box center [428, 249] width 89 height 20
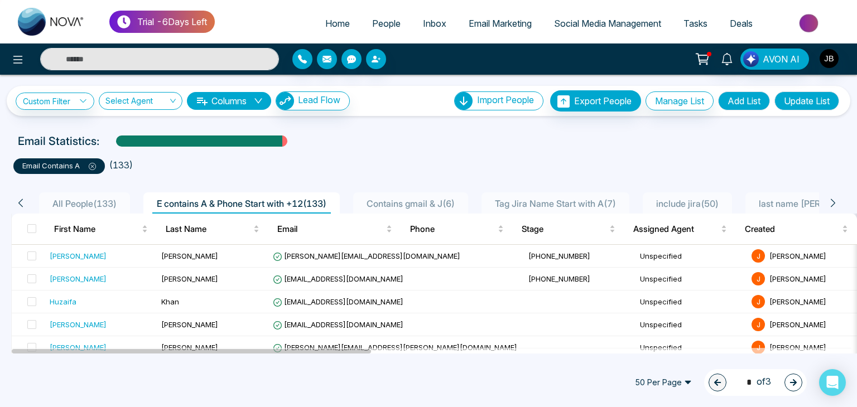
click at [93, 167] on icon at bounding box center [92, 166] width 7 height 7
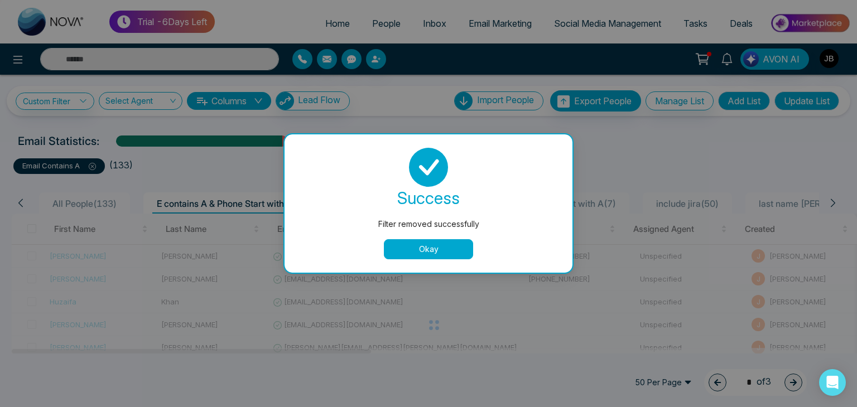
click at [421, 248] on button "Okay" at bounding box center [428, 249] width 89 height 20
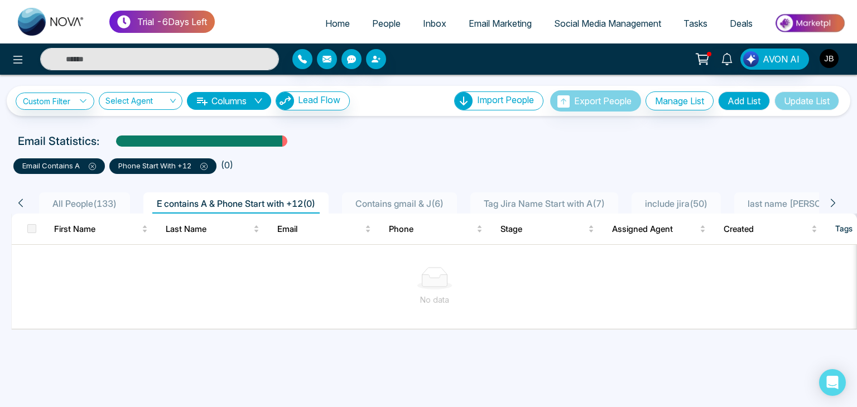
click at [830, 59] on img "button" at bounding box center [829, 58] width 19 height 19
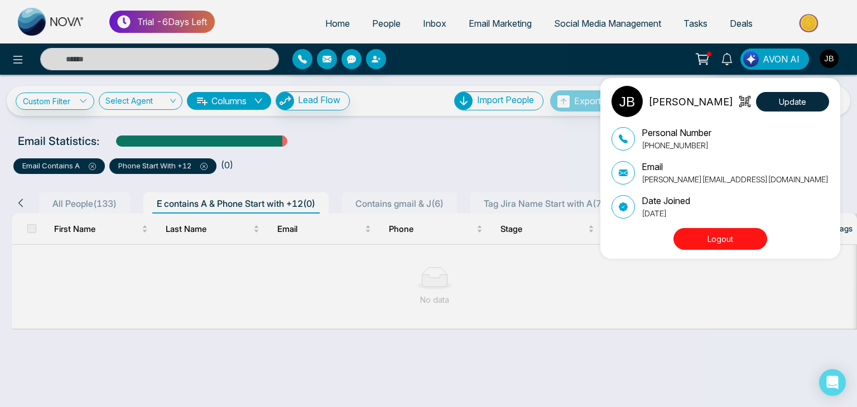
click at [728, 239] on button "Logout" at bounding box center [721, 239] width 94 height 22
